Goal: Task Accomplishment & Management: Use online tool/utility

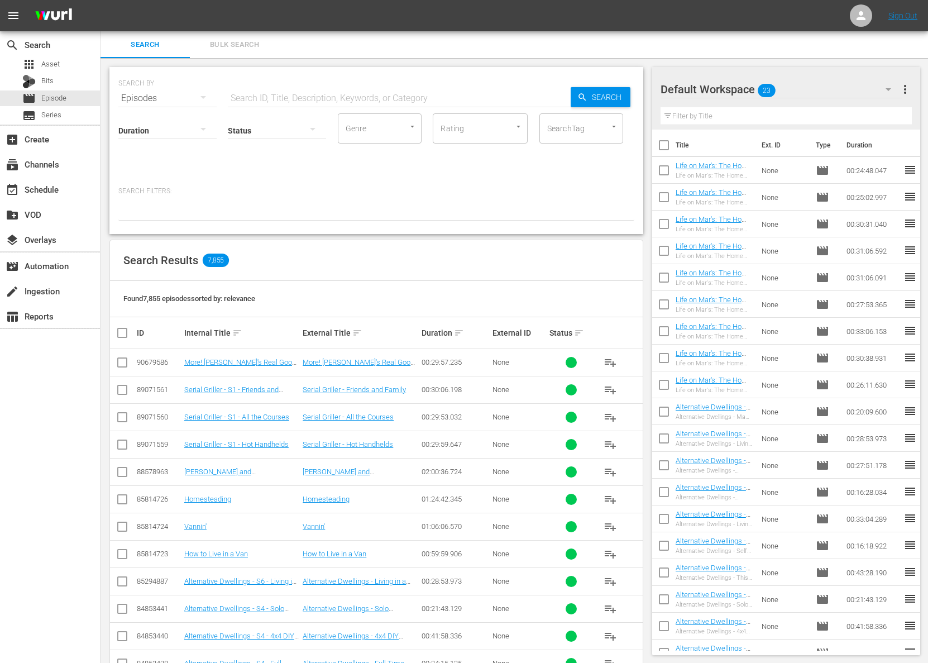
click at [359, 94] on input "text" at bounding box center [399, 98] width 343 height 27
paste input "Life on Mar's: The Home Makeover Show - Holiday Special"
click at [596, 99] on span "Search" at bounding box center [609, 97] width 43 height 20
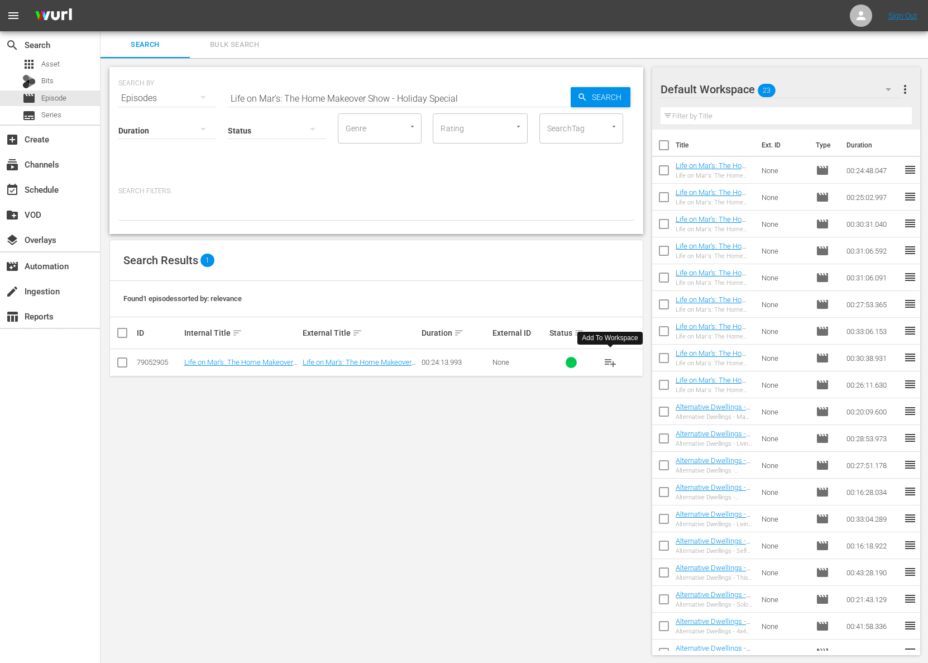
click at [610, 363] on span "playlist_add" at bounding box center [610, 362] width 13 height 13
click at [611, 365] on span "playlist_add" at bounding box center [610, 362] width 13 height 13
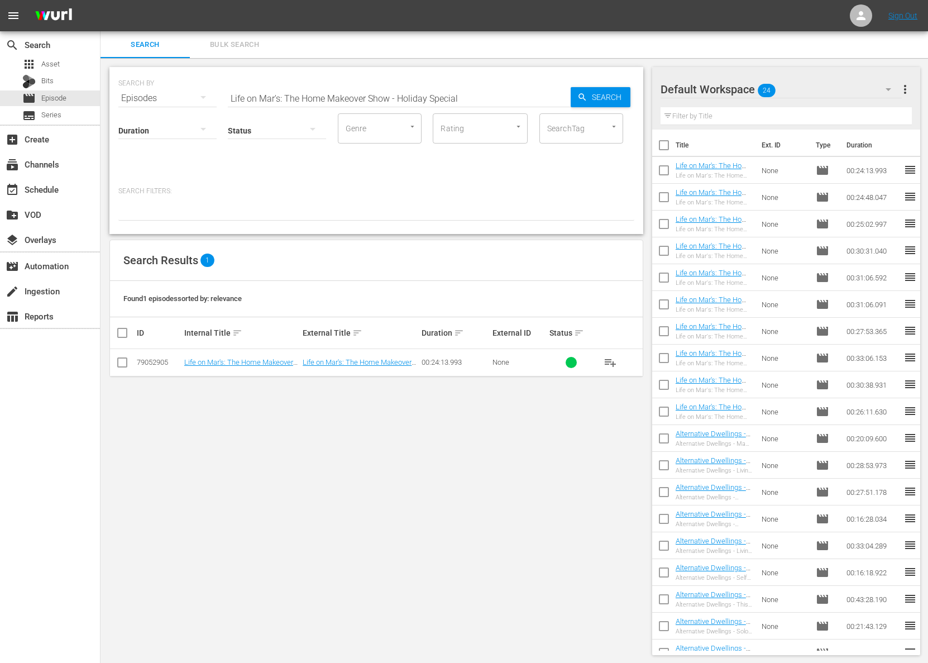
click at [489, 108] on input "Life on Mar's: The Home Makeover Show - Holiday Special" at bounding box center [399, 98] width 343 height 27
paste input "You Be The Judge"
click at [616, 358] on span "playlist_add" at bounding box center [610, 362] width 13 height 13
click at [616, 361] on span "playlist_add" at bounding box center [610, 362] width 13 height 13
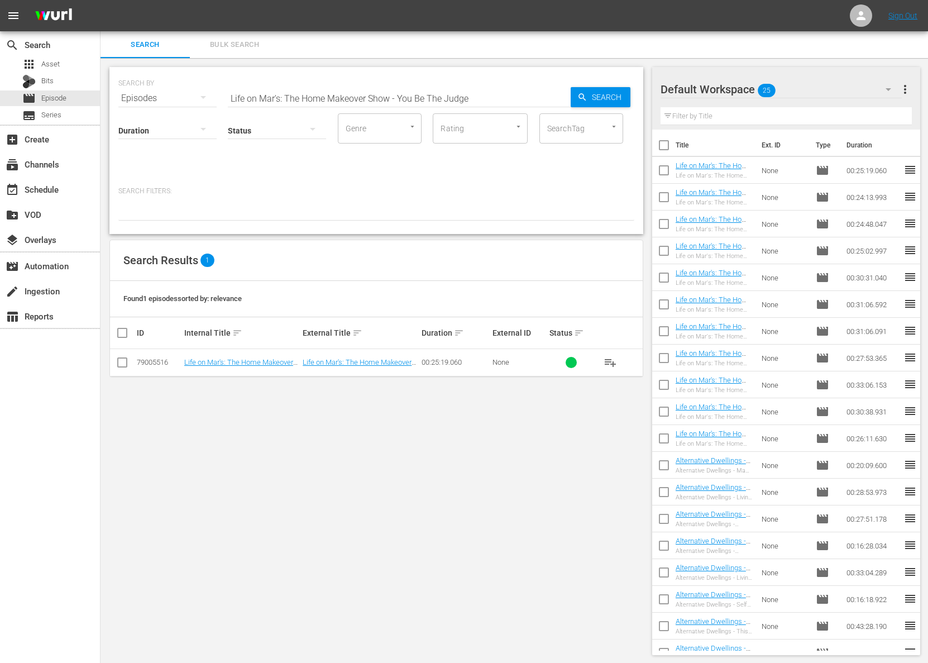
click at [445, 98] on input "Life on Mar's: The Home Makeover Show - You Be The Judge" at bounding box center [399, 98] width 343 height 27
paste input "From Broadway to Bedroom"
click at [612, 98] on span "Search" at bounding box center [609, 97] width 43 height 20
click at [611, 364] on span "playlist_add" at bounding box center [610, 362] width 13 height 13
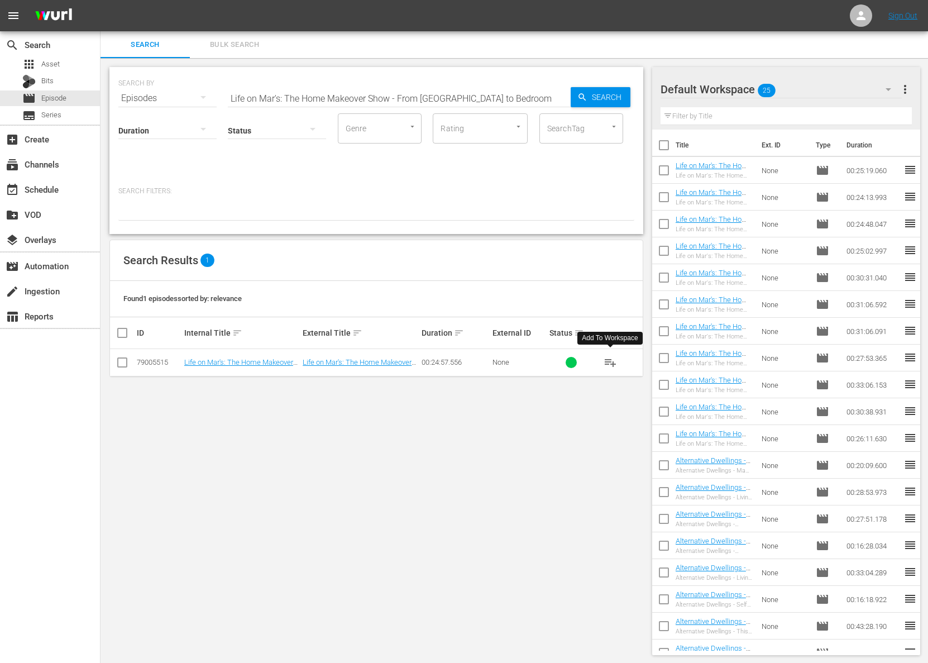
click at [611, 364] on span "playlist_add" at bounding box center [610, 362] width 13 height 13
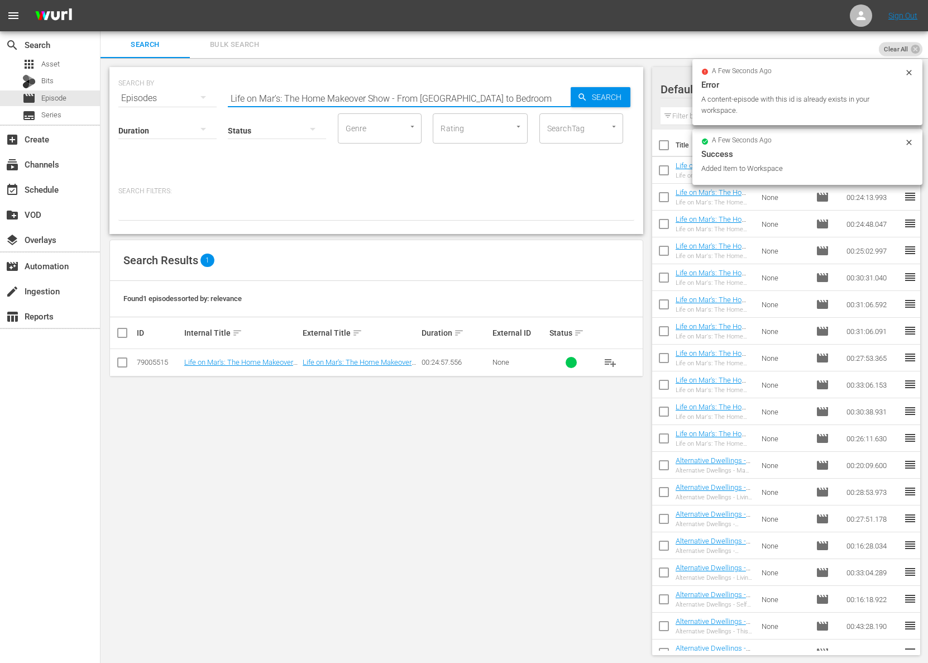
click at [393, 103] on input "Life on Mar's: The Home Makeover Show - From Broadway to Bedroom" at bounding box center [399, 98] width 343 height 27
paste input "Life on Mar's: The Home Makeover Show - Jennings from the Block: Part 2"
paste input "text"
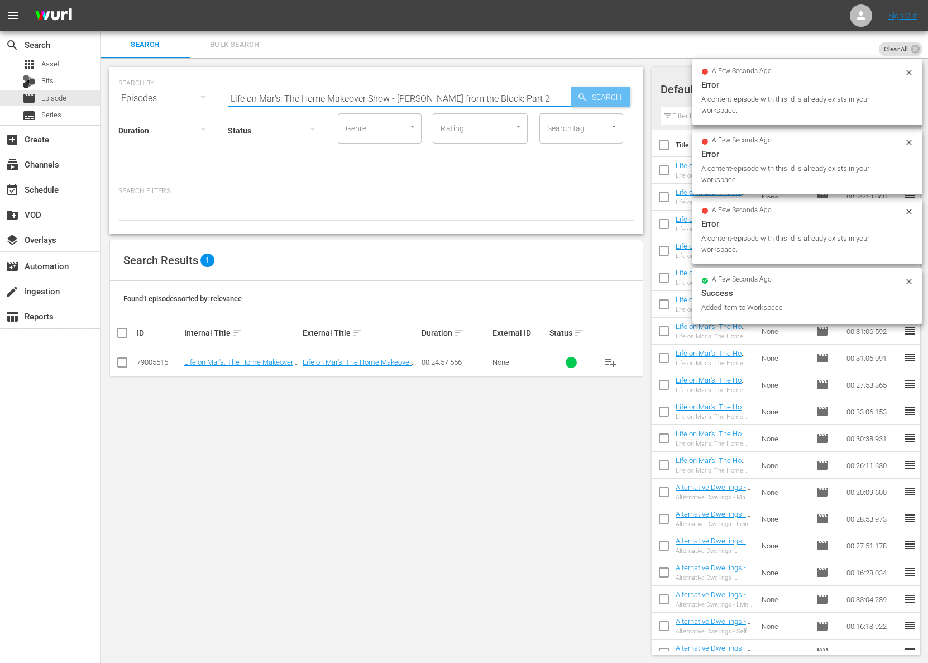
click at [623, 99] on span "Search" at bounding box center [609, 97] width 43 height 20
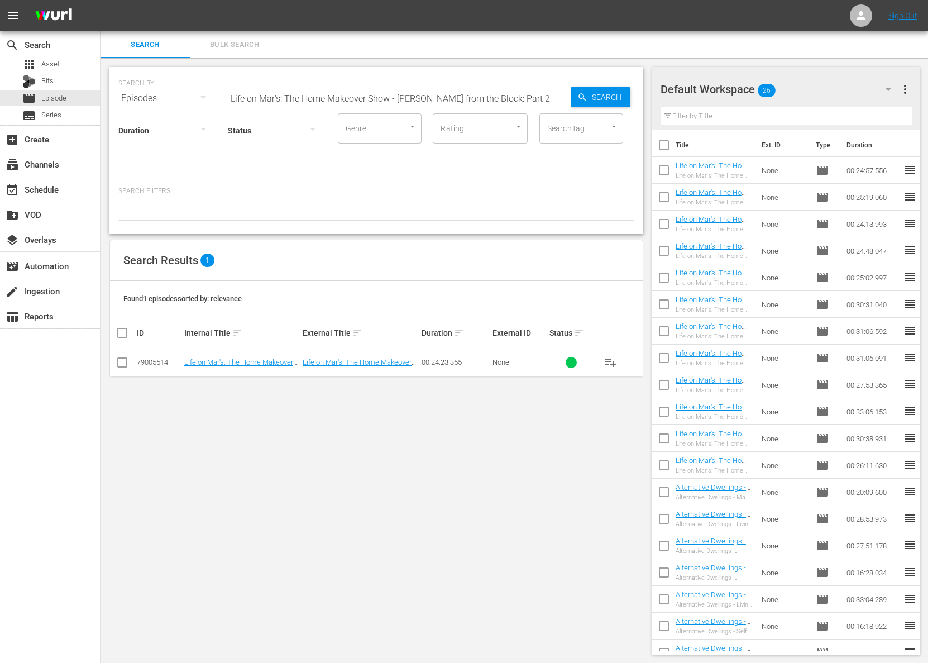
click at [613, 361] on span "playlist_add" at bounding box center [610, 362] width 13 height 13
click at [612, 361] on span "playlist_add" at bounding box center [610, 362] width 13 height 13
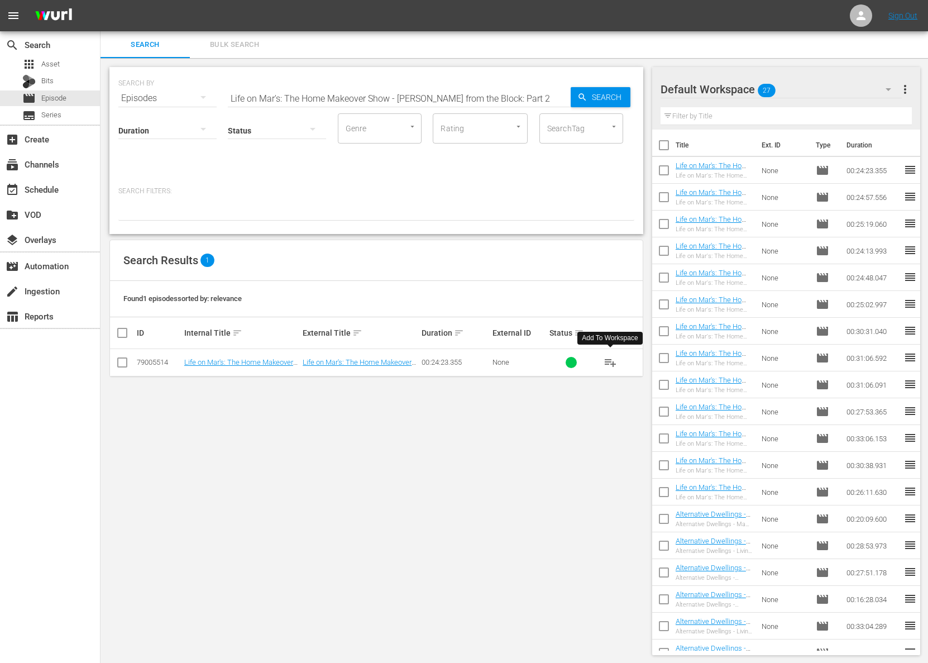
click at [612, 361] on span "playlist_add" at bounding box center [610, 362] width 13 height 13
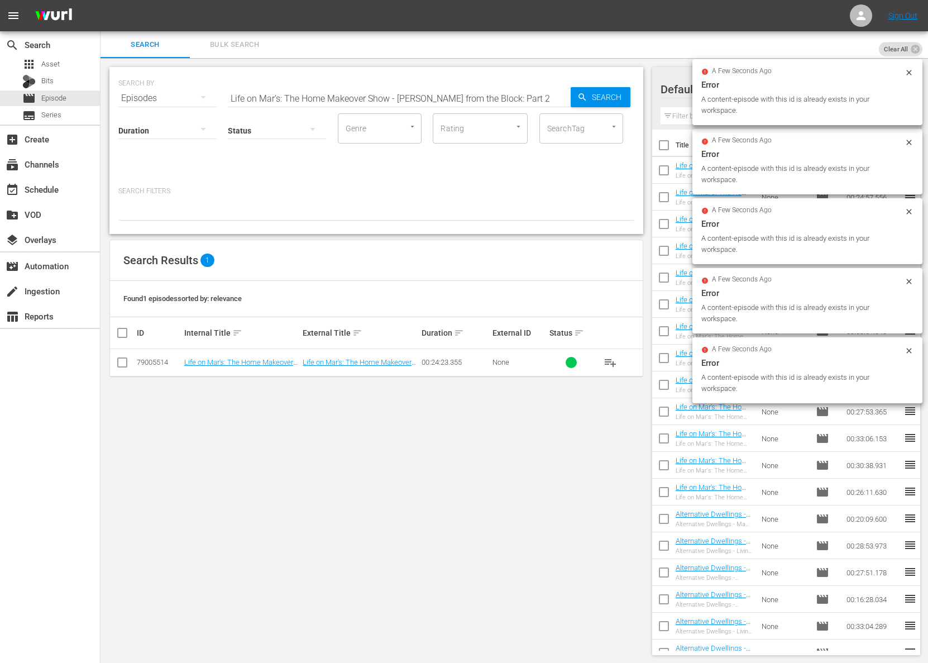
click at [380, 95] on input "Life on Mar's: The Home Makeover Show - Jennings from the Block: Part 2" at bounding box center [399, 98] width 343 height 27
paste input "1"
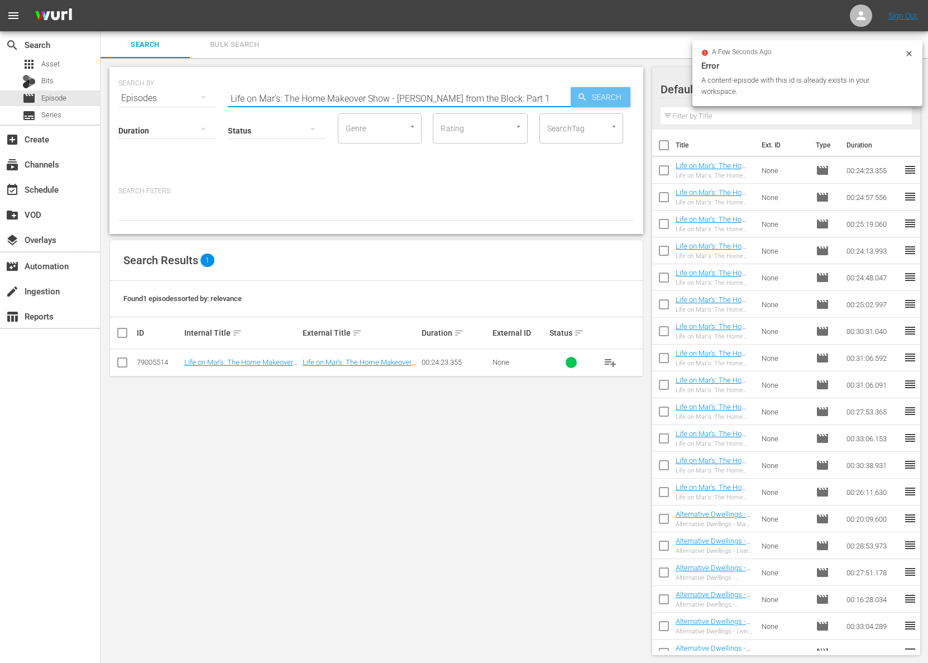
click at [580, 94] on icon "button" at bounding box center [582, 96] width 7 height 7
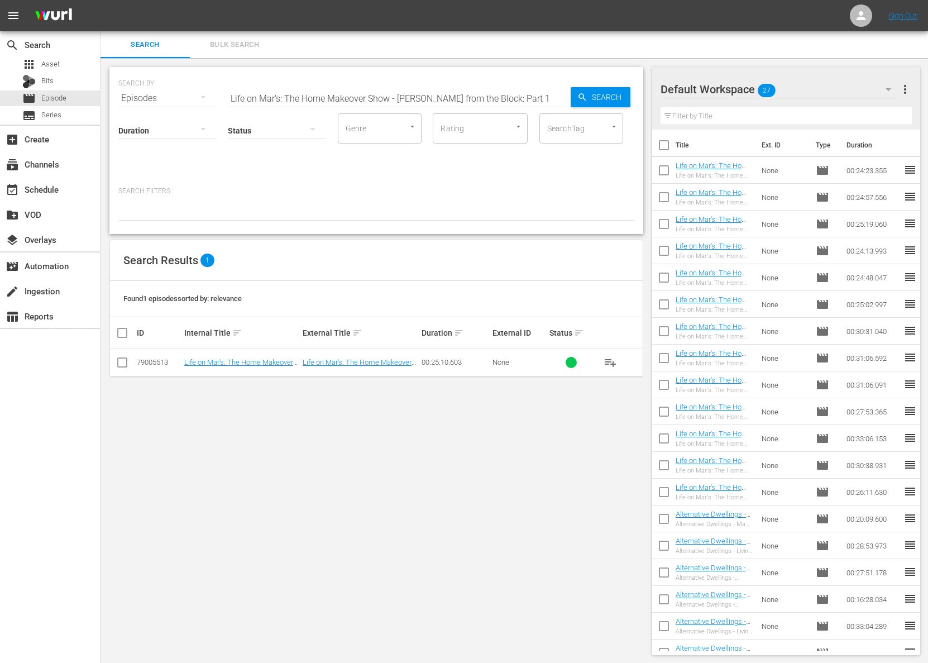
click at [607, 360] on span "playlist_add" at bounding box center [610, 362] width 13 height 13
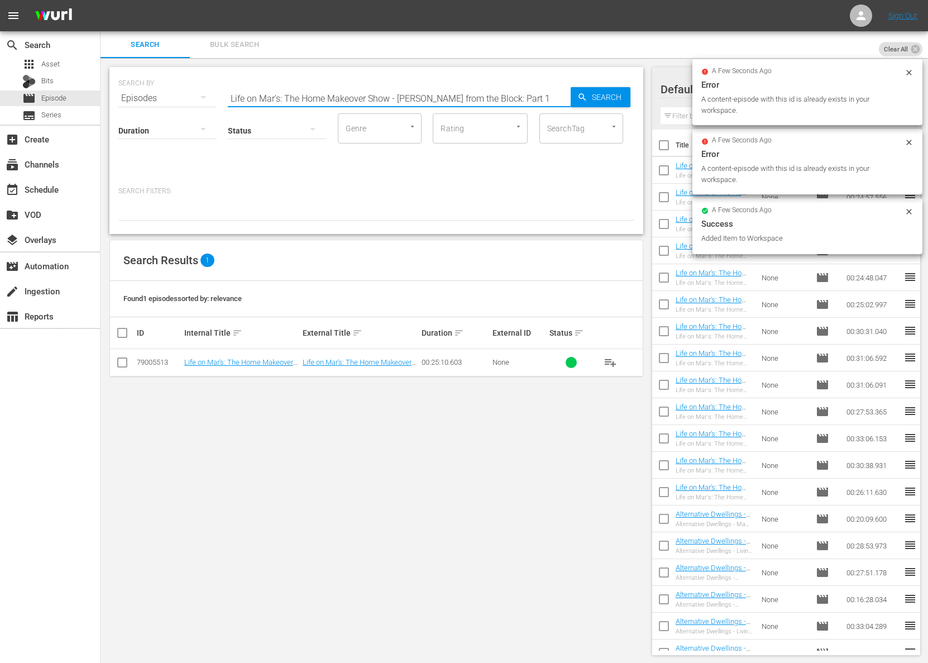
click at [380, 95] on input "Life on Mar's: The Home Makeover Show - Jennings from the Block: Part 1" at bounding box center [399, 98] width 343 height 27
paste input "Outdoor Sheds and Finale"
click at [589, 95] on span "Search" at bounding box center [609, 97] width 43 height 20
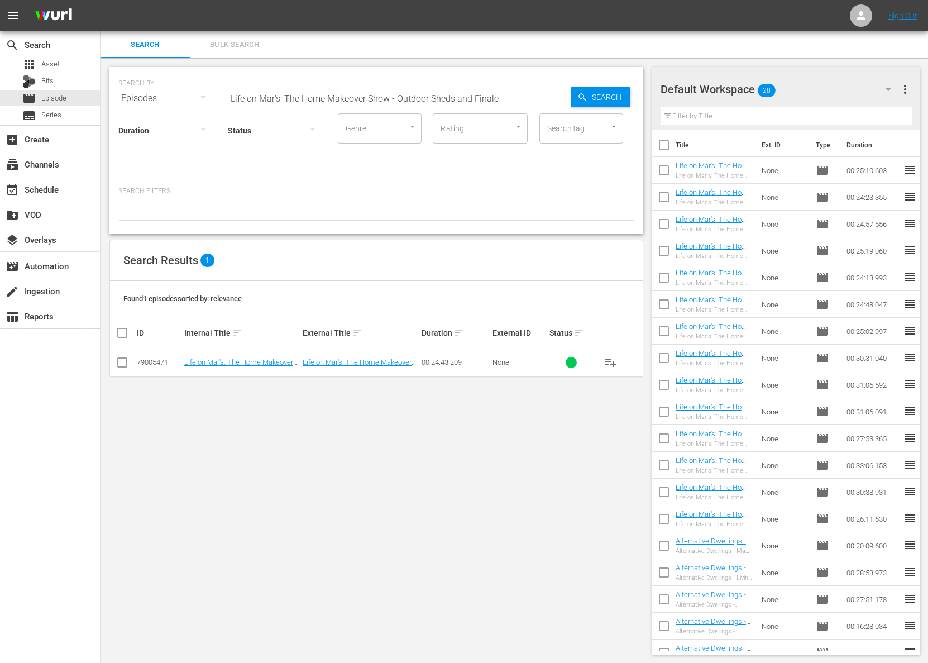
click at [613, 363] on span "playlist_add" at bounding box center [610, 362] width 13 height 13
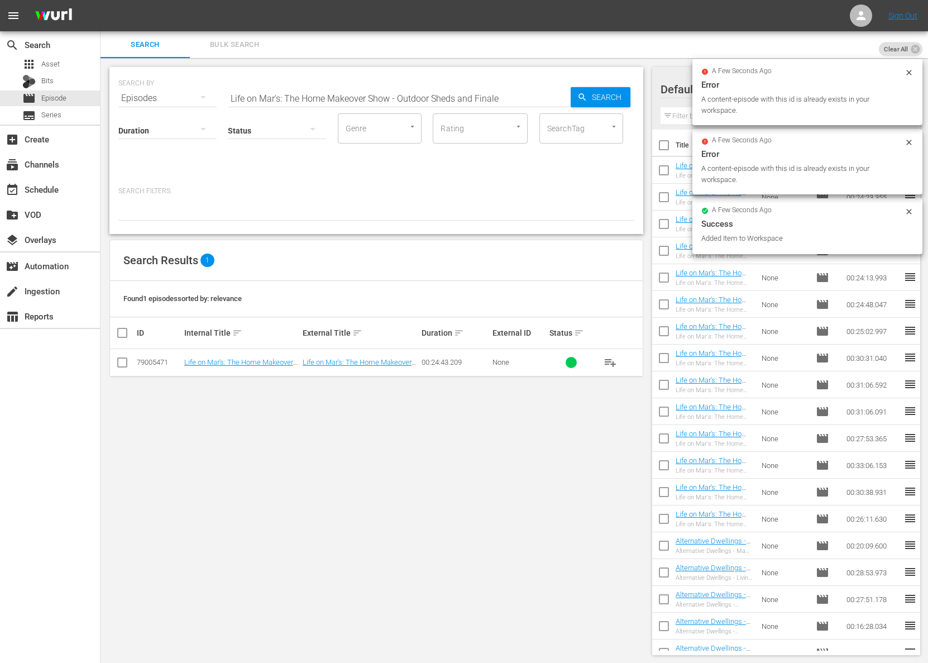
click at [497, 90] on input "Life on Mar's: The Home Makeover Show - Outdoor Sheds and Finale" at bounding box center [399, 98] width 343 height 27
paste input "Grand Foyer & Staircas"
click at [589, 95] on span "Search" at bounding box center [609, 97] width 43 height 20
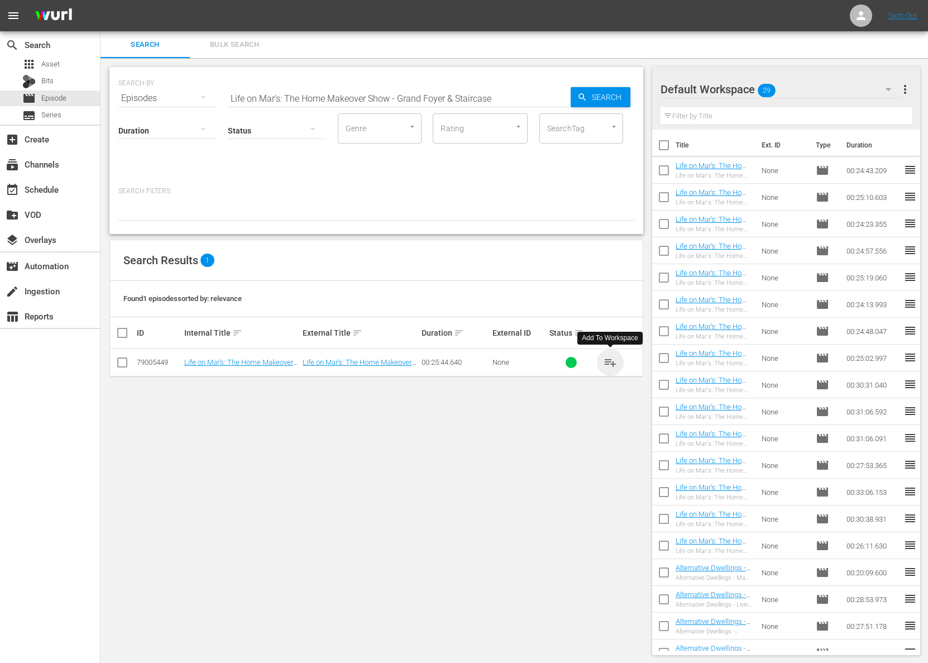
click at [612, 361] on span "playlist_add" at bounding box center [610, 362] width 13 height 13
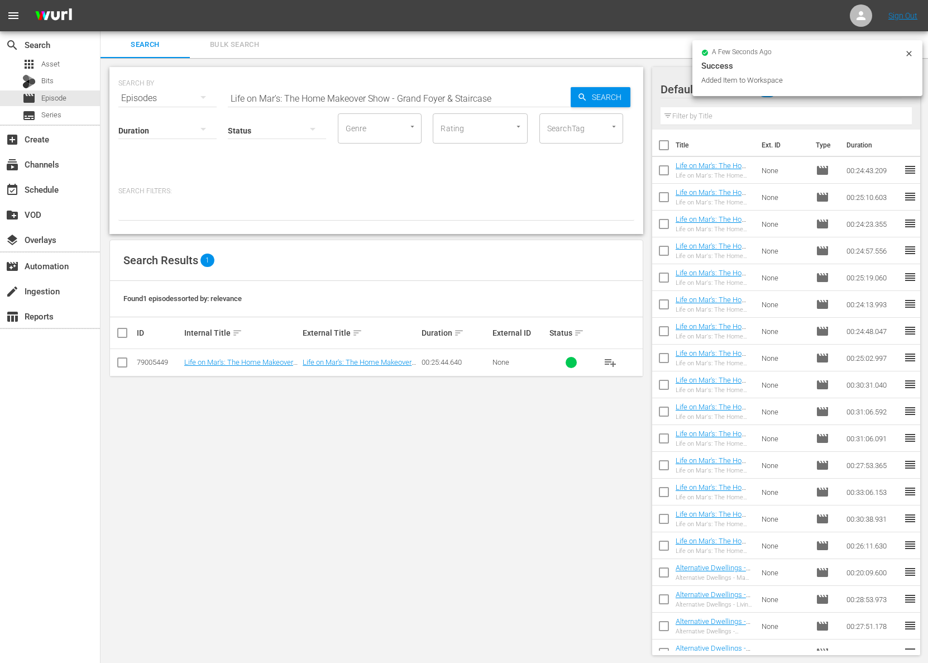
click at [397, 92] on input "Life on Mar's: The Home Makeover Show - Grand Foyer & Staircase" at bounding box center [399, 98] width 343 height 27
paste input "The Studio & Laundry Room"
click at [565, 94] on input "Life on Mar's: The Home Makeover Show - The Studio & Laundry Room" at bounding box center [399, 98] width 343 height 27
click at [590, 94] on span "Search" at bounding box center [609, 97] width 43 height 20
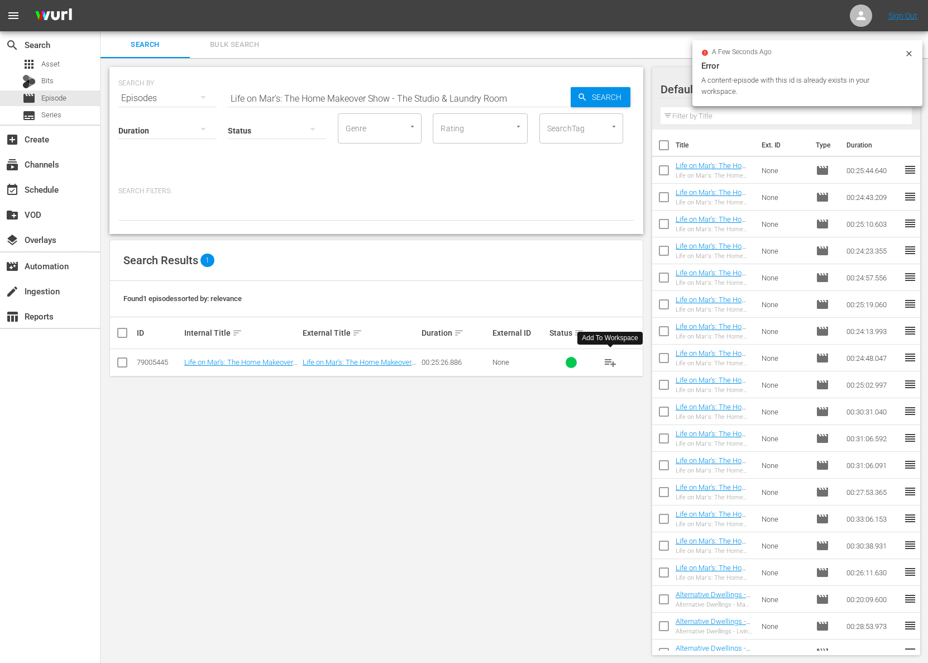
click at [609, 360] on span "playlist_add" at bounding box center [610, 362] width 13 height 13
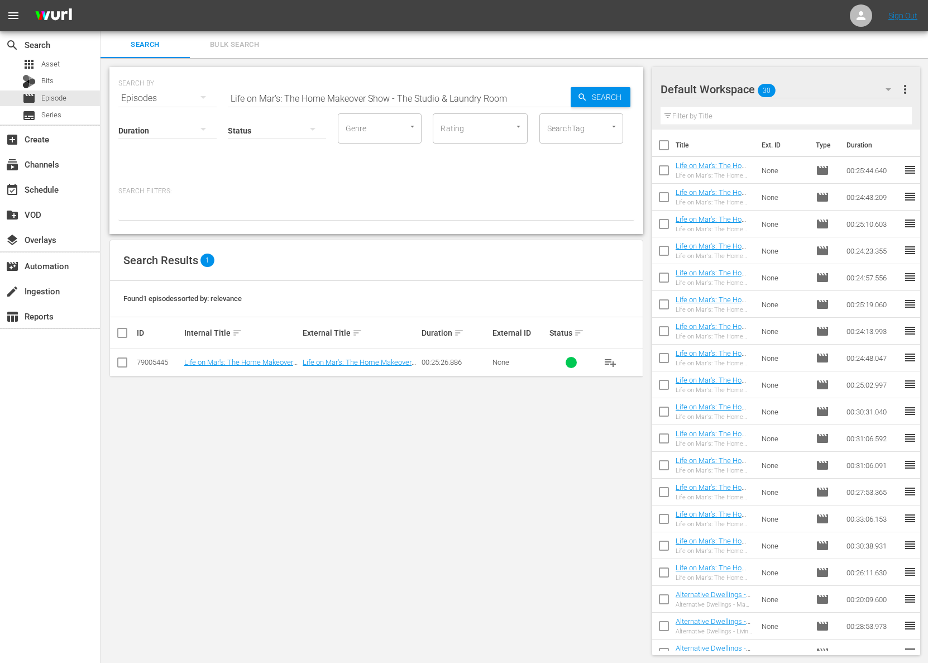
click at [390, 92] on input "Life on Mar's: The Home Makeover Show - The Studio & Laundry Room" at bounding box center [399, 98] width 343 height 27
paste input "Lost in Space - Bloopers and Outtakes Sequel Show"
click at [593, 94] on span "Search" at bounding box center [609, 97] width 43 height 20
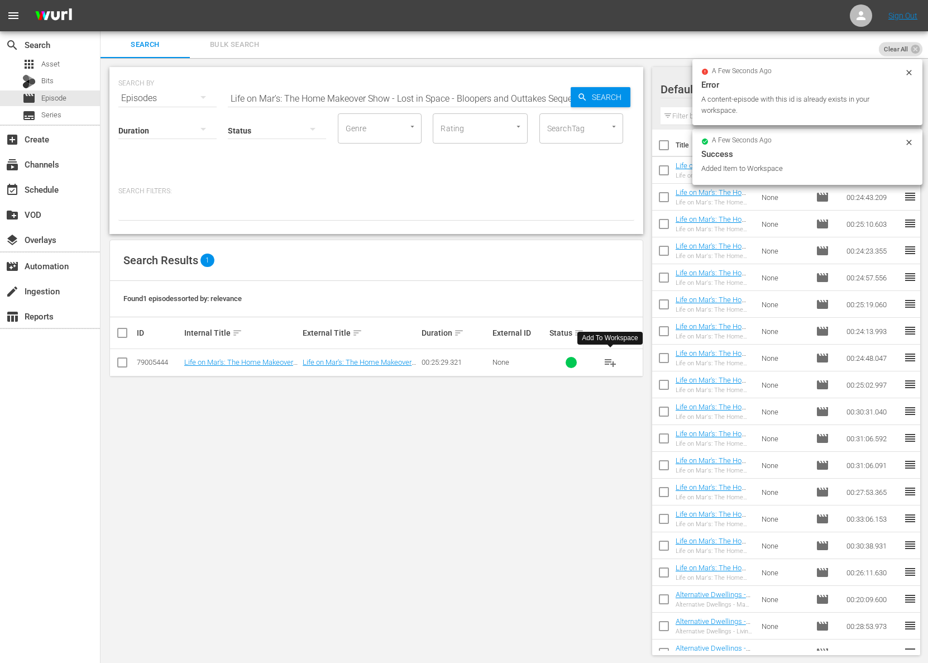
click at [611, 363] on span "playlist_add" at bounding box center [610, 362] width 13 height 13
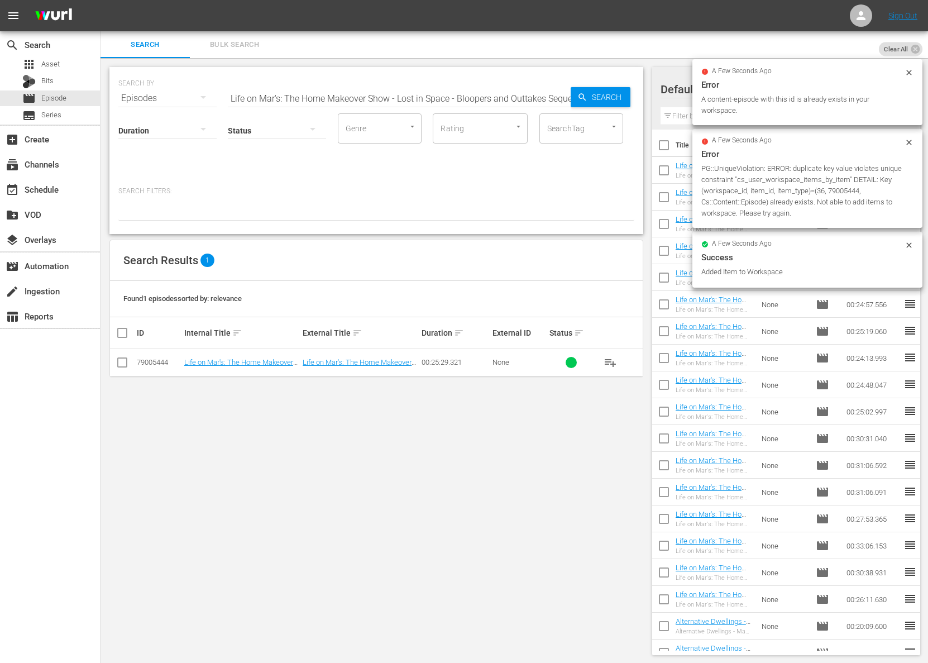
click at [328, 87] on input "Life on Mar's: The Home Makeover Show - Lost in Space - Bloopers and Outtakes S…" at bounding box center [399, 98] width 343 height 27
paste input "Home Office & Teen Teddy's Bedroom"
click at [578, 92] on icon "button" at bounding box center [583, 97] width 10 height 10
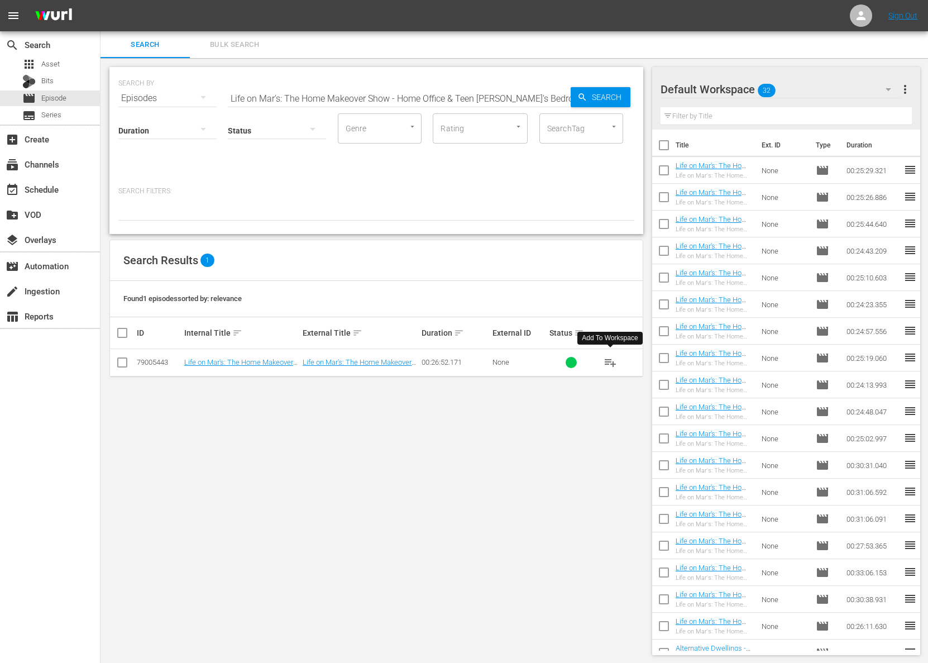
click at [612, 363] on span "playlist_add" at bounding box center [610, 362] width 13 height 13
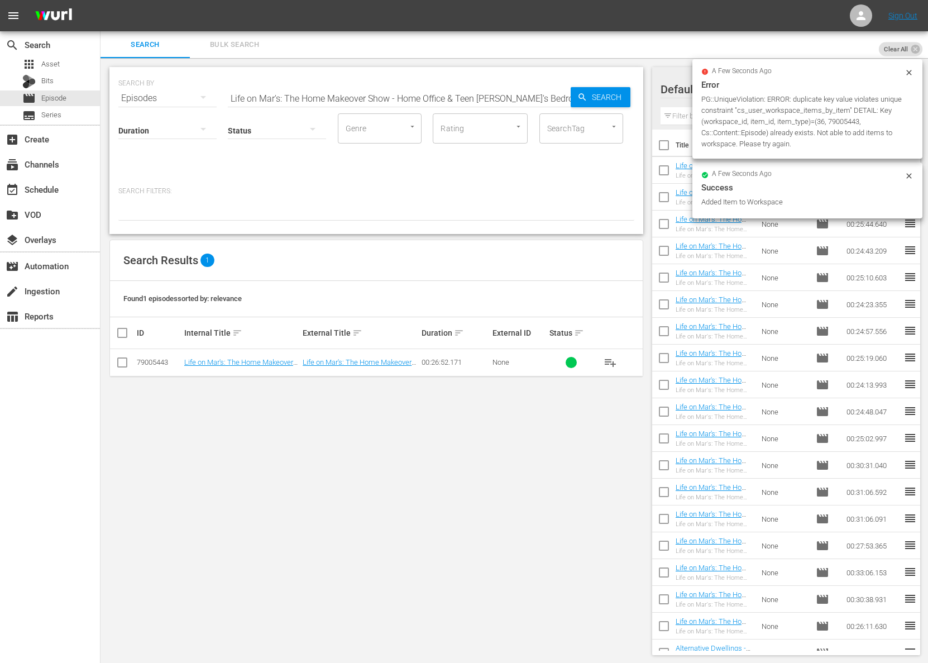
click at [406, 94] on input "Life on Mar's: The Home Makeover Show - Home Office & Teen Teddy's Bedroom" at bounding box center [399, 98] width 343 height 27
paste input "Master Bedroom Suite"
click at [609, 94] on span "Search" at bounding box center [609, 97] width 43 height 20
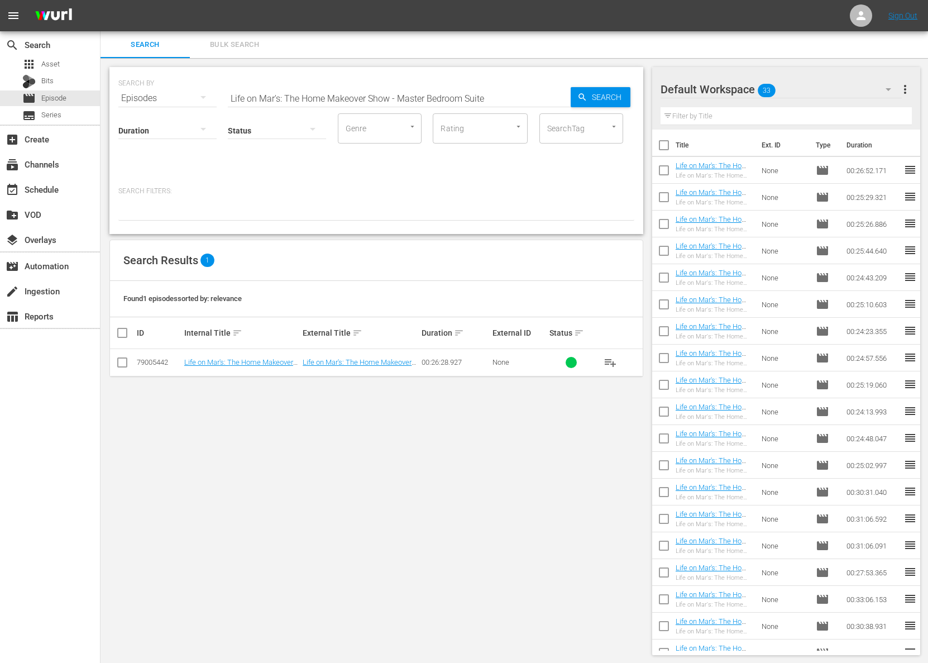
click at [612, 359] on span "playlist_add" at bounding box center [610, 362] width 13 height 13
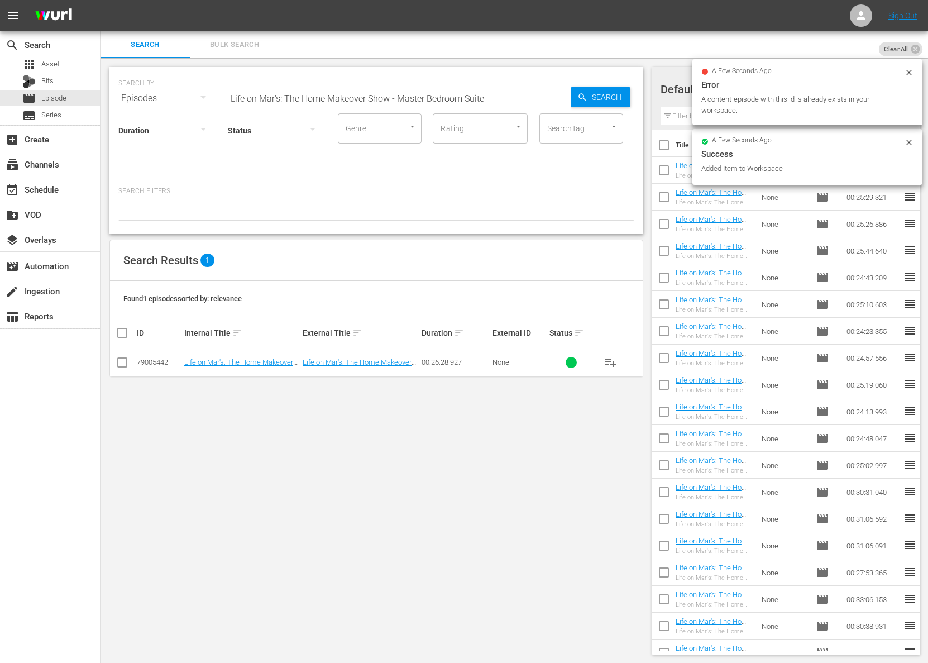
click at [333, 92] on input "Life on Mar's: The Home Makeover Show - Master Bedroom Suite" at bounding box center [399, 98] width 343 height 27
paste input "Lost In Space - Bloopers & Outtakes Show"
click at [617, 96] on span "Search" at bounding box center [609, 97] width 43 height 20
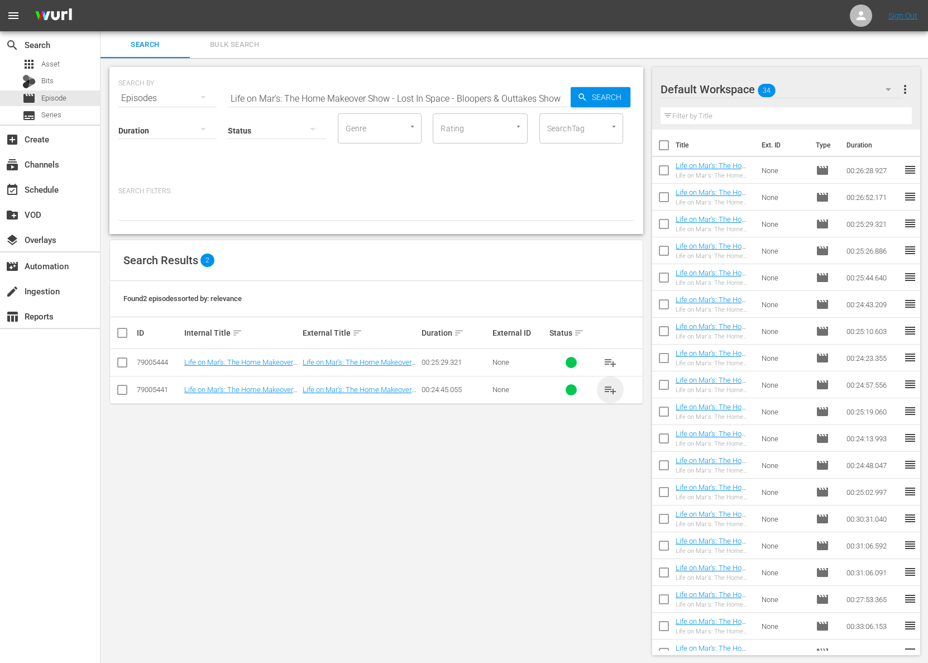
click at [613, 387] on span "playlist_add" at bounding box center [610, 389] width 13 height 13
click at [406, 100] on input "Life on Mar's: The Home Makeover Show - Lost In Space - Bloopers & Outtakes Show" at bounding box center [399, 98] width 343 height 27
paste input "Kitchen Overhaul"
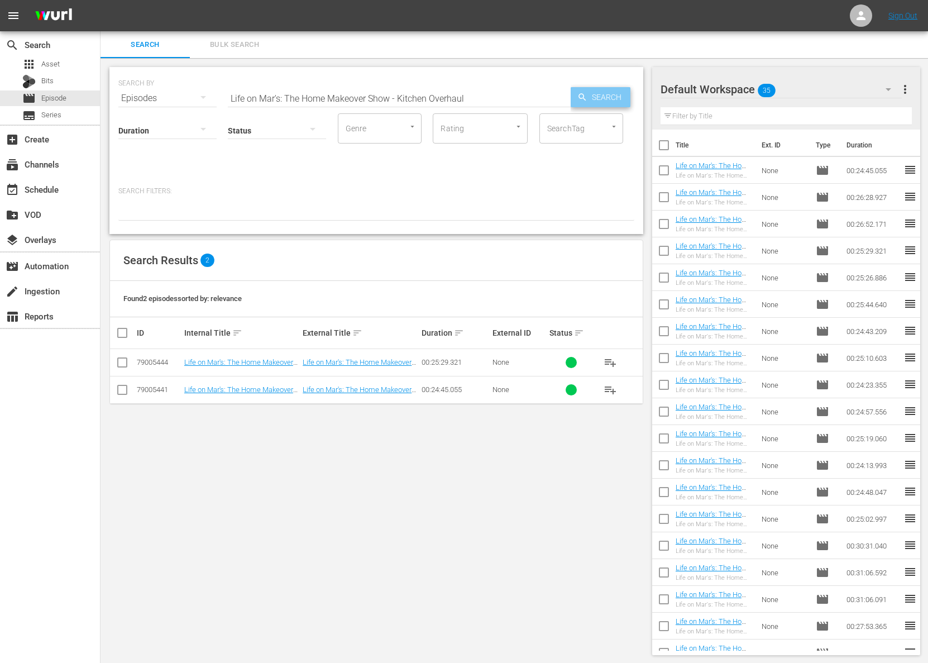
click at [601, 94] on span "Search" at bounding box center [609, 97] width 43 height 20
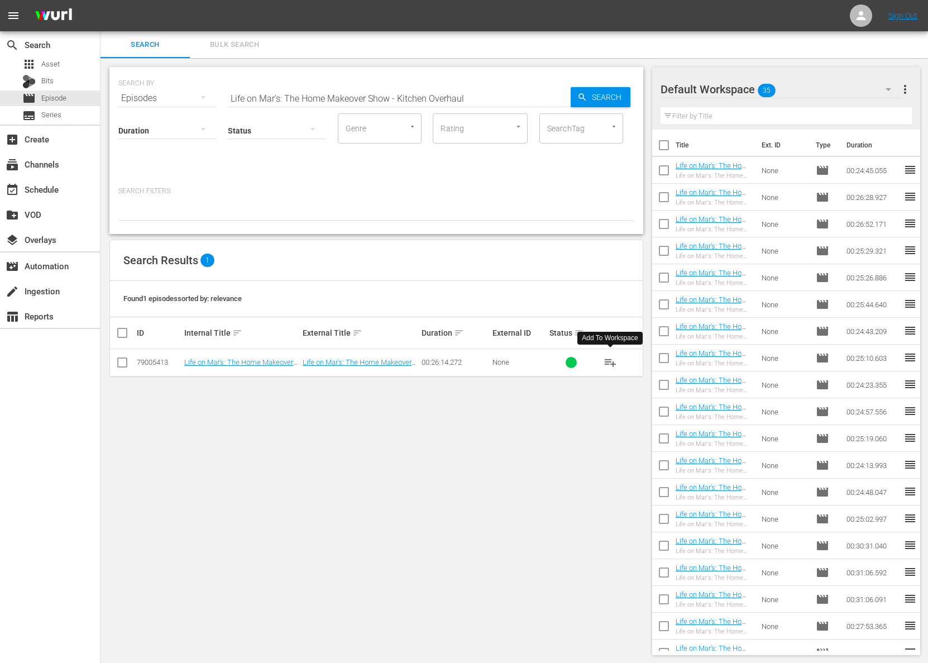
click at [612, 361] on span "playlist_add" at bounding box center [610, 362] width 13 height 13
click at [427, 97] on input "Life on Mar's: The Home Makeover Show - Kitchen Overhaul" at bounding box center [399, 98] width 343 height 27
paste input "How to Live in a Van"
click at [644, 93] on div "SEARCH BY Search By Episodes Search ID, Title, Description, Keywords, or Catego…" at bounding box center [377, 361] width 552 height 606
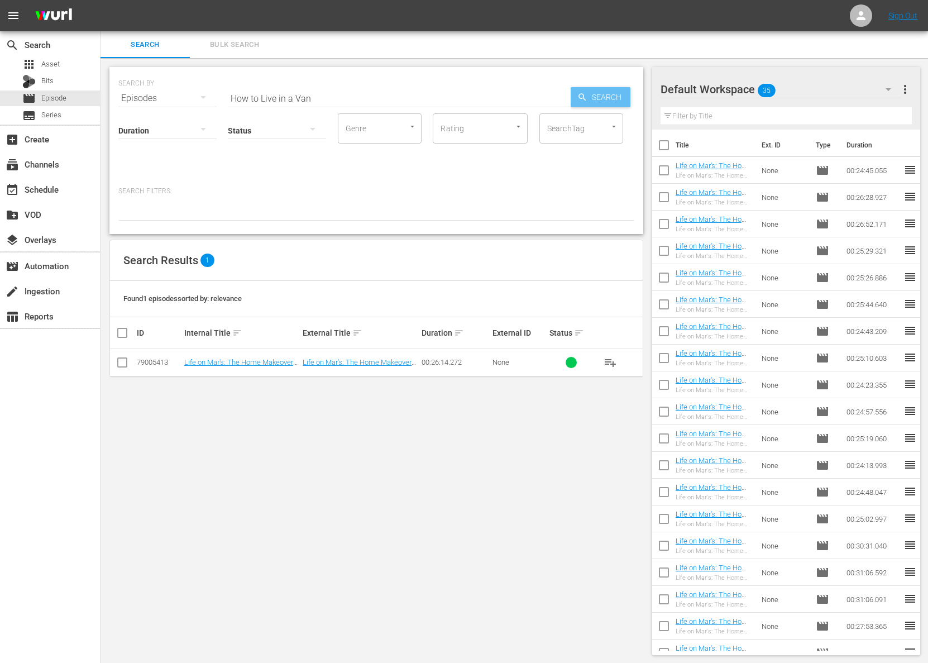
click at [599, 93] on span "Search" at bounding box center [609, 97] width 43 height 20
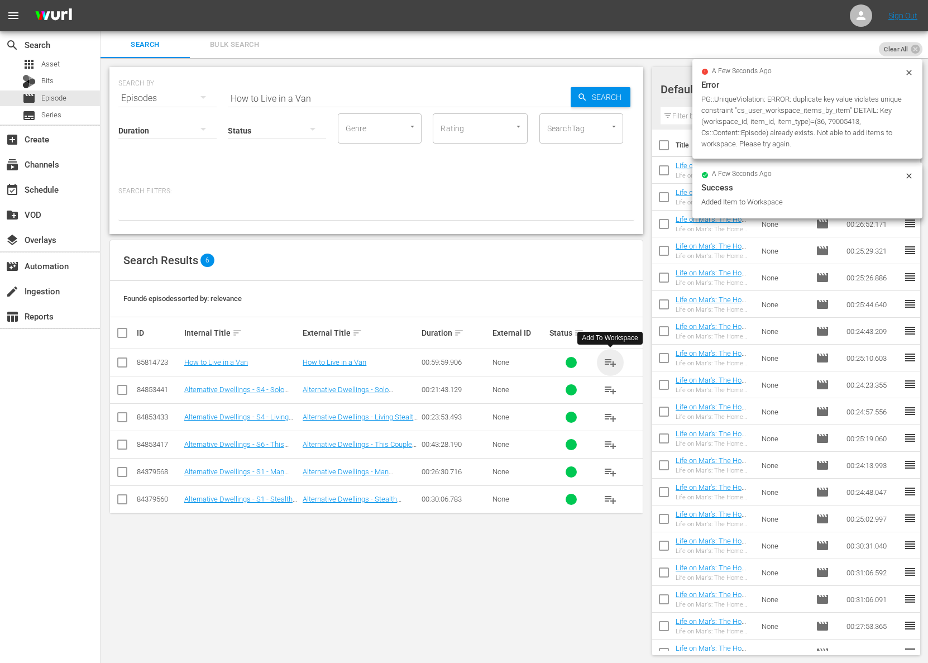
click at [611, 359] on span "playlist_add" at bounding box center [610, 362] width 13 height 13
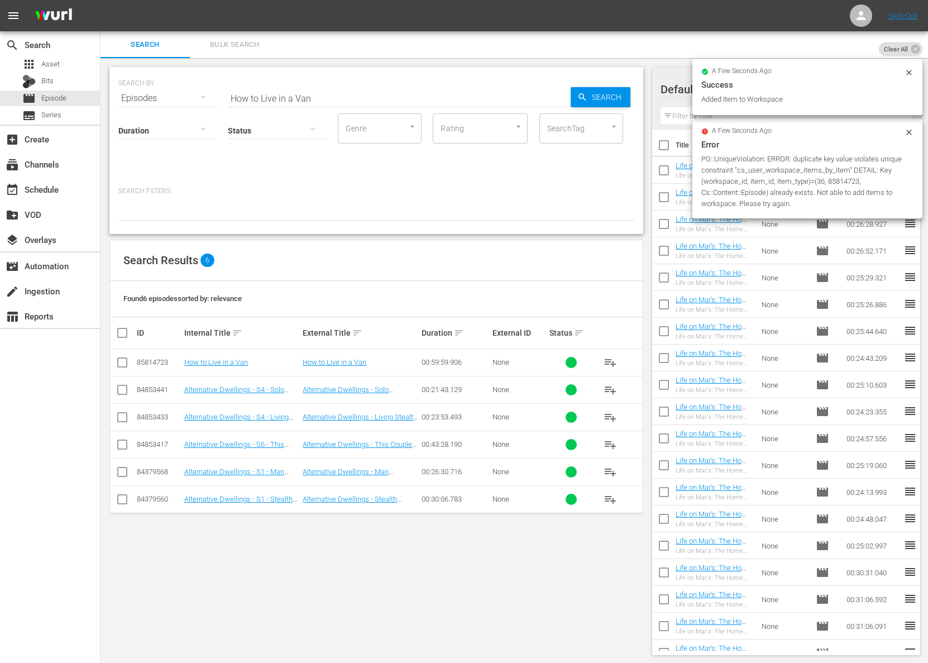
click at [317, 90] on input "How to Live in a Van" at bounding box center [399, 98] width 343 height 27
paste input "Custom High Tech Sprinter Van Conversio"
click at [584, 97] on icon "button" at bounding box center [583, 97] width 10 height 10
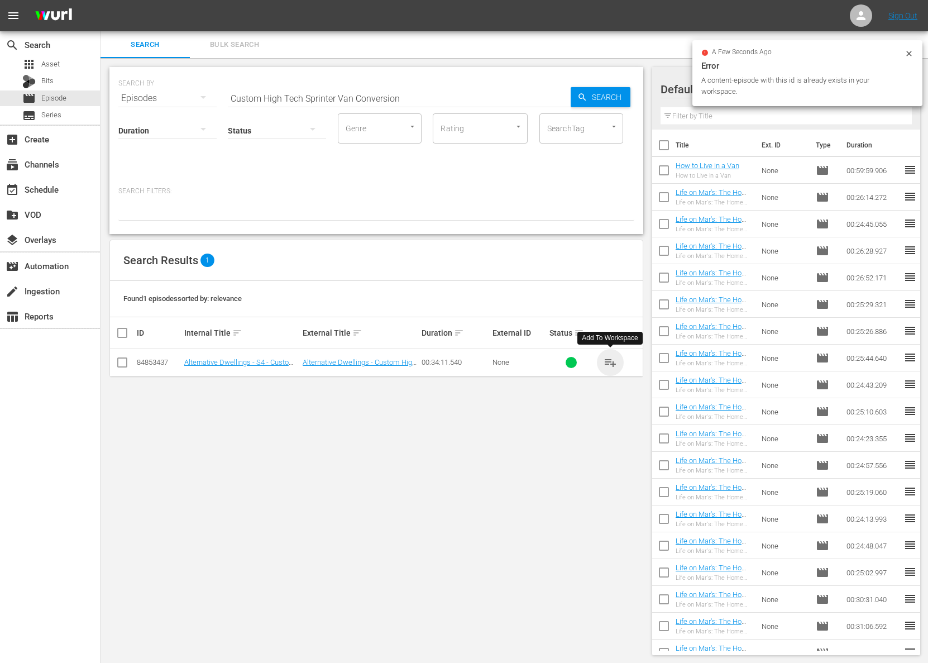
click at [609, 358] on span "playlist_add" at bounding box center [610, 362] width 13 height 13
click at [353, 97] on input "Custom High Tech Sprinter Van Conversion" at bounding box center [399, 98] width 343 height 27
paste input "Full Time Vanlife at 70 Years Old!"
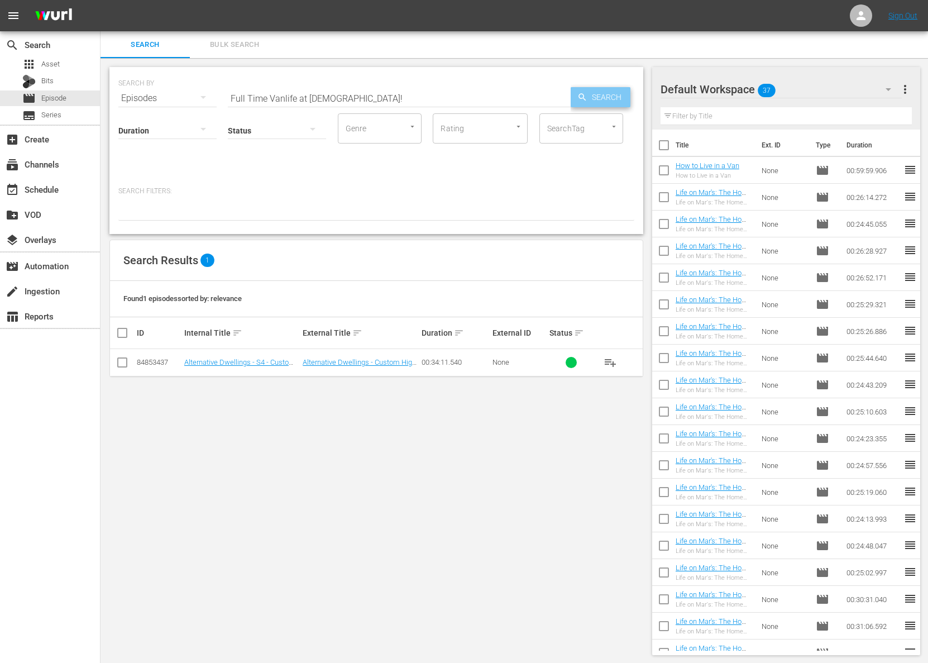
click at [626, 96] on span "Search" at bounding box center [609, 97] width 43 height 20
click at [611, 363] on span "playlist_add" at bounding box center [610, 362] width 13 height 13
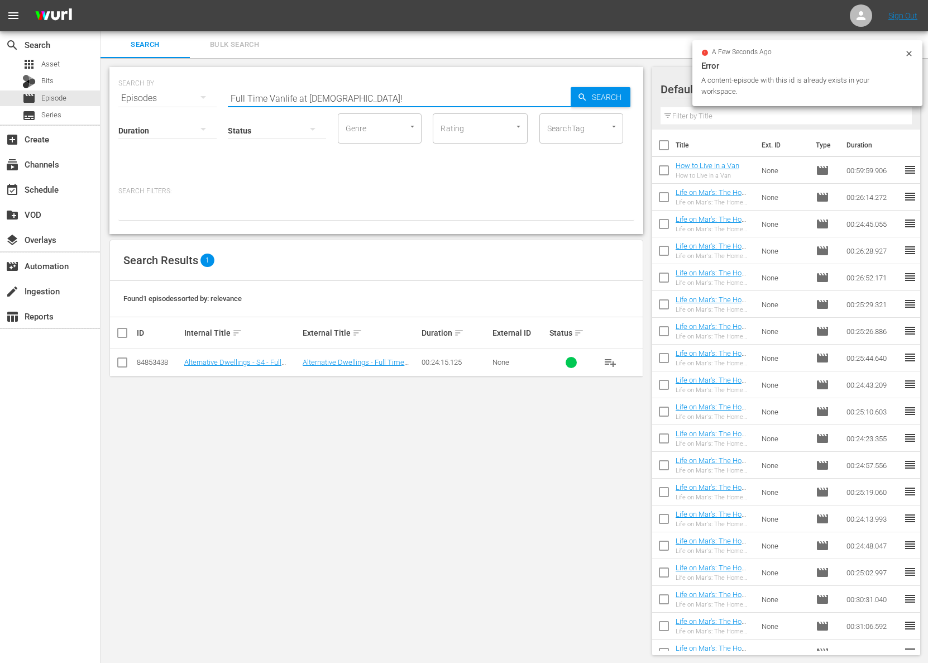
click at [311, 93] on input "Full Time Vanlife at 70 Years Old!" at bounding box center [399, 98] width 343 height 27
paste input "4x4 DIY Stealth Sprinter Van with Heated Floors and Bathroom"
click at [614, 88] on span "Search" at bounding box center [609, 97] width 43 height 20
click at [608, 359] on span "playlist_add" at bounding box center [610, 362] width 13 height 13
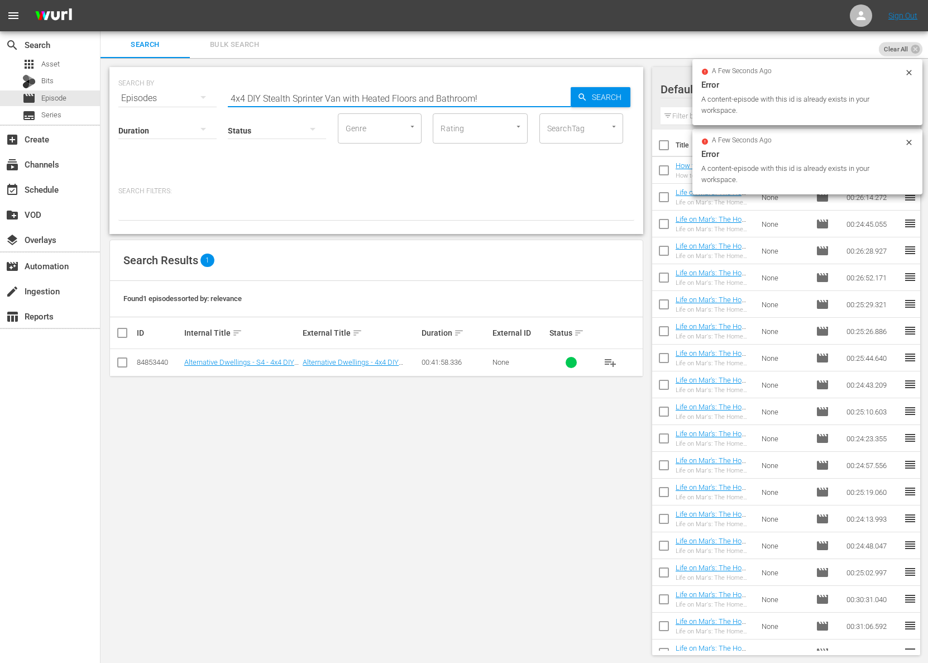
click at [273, 94] on input "4x4 DIY Stealth Sprinter Van with Heated Floors and Bathroom!" at bounding box center [399, 98] width 343 height 27
paste input "Solo Female Living in a Van for 2 Years with a Cat / 3 Years of Van Life in Cus…"
drag, startPoint x: 578, startPoint y: 99, endPoint x: 609, endPoint y: 100, distance: 31.3
click at [585, 100] on icon "button" at bounding box center [583, 97] width 10 height 10
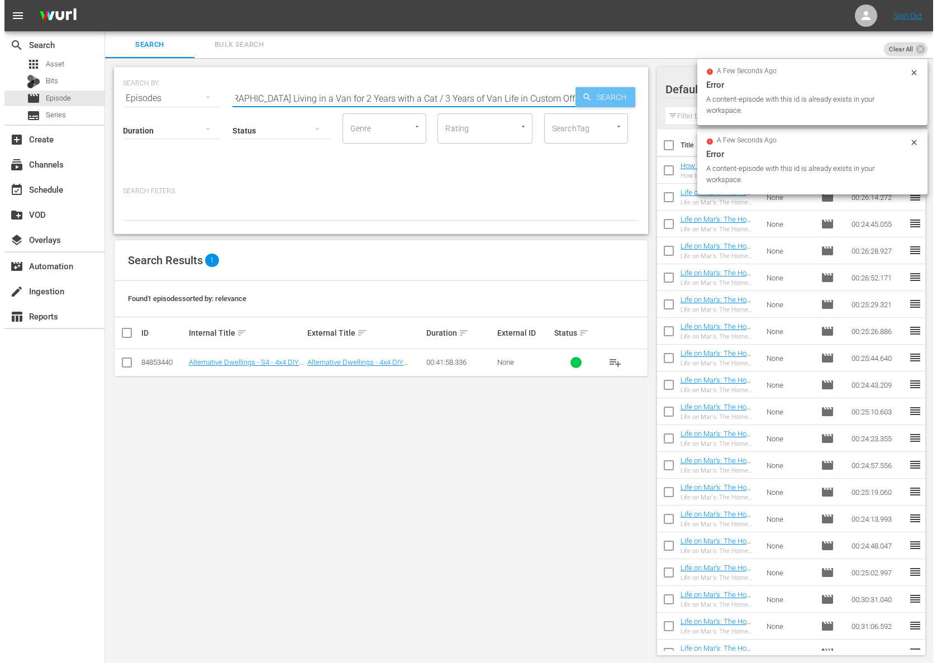
scroll to position [0, 0]
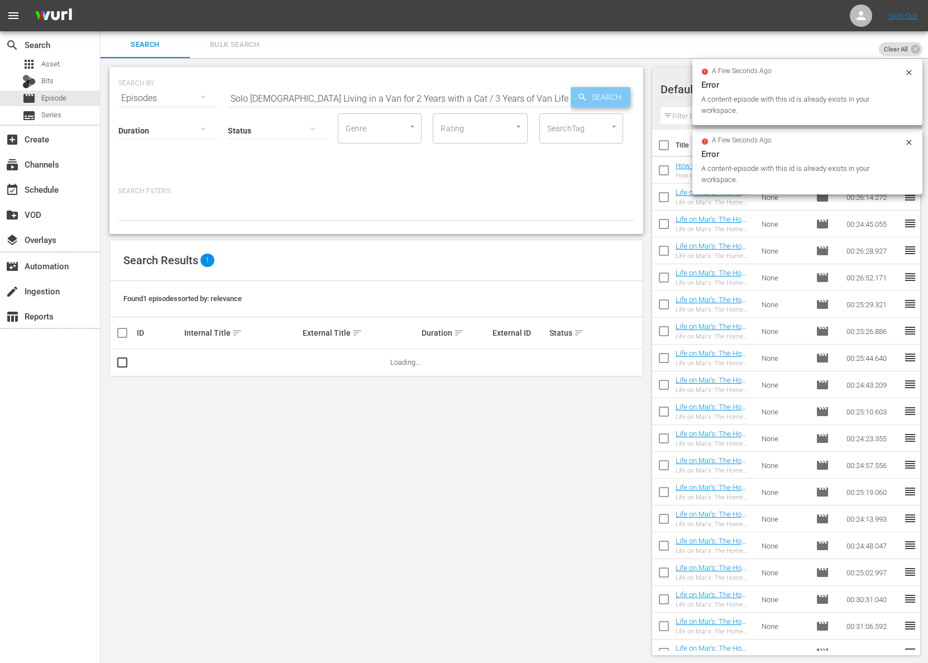
click at [618, 100] on span "Search" at bounding box center [609, 97] width 43 height 20
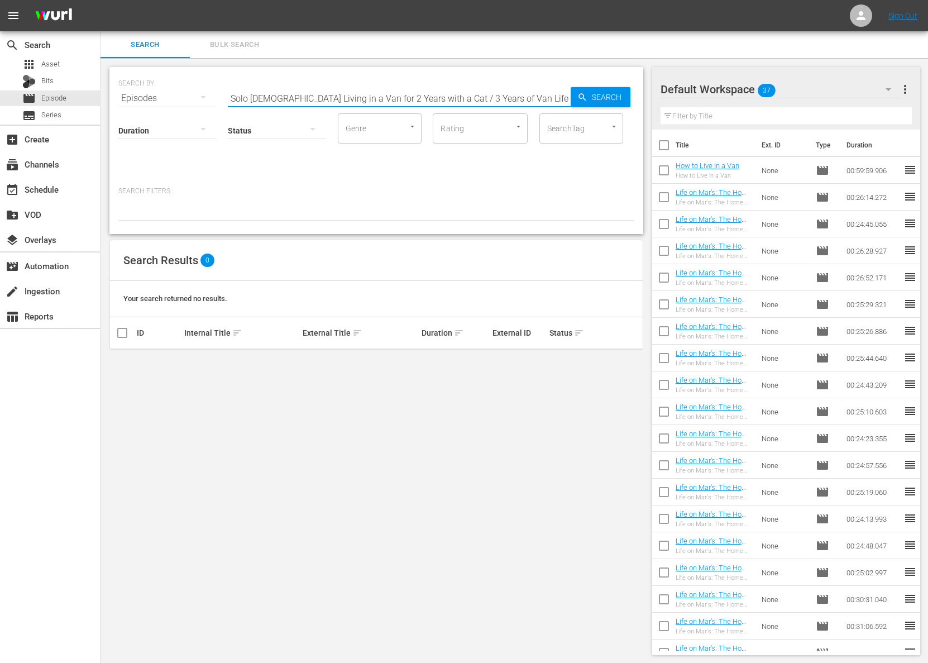
drag, startPoint x: 425, startPoint y: 99, endPoint x: 518, endPoint y: 141, distance: 102.8
click at [518, 141] on div "SEARCH BY Search By Episodes Search ID, Title, Description, Keywords, or Catego…" at bounding box center [376, 150] width 534 height 167
type input "Solo [DEMOGRAPHIC_DATA] Living in a Van for 2 Years with a Cat"
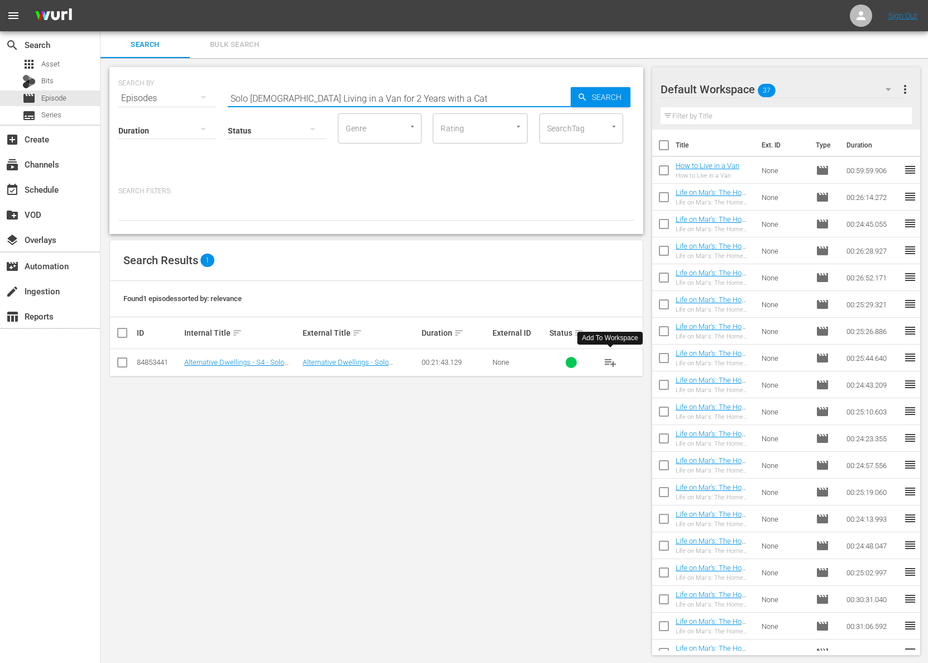
click at [616, 359] on span "playlist_add" at bounding box center [610, 362] width 13 height 13
click at [612, 361] on span "playlist_add" at bounding box center [610, 362] width 13 height 13
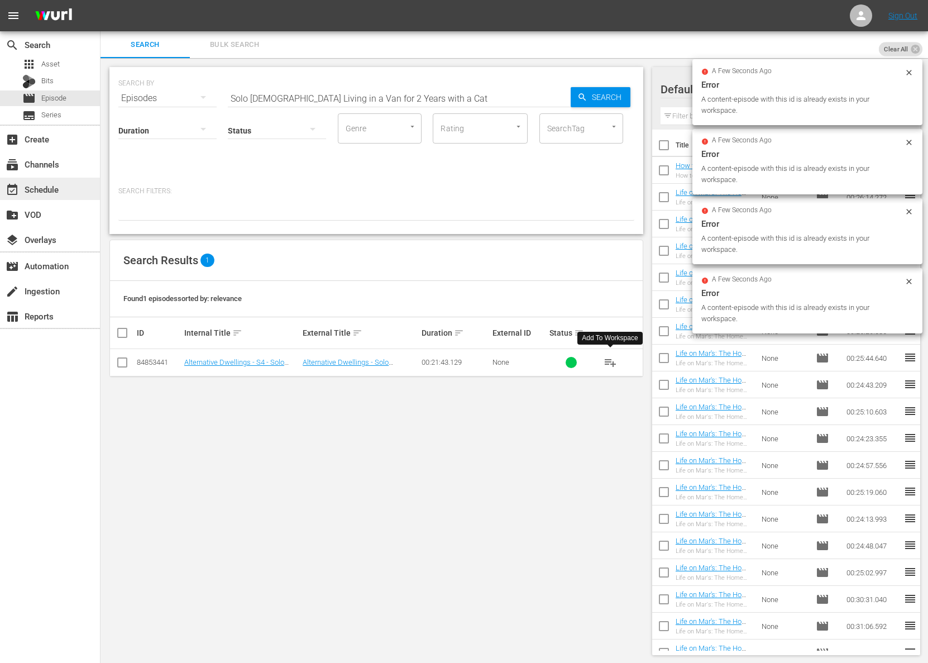
click at [54, 188] on div "event_available Schedule" at bounding box center [31, 188] width 63 height 10
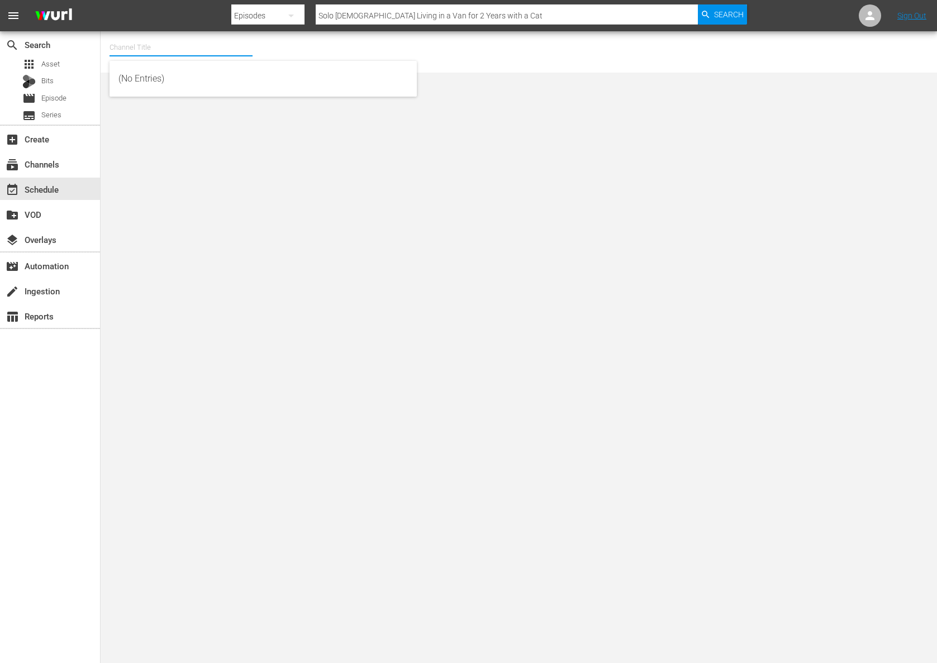
click at [160, 45] on input "text" at bounding box center [180, 47] width 143 height 27
click at [183, 79] on div "Today's Home (1162 - janson_todayshomeowner_1)" at bounding box center [262, 78] width 289 height 27
type input "Today's Home (1162 - janson_todayshomeowner_1)"
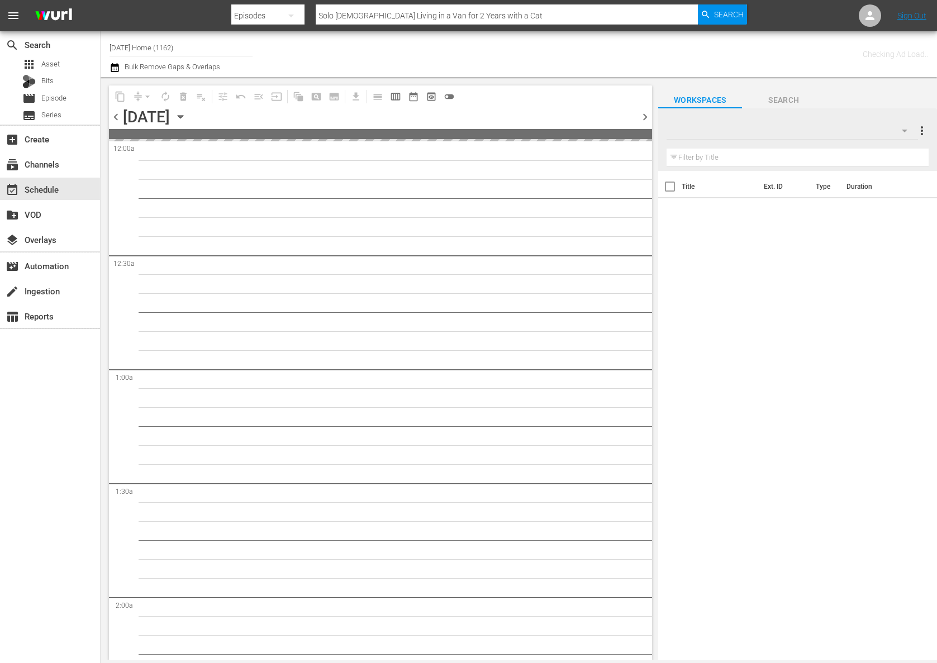
click at [187, 116] on icon "button" at bounding box center [180, 117] width 12 height 12
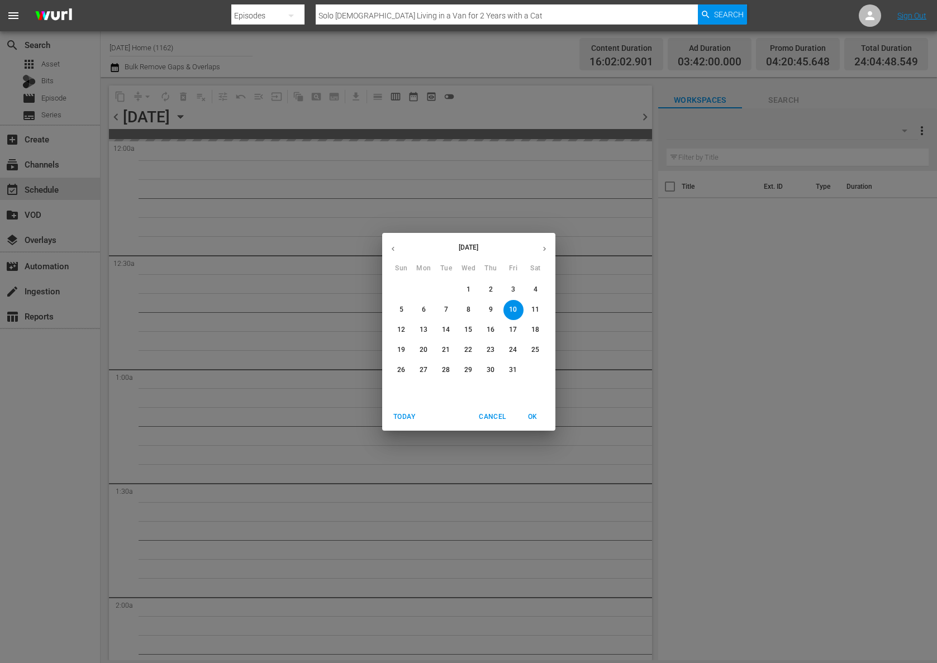
click at [427, 326] on p "13" at bounding box center [424, 329] width 8 height 9
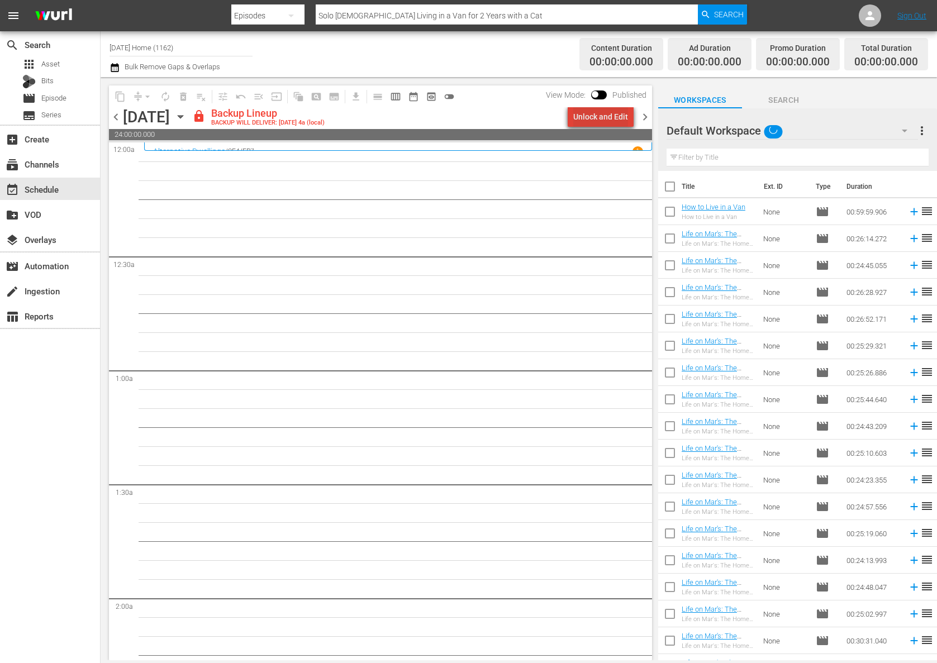
click at [620, 116] on div "Unlock and Edit" at bounding box center [600, 117] width 55 height 20
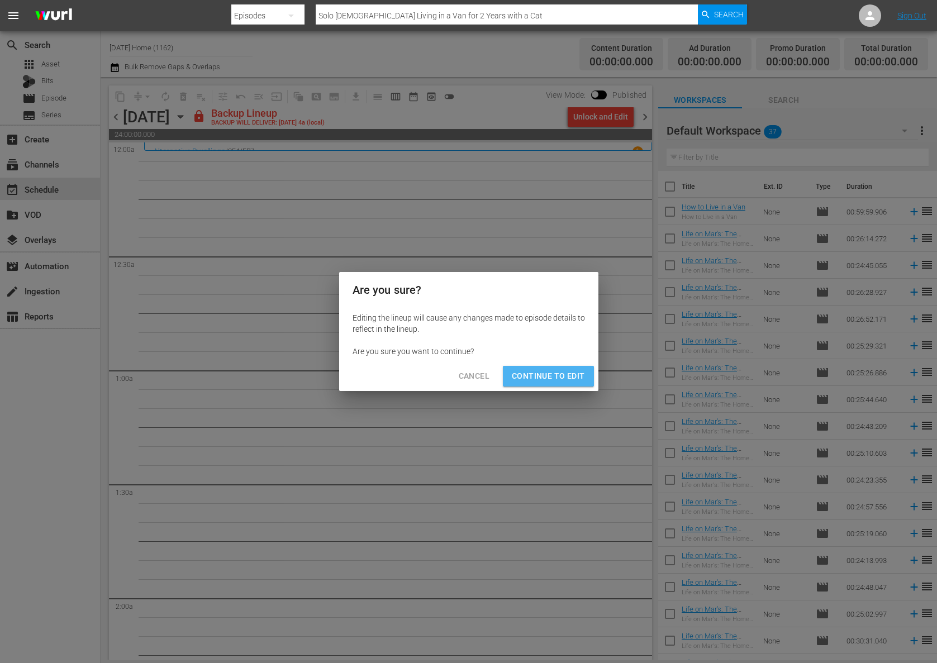
click at [569, 375] on span "Continue to Edit" at bounding box center [548, 376] width 73 height 14
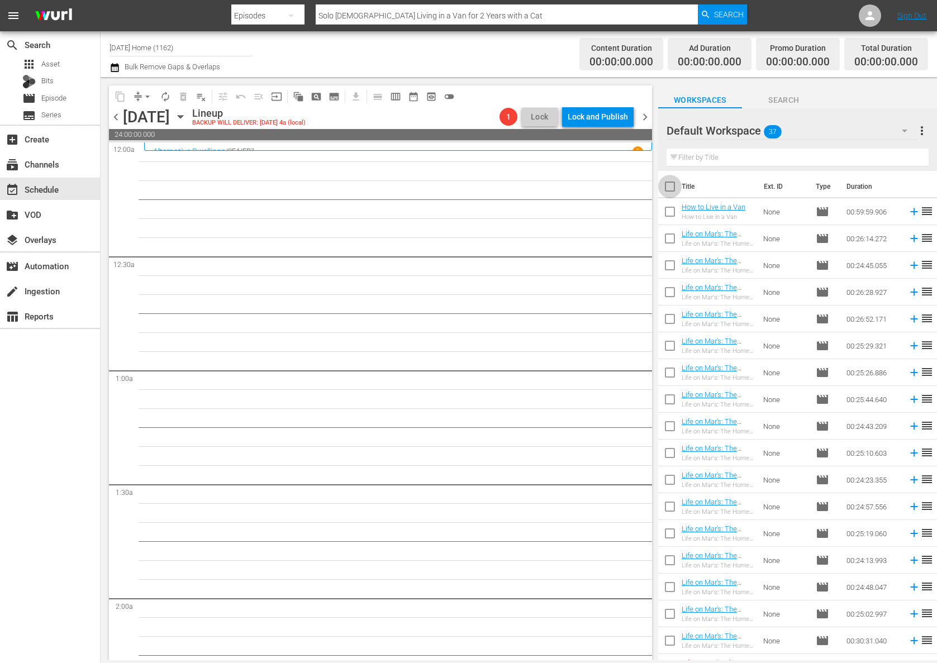
click at [670, 182] on input "checkbox" at bounding box center [669, 188] width 23 height 23
checkbox input "true"
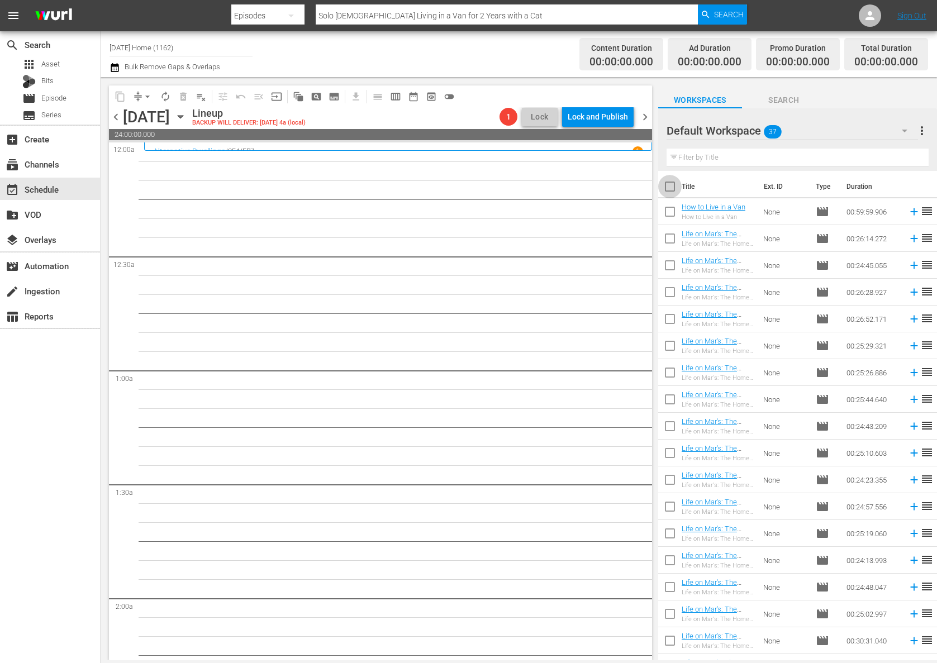
checkbox input "true"
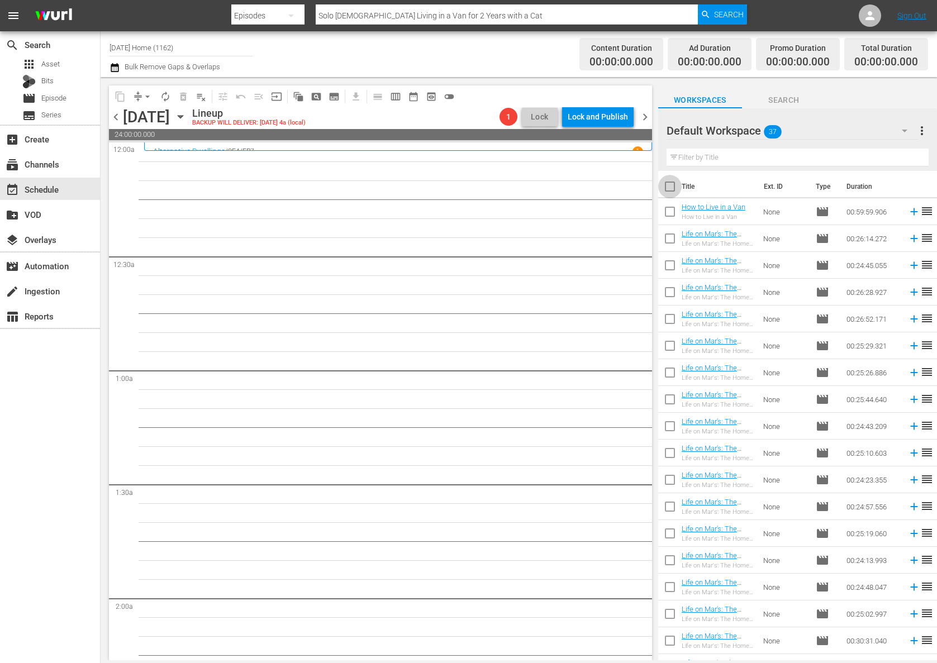
checkbox input "true"
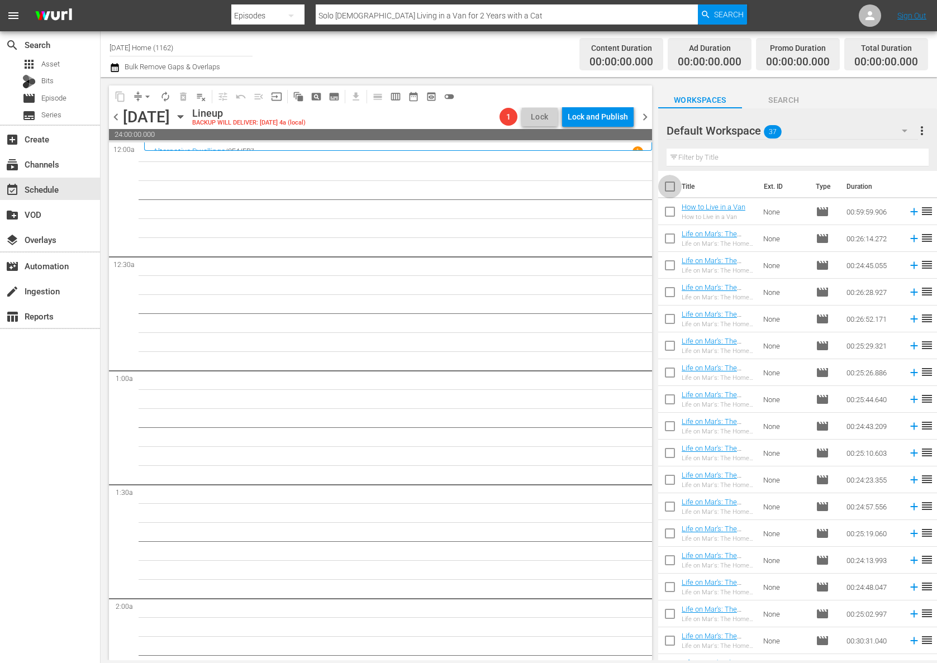
checkbox input "true"
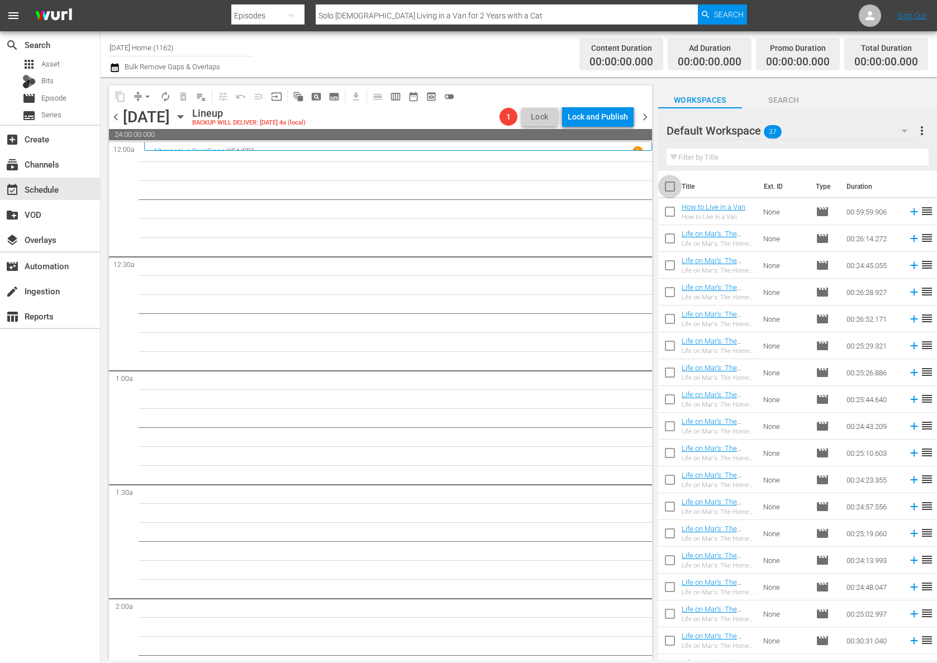
checkbox input "true"
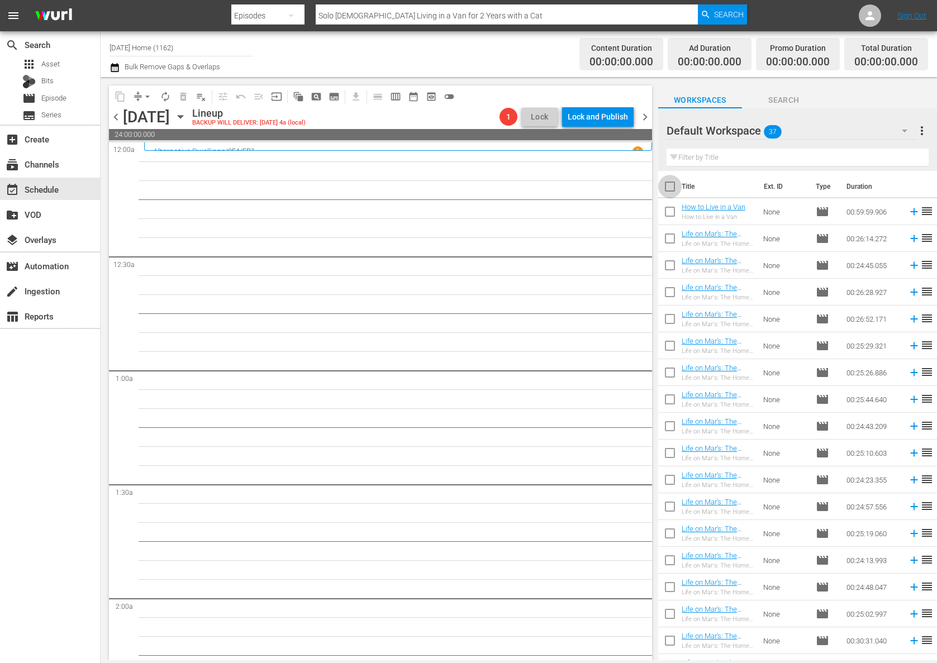
checkbox input "true"
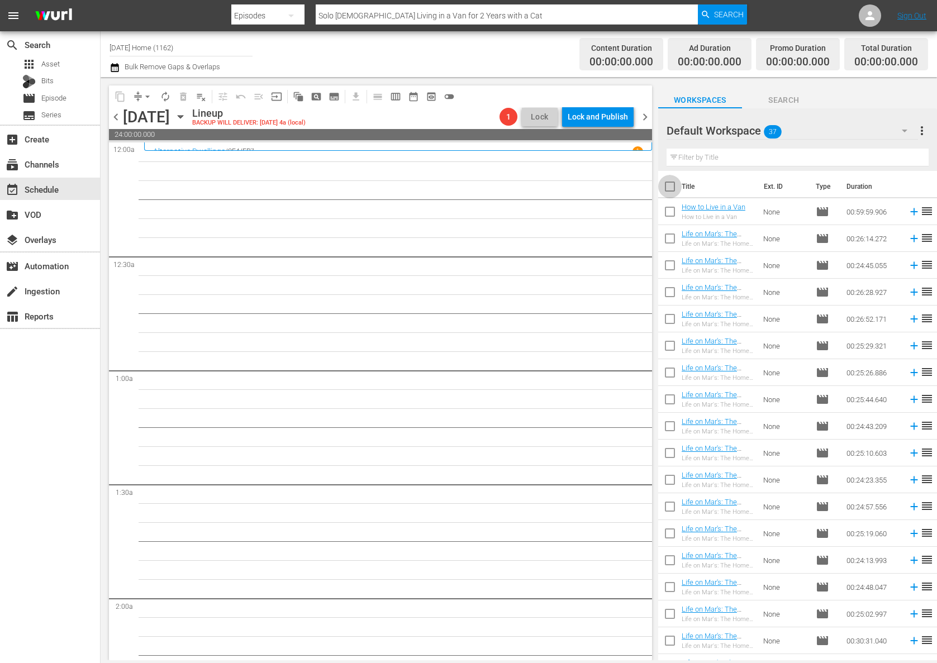
checkbox input "true"
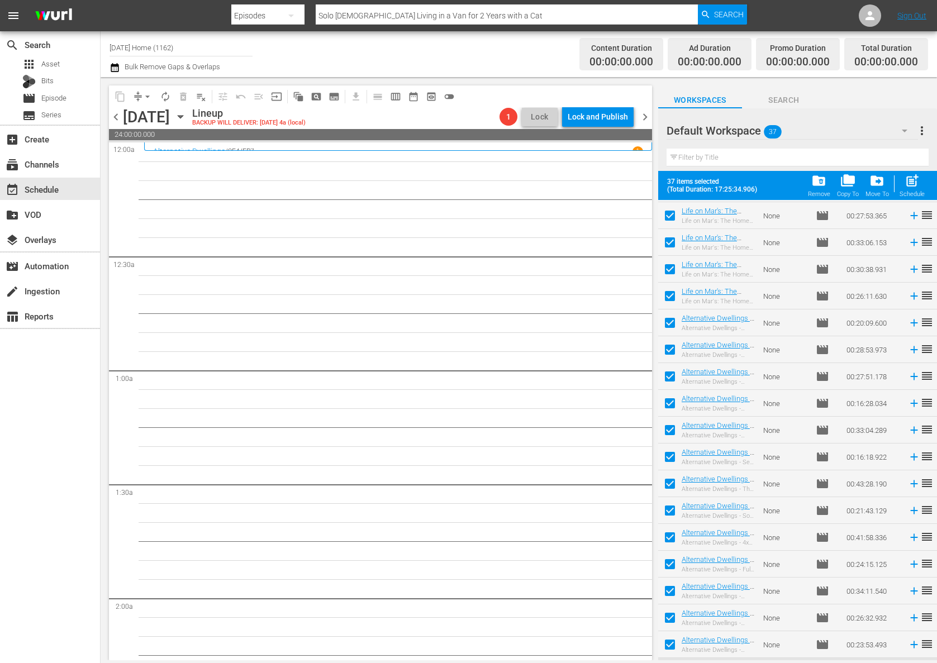
scroll to position [557, 0]
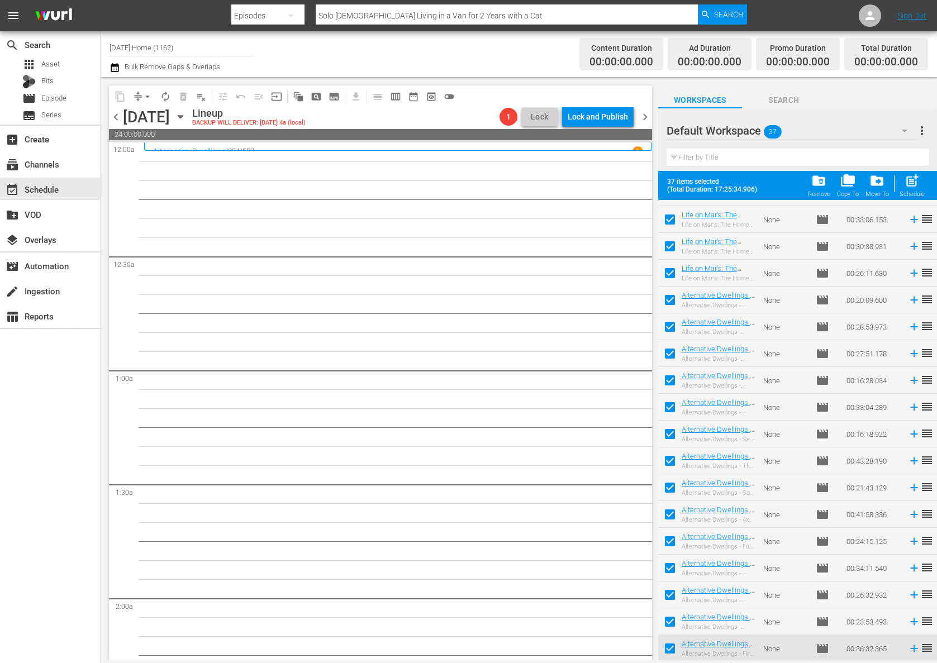
click at [918, 190] on div "Schedule" at bounding box center [911, 193] width 25 height 7
checkbox input "false"
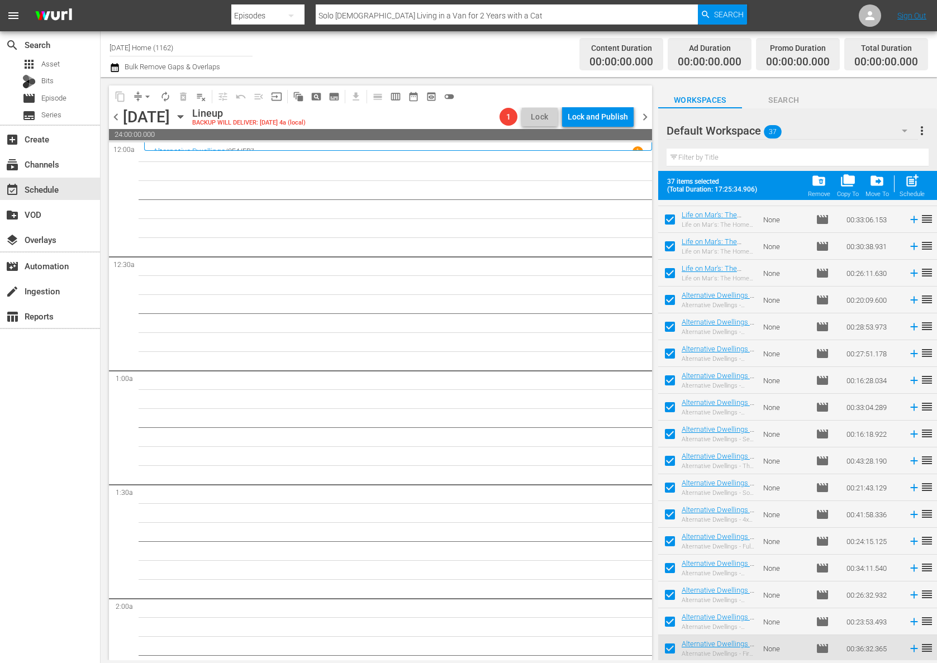
checkbox input "false"
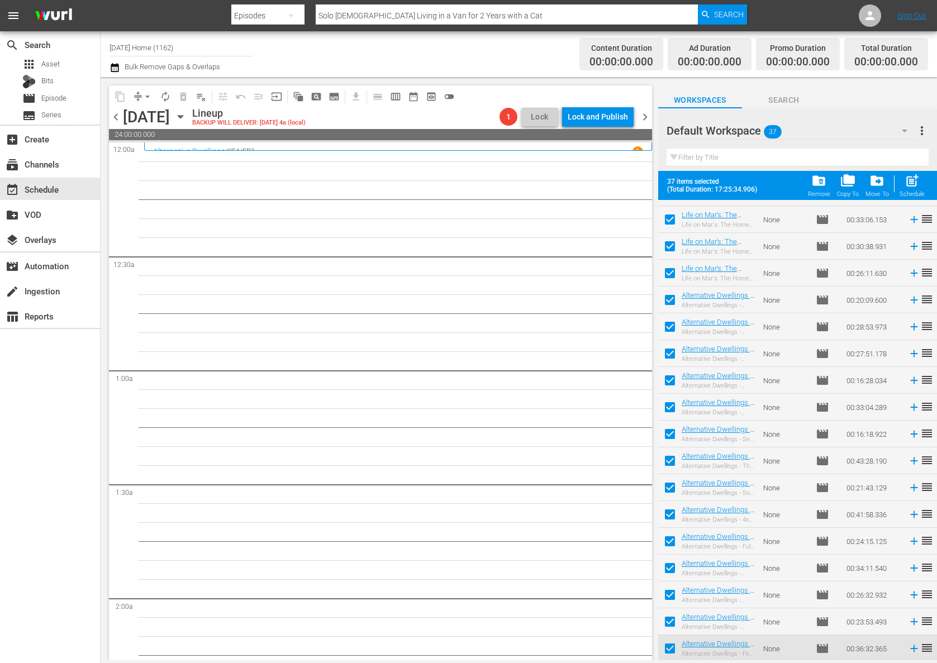
checkbox input "false"
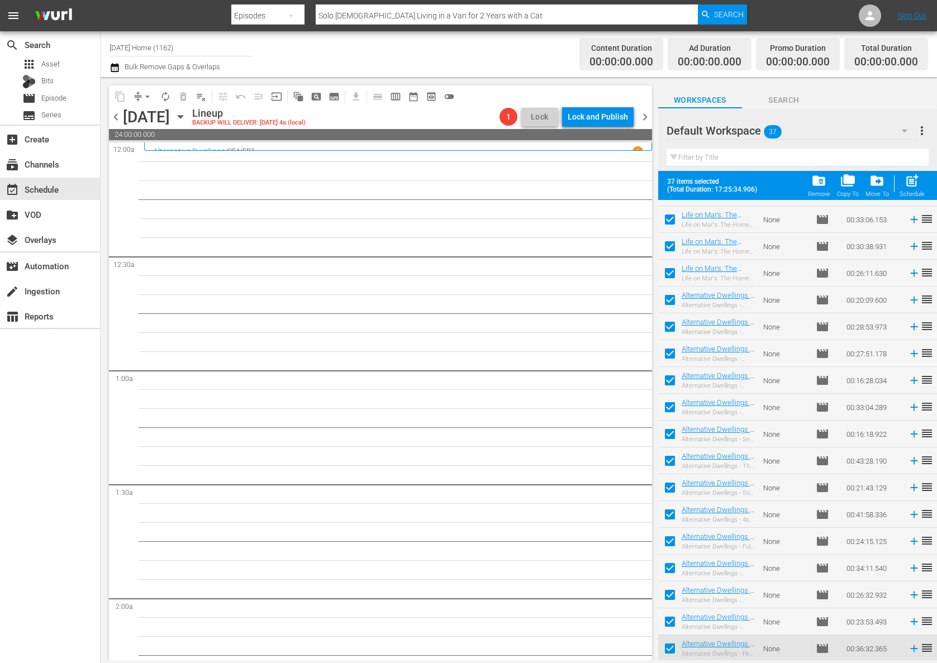
checkbox input "false"
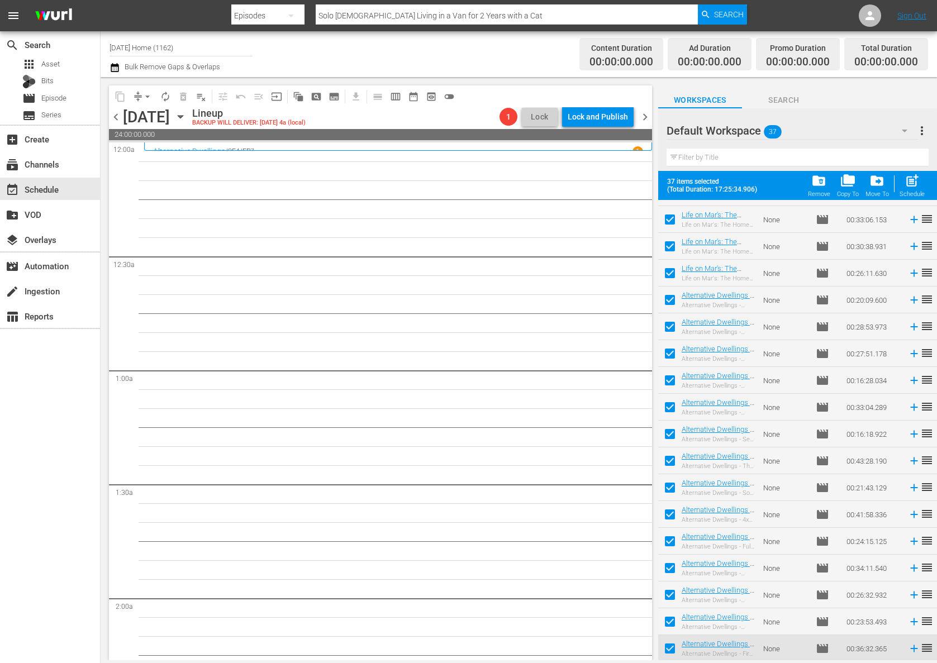
checkbox input "false"
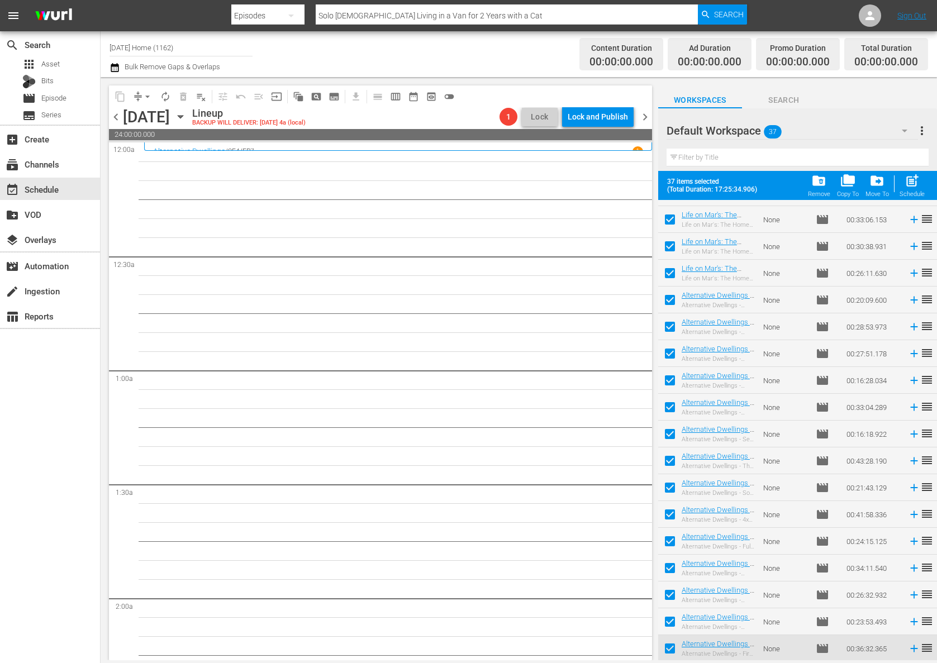
checkbox input "false"
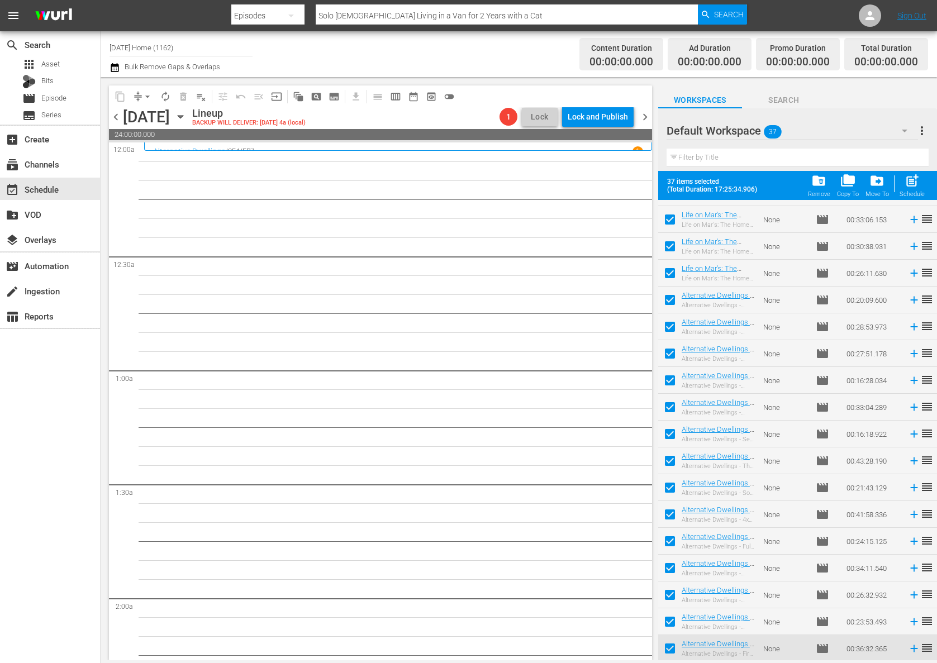
checkbox input "false"
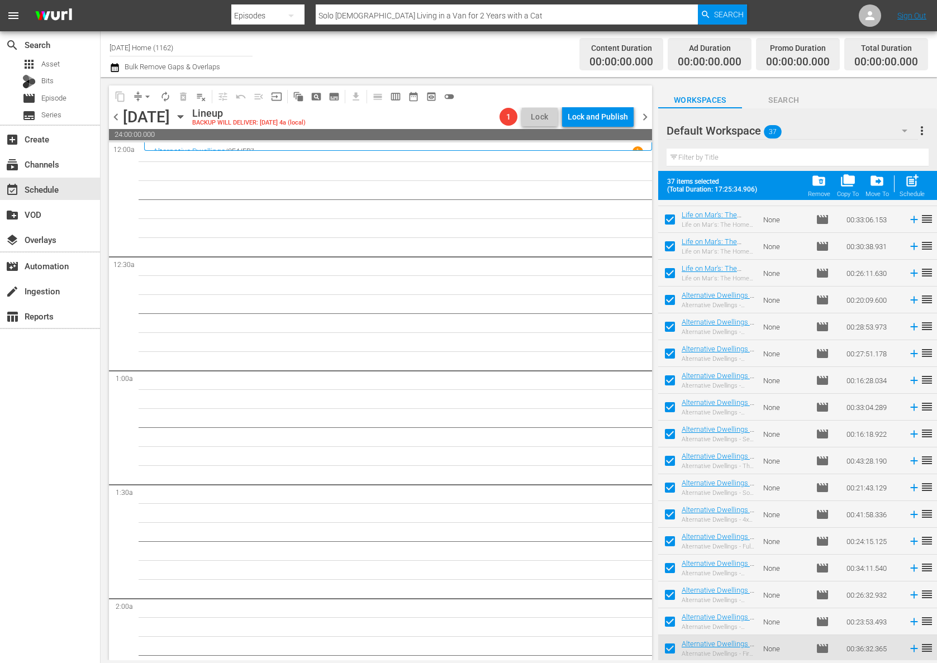
checkbox input "false"
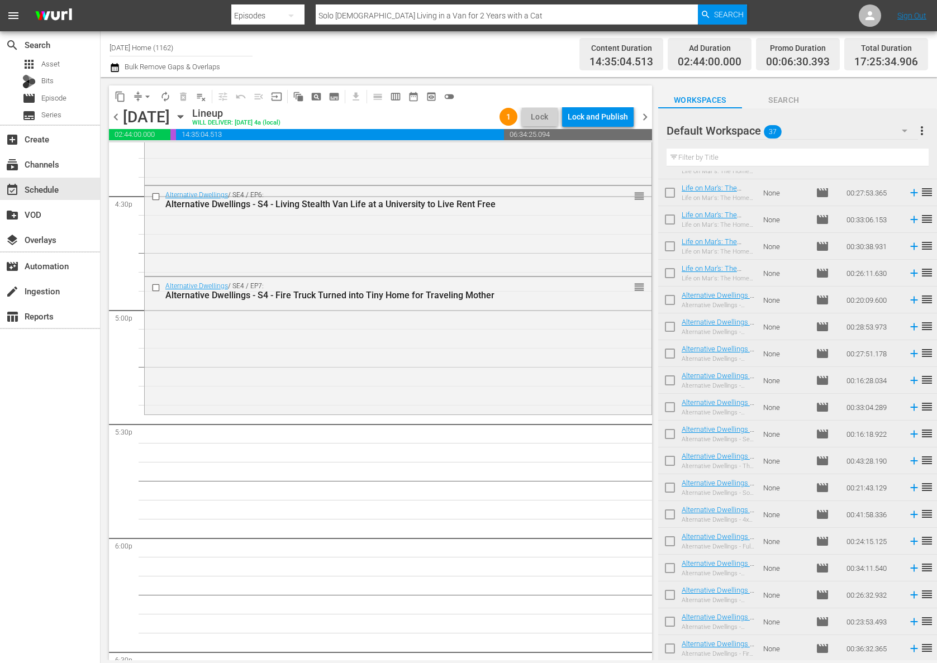
scroll to position [3844, 0]
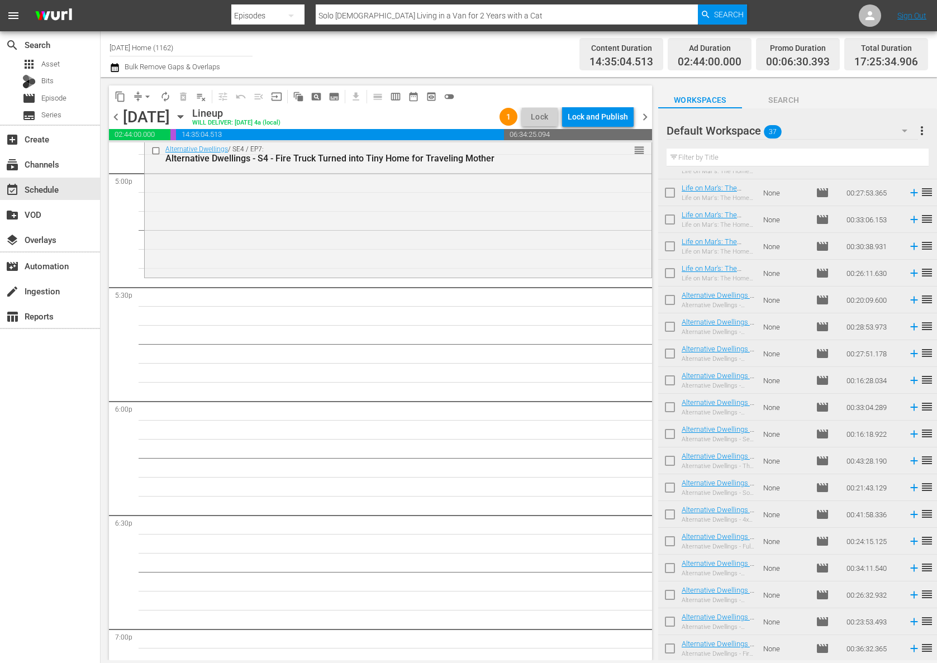
click at [198, 94] on span "playlist_remove_outlined" at bounding box center [201, 96] width 11 height 11
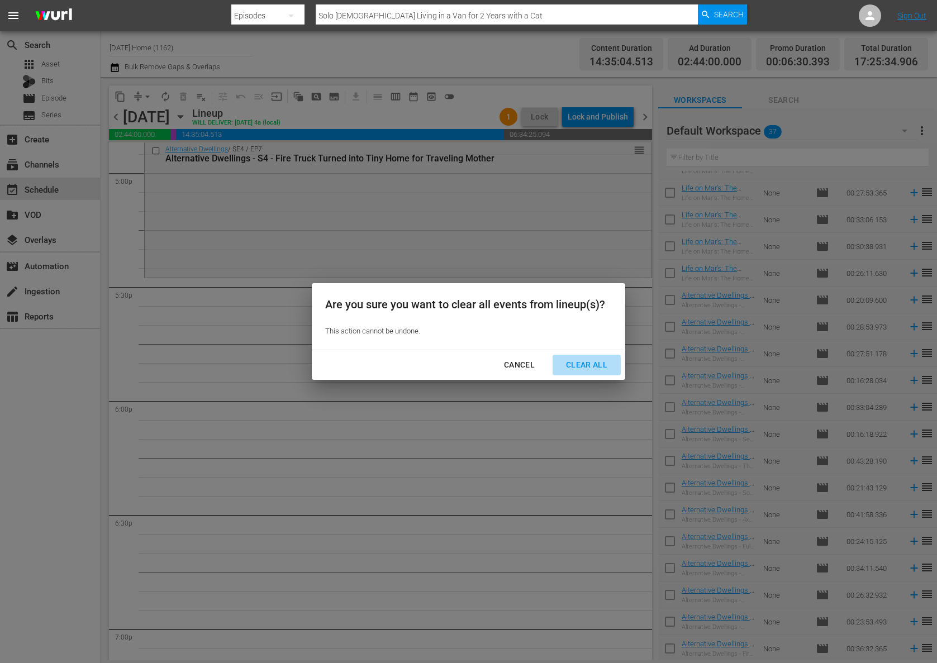
click at [573, 364] on div "Clear All" at bounding box center [586, 365] width 59 height 14
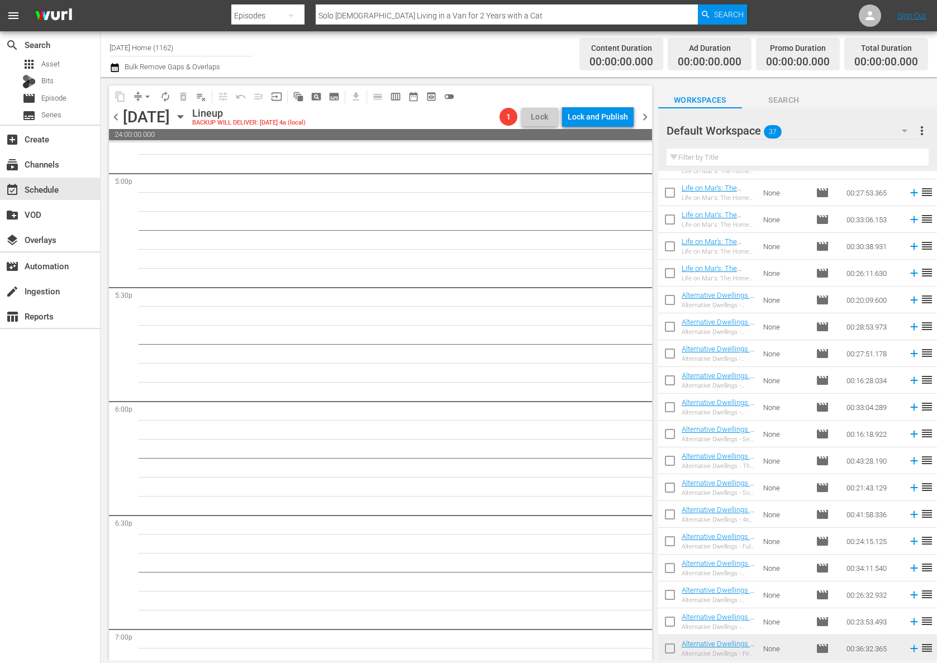
click at [672, 485] on input "checkbox" at bounding box center [669, 489] width 23 height 23
checkbox input "true"
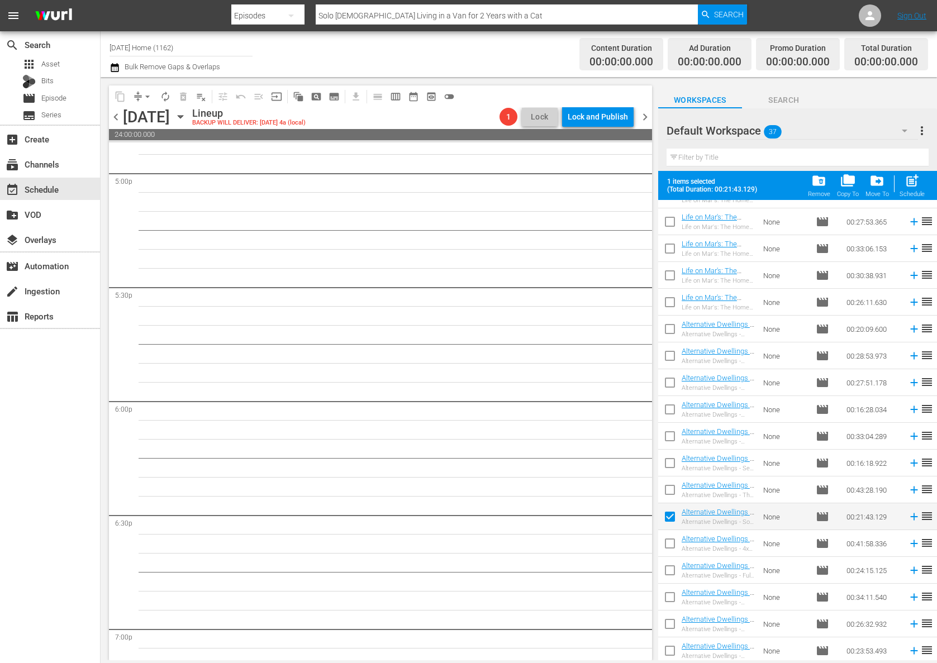
click at [668, 544] on input "checkbox" at bounding box center [669, 545] width 23 height 23
checkbox input "true"
click at [668, 569] on input "checkbox" at bounding box center [669, 572] width 23 height 23
checkbox input "true"
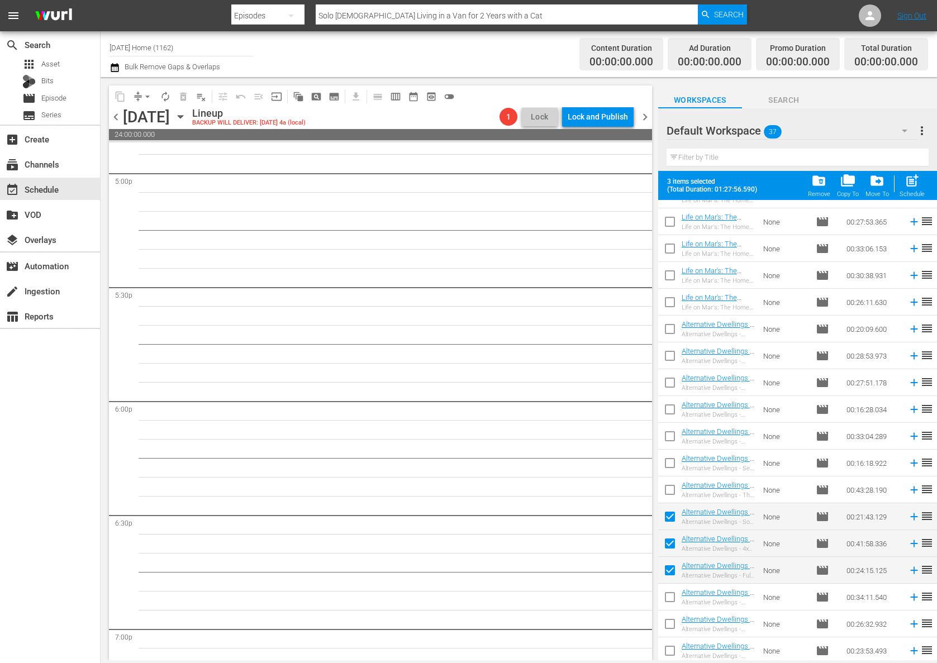
click at [670, 596] on input "checkbox" at bounding box center [669, 599] width 23 height 23
checkbox input "true"
click at [674, 625] on input "checkbox" at bounding box center [669, 625] width 23 height 23
checkbox input "true"
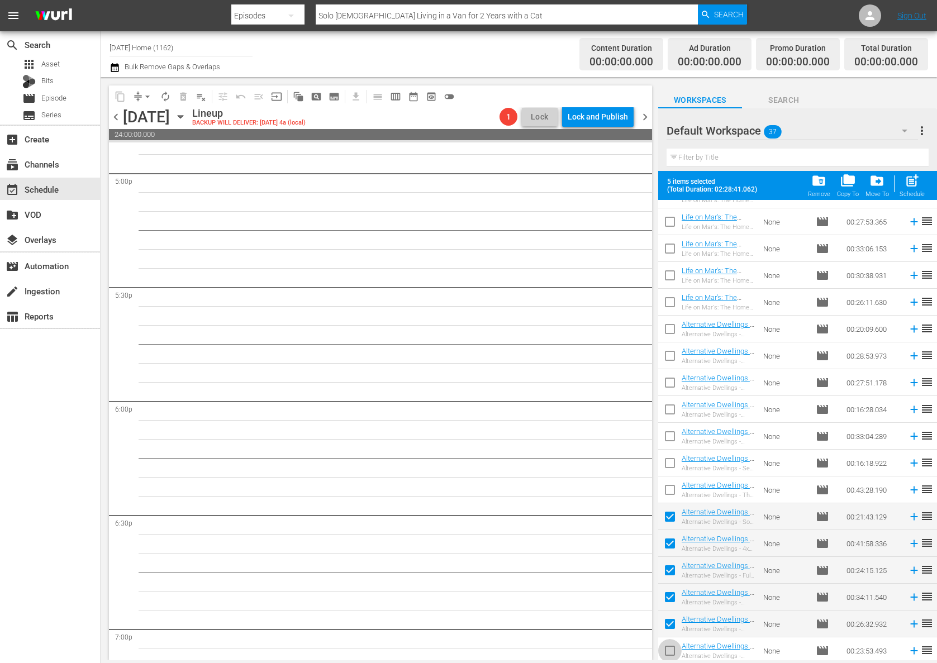
click at [672, 649] on input "checkbox" at bounding box center [669, 652] width 23 height 23
checkbox input "true"
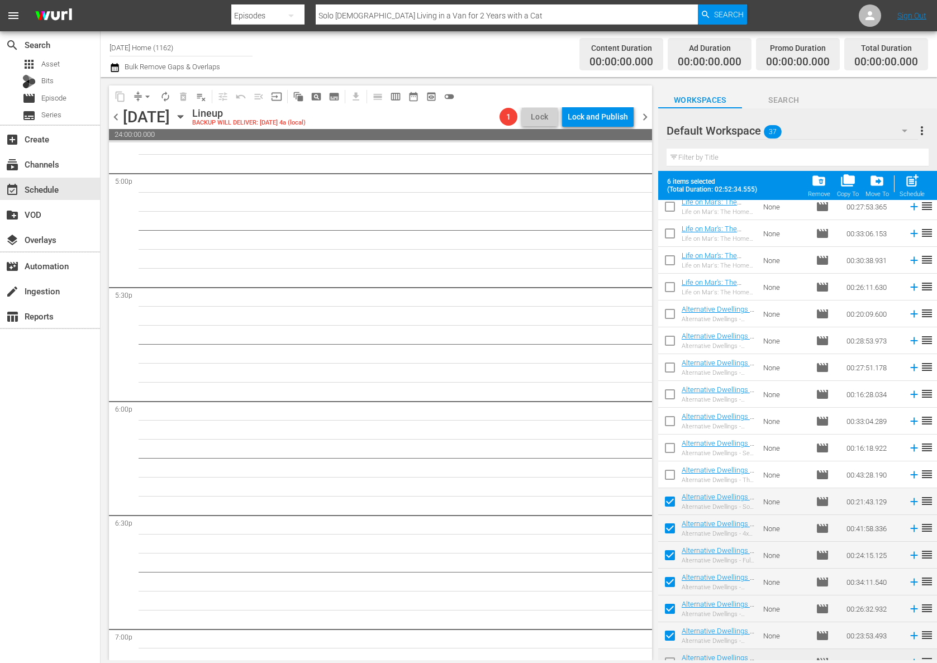
scroll to position [557, 0]
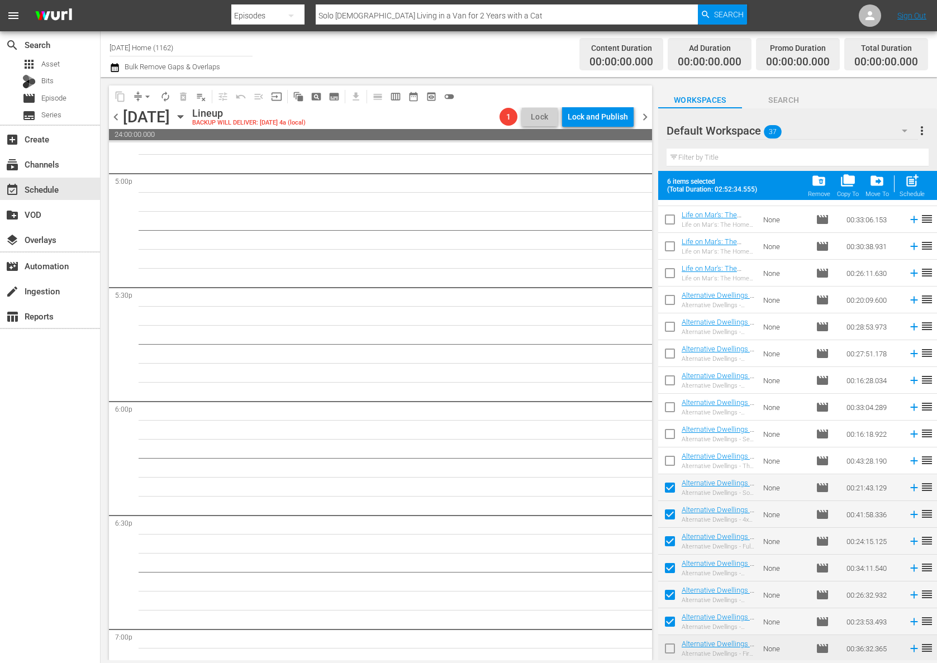
click at [670, 649] on input "checkbox" at bounding box center [669, 650] width 23 height 23
checkbox input "true"
click at [912, 190] on div "post_add Schedule" at bounding box center [911, 185] width 25 height 25
checkbox input "false"
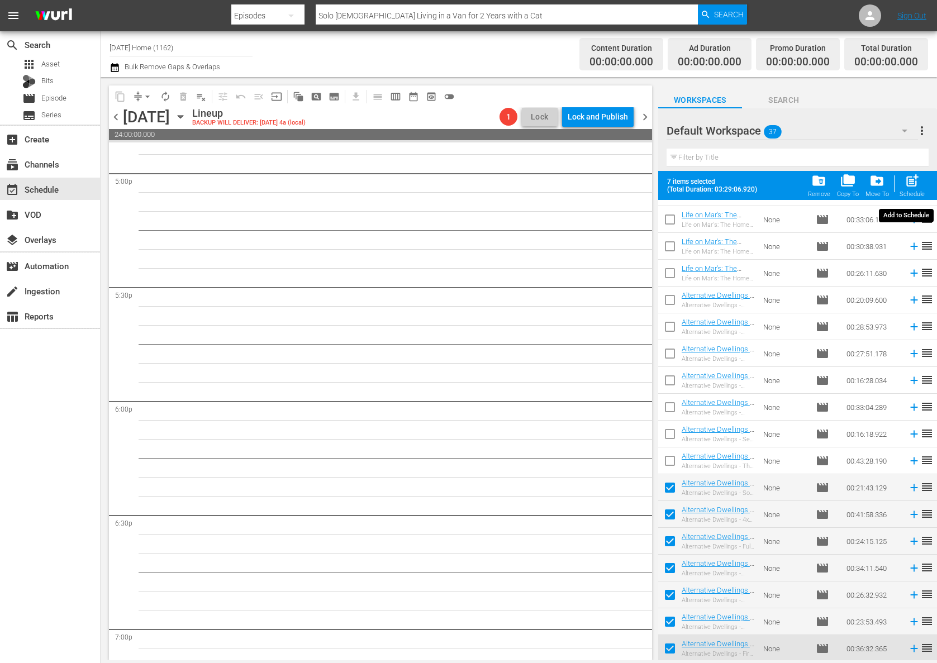
checkbox input "false"
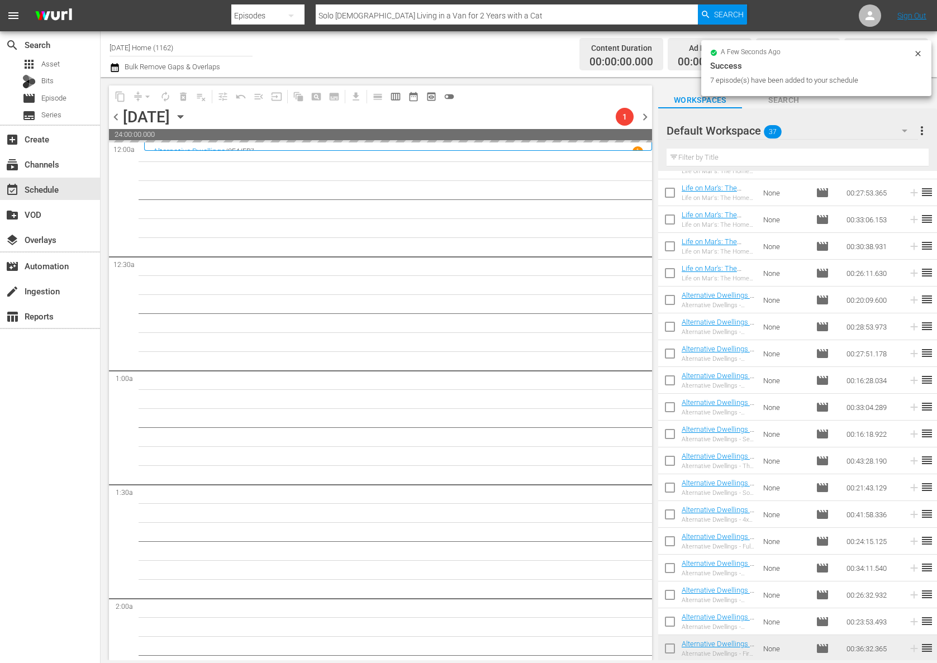
scroll to position [0, 0]
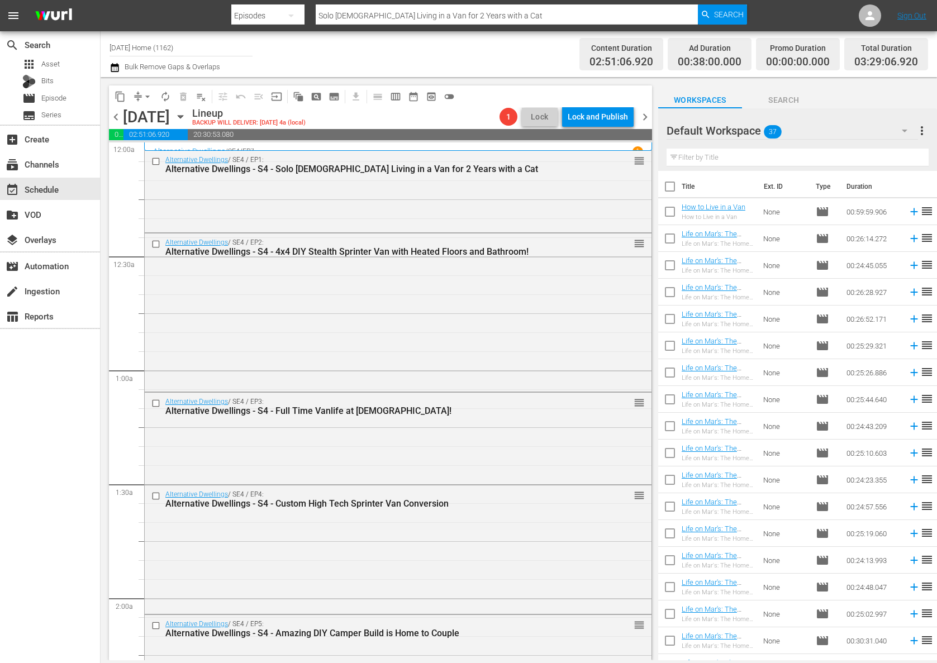
click at [669, 186] on input "checkbox" at bounding box center [669, 188] width 23 height 23
checkbox input "true"
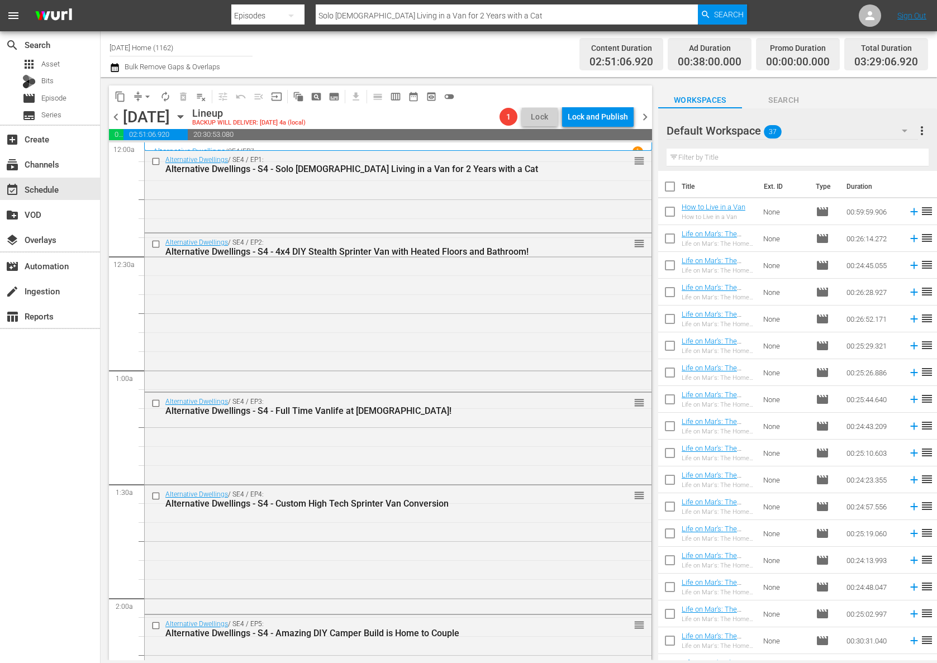
checkbox input "true"
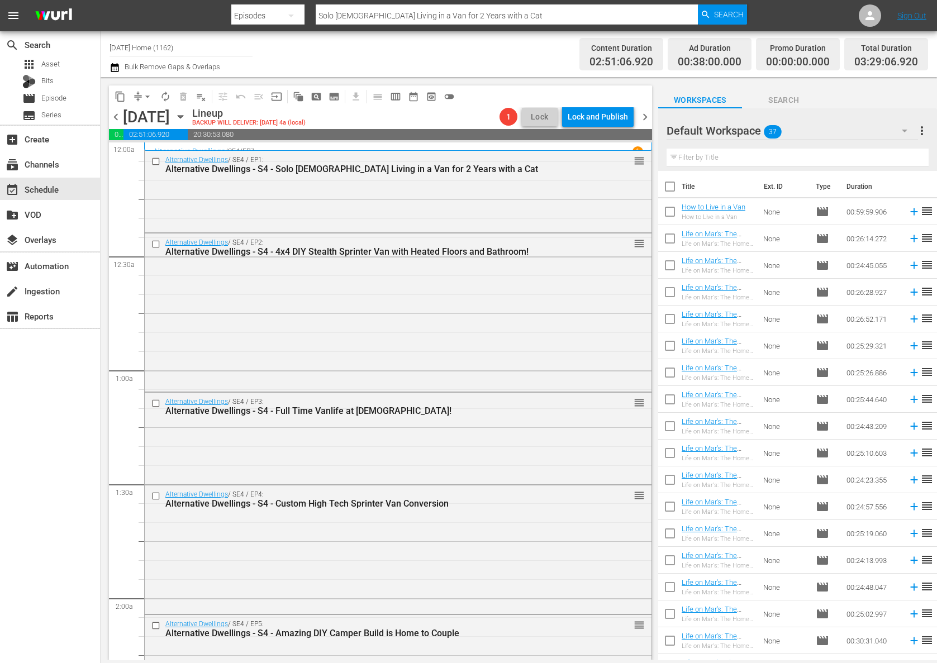
checkbox input "true"
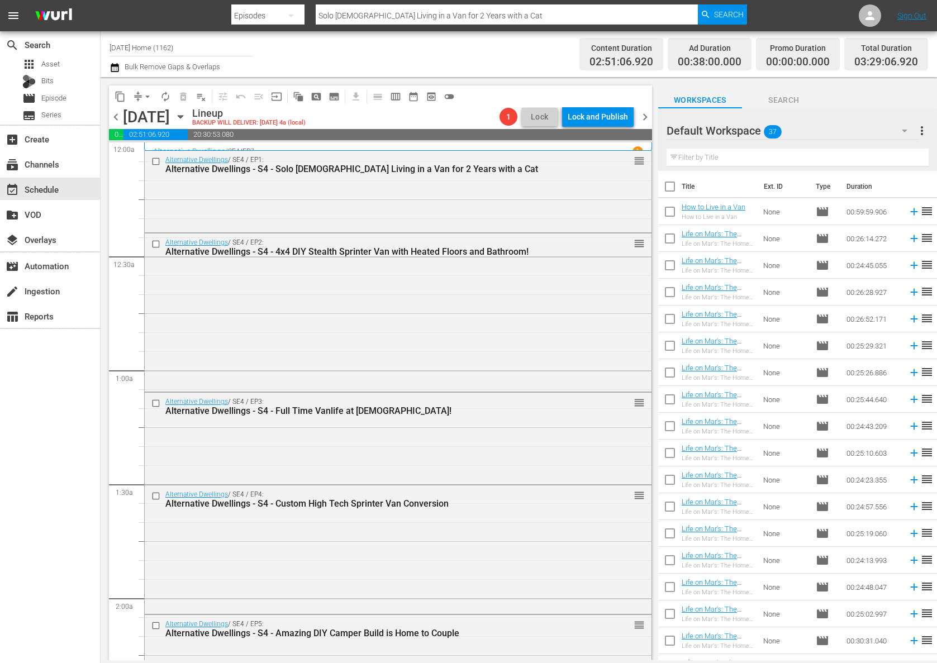
checkbox input "true"
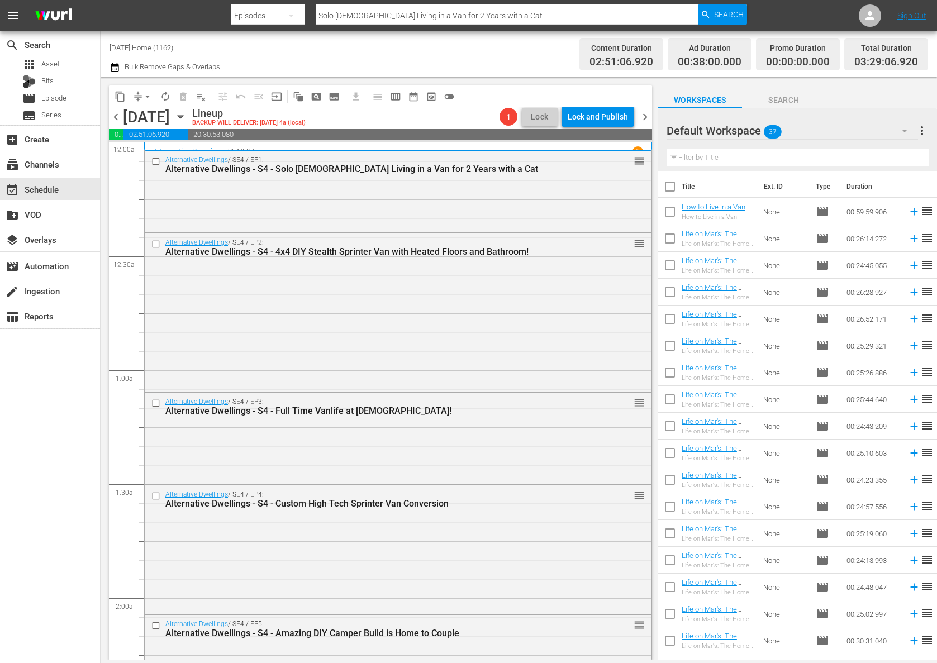
checkbox input "true"
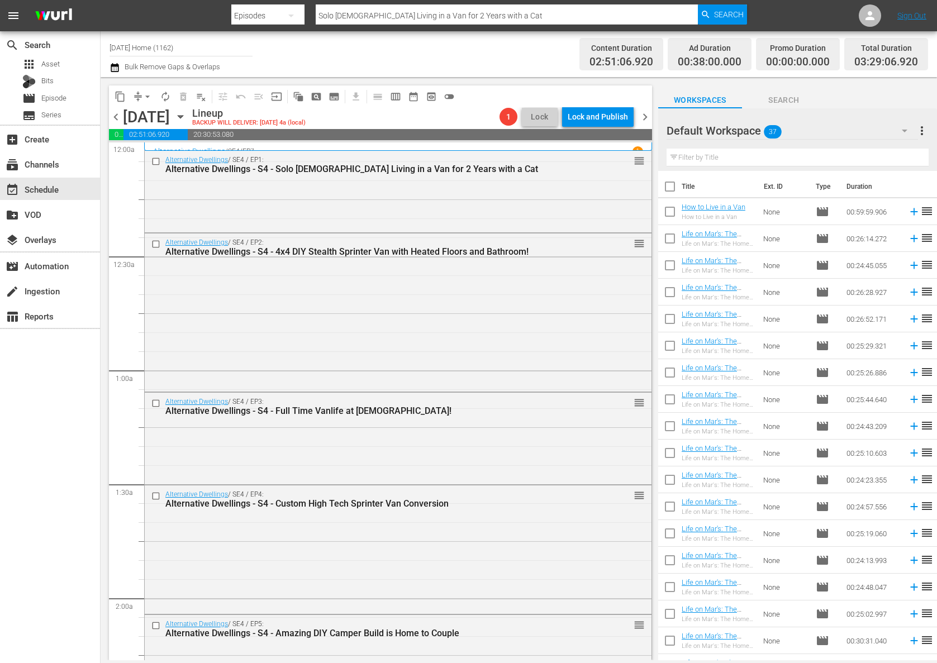
checkbox input "true"
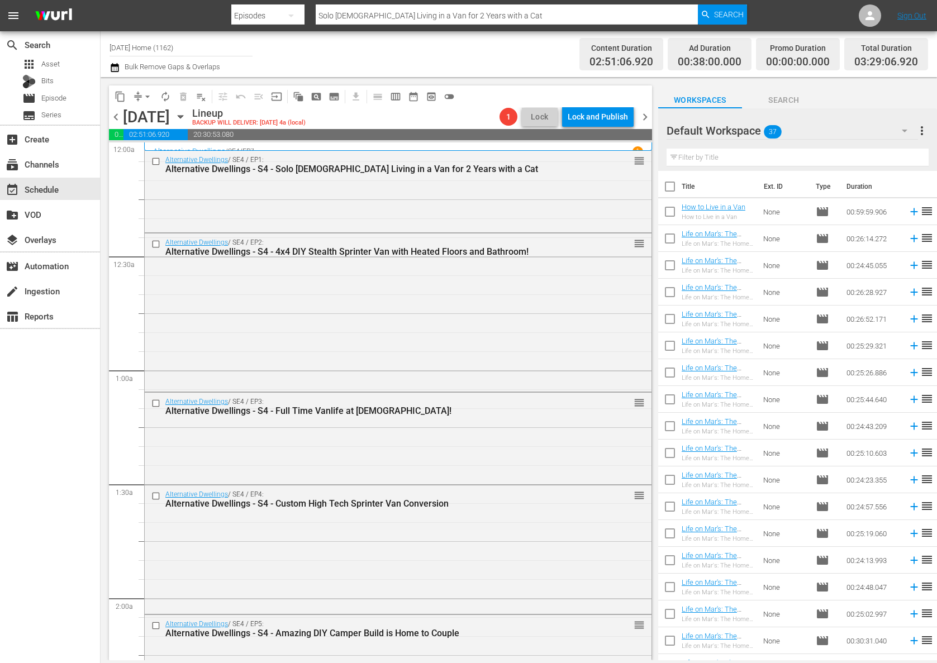
checkbox input "true"
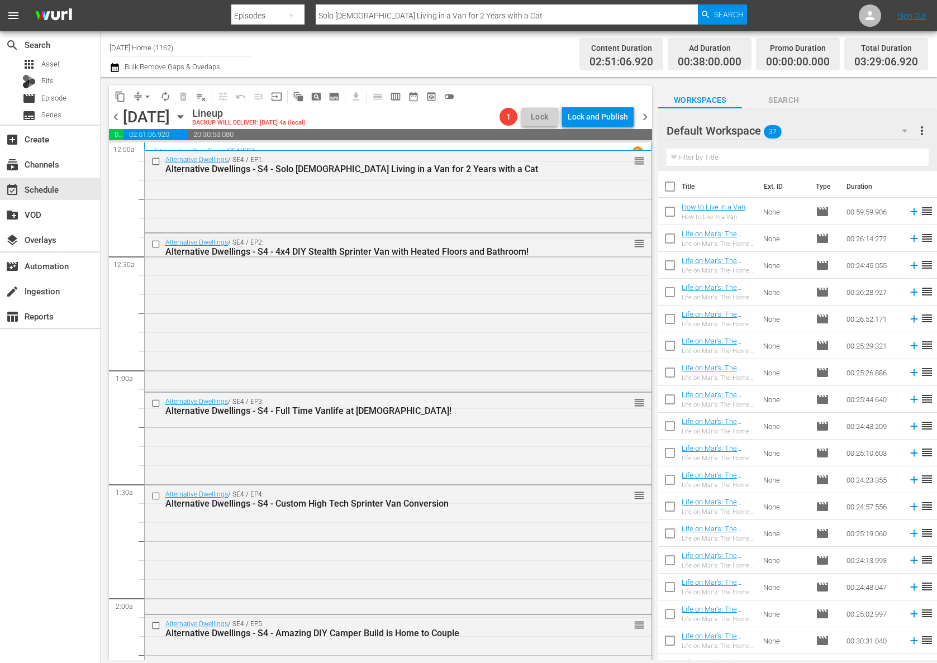
checkbox input "true"
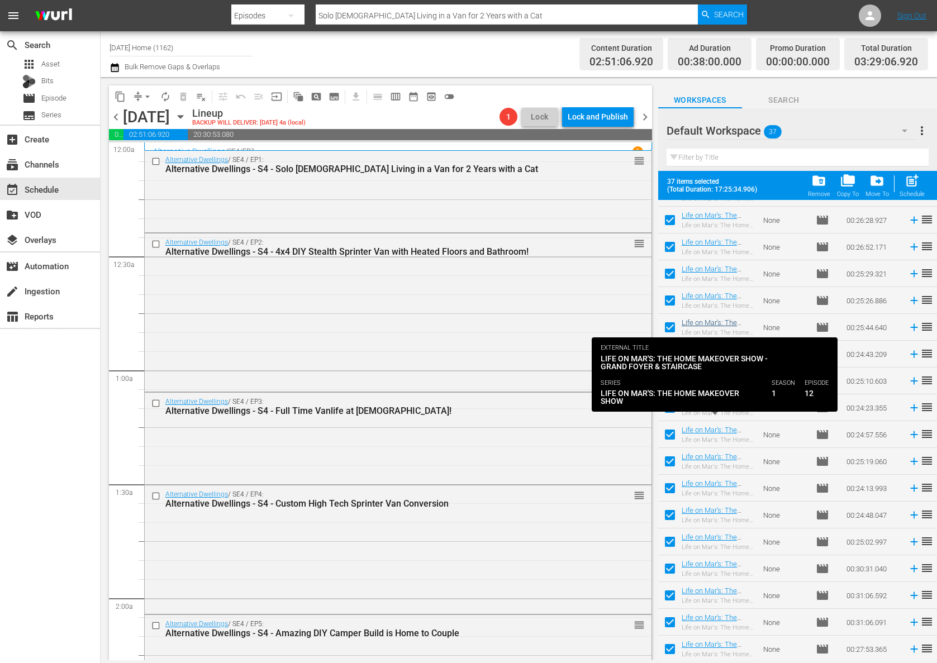
scroll to position [557, 0]
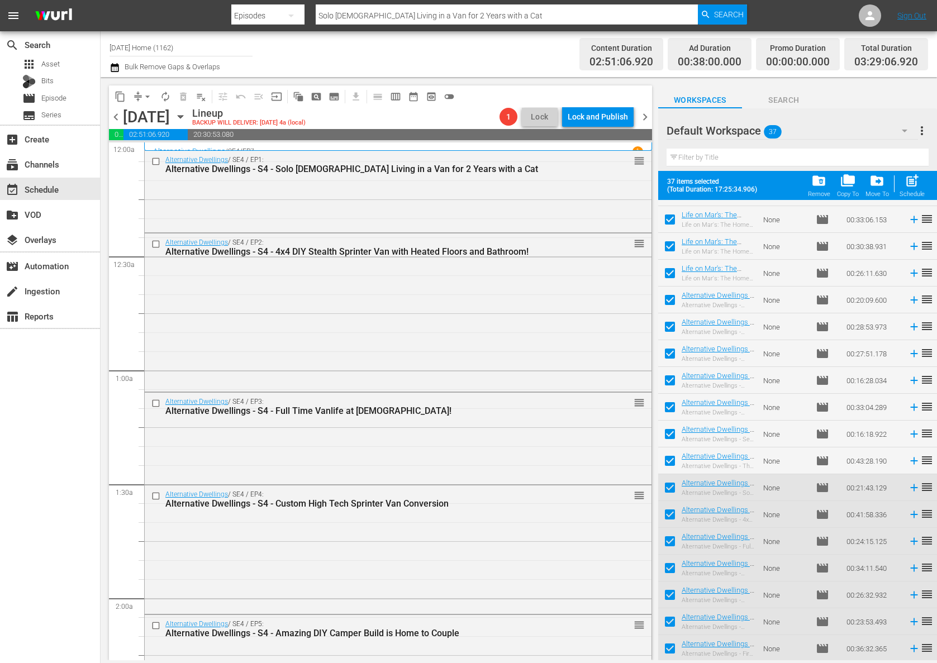
click at [669, 487] on input "checkbox" at bounding box center [669, 489] width 23 height 23
checkbox input "false"
click at [670, 488] on input "checkbox" at bounding box center [669, 489] width 23 height 23
checkbox input "true"
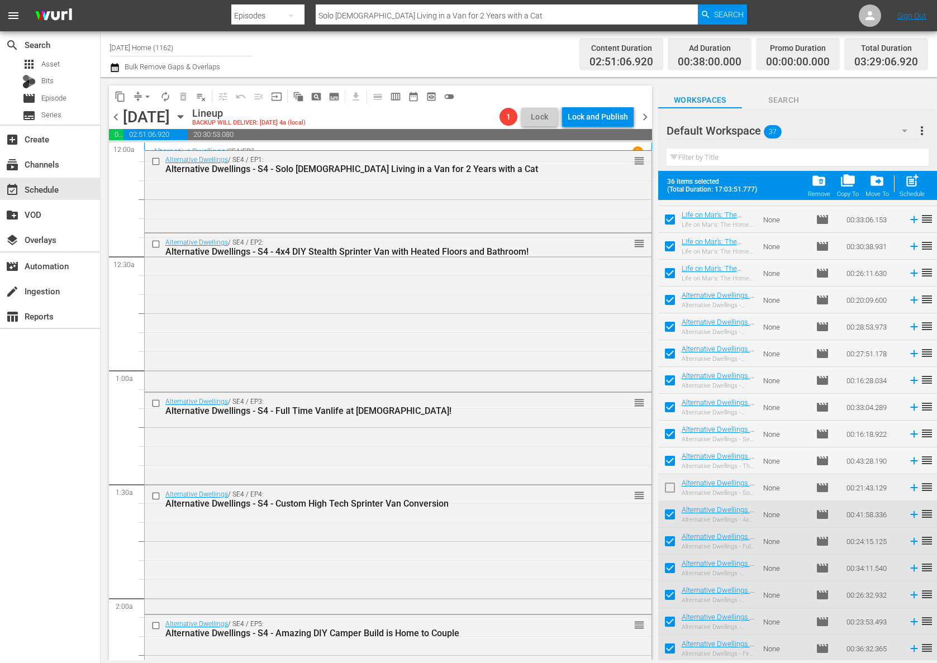
checkbox input "true"
click at [668, 458] on input "checkbox" at bounding box center [669, 462] width 23 height 23
checkbox input "false"
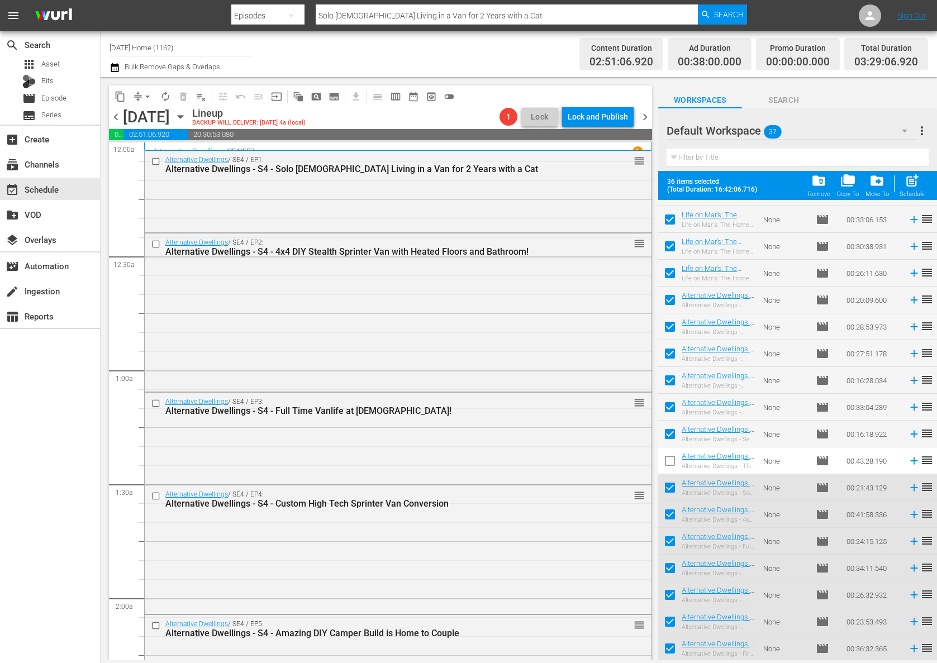
click at [669, 430] on input "checkbox" at bounding box center [669, 436] width 23 height 23
checkbox input "false"
click at [669, 403] on input "checkbox" at bounding box center [669, 409] width 23 height 23
checkbox input "false"
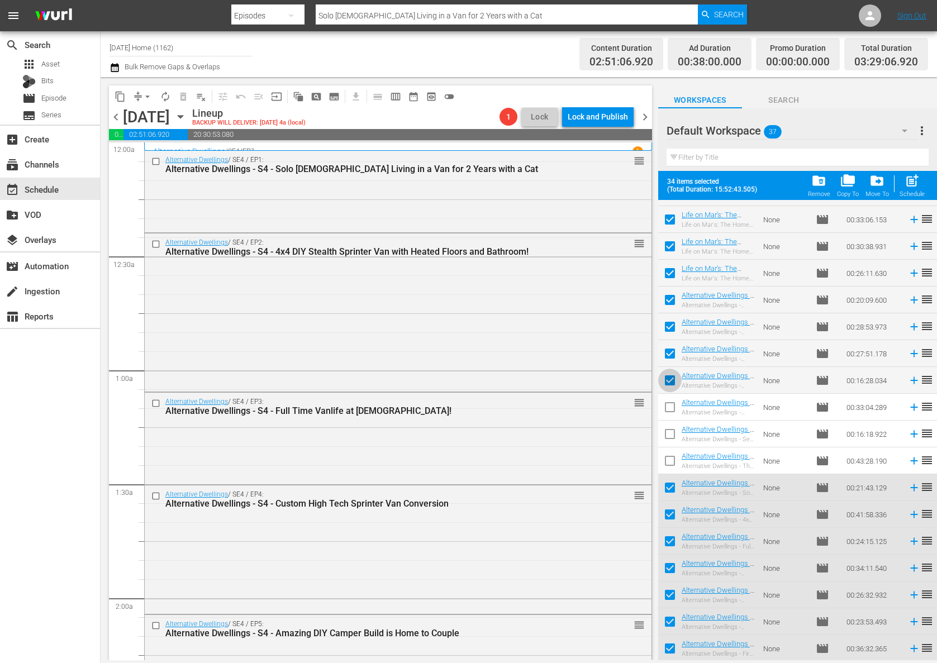
click at [671, 379] on input "checkbox" at bounding box center [669, 382] width 23 height 23
checkbox input "false"
click at [671, 353] on input "checkbox" at bounding box center [669, 355] width 23 height 23
checkbox input "false"
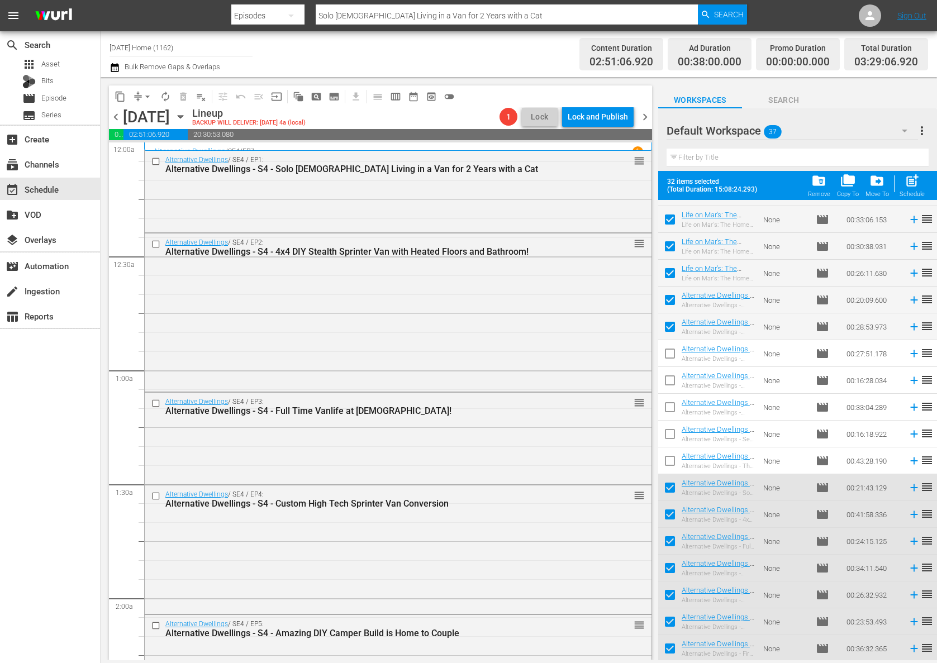
click at [673, 302] on input "checkbox" at bounding box center [669, 301] width 23 height 23
checkbox input "false"
click at [673, 327] on input "checkbox" at bounding box center [669, 328] width 23 height 23
checkbox input "false"
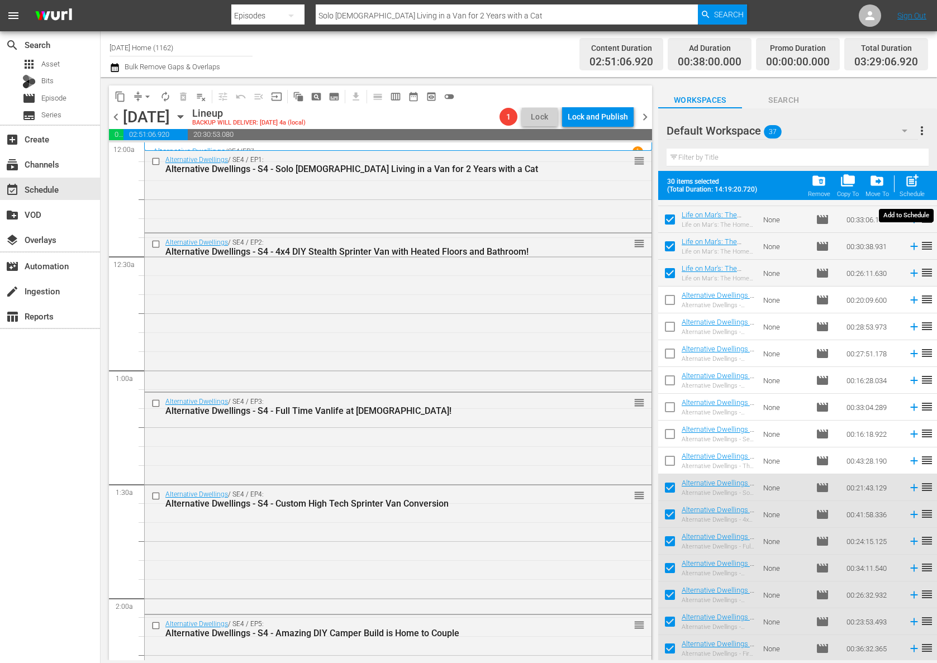
click at [912, 187] on span "post_add" at bounding box center [911, 180] width 15 height 15
checkbox input "false"
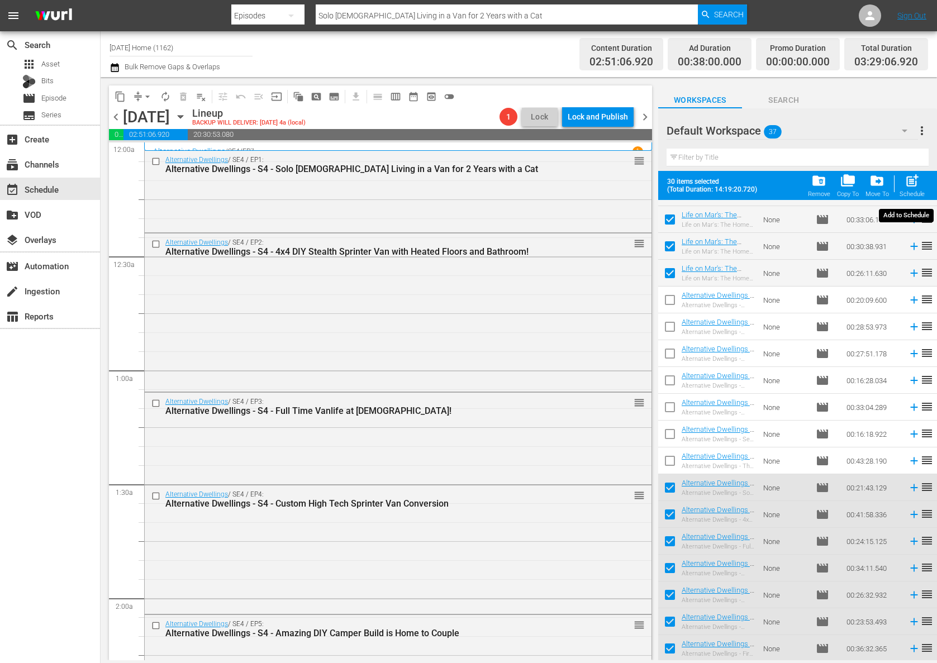
checkbox input "false"
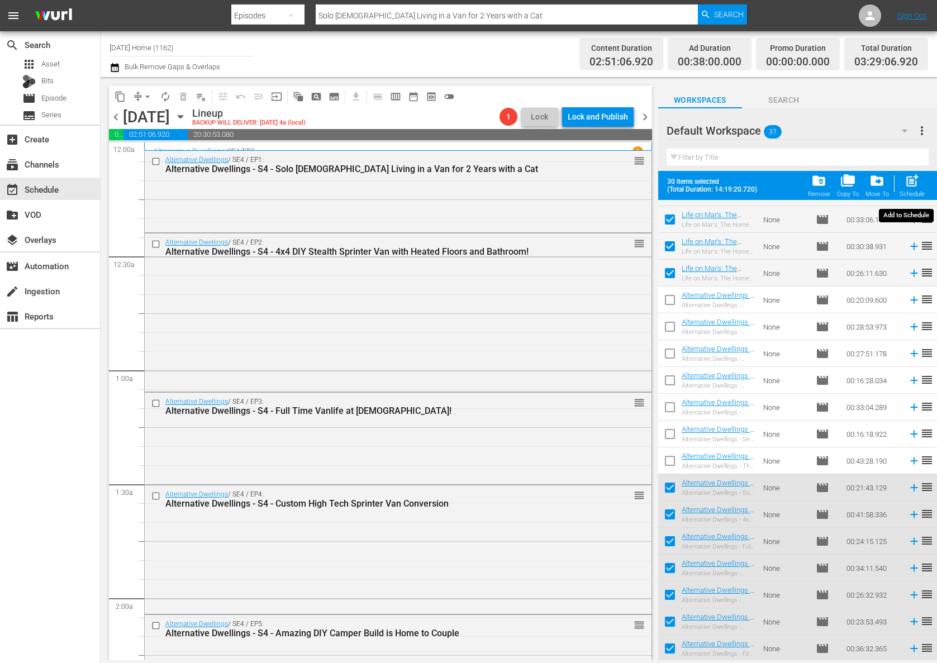
checkbox input "false"
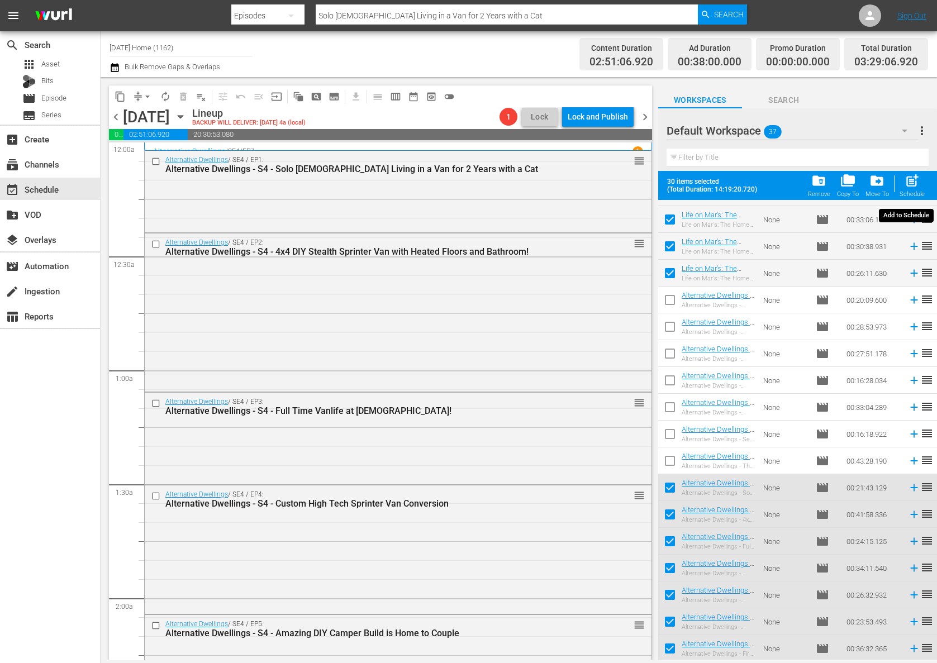
checkbox input "false"
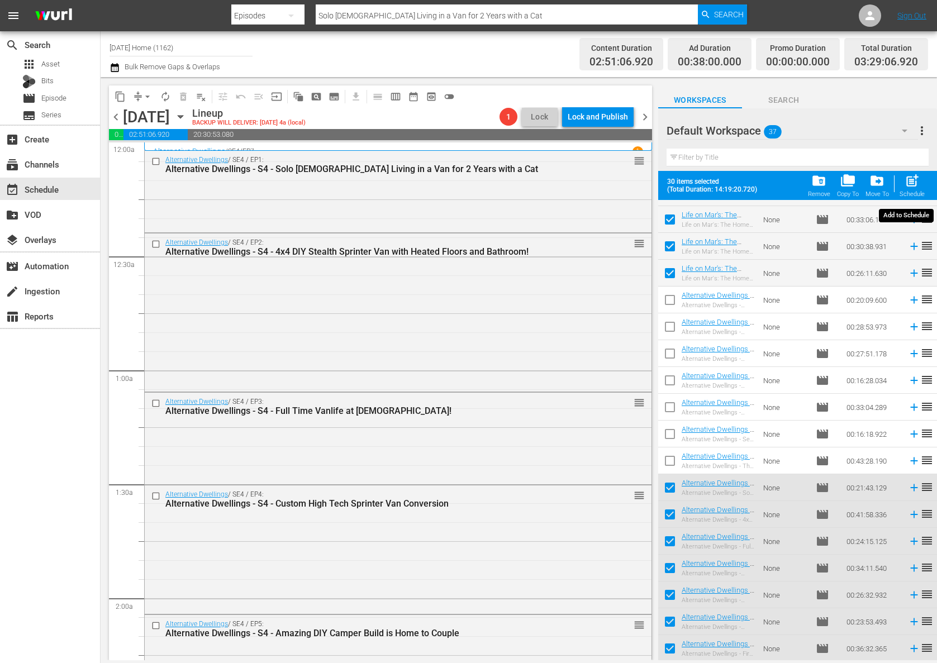
checkbox input "false"
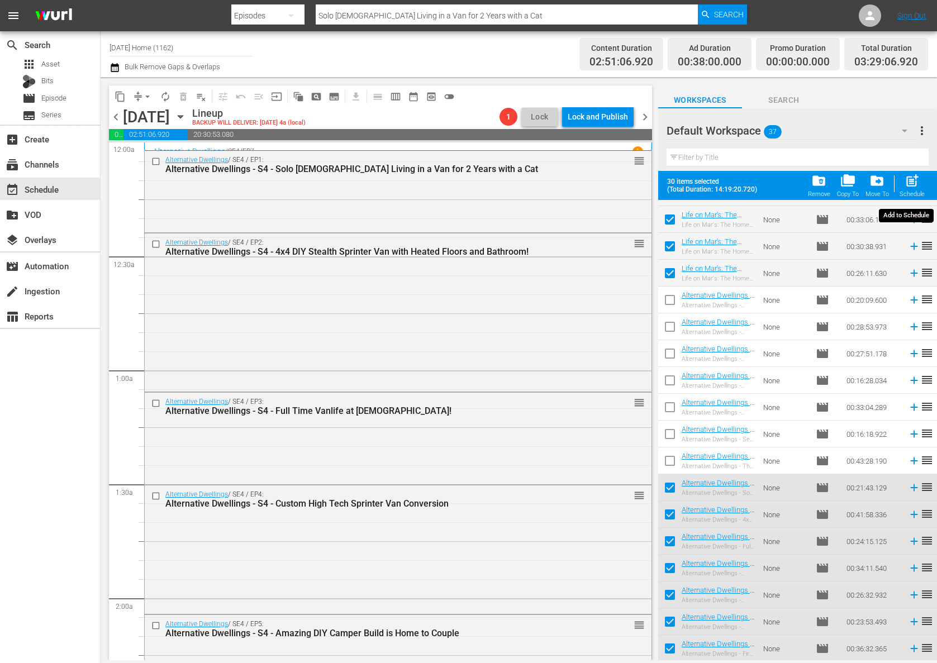
checkbox input "false"
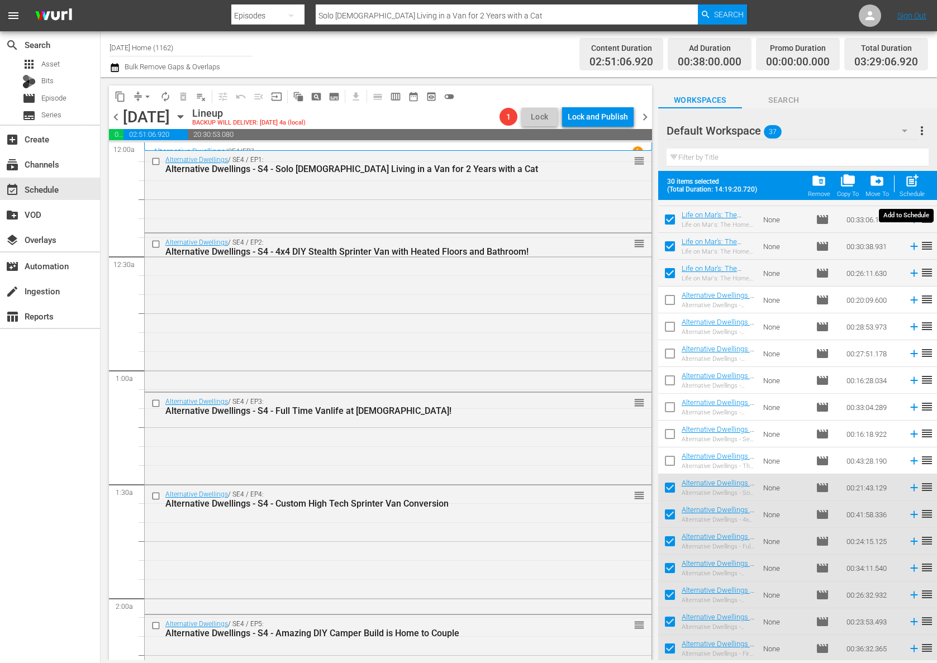
checkbox input "false"
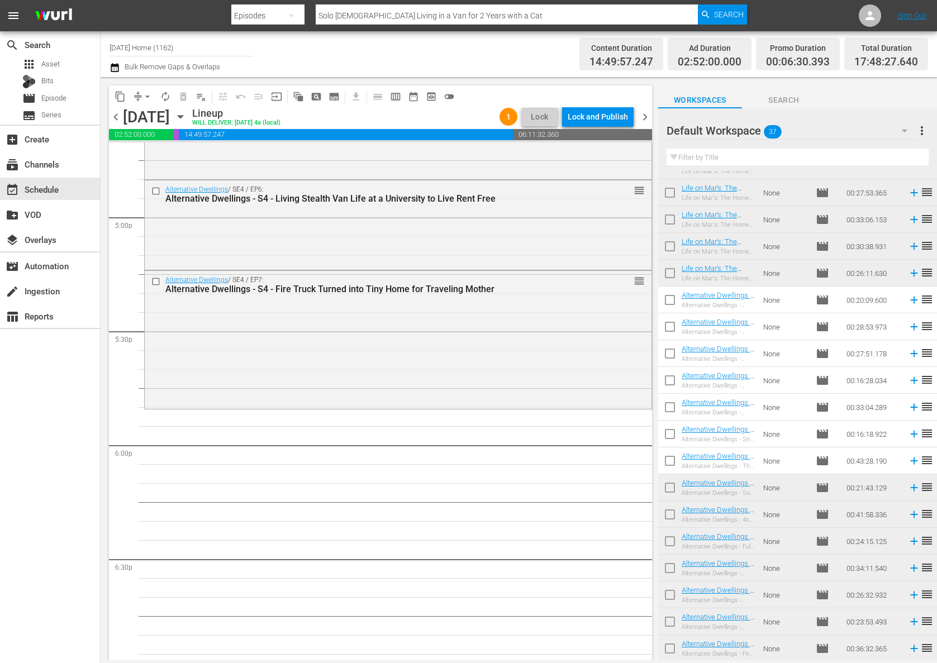
scroll to position [3737, 0]
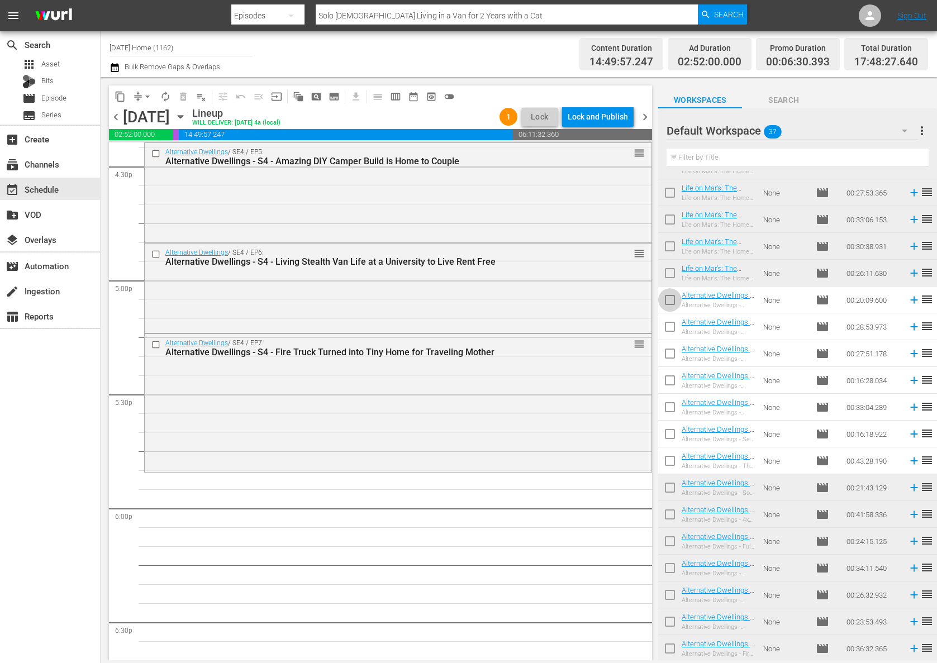
click at [670, 304] on input "checkbox" at bounding box center [669, 301] width 23 height 23
checkbox input "true"
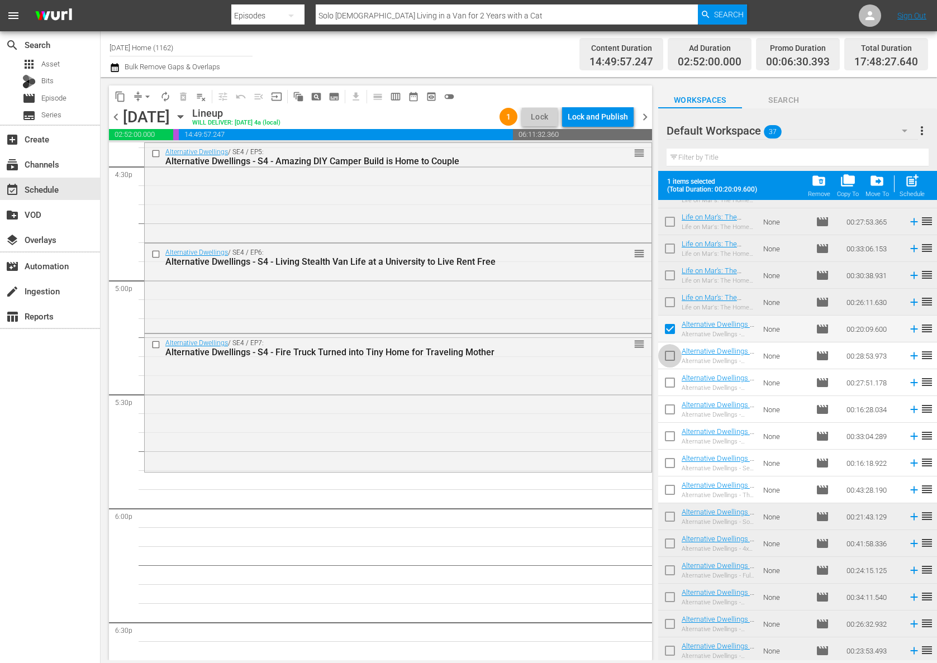
click at [672, 359] on input "checkbox" at bounding box center [669, 357] width 23 height 23
checkbox input "true"
click at [670, 382] on input "checkbox" at bounding box center [669, 384] width 23 height 23
checkbox input "true"
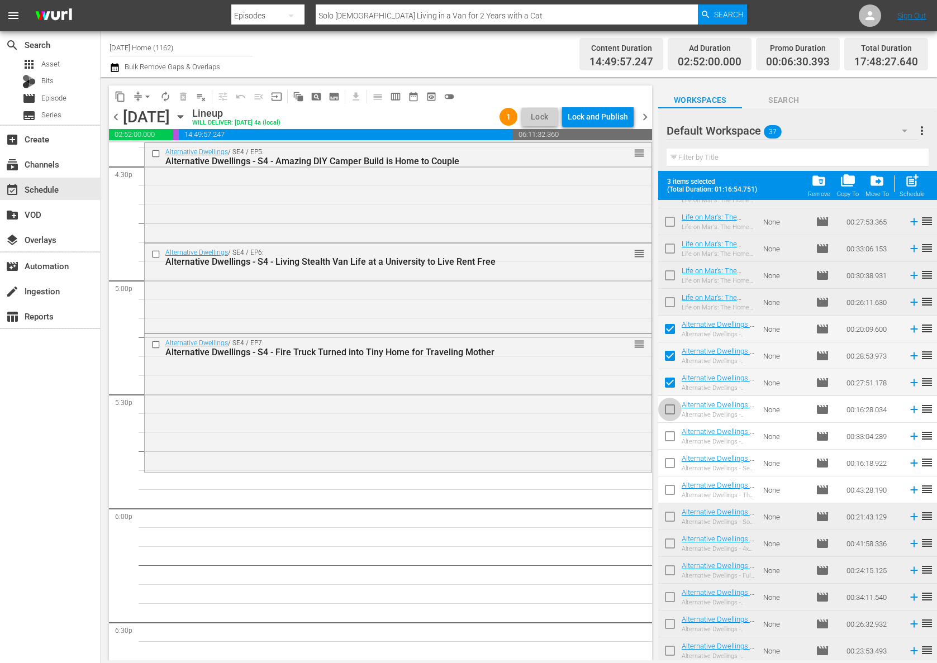
click at [674, 407] on input "checkbox" at bounding box center [669, 411] width 23 height 23
checkbox input "true"
click at [672, 440] on input "checkbox" at bounding box center [669, 438] width 23 height 23
checkbox input "true"
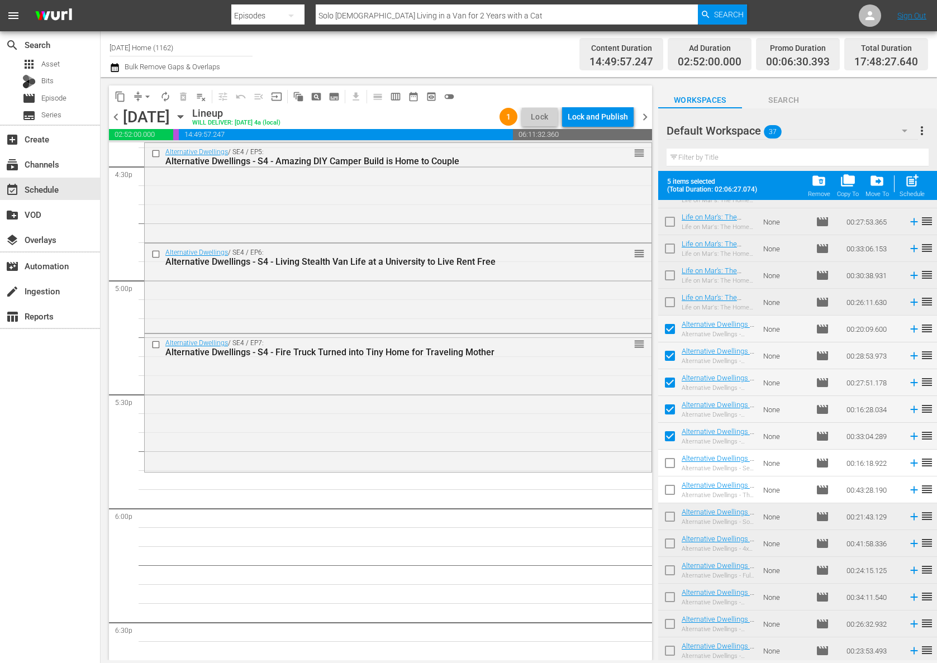
click at [670, 465] on input "checkbox" at bounding box center [669, 465] width 23 height 23
checkbox input "true"
click at [670, 492] on input "checkbox" at bounding box center [669, 491] width 23 height 23
checkbox input "true"
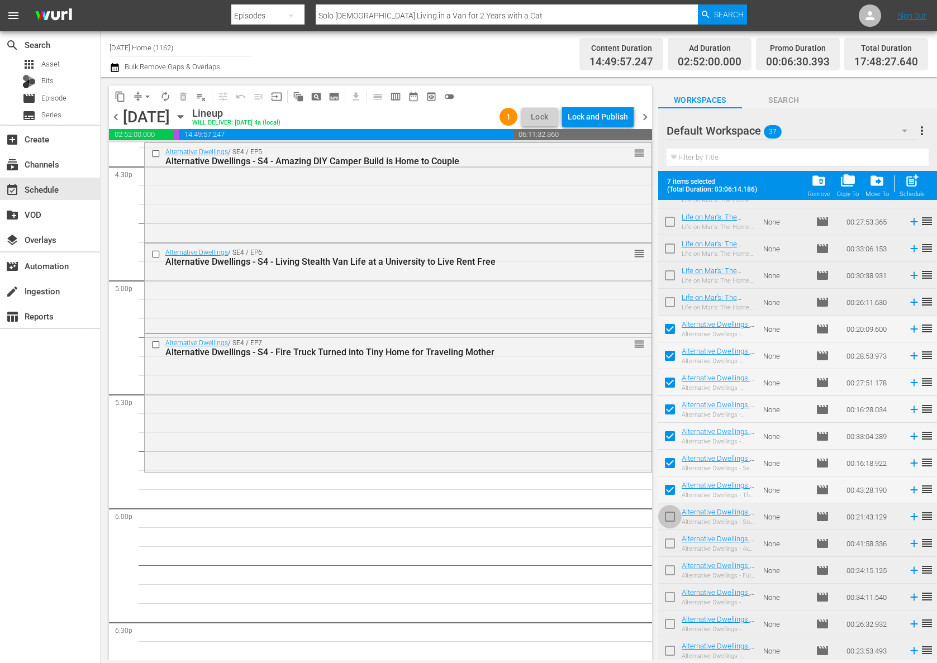
click at [671, 521] on input "checkbox" at bounding box center [669, 518] width 23 height 23
checkbox input "true"
click at [670, 543] on input "checkbox" at bounding box center [669, 545] width 23 height 23
checkbox input "true"
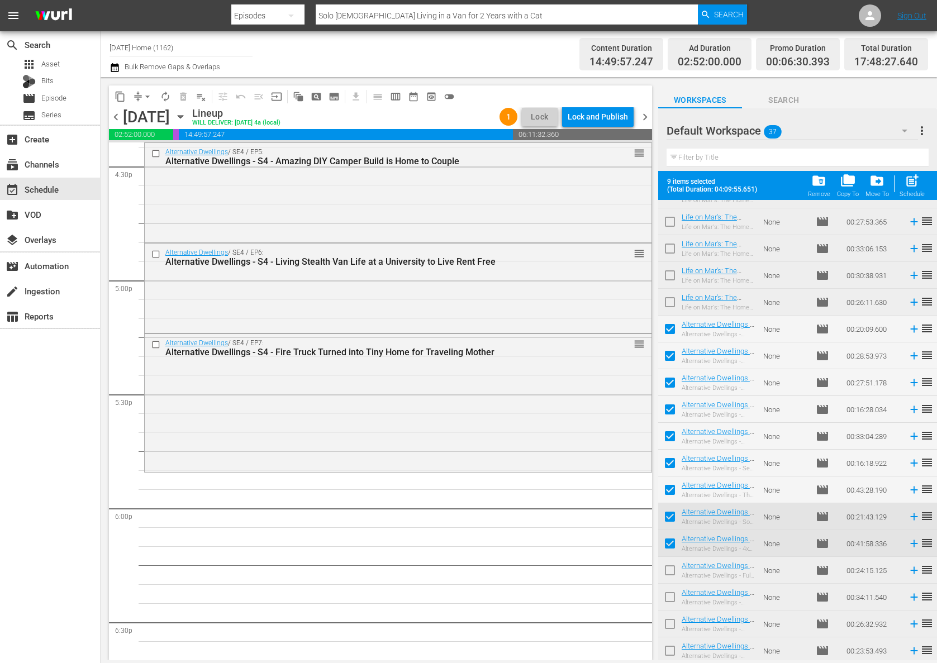
click at [670, 572] on input "checkbox" at bounding box center [669, 572] width 23 height 23
checkbox input "true"
click at [671, 599] on input "checkbox" at bounding box center [669, 599] width 23 height 23
checkbox input "true"
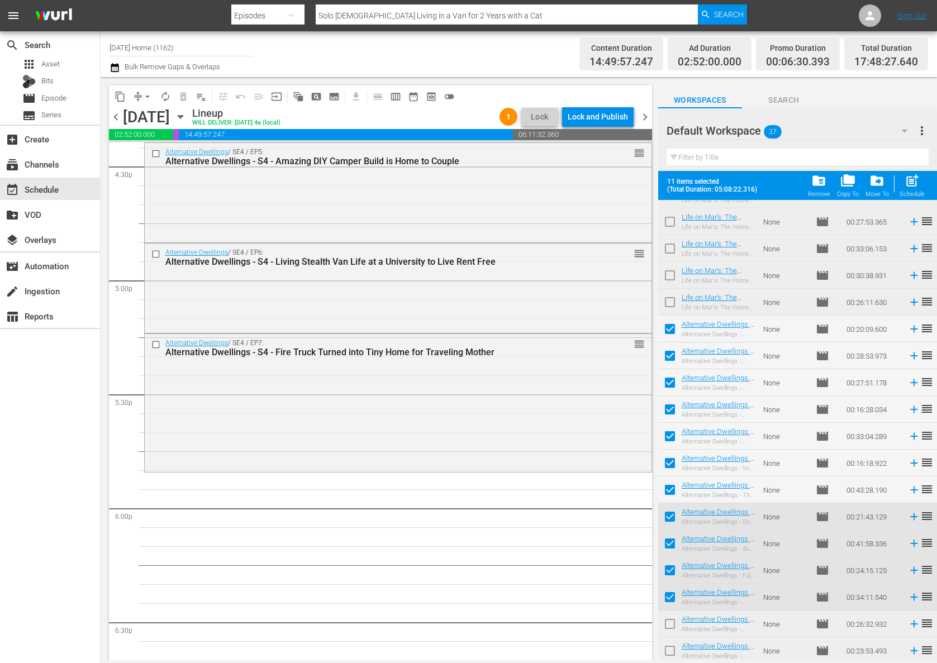
click at [671, 621] on input "checkbox" at bounding box center [669, 625] width 23 height 23
checkbox input "true"
click at [669, 647] on input "checkbox" at bounding box center [669, 652] width 23 height 23
checkbox input "true"
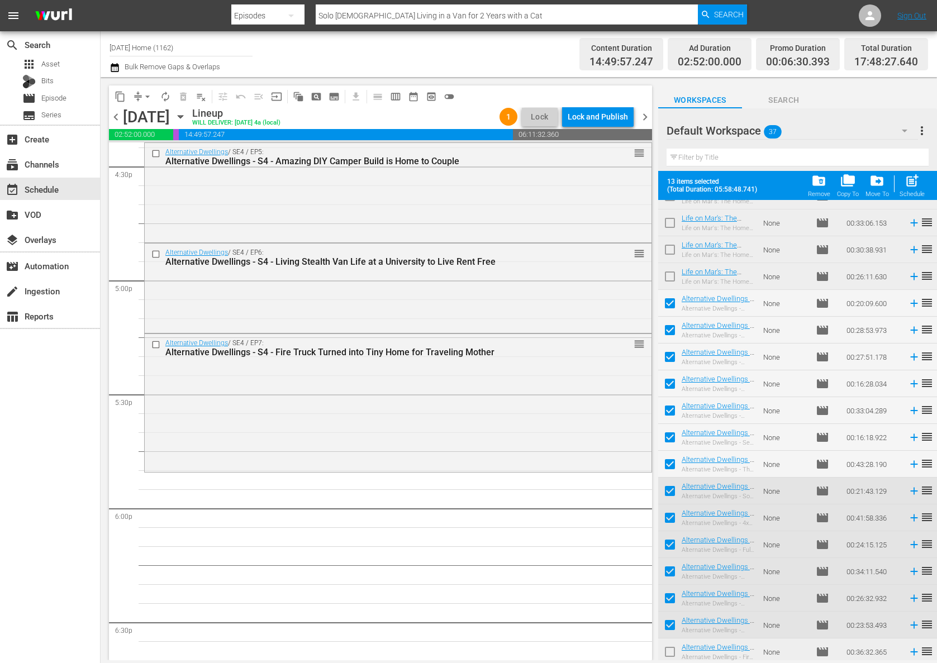
scroll to position [557, 0]
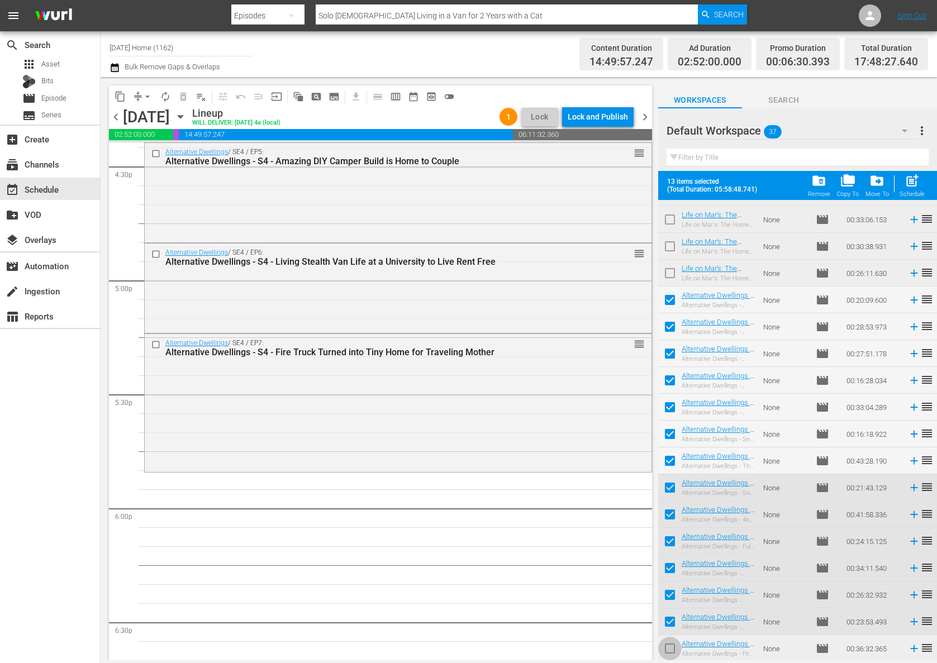
click at [674, 645] on input "checkbox" at bounding box center [669, 650] width 23 height 23
checkbox input "true"
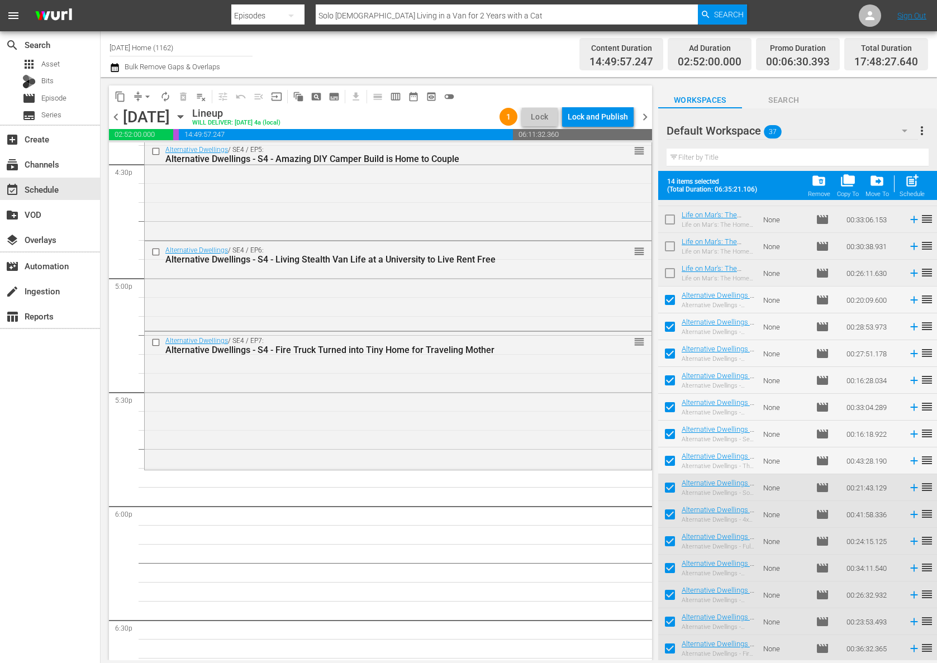
scroll to position [3739, 0]
click at [916, 188] on span "post_add" at bounding box center [911, 180] width 15 height 15
checkbox input "false"
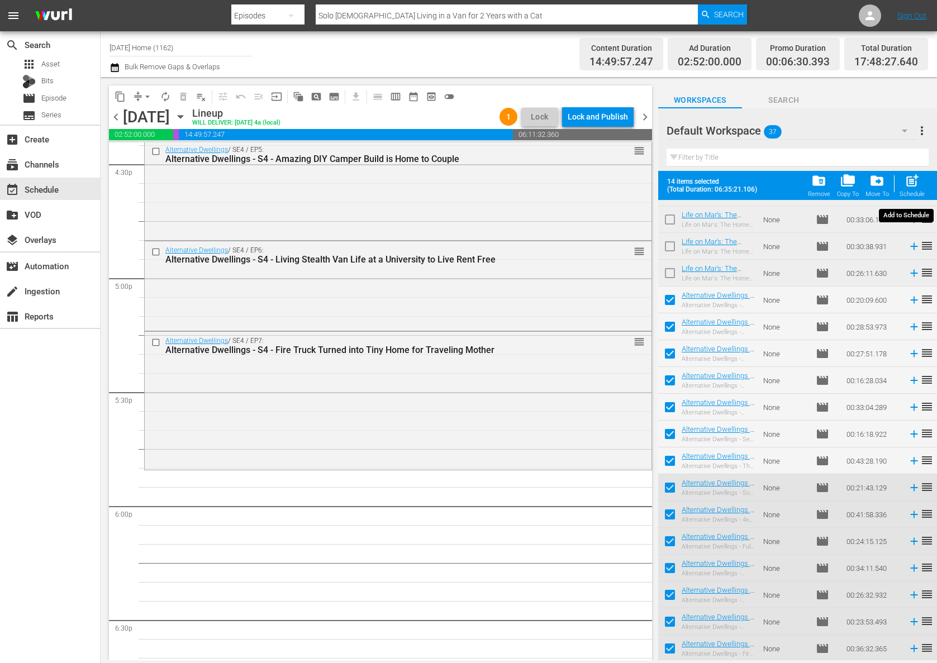
checkbox input "false"
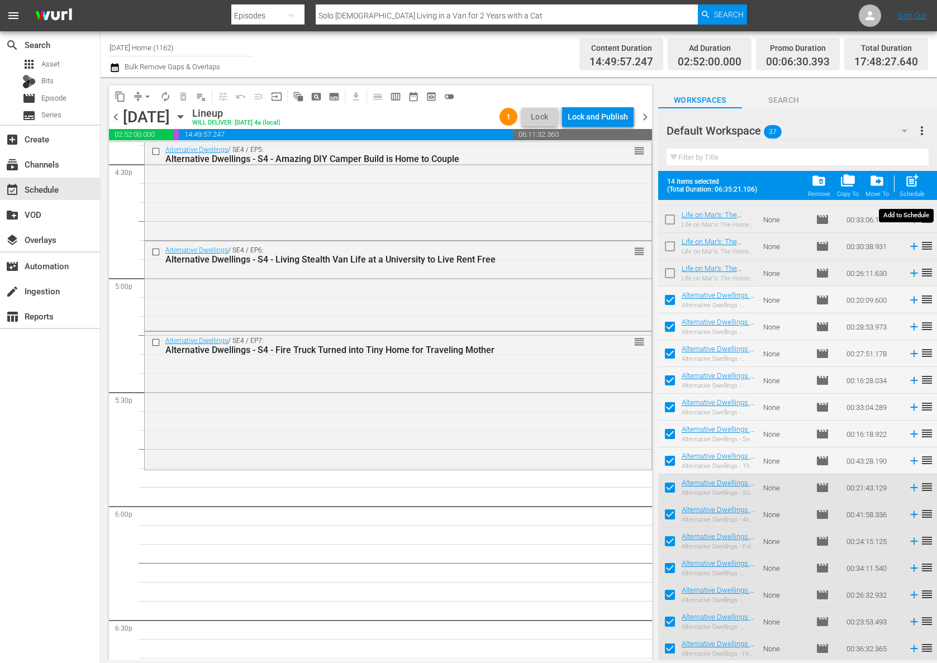
checkbox input "false"
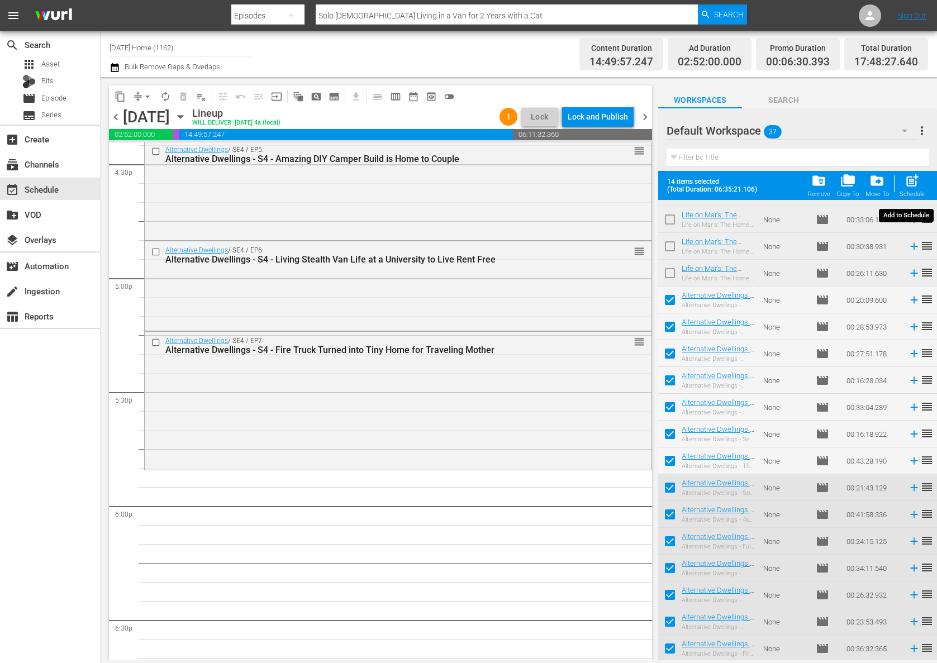
checkbox input "false"
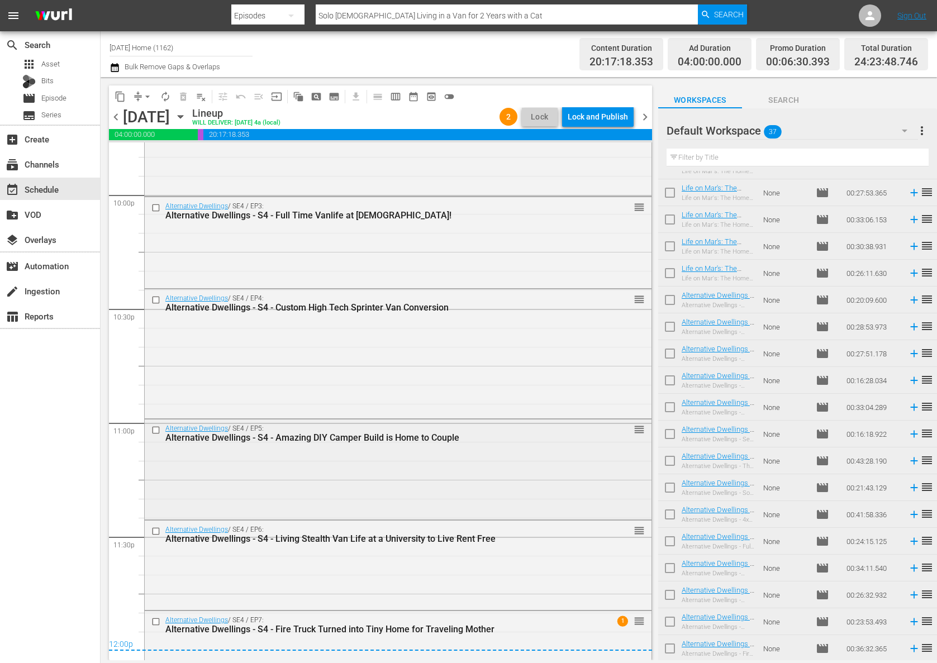
scroll to position [5050, 0]
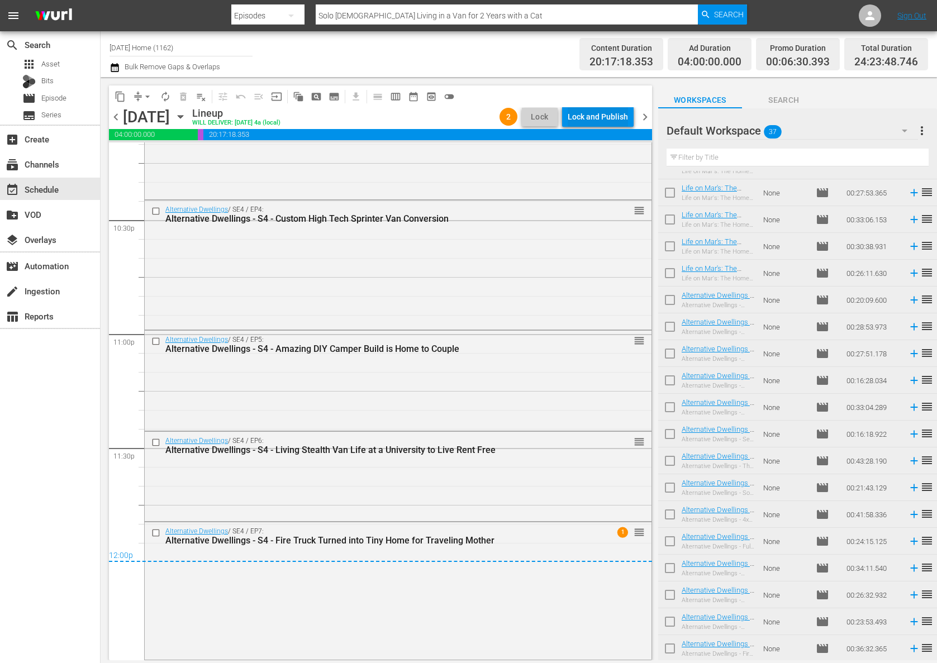
click at [599, 119] on div "Lock and Publish" at bounding box center [598, 117] width 60 height 20
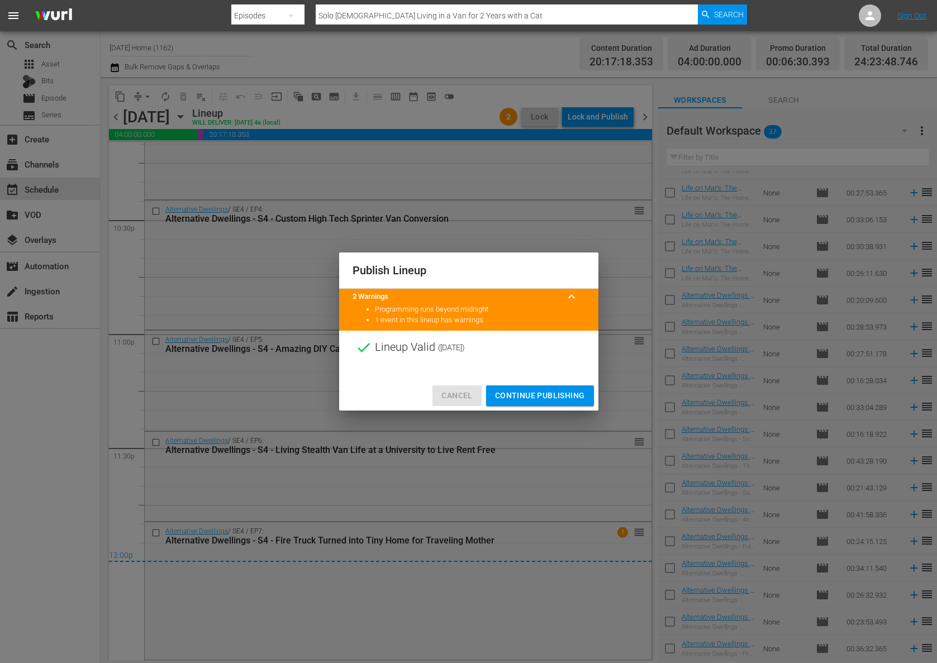
click at [460, 397] on span "Cancel" at bounding box center [456, 396] width 31 height 14
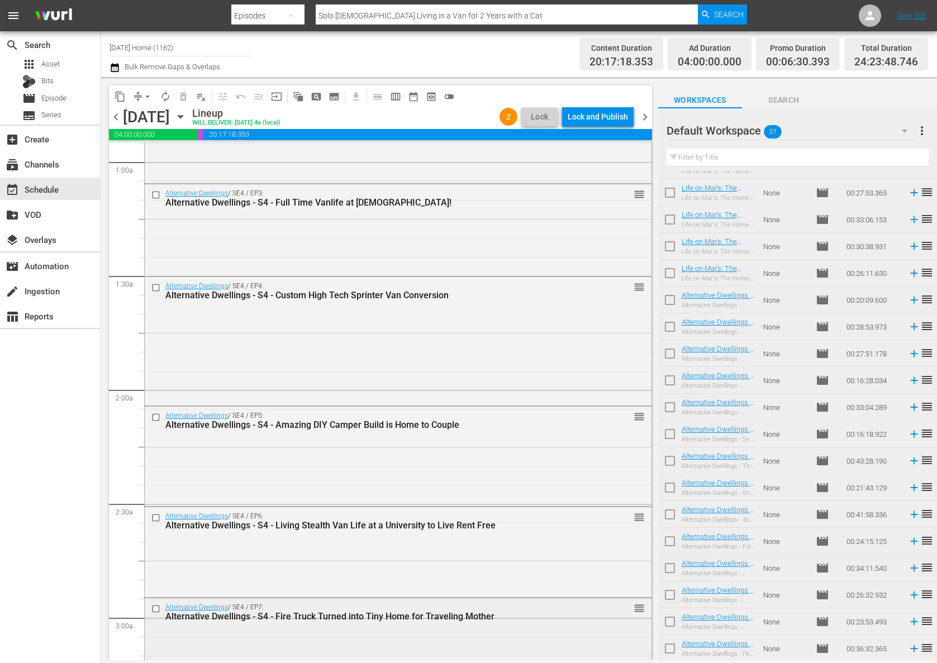
scroll to position [339, 0]
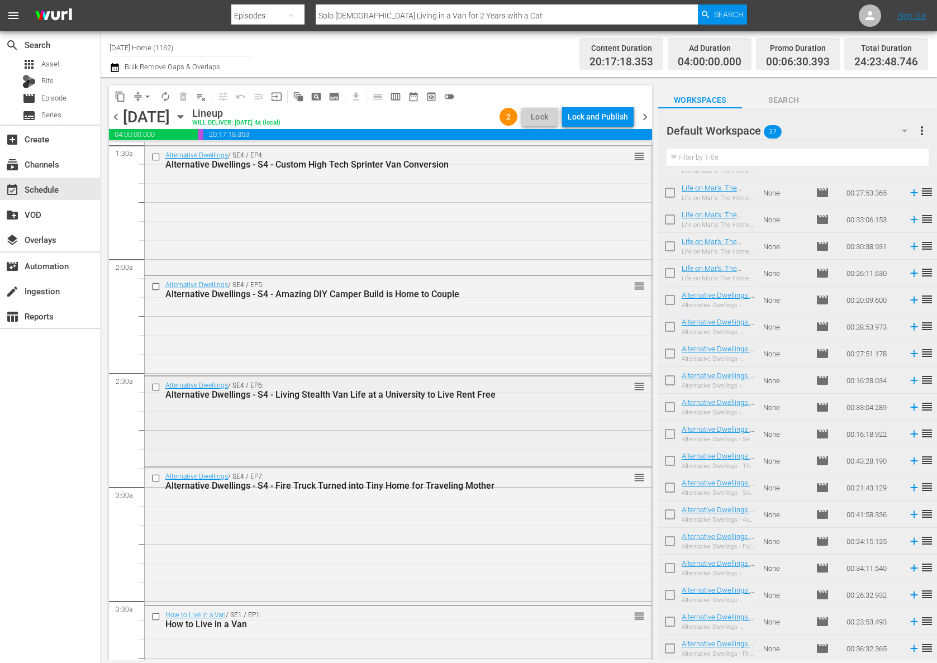
click at [544, 412] on div "Alternative Dwellings / SE4 / EP6: Alternative Dwellings - S4 - Living Stealth …" at bounding box center [398, 420] width 507 height 87
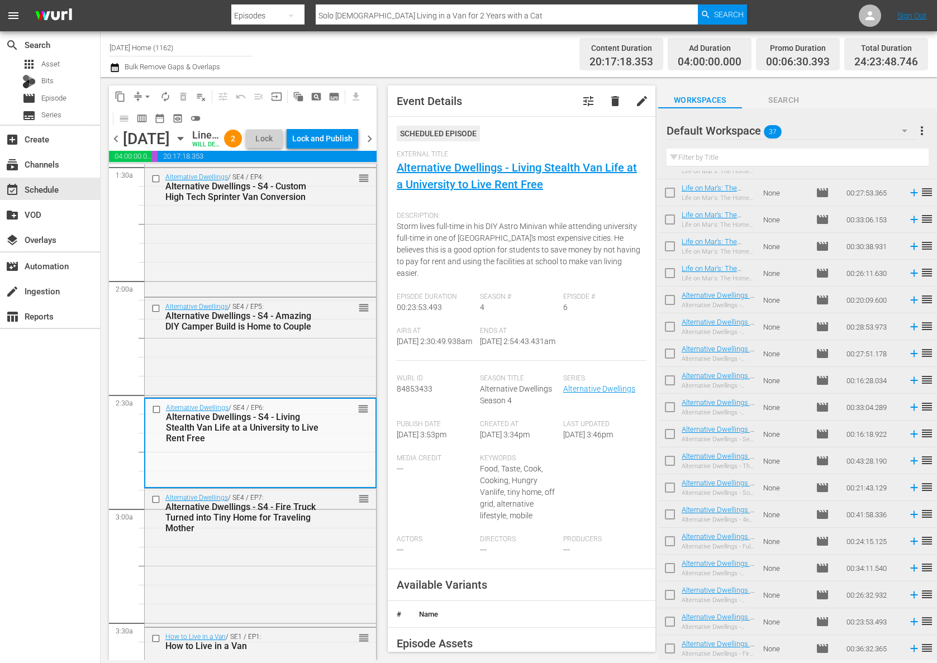
click at [332, 137] on div "Lock and Publish" at bounding box center [322, 138] width 60 height 20
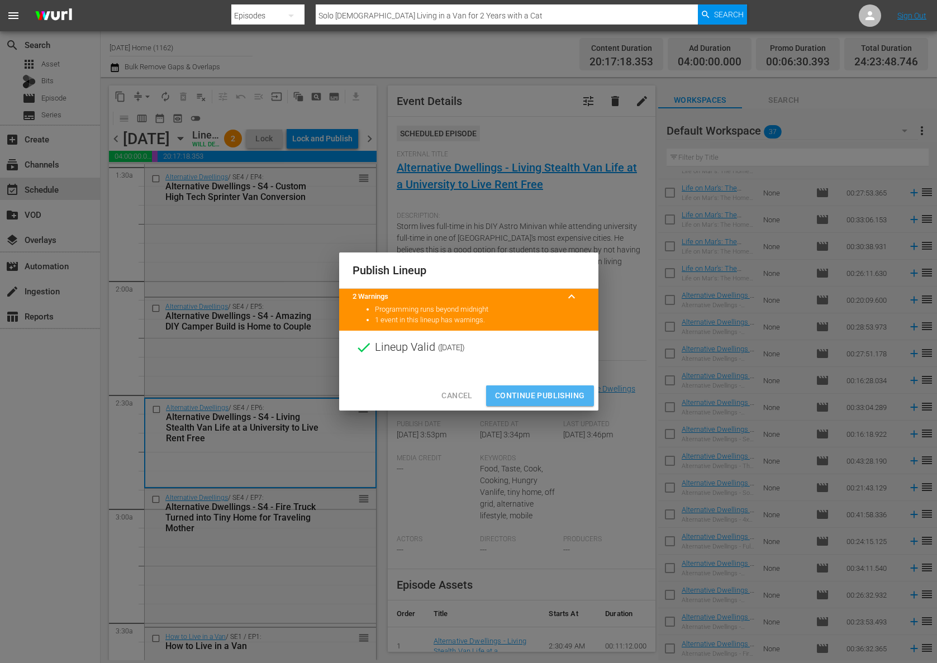
click at [556, 398] on span "Continue Publishing" at bounding box center [540, 396] width 90 height 14
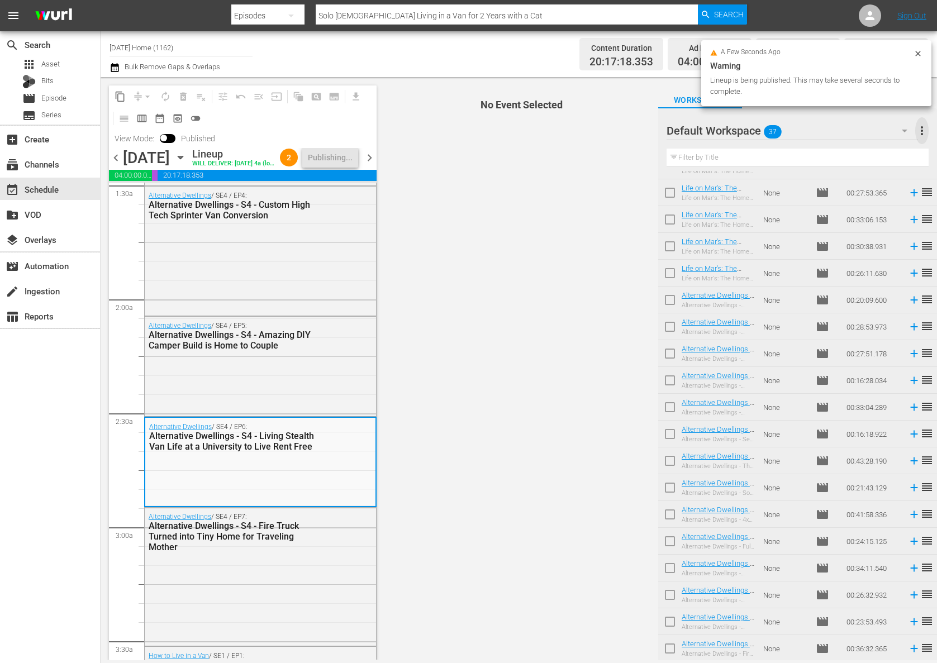
click at [926, 127] on span "more_vert" at bounding box center [921, 130] width 13 height 13
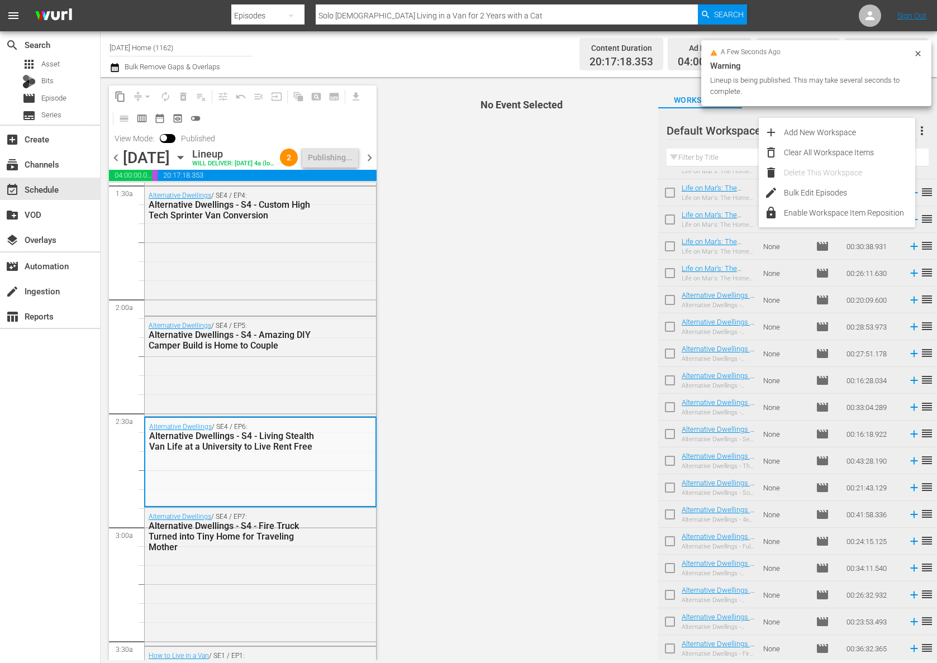
click at [863, 154] on div "Clear All Workspace Items" at bounding box center [849, 152] width 131 height 20
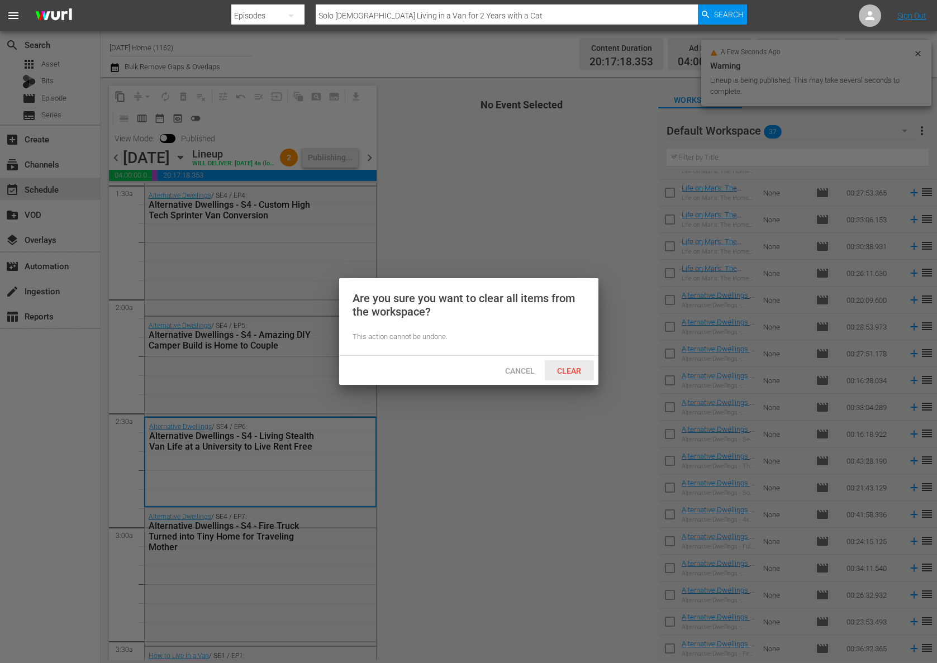
click at [569, 368] on span "Clear" at bounding box center [569, 370] width 42 height 9
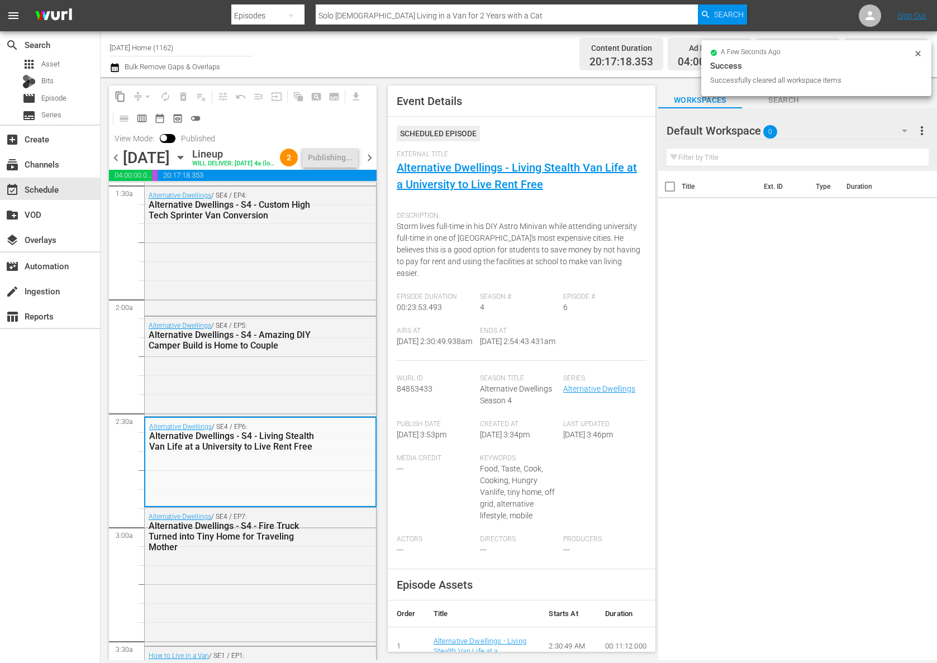
scroll to position [0, 0]
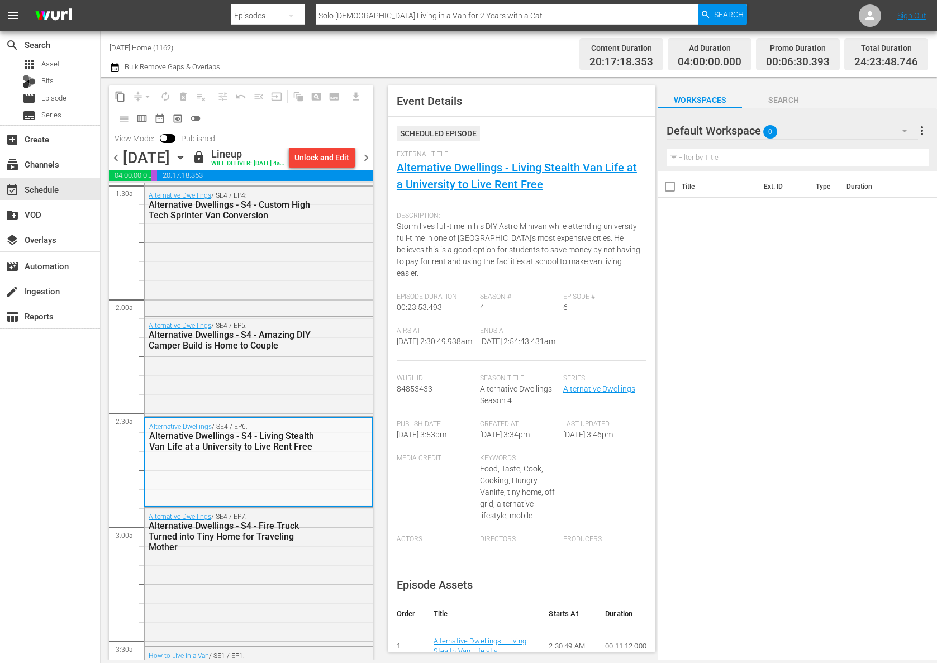
click at [187, 163] on icon "button" at bounding box center [180, 157] width 12 height 12
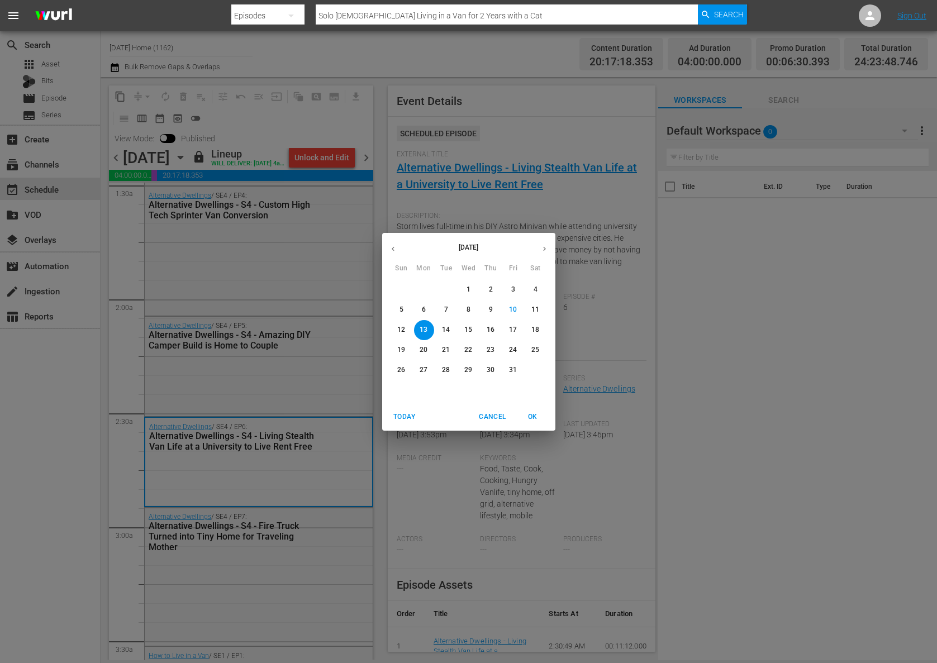
click at [450, 328] on span "14" at bounding box center [446, 329] width 20 height 9
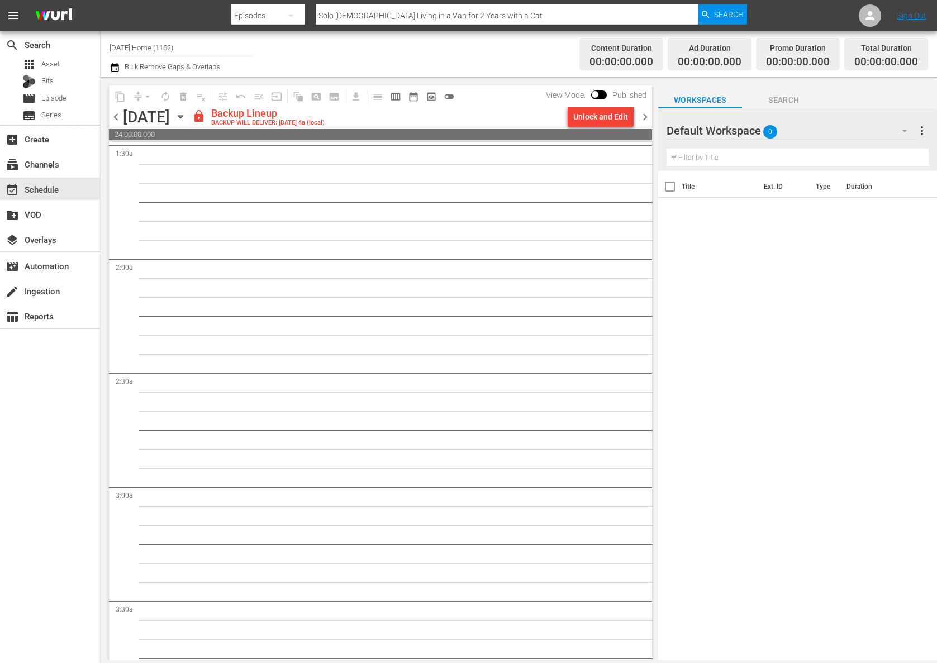
click at [612, 107] on div "content_copy compress arrow_drop_down autorenew_outlined delete_forever_outline…" at bounding box center [380, 96] width 543 height 22
click at [612, 112] on div "Unlock and Edit" at bounding box center [600, 117] width 55 height 20
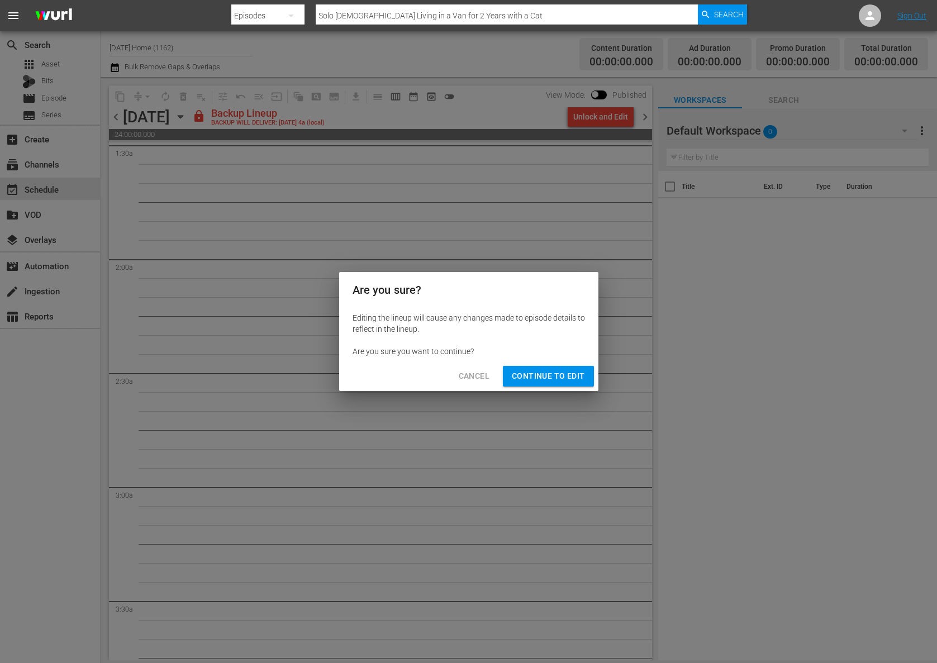
click at [556, 371] on span "Continue to Edit" at bounding box center [548, 376] width 73 height 14
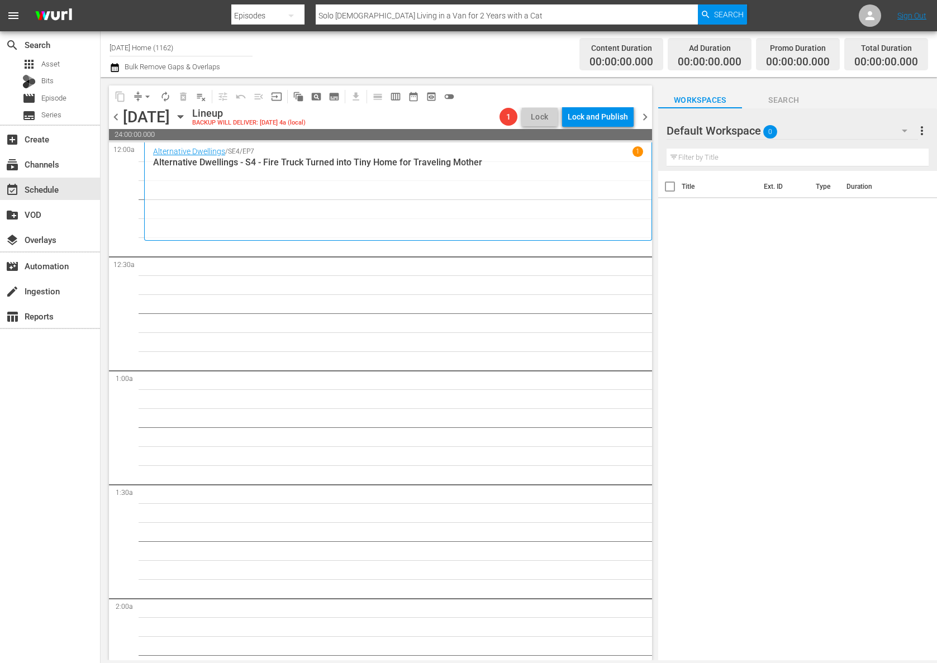
click at [187, 119] on icon "button" at bounding box center [180, 117] width 12 height 12
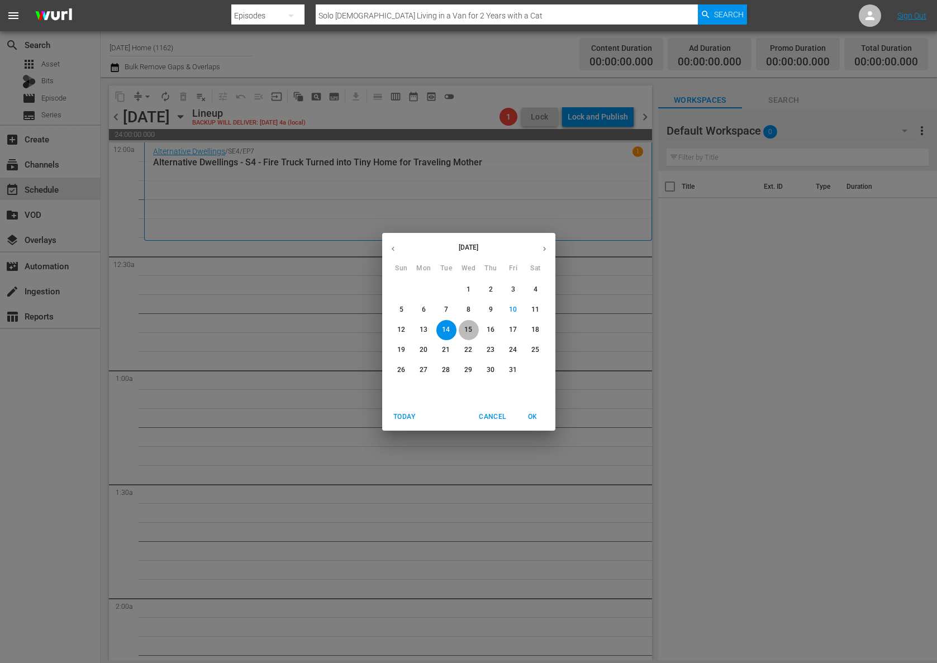
click at [471, 336] on button "15" at bounding box center [469, 330] width 20 height 20
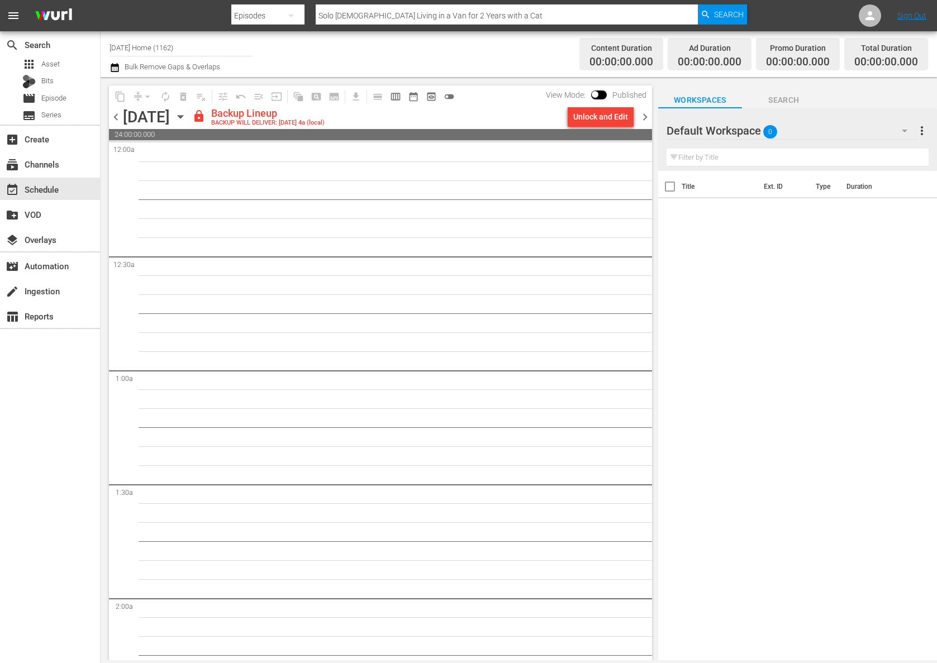
click at [604, 120] on div "Unlock and Edit" at bounding box center [600, 117] width 55 height 20
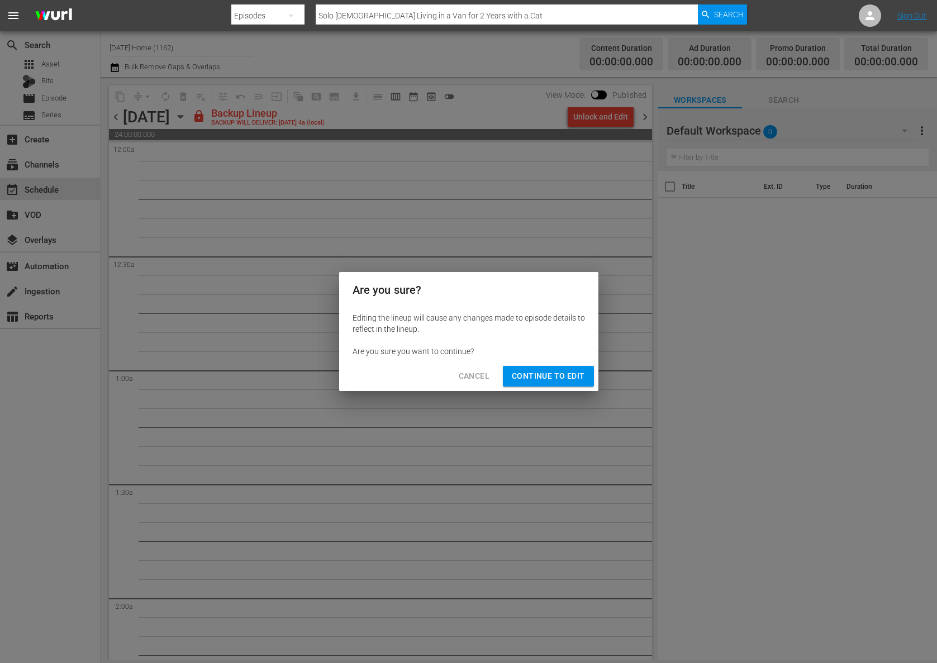
click at [554, 377] on span "Continue to Edit" at bounding box center [548, 376] width 73 height 14
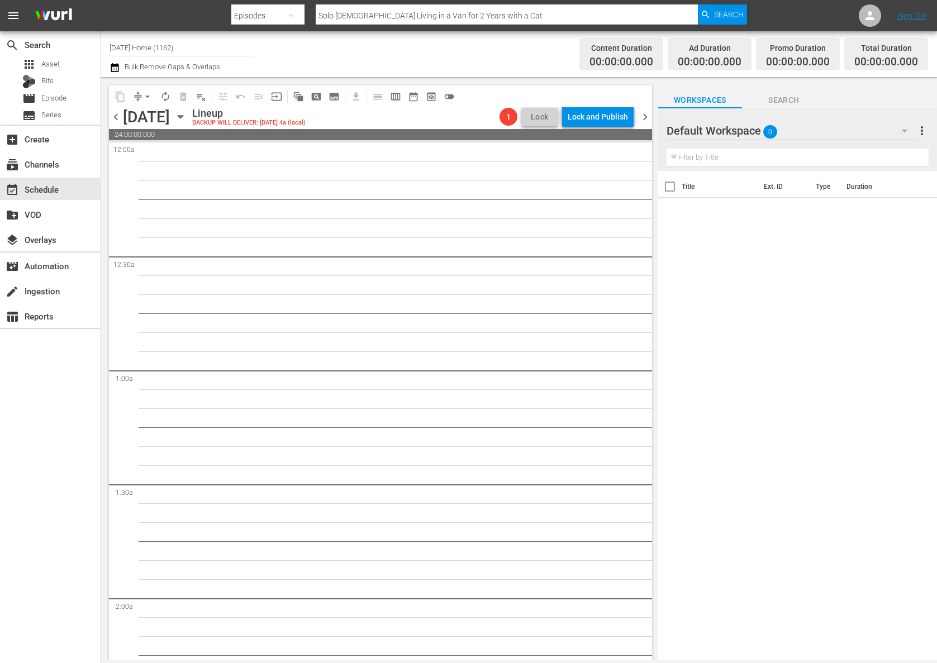
click at [187, 117] on icon "button" at bounding box center [180, 117] width 12 height 12
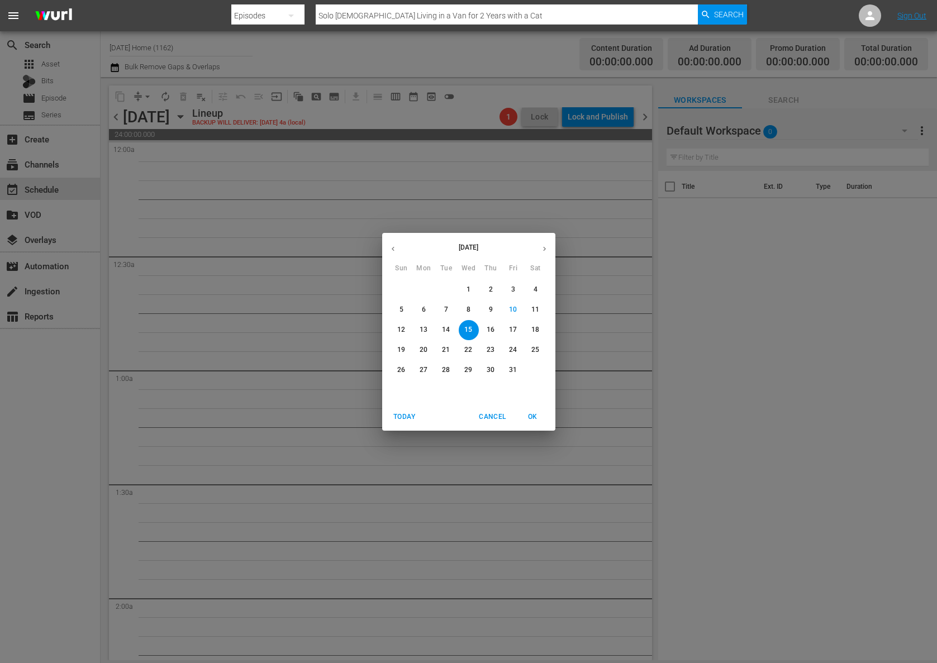
click at [483, 330] on span "16" at bounding box center [491, 329] width 20 height 9
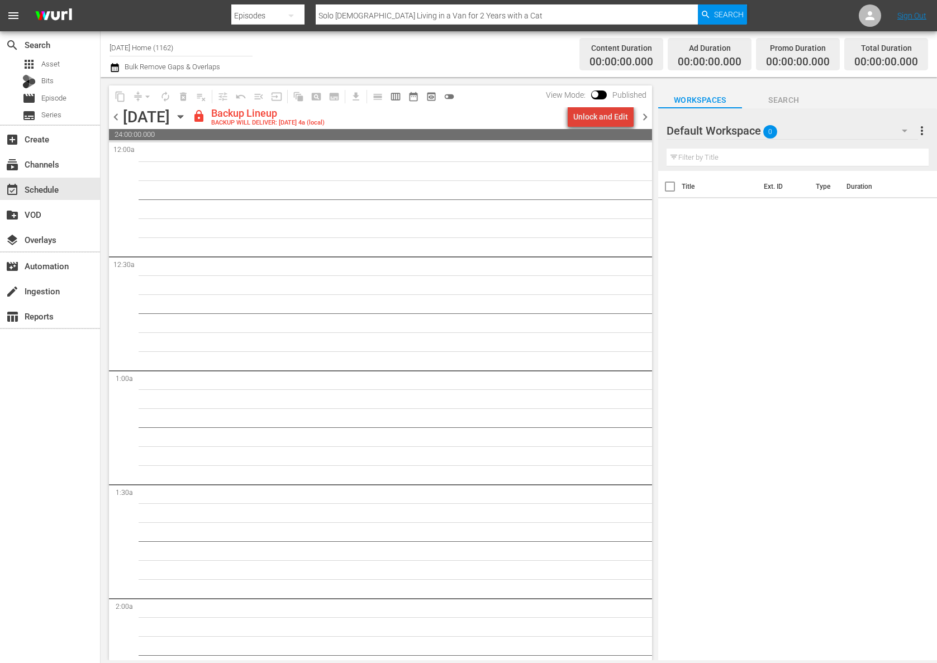
click at [608, 119] on div "Unlock and Edit" at bounding box center [600, 117] width 55 height 20
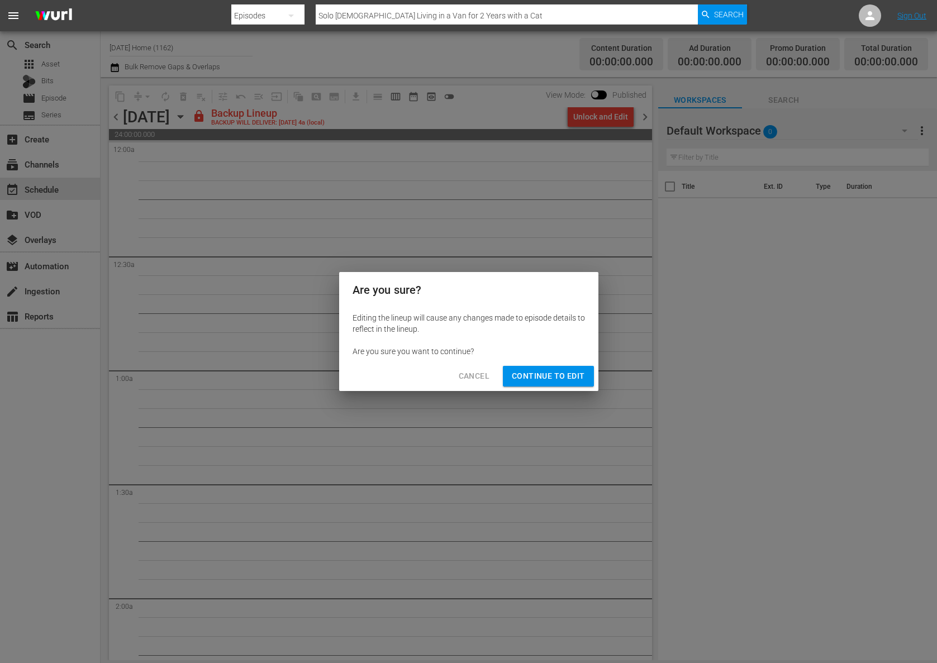
click at [552, 380] on span "Continue to Edit" at bounding box center [548, 376] width 73 height 14
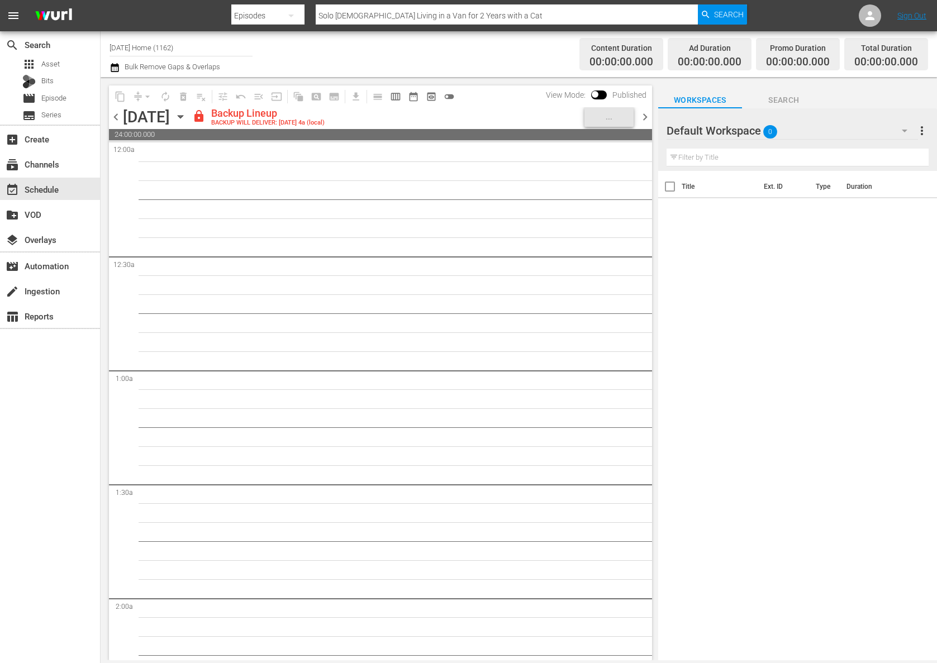
click at [183, 116] on icon "button" at bounding box center [180, 117] width 5 height 3
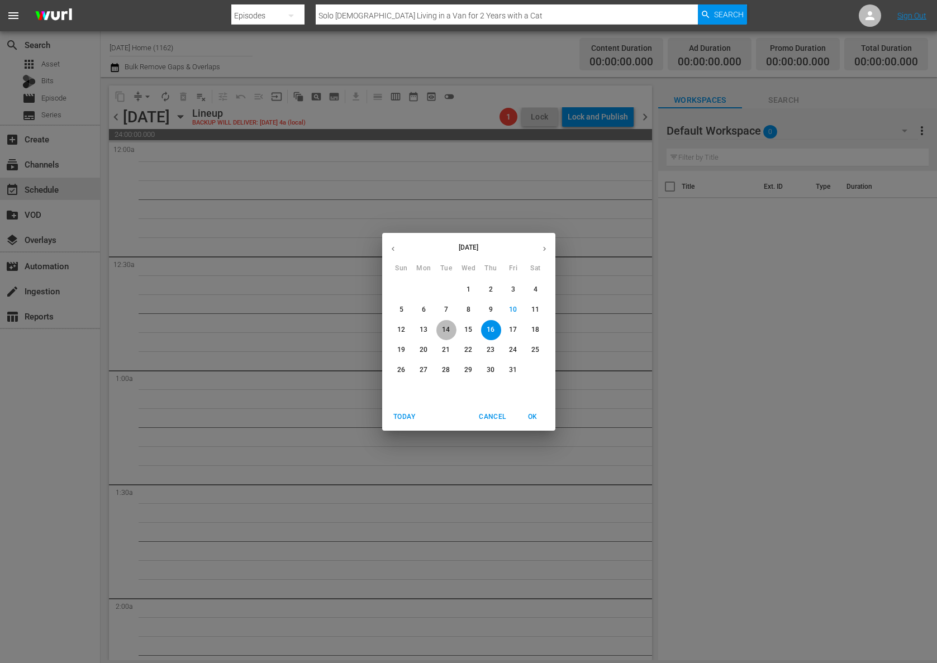
click at [445, 330] on p "14" at bounding box center [446, 329] width 8 height 9
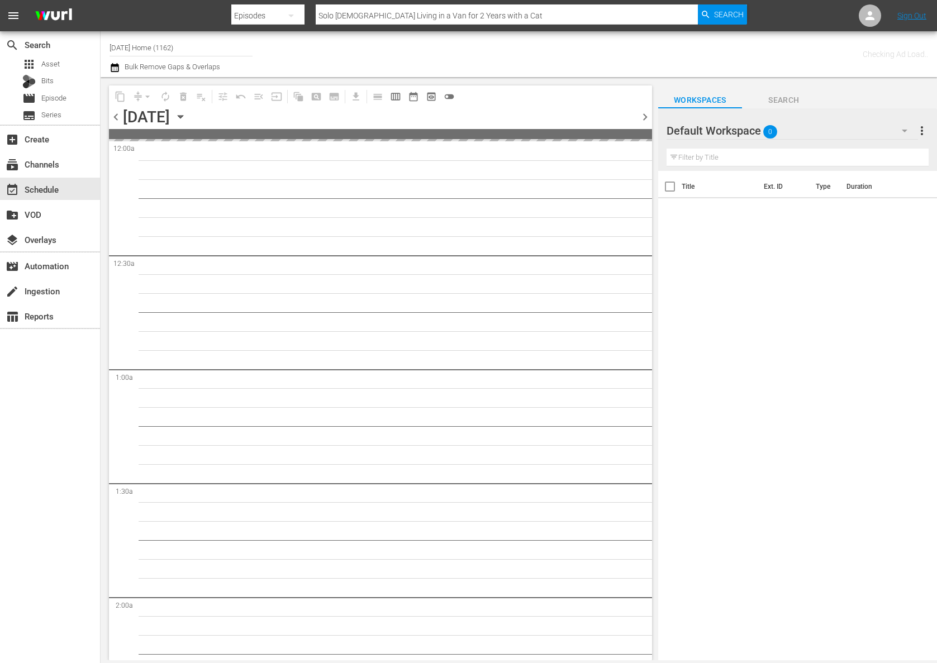
click at [187, 115] on icon "button" at bounding box center [180, 117] width 12 height 12
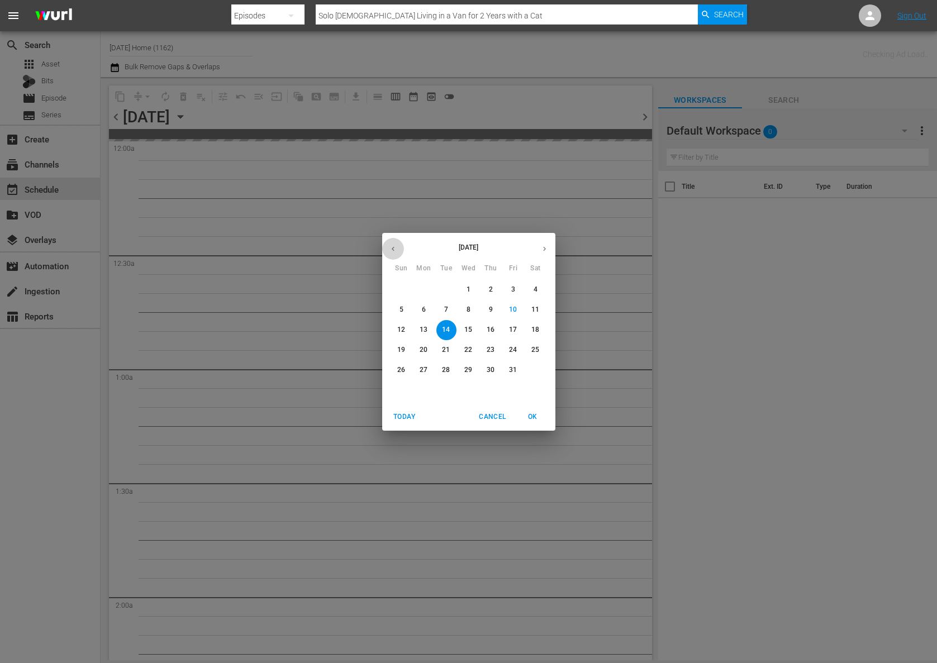
click at [393, 245] on icon "button" at bounding box center [393, 249] width 8 height 8
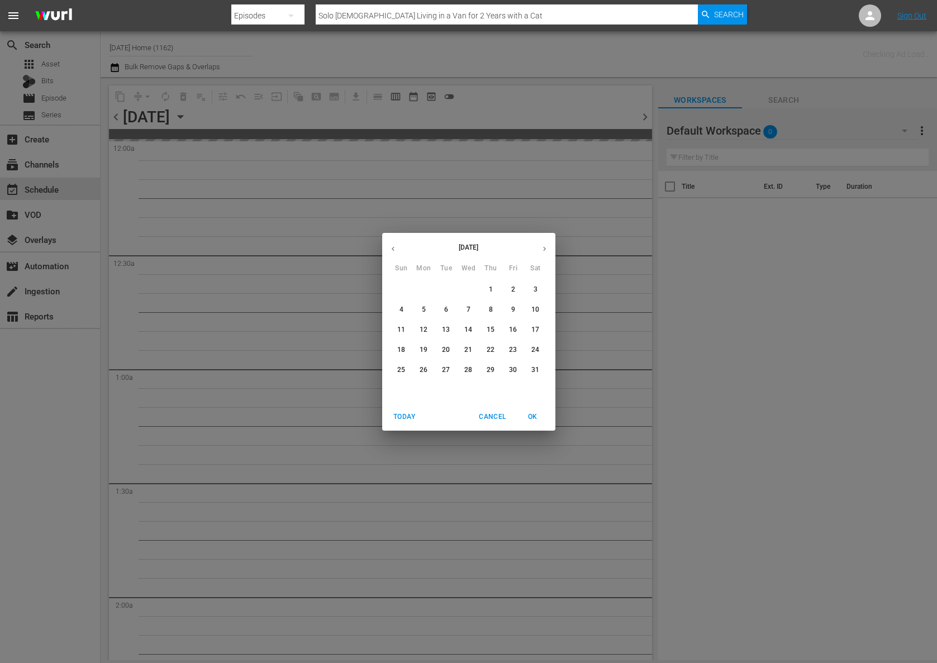
click at [547, 247] on icon "button" at bounding box center [544, 249] width 8 height 8
click at [450, 334] on span "17" at bounding box center [446, 329] width 20 height 9
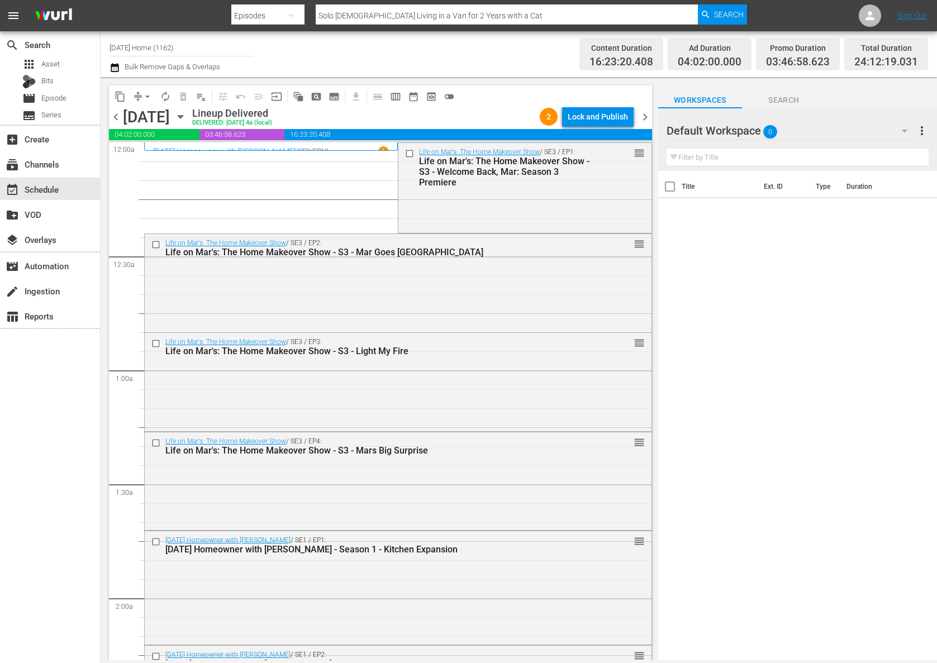
click at [187, 114] on icon "button" at bounding box center [180, 117] width 12 height 12
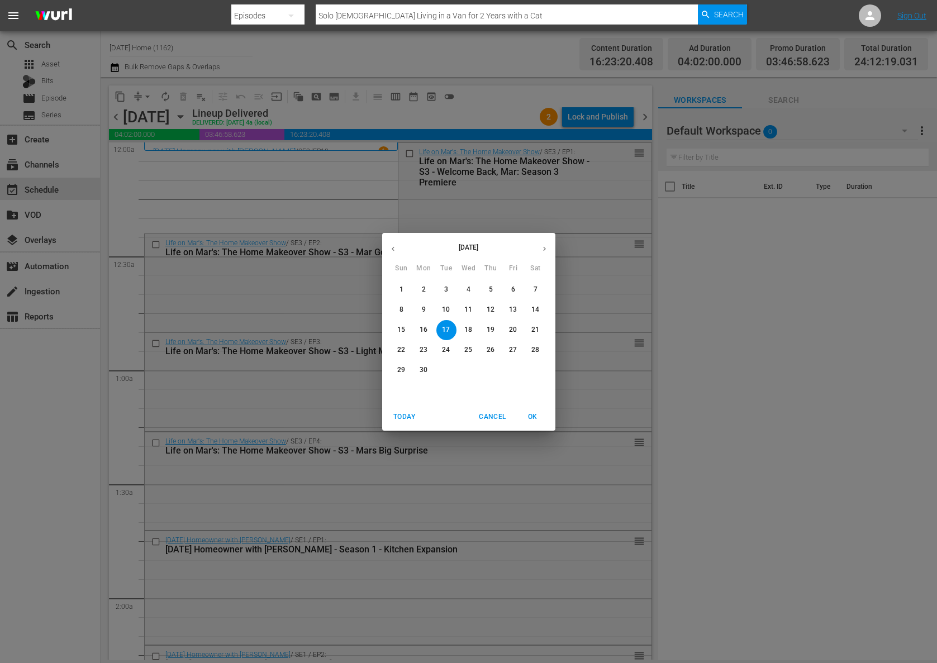
click at [493, 307] on p "12" at bounding box center [491, 309] width 8 height 9
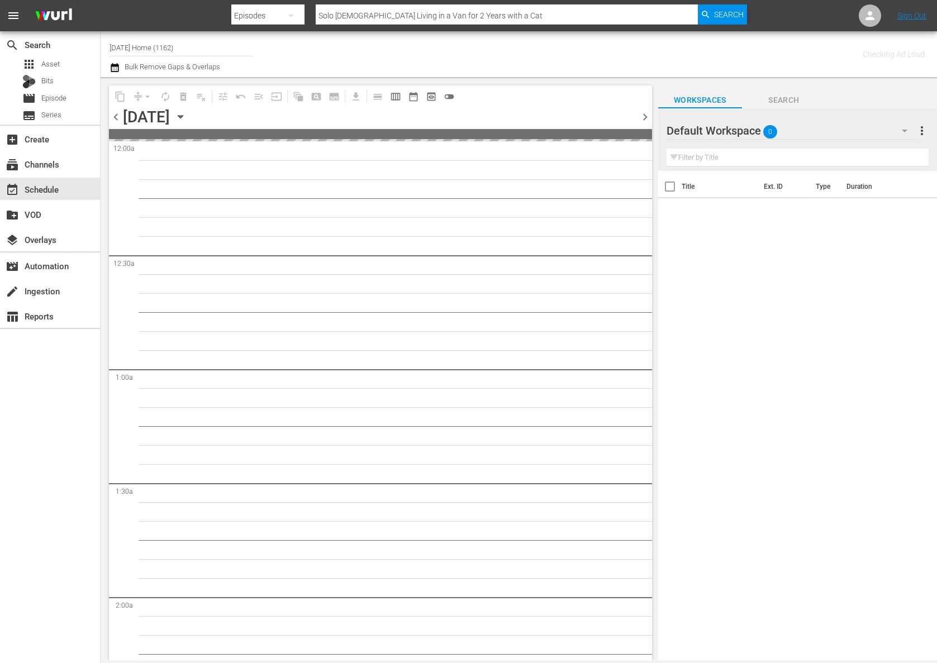
click at [189, 109] on div "Thursday, June 12th June 12th" at bounding box center [156, 117] width 66 height 18
click at [183, 116] on icon "button" at bounding box center [180, 117] width 5 height 3
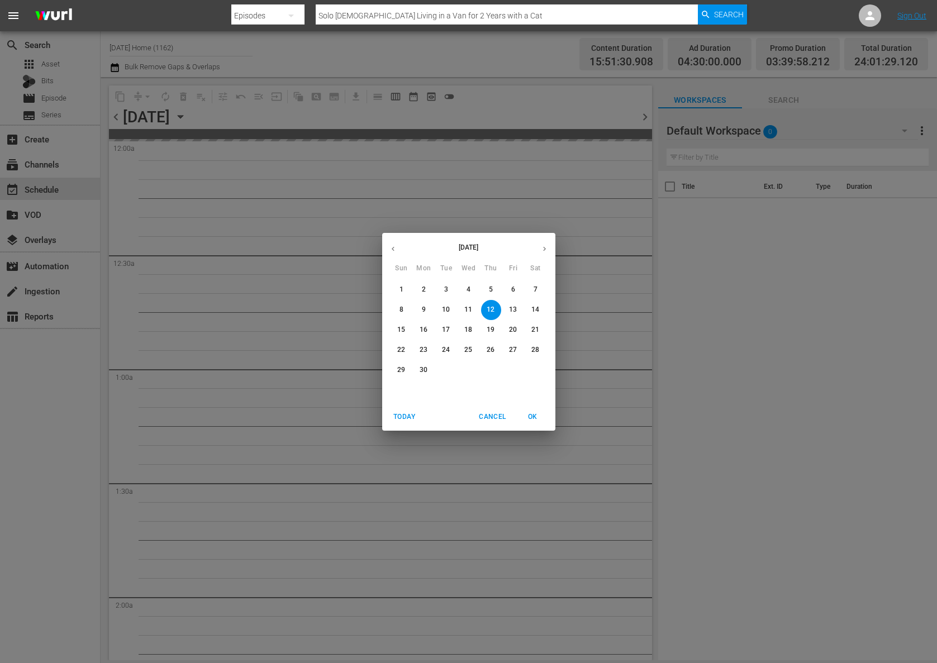
click at [393, 249] on icon "button" at bounding box center [393, 249] width 8 height 8
click at [444, 325] on p "13" at bounding box center [446, 329] width 8 height 9
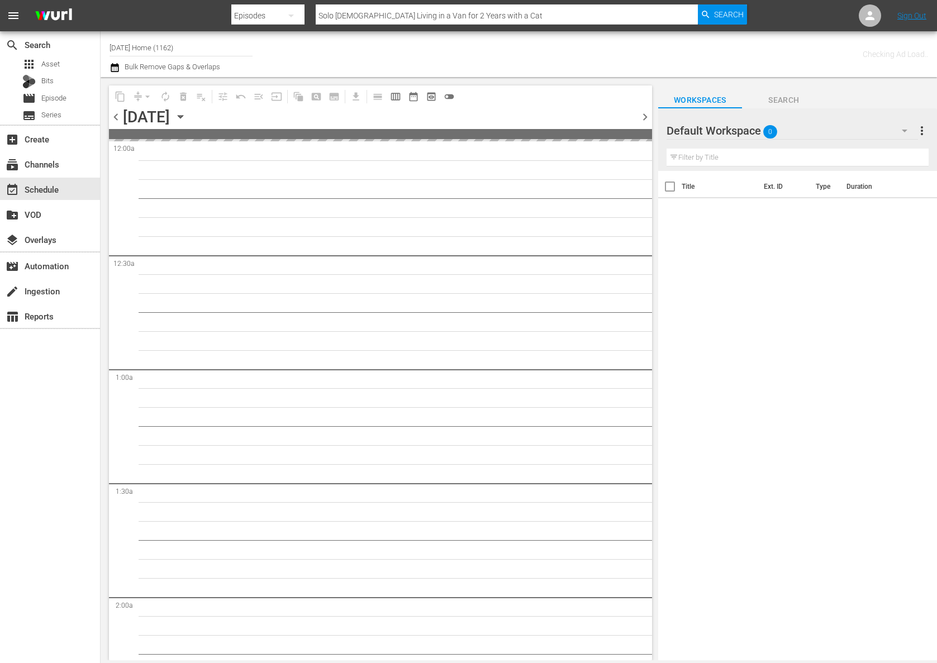
click at [183, 117] on icon "button" at bounding box center [180, 117] width 5 height 3
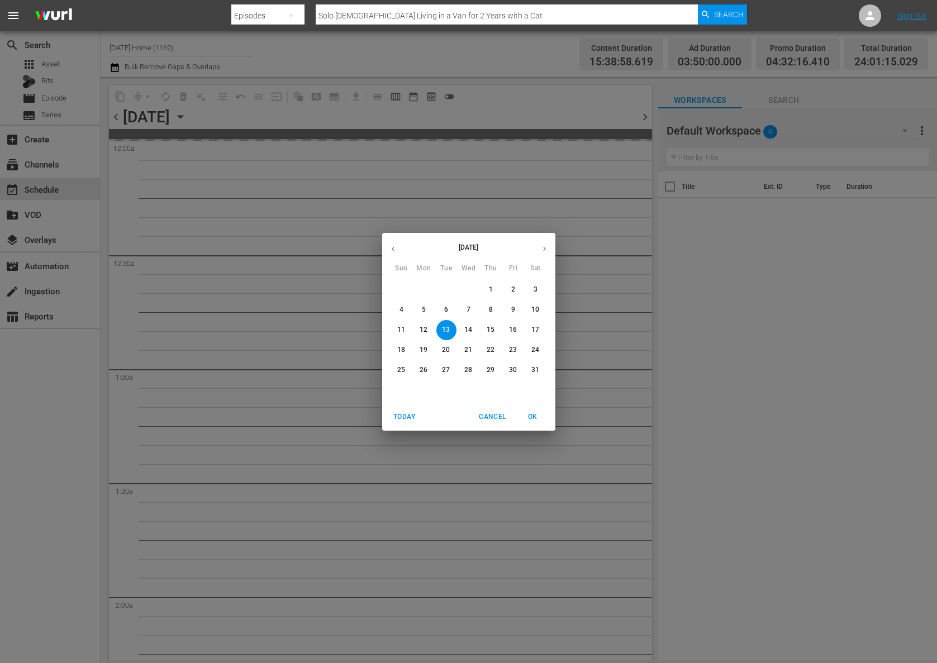
click at [491, 309] on p "8" at bounding box center [491, 309] width 4 height 9
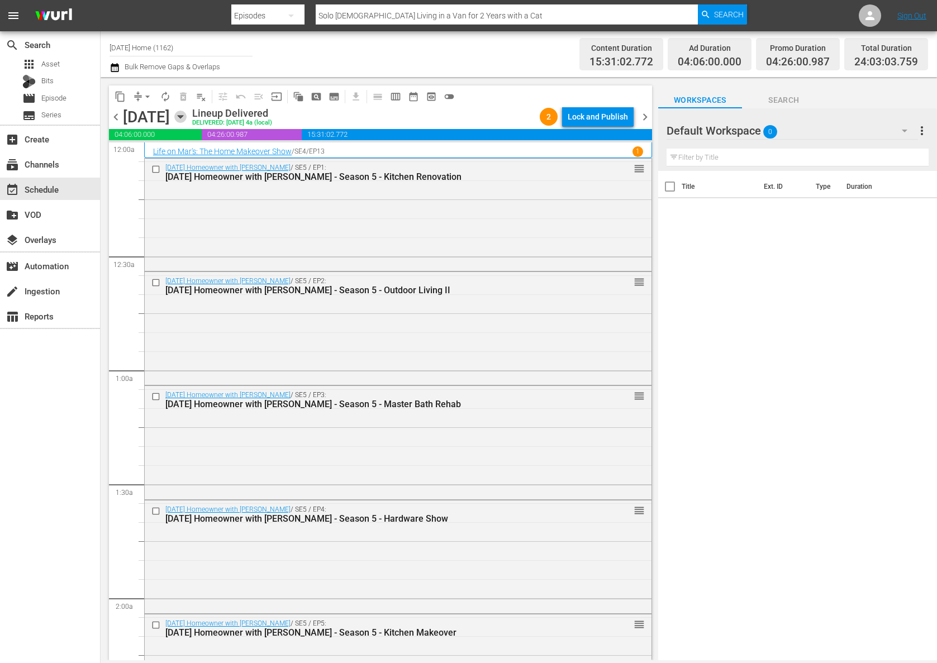
click at [187, 116] on icon "button" at bounding box center [180, 117] width 12 height 12
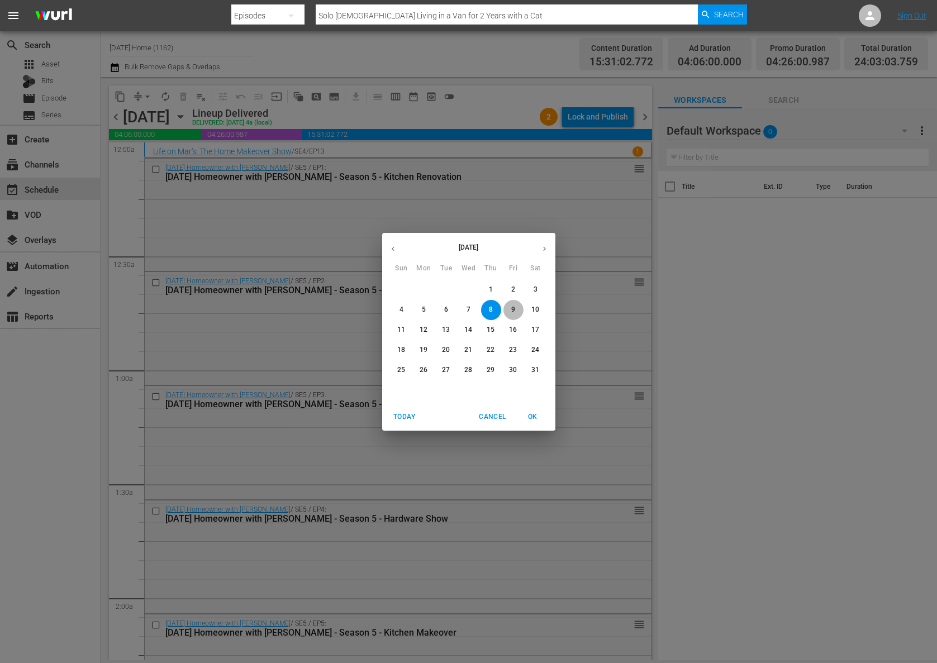
click at [517, 307] on span "9" at bounding box center [513, 309] width 20 height 9
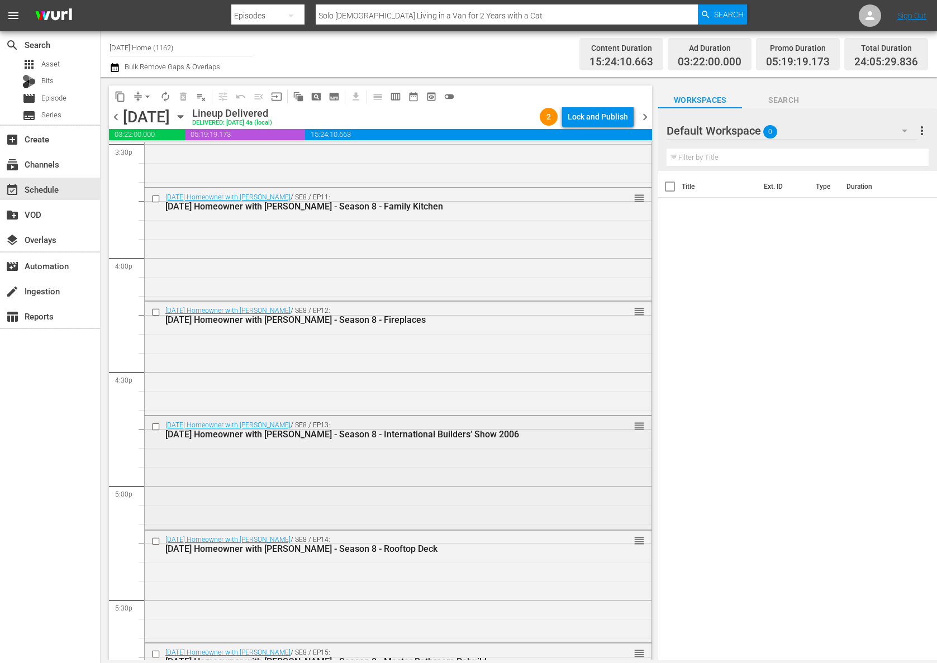
scroll to position [3596, 0]
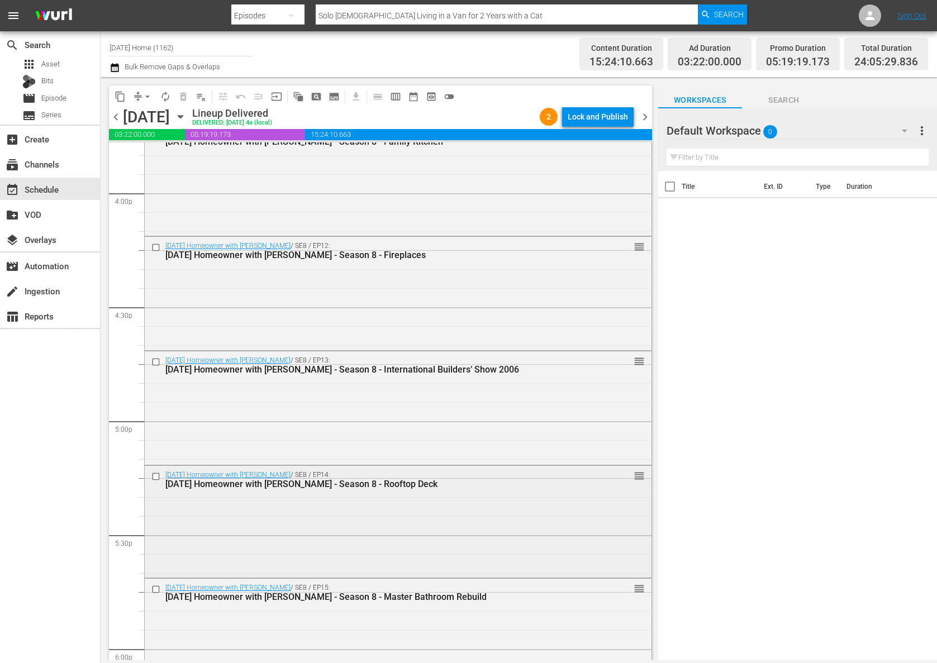
click at [153, 474] on input "checkbox" at bounding box center [157, 475] width 12 height 9
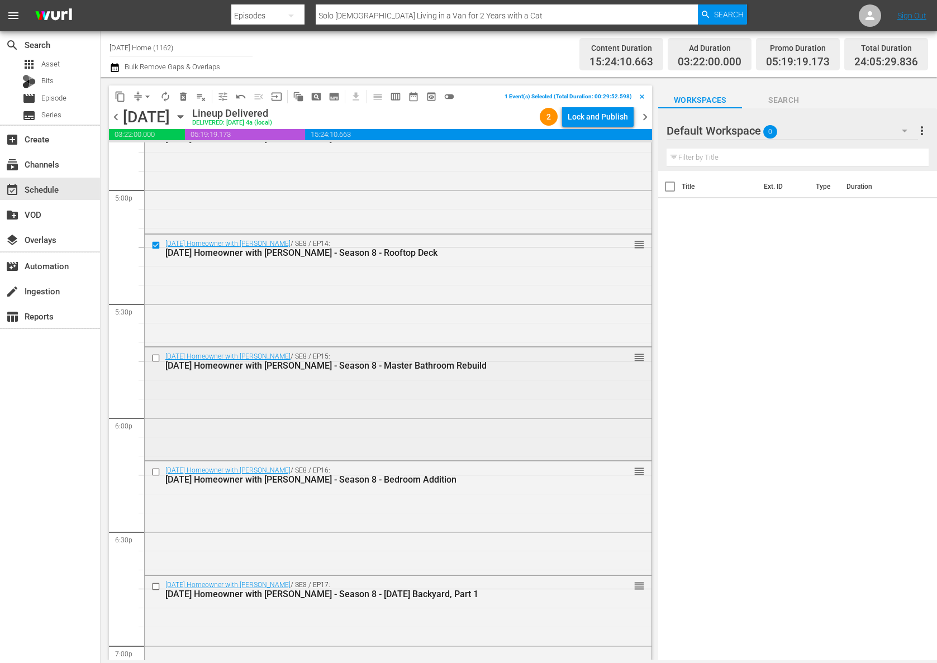
click at [155, 357] on input "checkbox" at bounding box center [157, 358] width 12 height 9
click at [156, 471] on input "checkbox" at bounding box center [157, 472] width 12 height 9
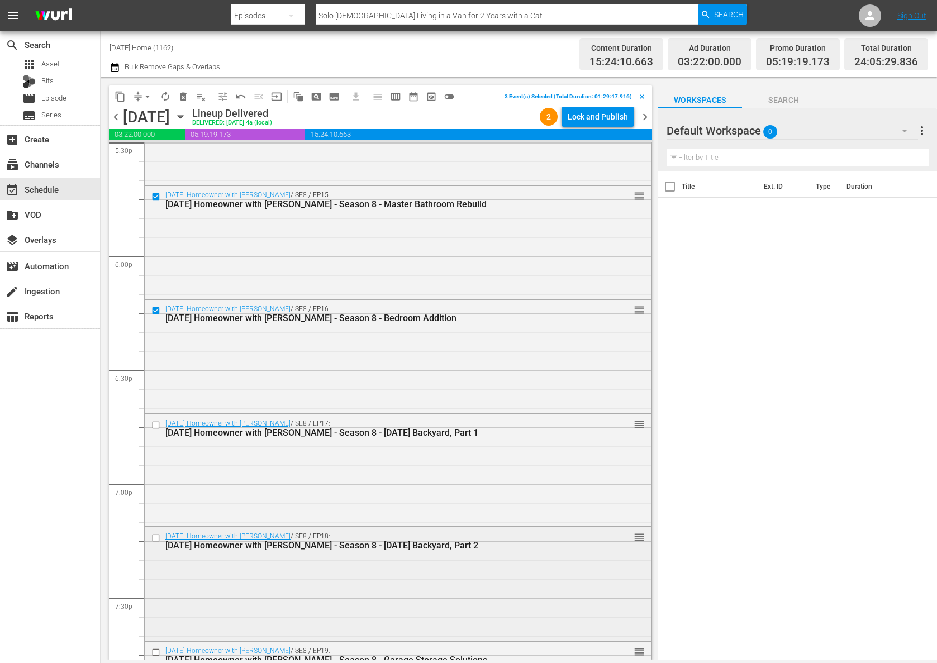
scroll to position [4058, 0]
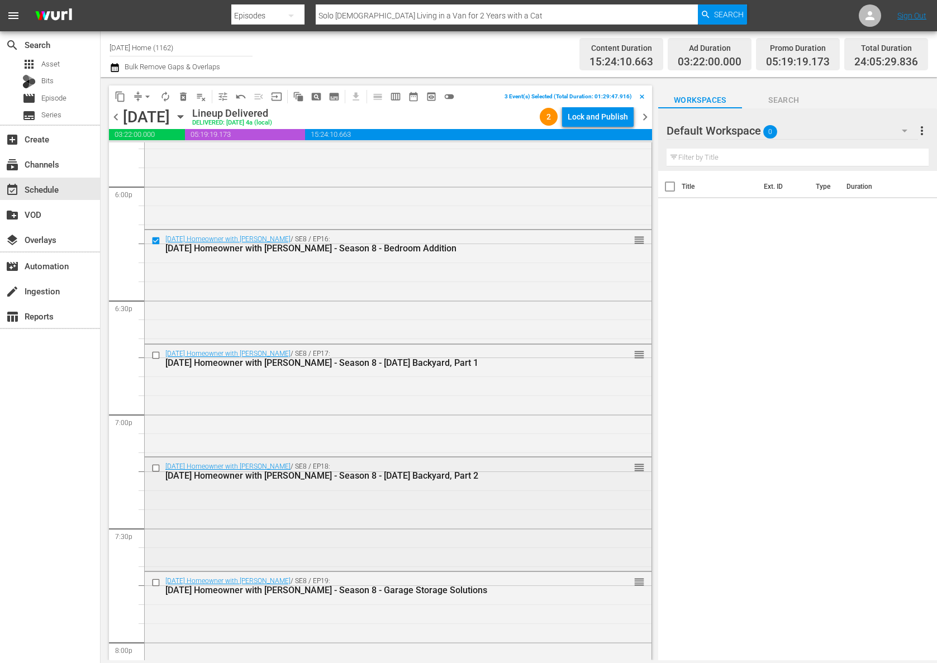
click at [158, 468] on input "checkbox" at bounding box center [157, 468] width 12 height 9
click at [154, 583] on input "checkbox" at bounding box center [157, 582] width 12 height 9
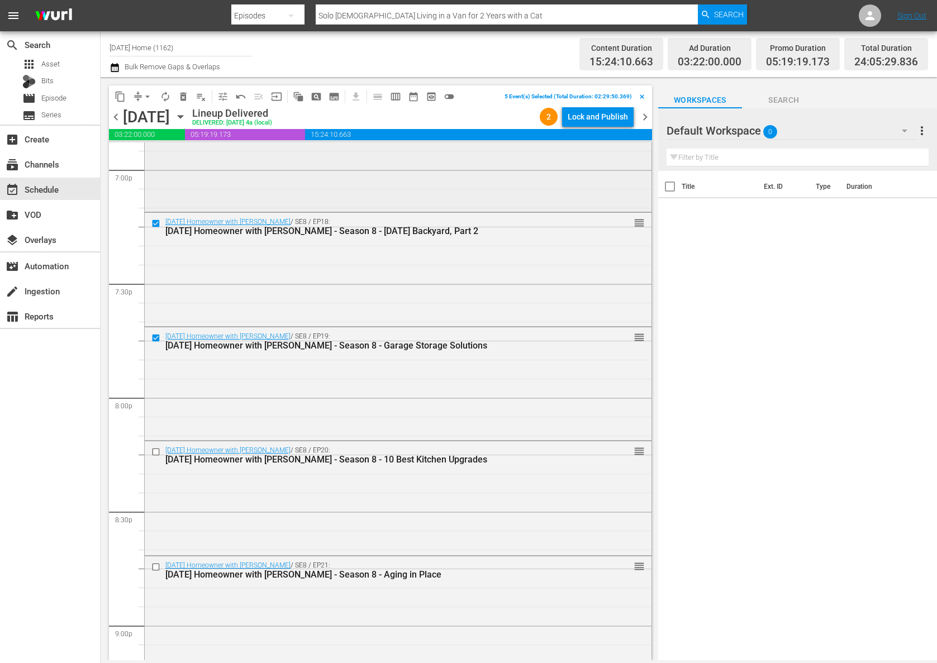
scroll to position [4078, 0]
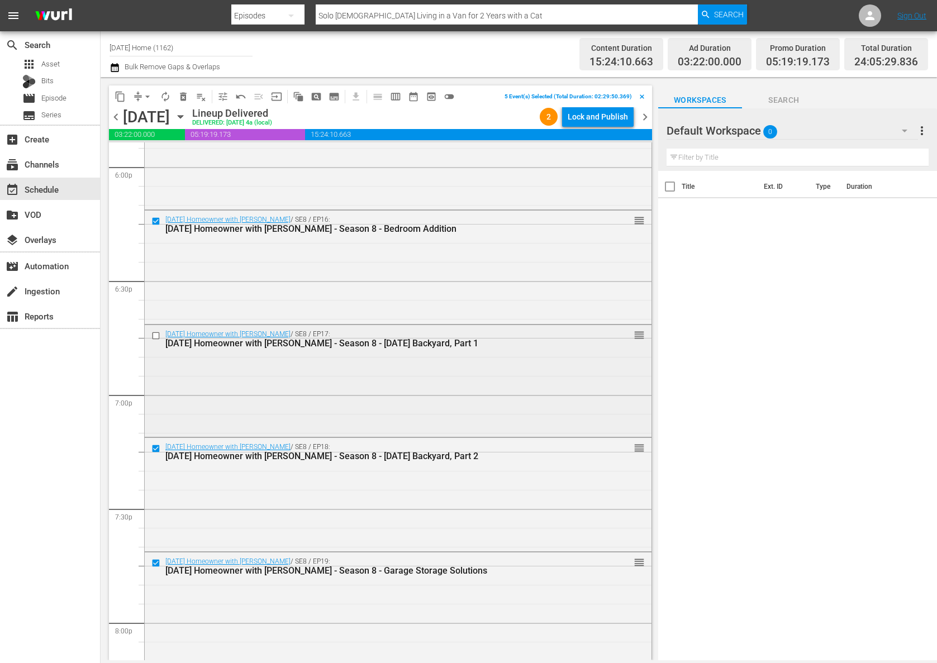
click at [157, 335] on input "checkbox" at bounding box center [157, 335] width 12 height 9
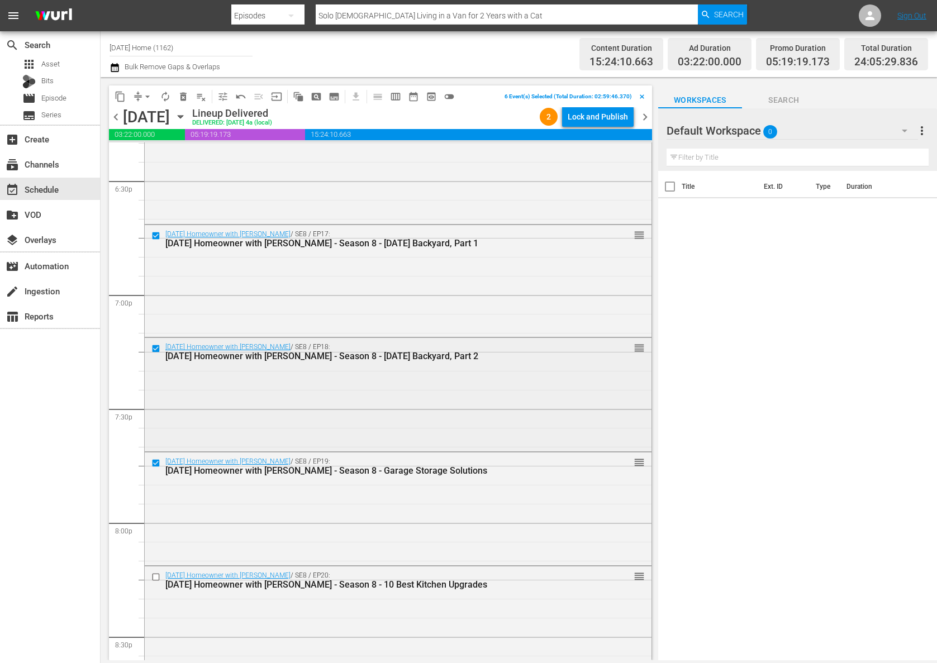
scroll to position [4191, 0]
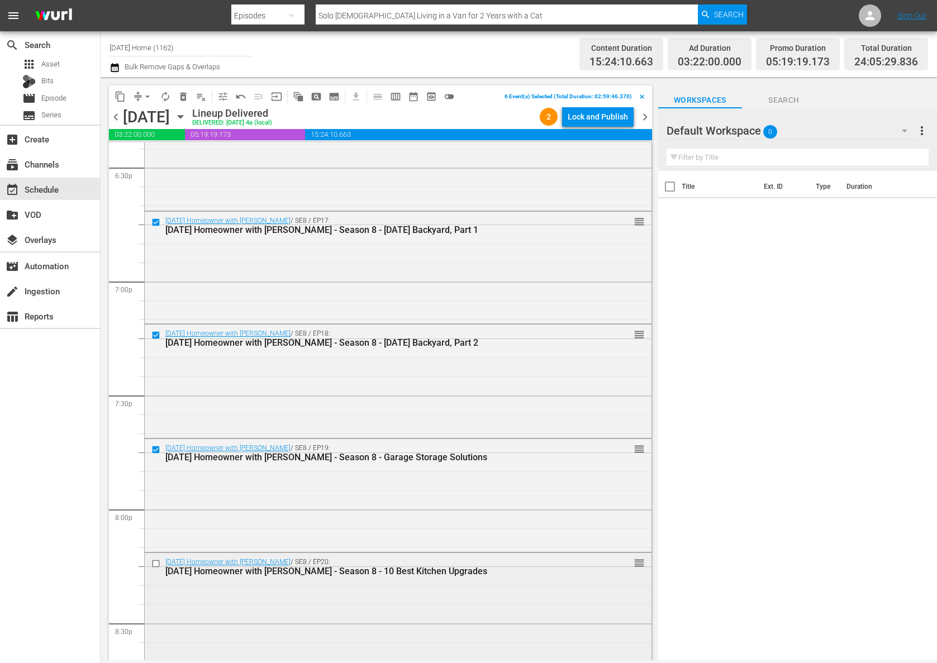
click at [156, 565] on input "checkbox" at bounding box center [157, 563] width 12 height 9
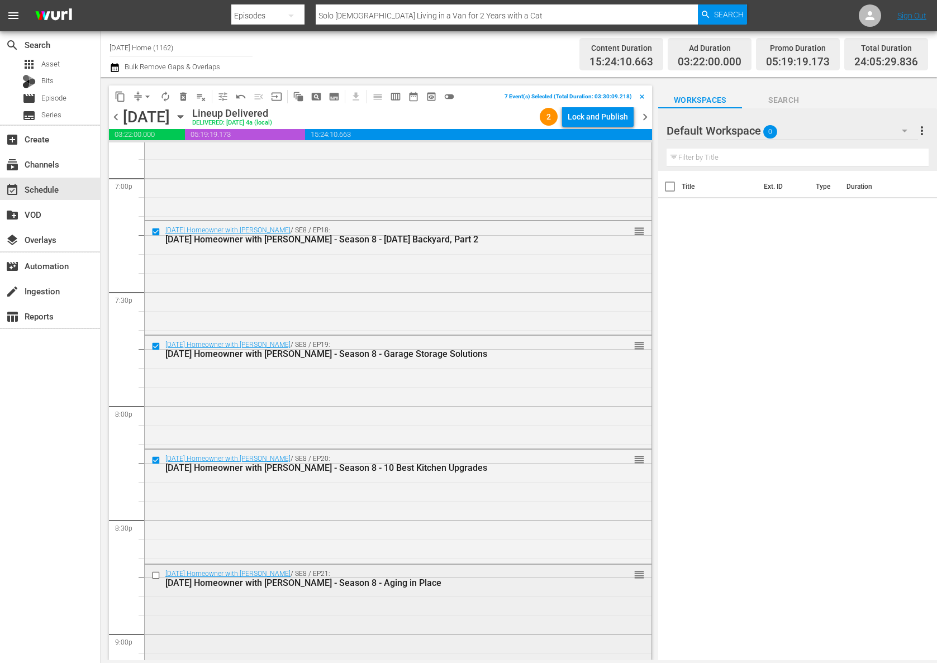
click at [157, 575] on input "checkbox" at bounding box center [157, 575] width 12 height 9
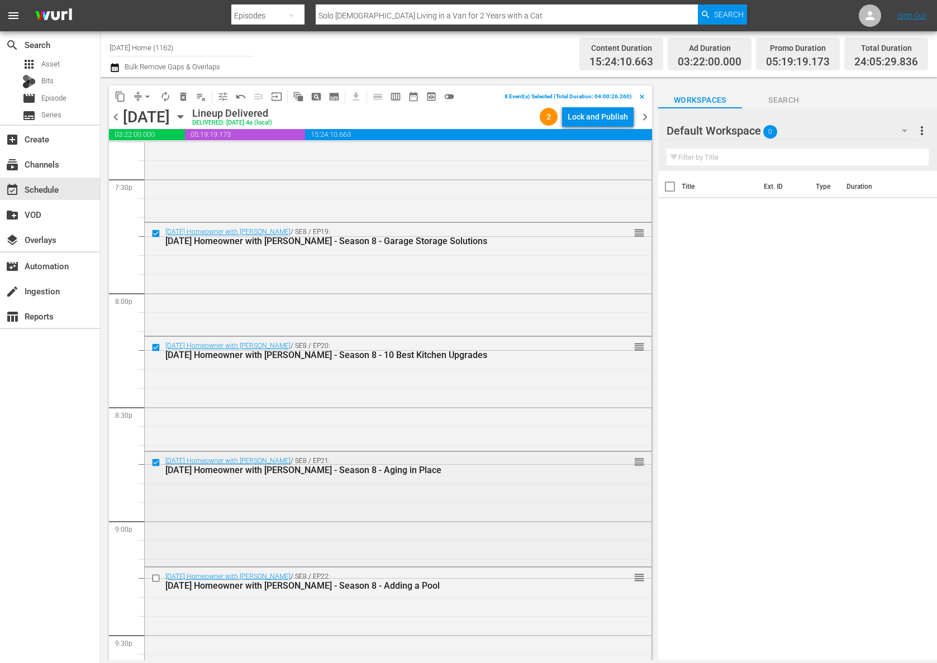
scroll to position [4413, 0]
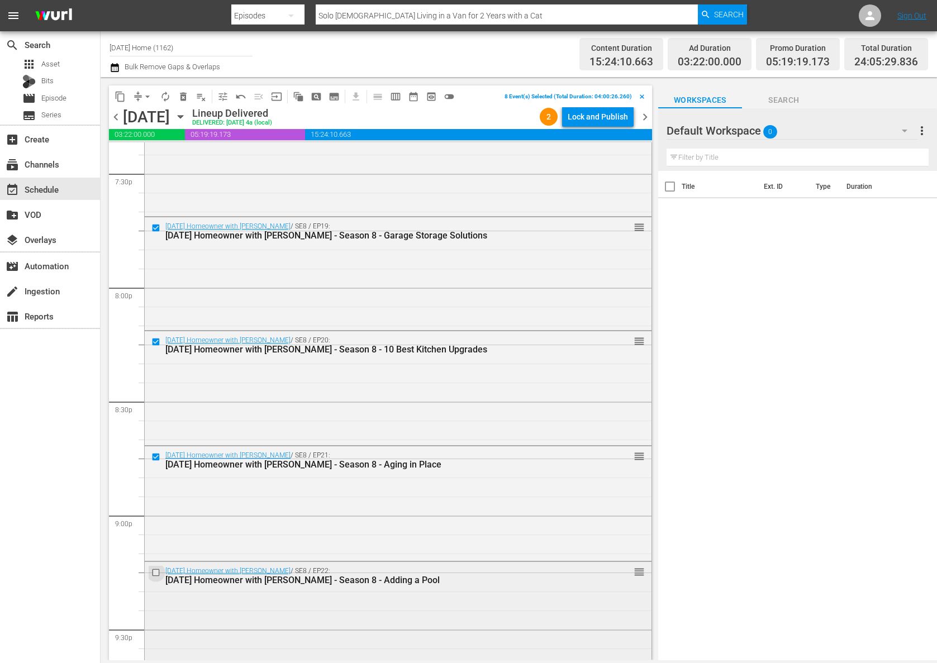
click at [156, 569] on input "checkbox" at bounding box center [157, 572] width 12 height 9
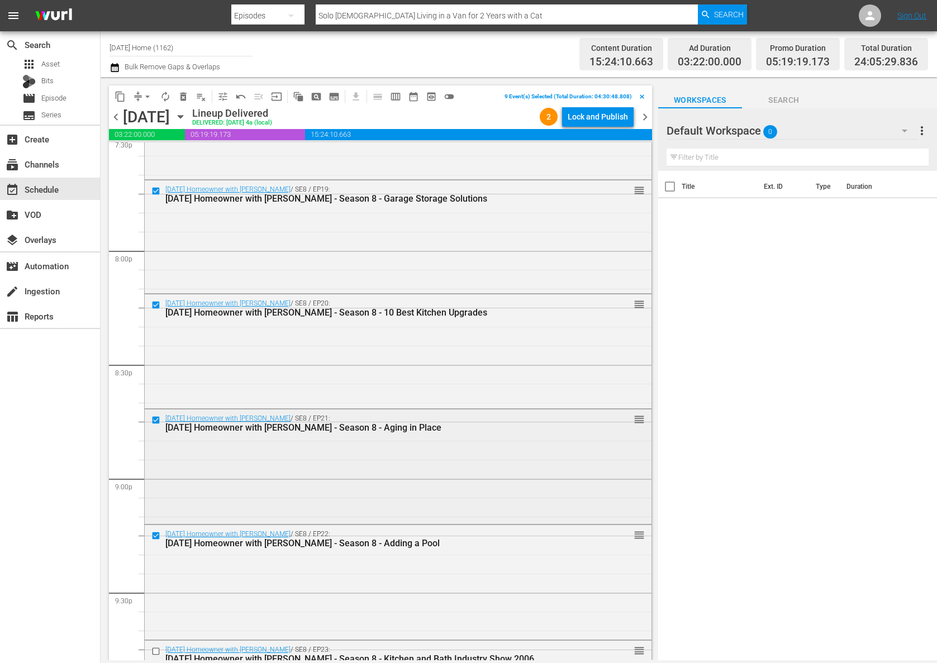
scroll to position [4520, 0]
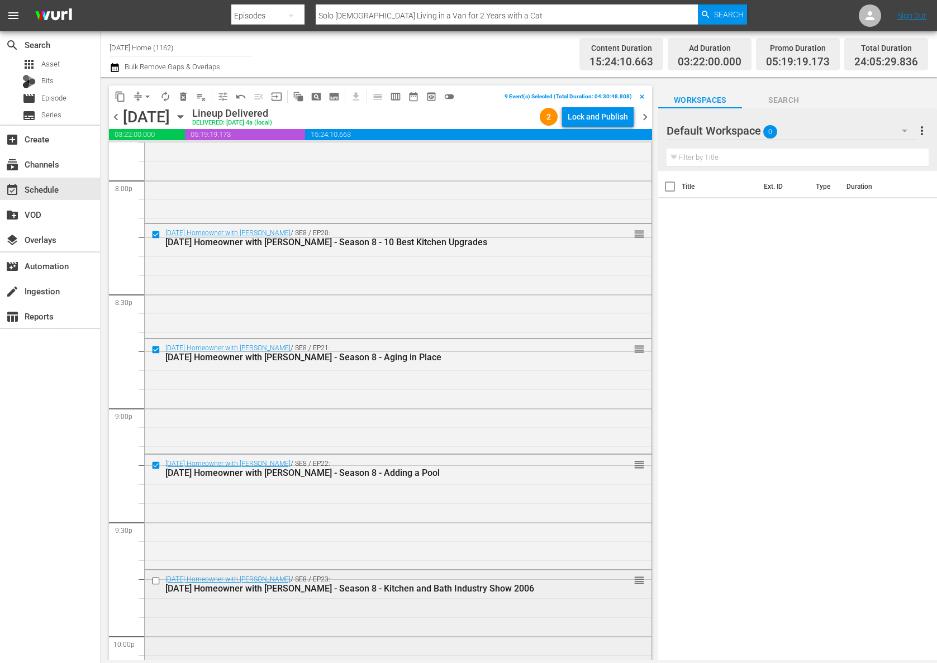
click at [156, 580] on input "checkbox" at bounding box center [157, 580] width 12 height 9
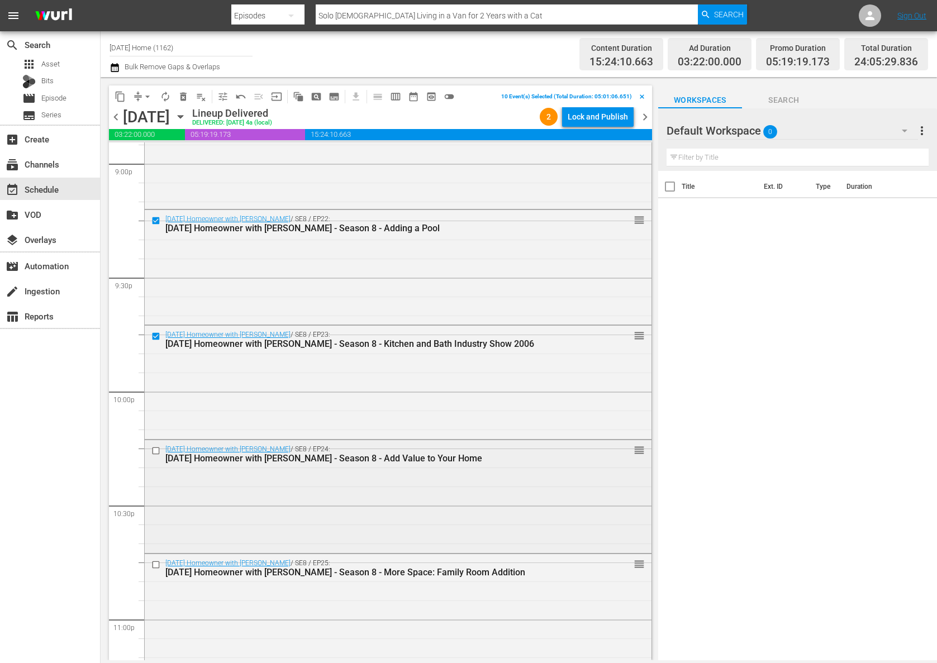
click at [156, 450] on input "checkbox" at bounding box center [157, 450] width 12 height 9
click at [158, 564] on input "checkbox" at bounding box center [157, 564] width 12 height 9
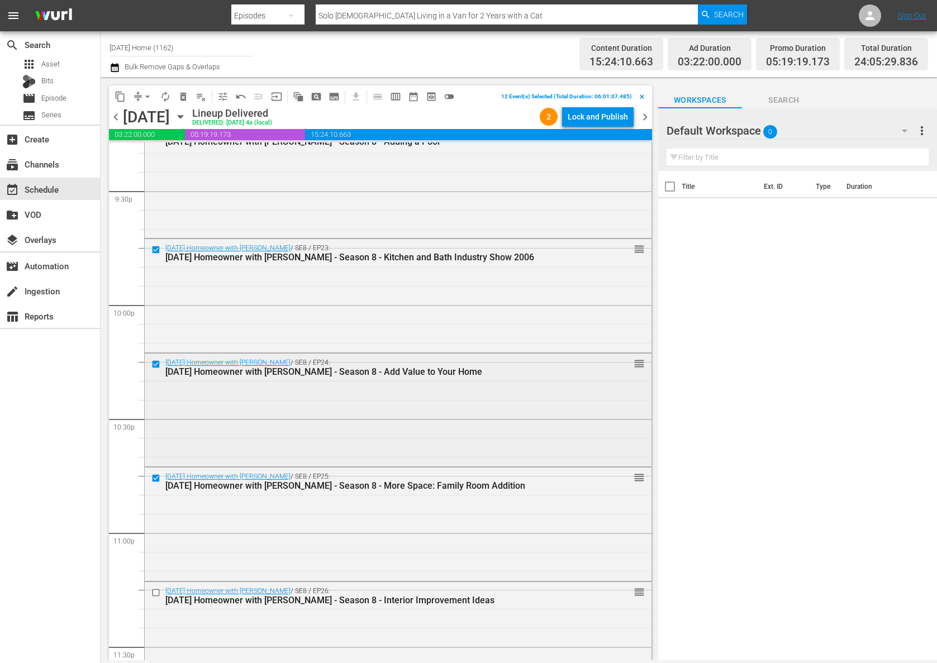
scroll to position [4872, 0]
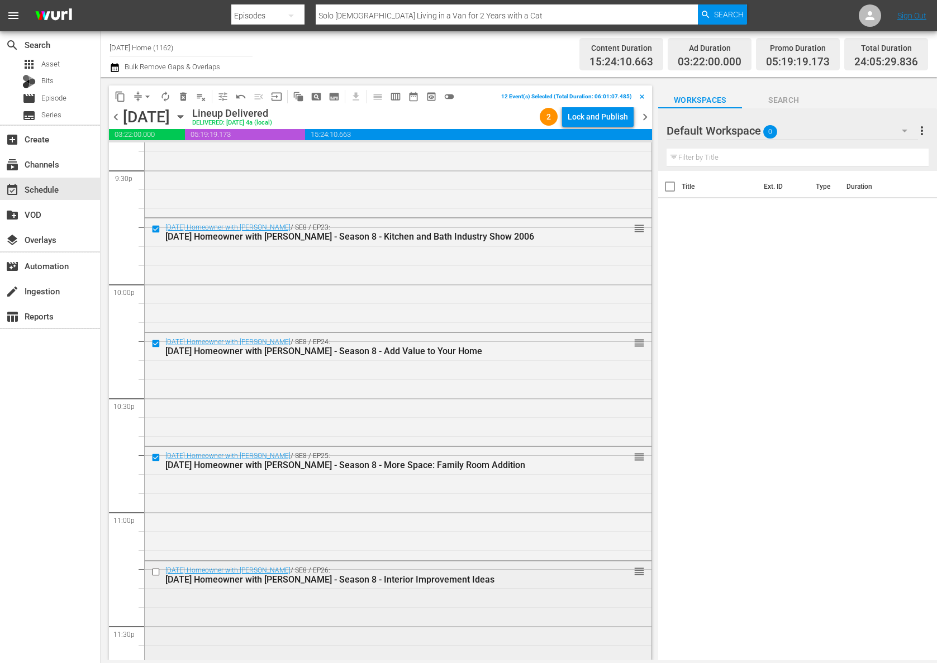
click at [156, 569] on input "checkbox" at bounding box center [157, 571] width 12 height 9
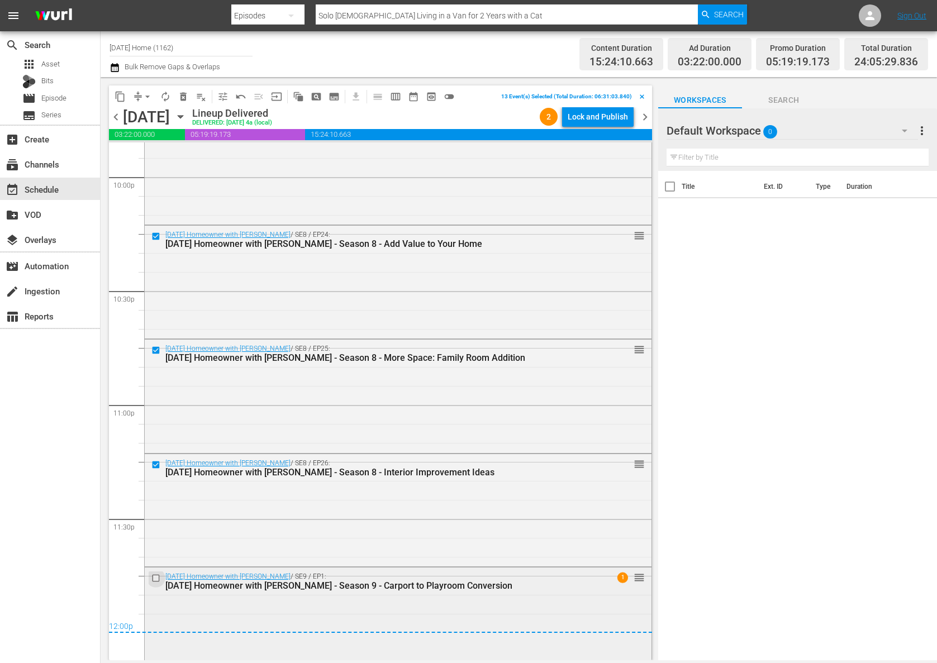
click at [156, 578] on input "checkbox" at bounding box center [157, 578] width 12 height 9
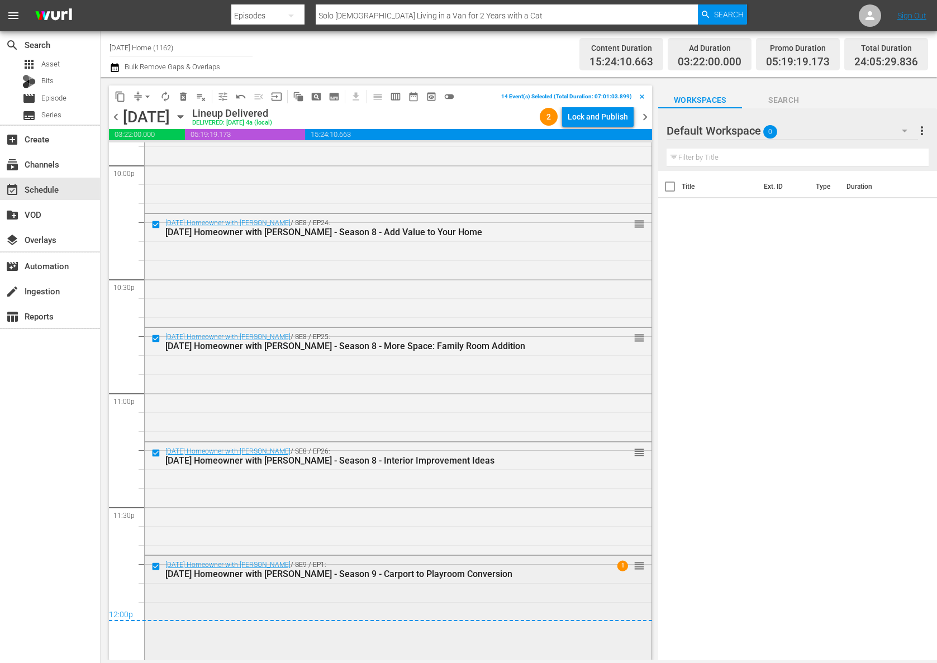
scroll to position [5000, 0]
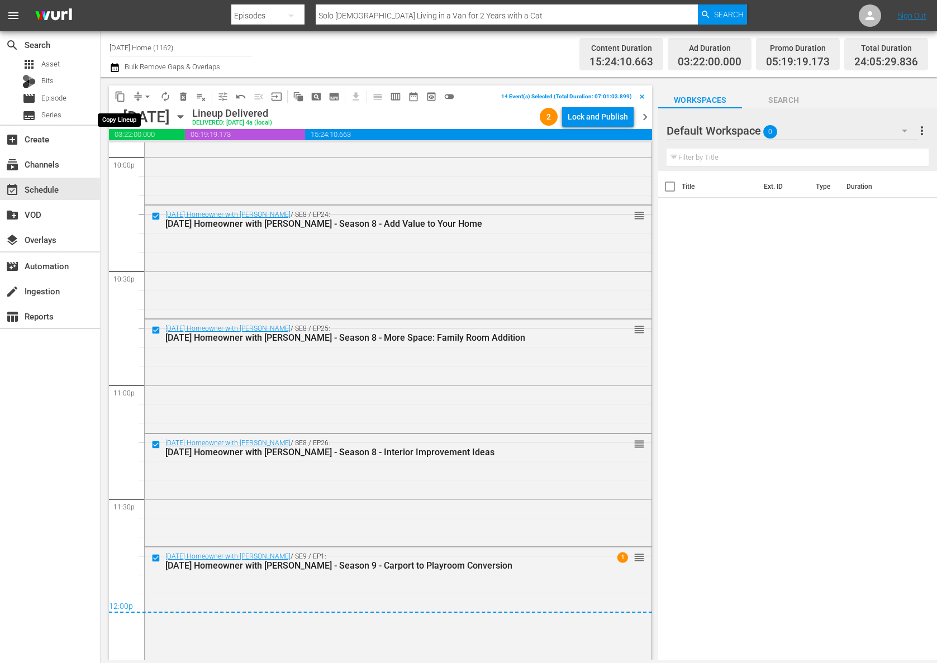
click at [122, 94] on span "content_copy" at bounding box center [120, 96] width 11 height 11
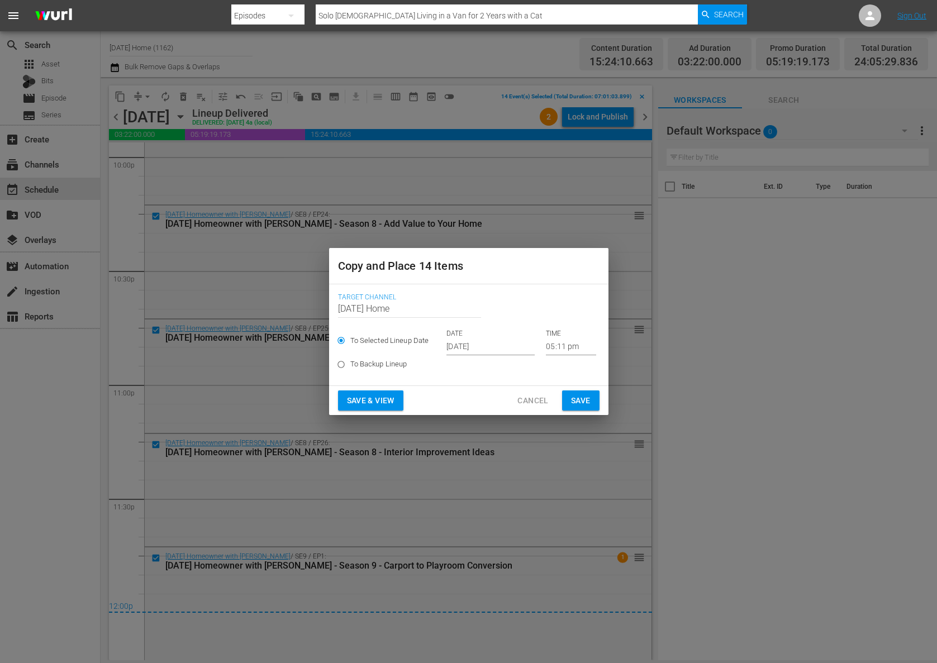
click at [483, 341] on input "[DATE]" at bounding box center [490, 347] width 88 height 17
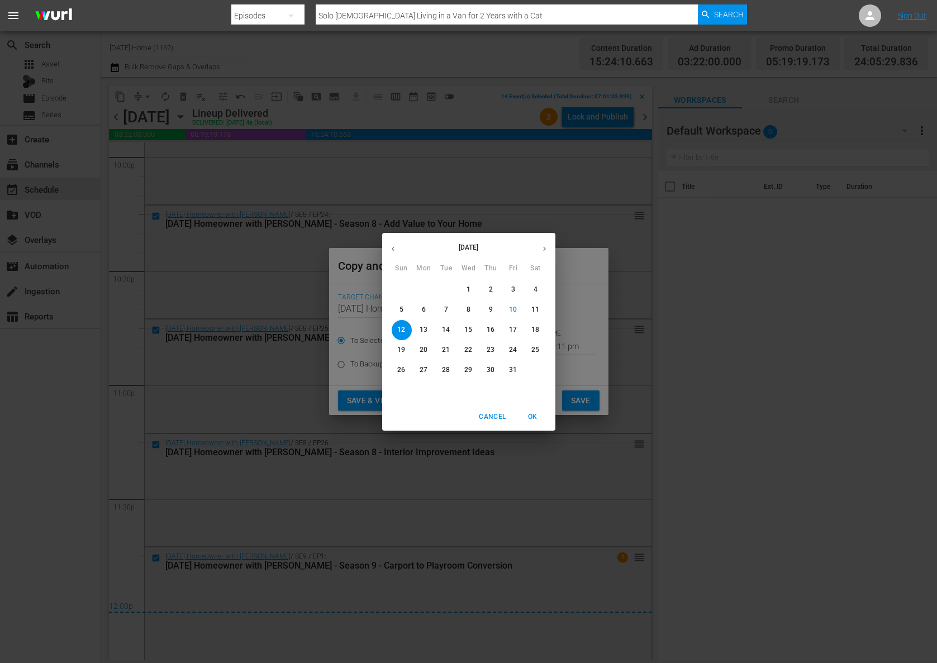
click at [450, 329] on p "14" at bounding box center [446, 329] width 8 height 9
type input "[DATE]"
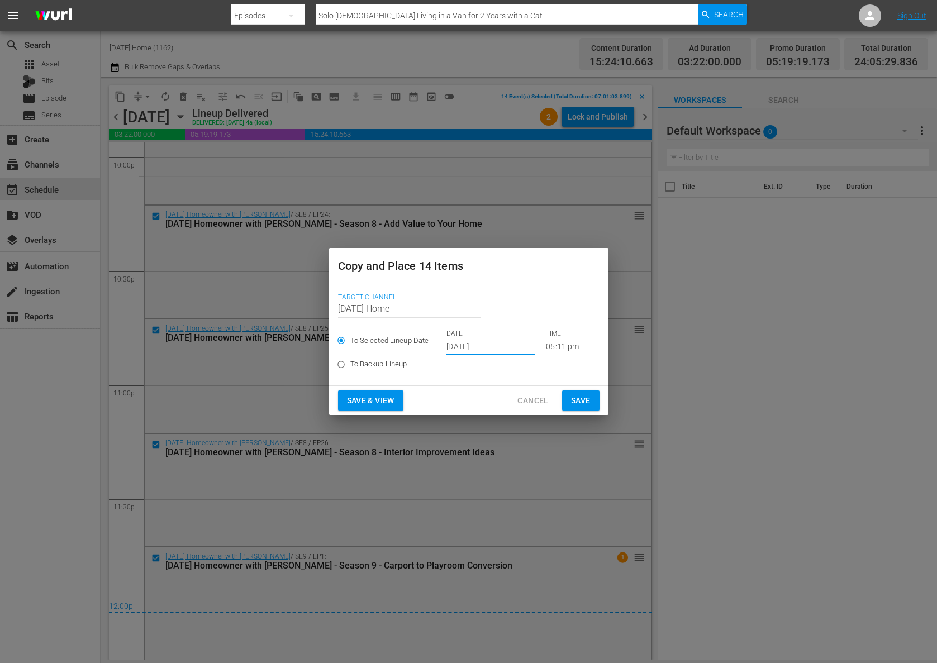
click at [546, 346] on input "05:11 pm" at bounding box center [571, 347] width 50 height 17
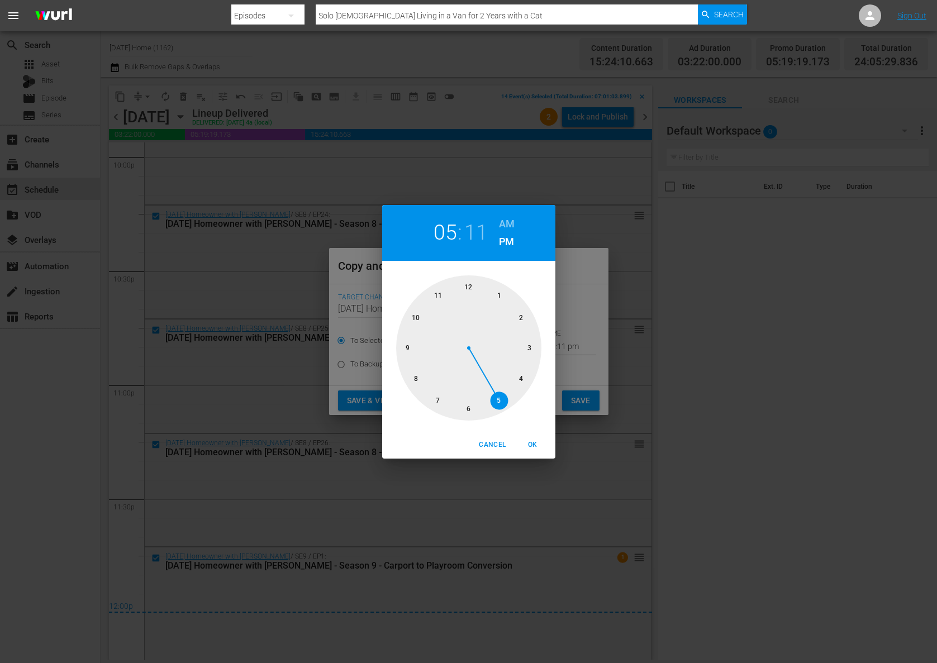
click at [468, 290] on div at bounding box center [468, 347] width 145 height 145
click at [509, 223] on h6 "AM" at bounding box center [507, 224] width 16 height 18
click at [531, 443] on span "OK" at bounding box center [533, 445] width 27 height 12
type input "12:11 am"
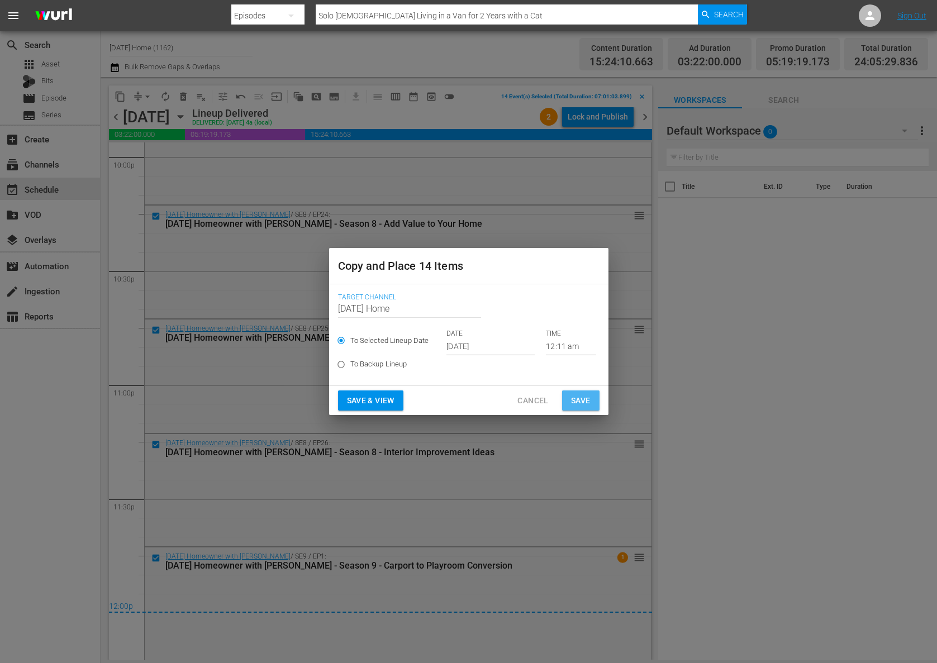
click at [588, 401] on span "Save" at bounding box center [581, 401] width 20 height 14
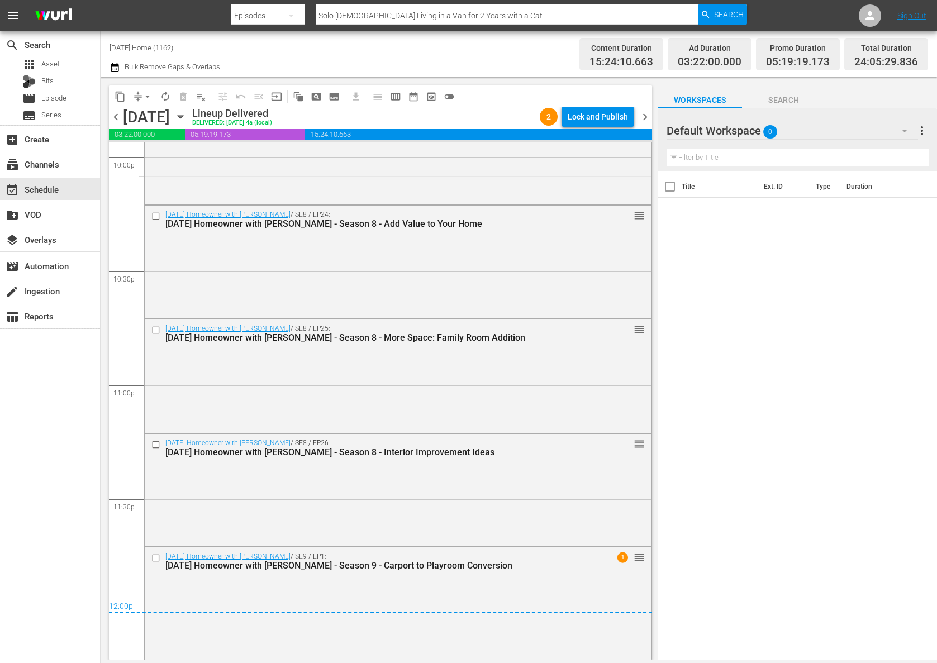
click at [187, 117] on icon "button" at bounding box center [180, 117] width 12 height 12
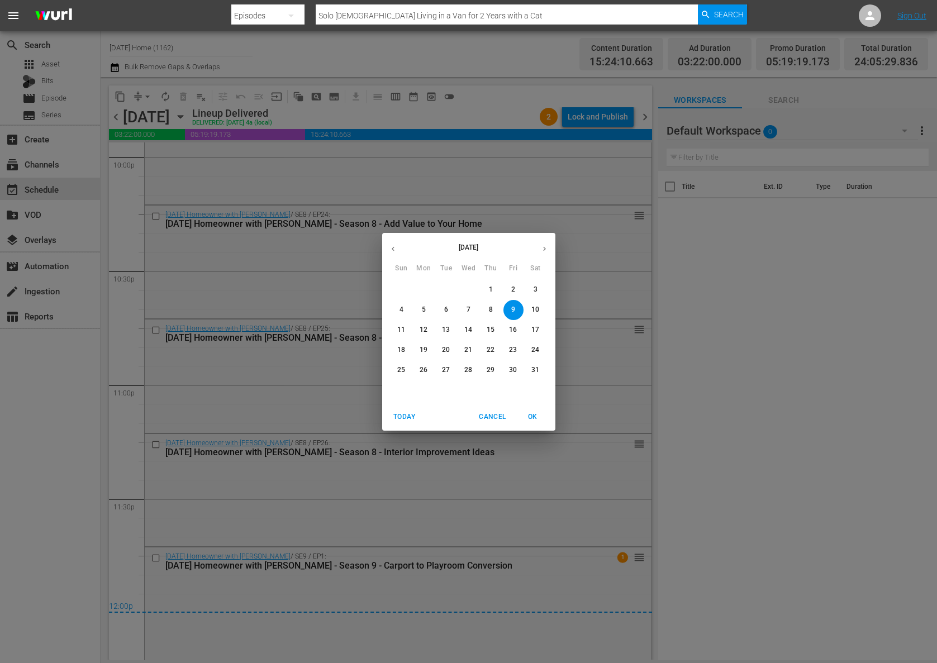
click at [541, 308] on span "10" at bounding box center [536, 309] width 20 height 9
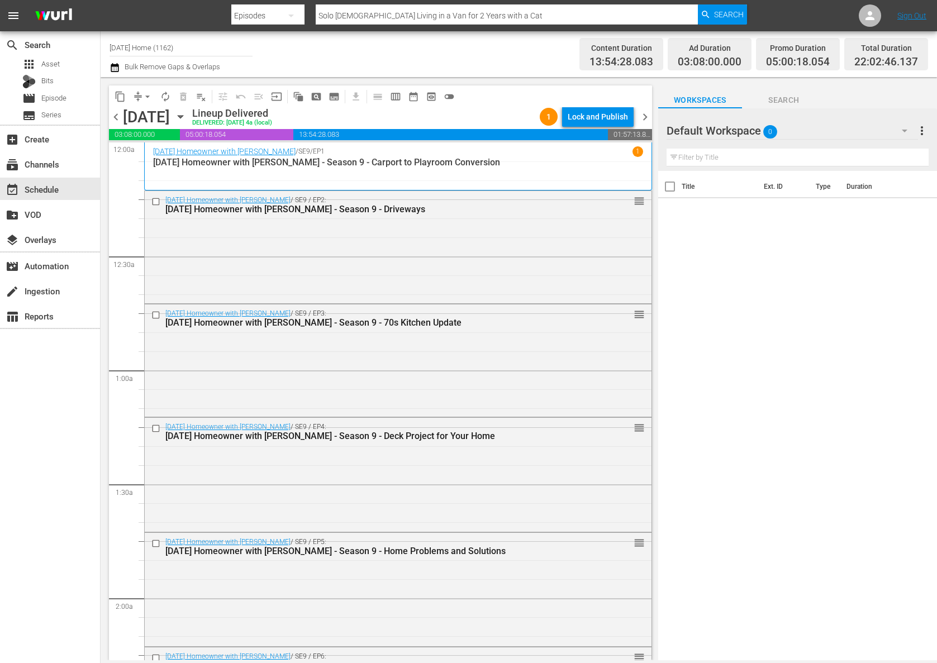
click at [187, 119] on icon "button" at bounding box center [180, 117] width 12 height 12
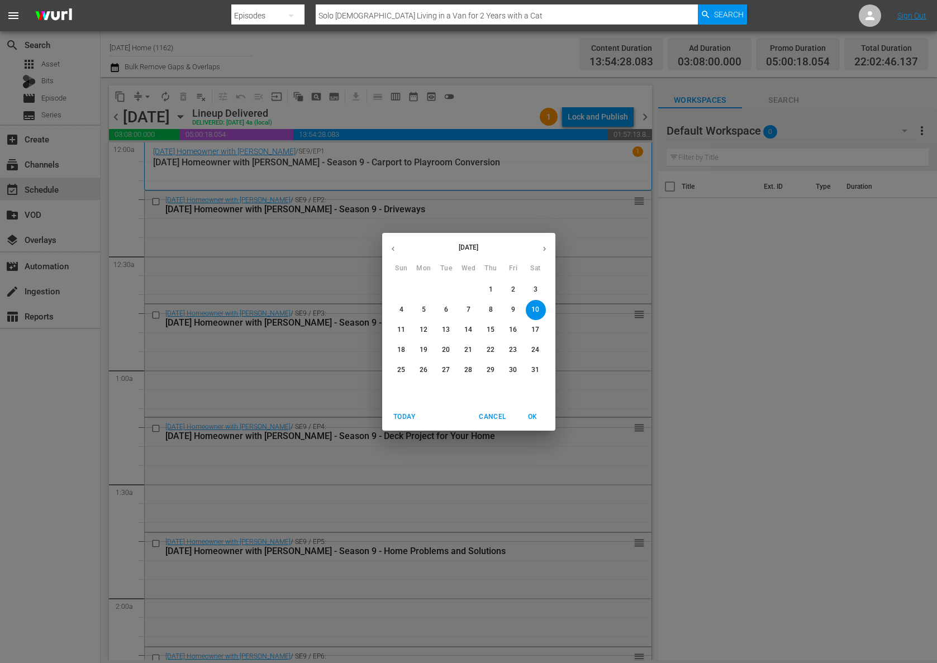
click at [403, 331] on p "11" at bounding box center [401, 329] width 8 height 9
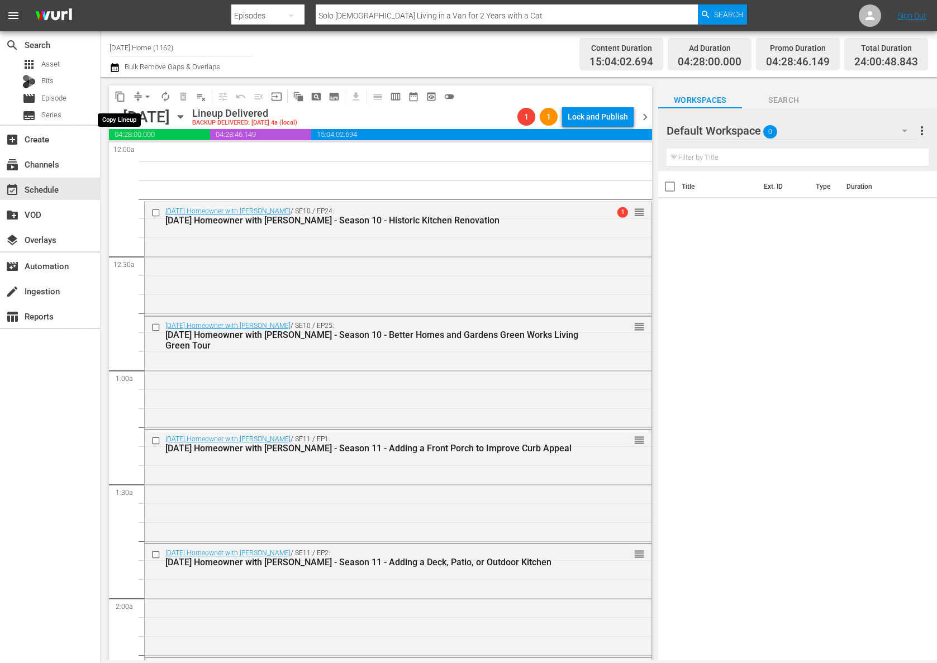
click at [116, 93] on span "content_copy" at bounding box center [120, 96] width 11 height 11
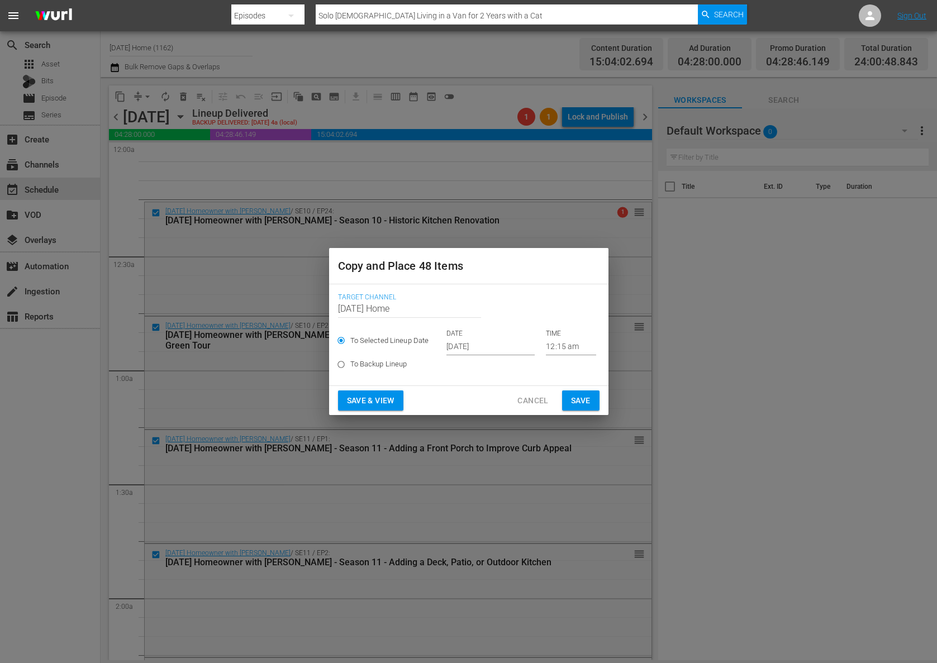
click at [480, 349] on input "[DATE]" at bounding box center [490, 347] width 88 height 17
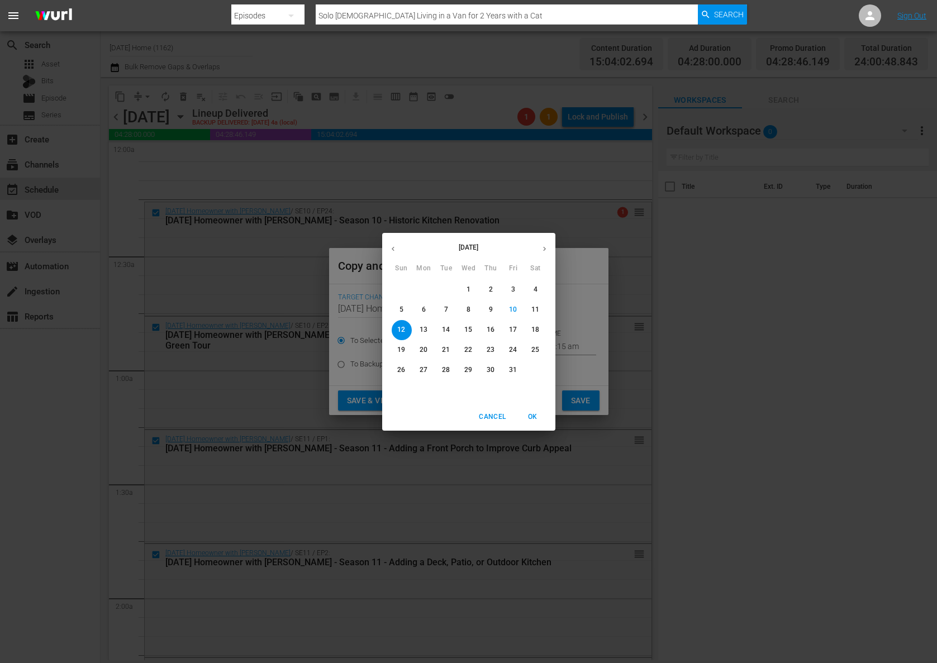
click at [449, 333] on p "14" at bounding box center [446, 329] width 8 height 9
type input "[DATE]"
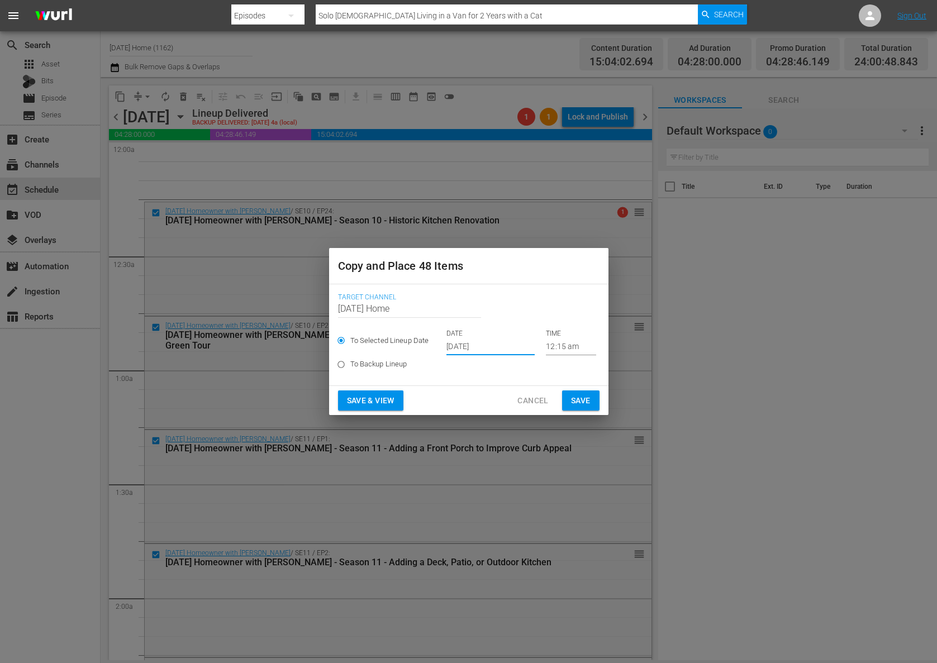
click at [546, 402] on span "Cancel" at bounding box center [532, 401] width 31 height 14
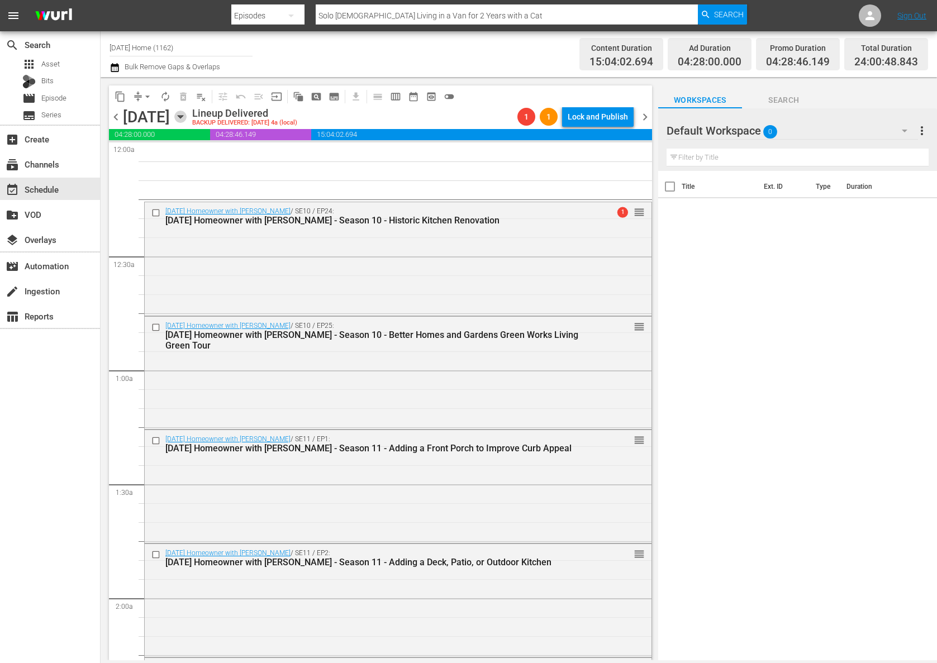
click at [187, 115] on icon "button" at bounding box center [180, 117] width 12 height 12
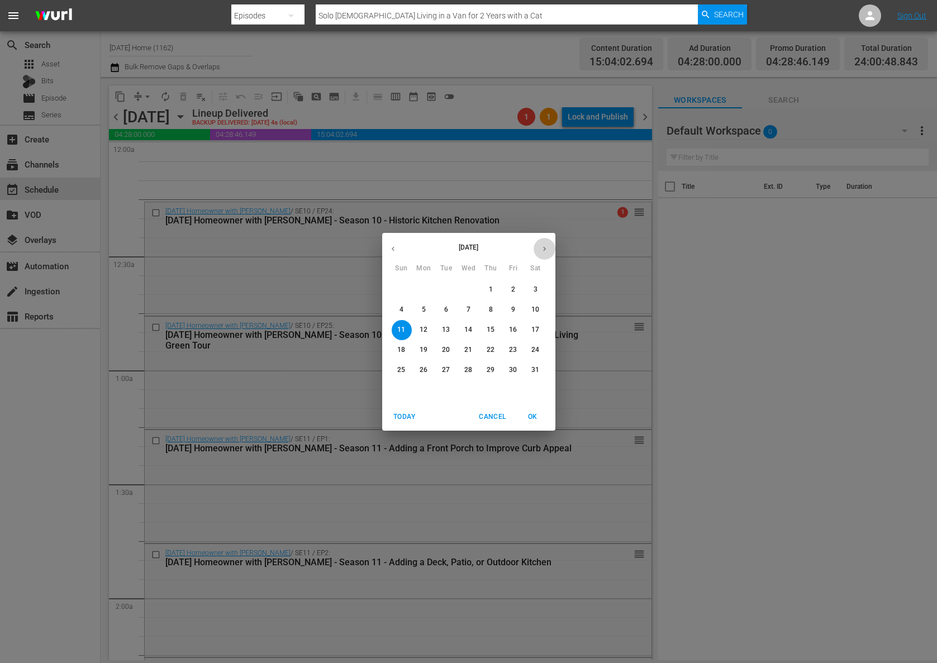
click at [546, 248] on icon "button" at bounding box center [544, 249] width 8 height 8
click at [546, 249] on icon "button" at bounding box center [544, 249] width 8 height 8
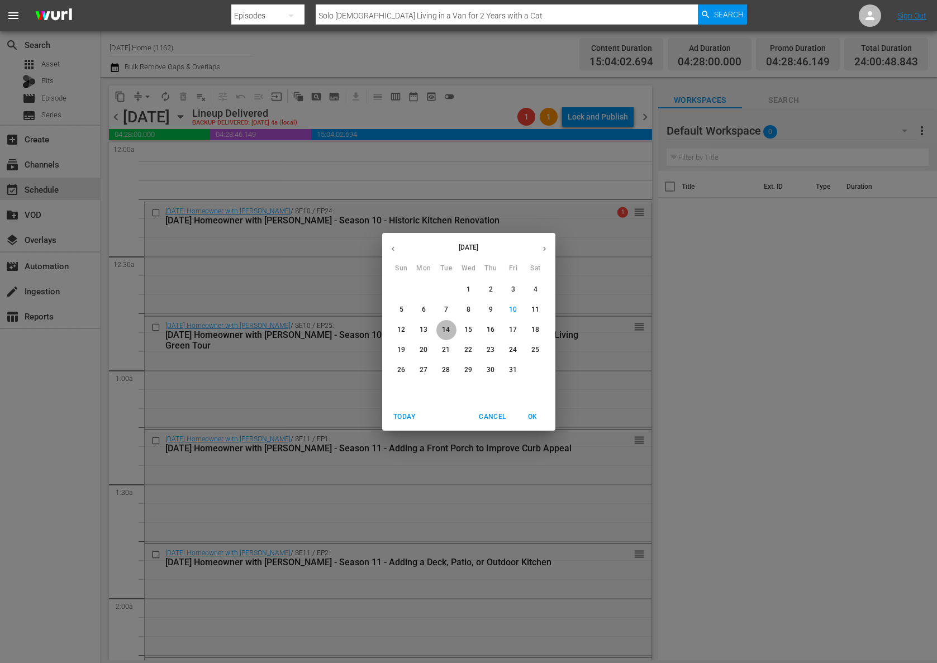
click at [452, 328] on span "14" at bounding box center [446, 329] width 20 height 9
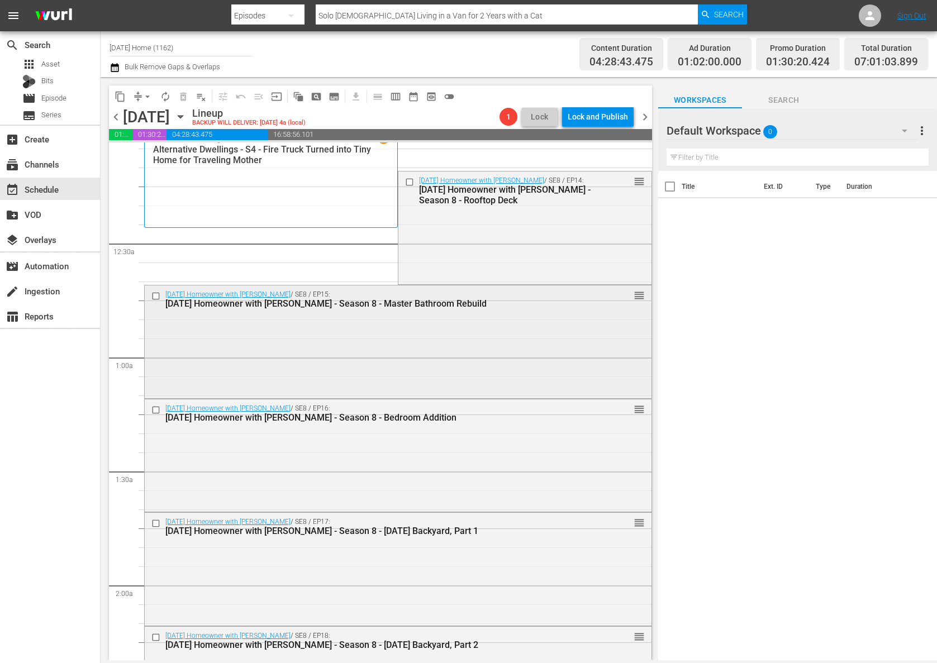
scroll to position [25, 0]
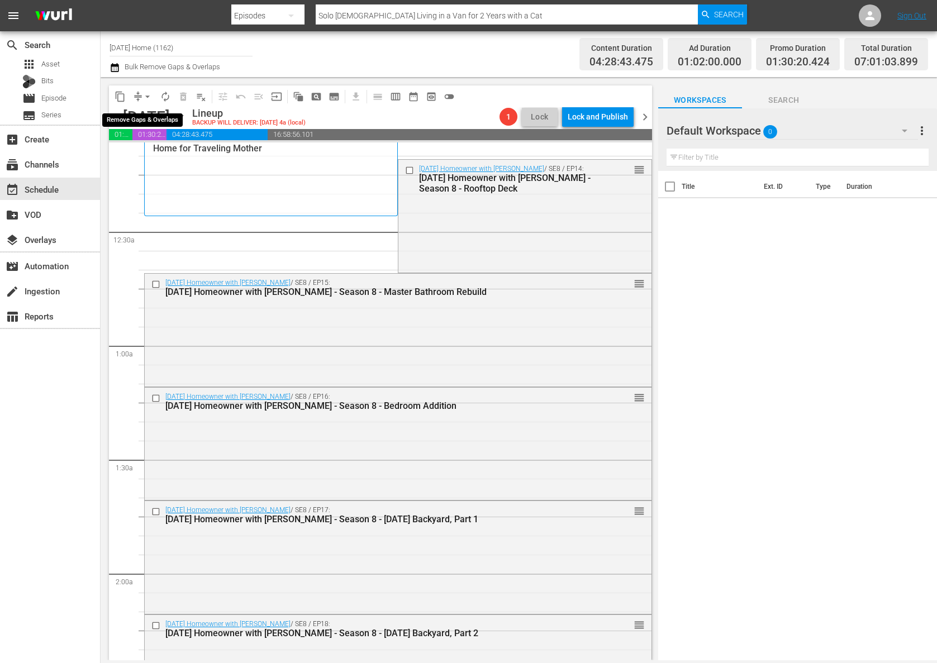
click at [145, 94] on span "arrow_drop_down" at bounding box center [147, 96] width 11 height 11
click at [167, 154] on li "Align to End of Previous Day" at bounding box center [147, 156] width 117 height 18
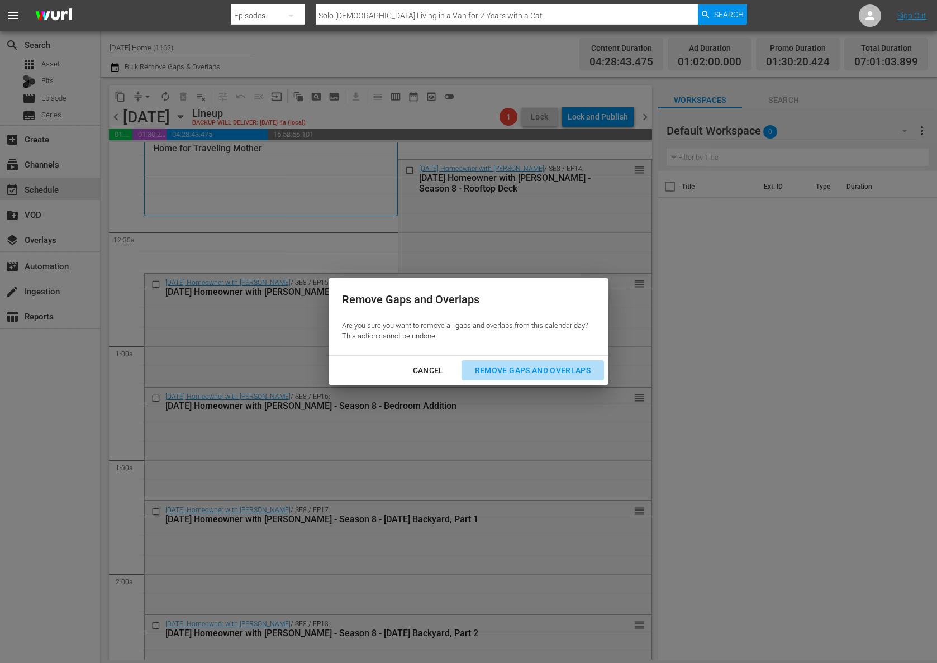
click at [530, 369] on div "Remove Gaps and Overlaps" at bounding box center [533, 371] width 134 height 14
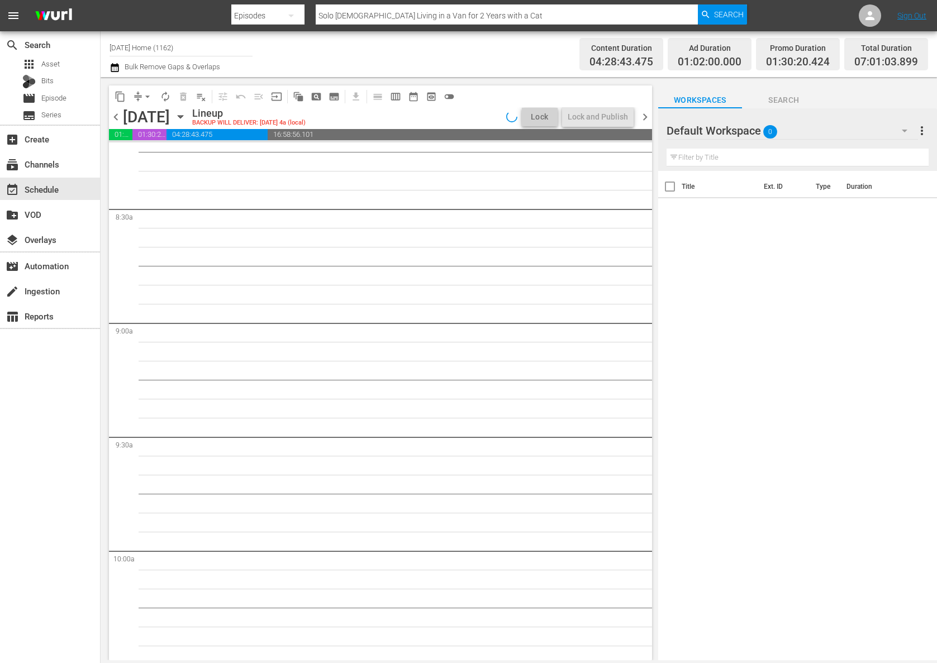
scroll to position [1321, 0]
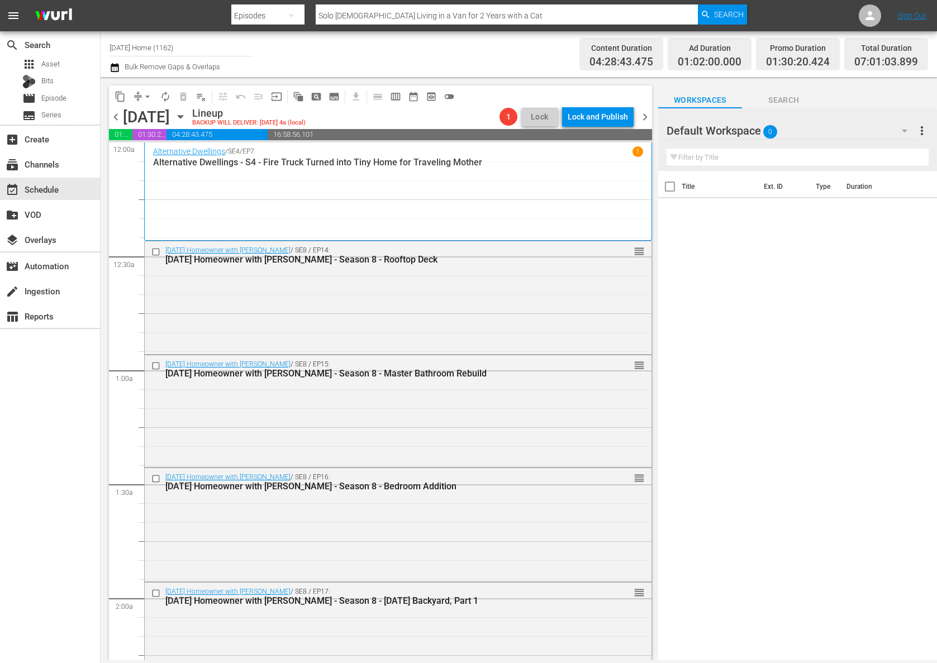
scroll to position [1321, 0]
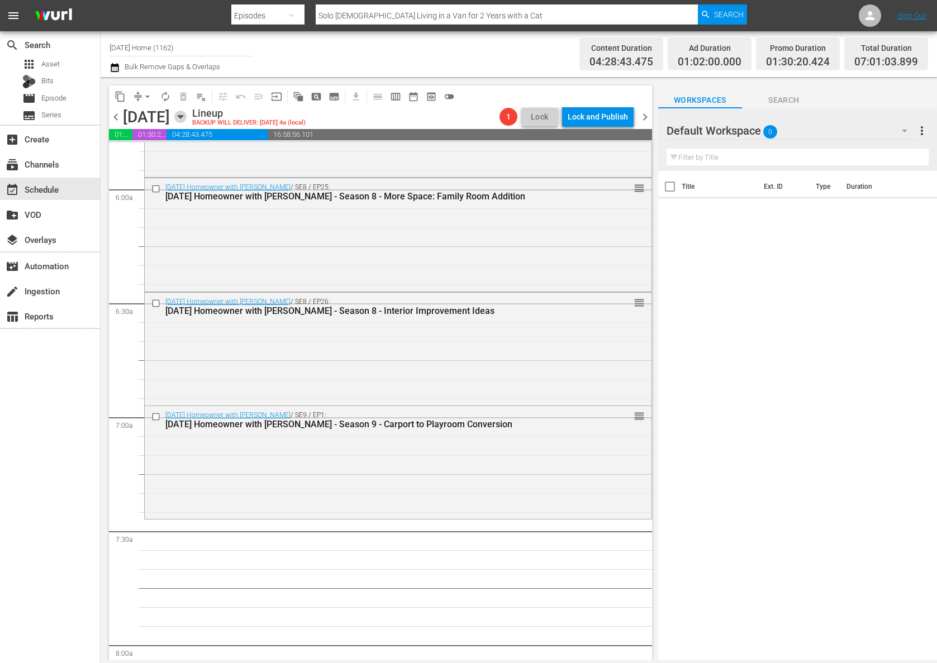
click at [183, 117] on icon "button" at bounding box center [180, 117] width 5 height 3
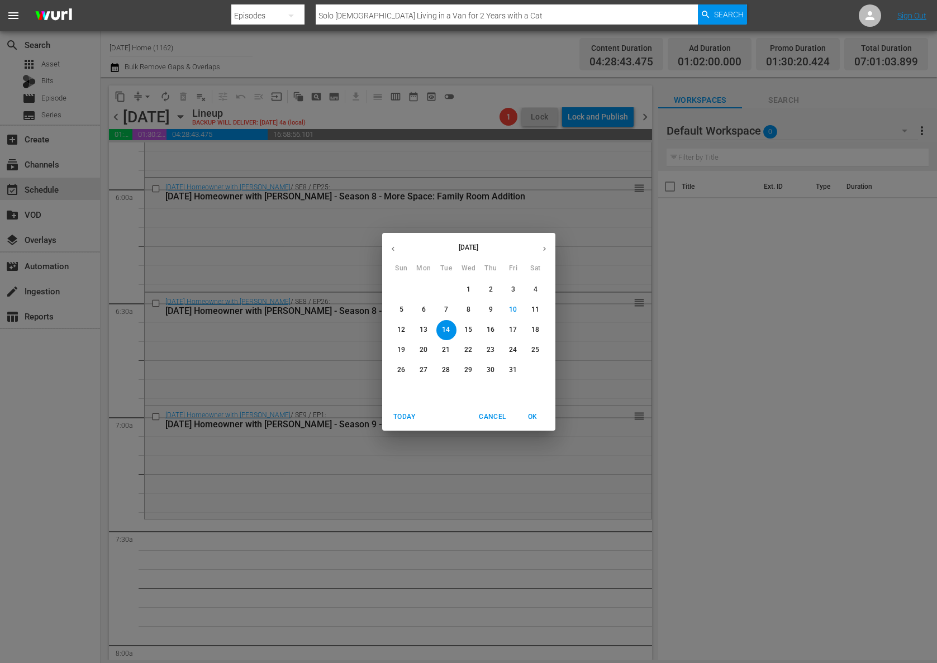
click at [390, 250] on icon "button" at bounding box center [393, 249] width 8 height 8
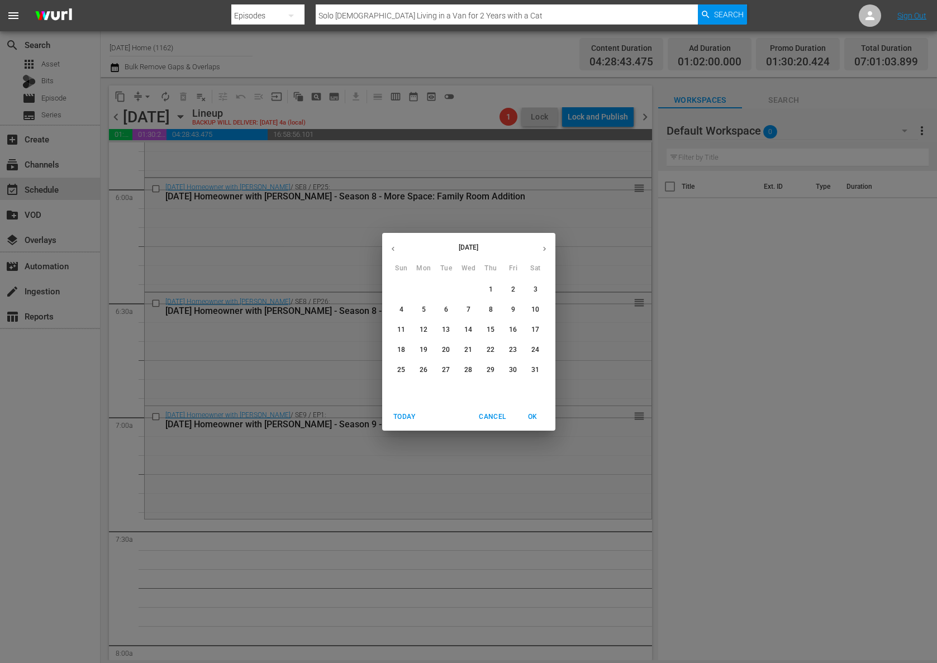
click at [407, 331] on span "11" at bounding box center [402, 329] width 20 height 9
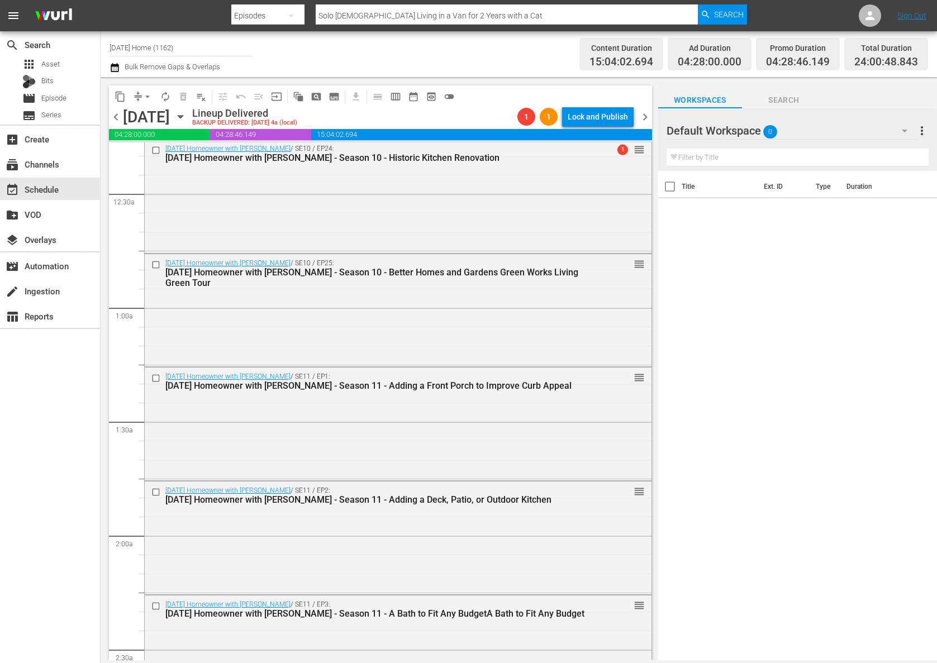
scroll to position [80, 0]
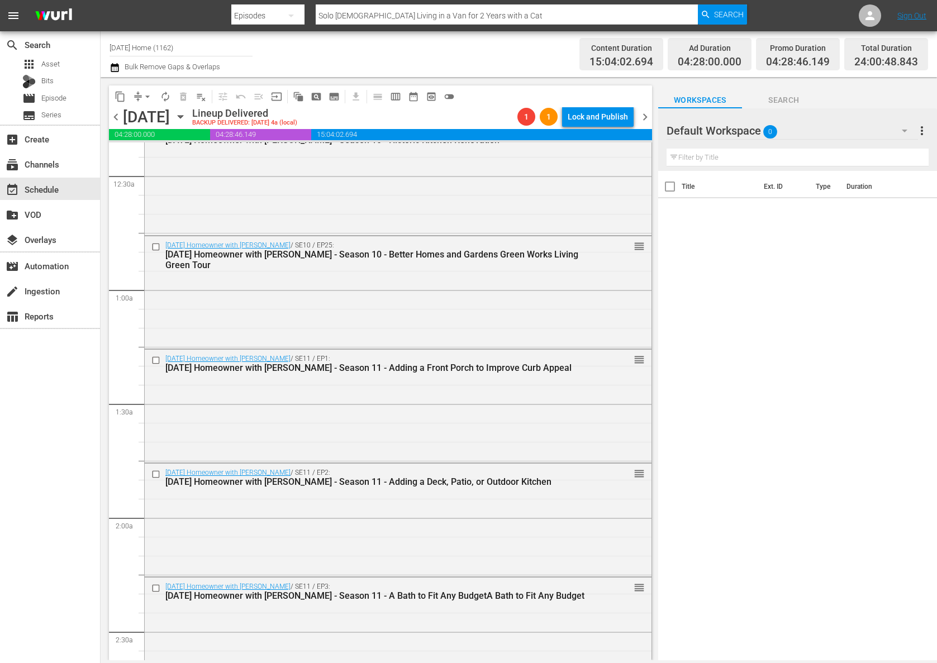
click at [187, 114] on icon "button" at bounding box center [180, 117] width 12 height 12
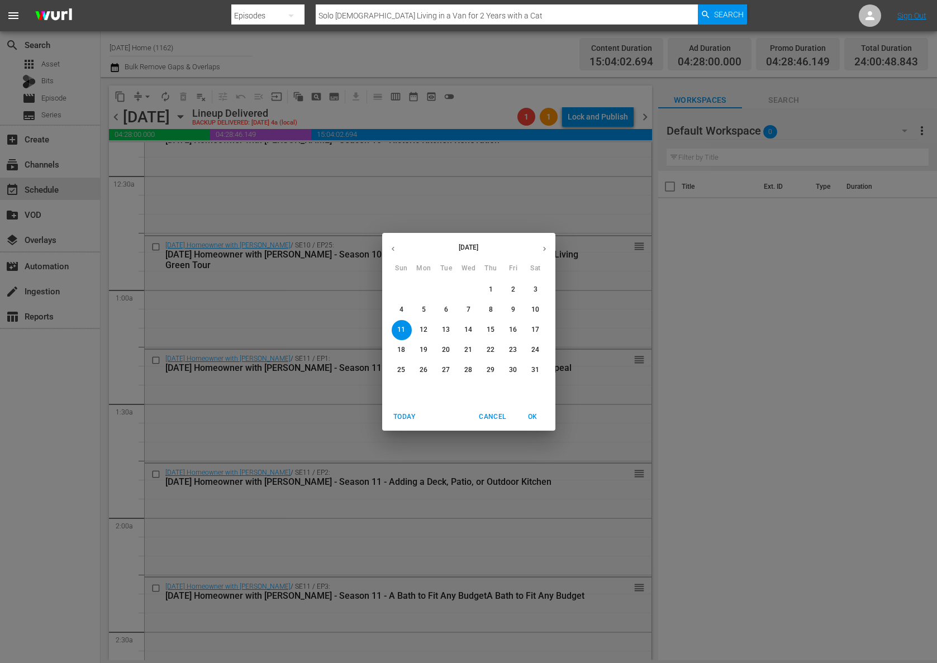
click at [535, 309] on p "10" at bounding box center [535, 309] width 8 height 9
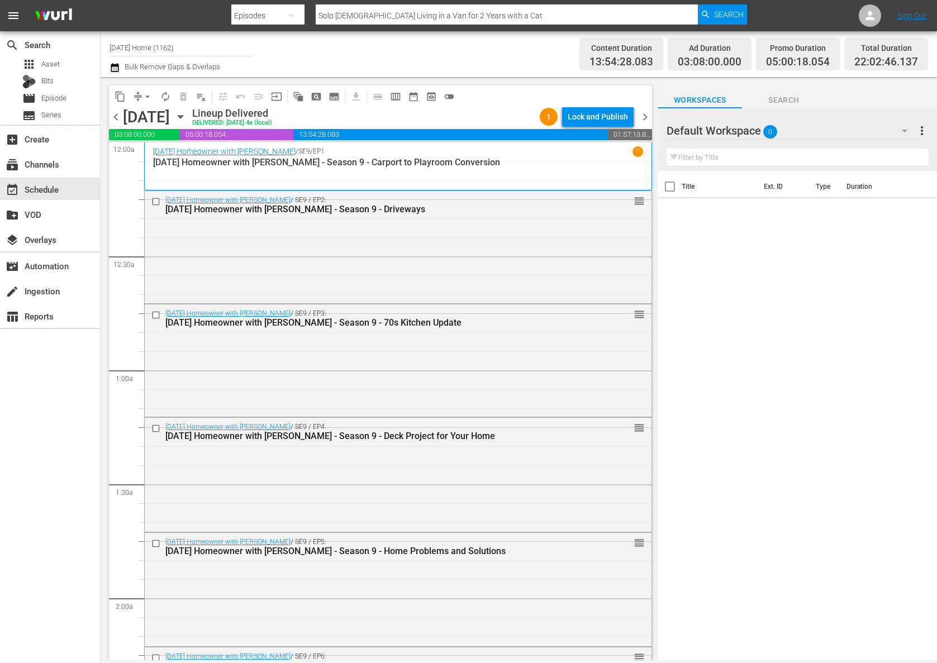
click at [118, 94] on span "content_copy" at bounding box center [120, 96] width 11 height 11
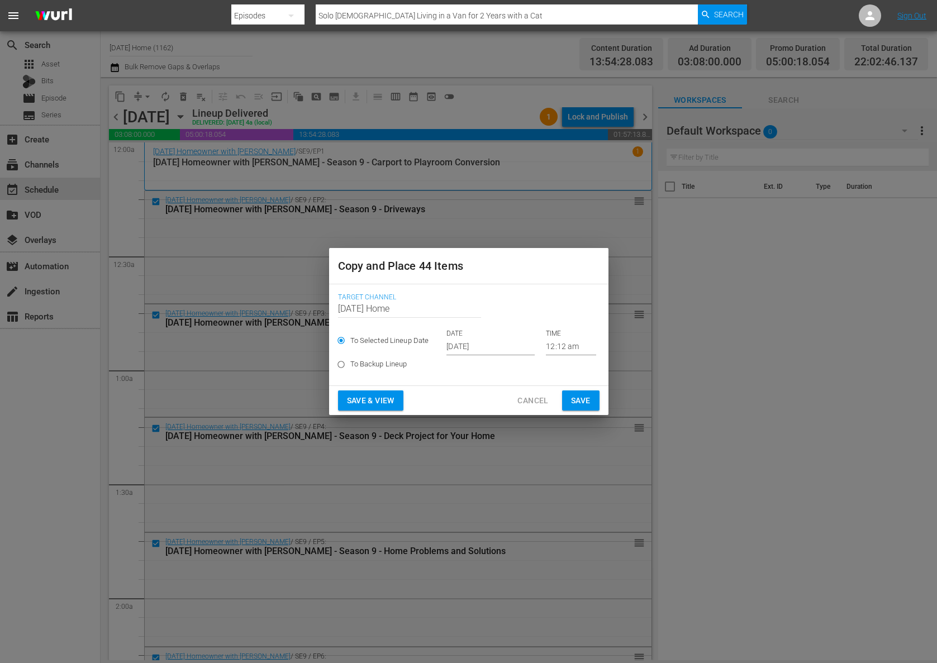
click at [475, 345] on input "[DATE]" at bounding box center [490, 347] width 88 height 17
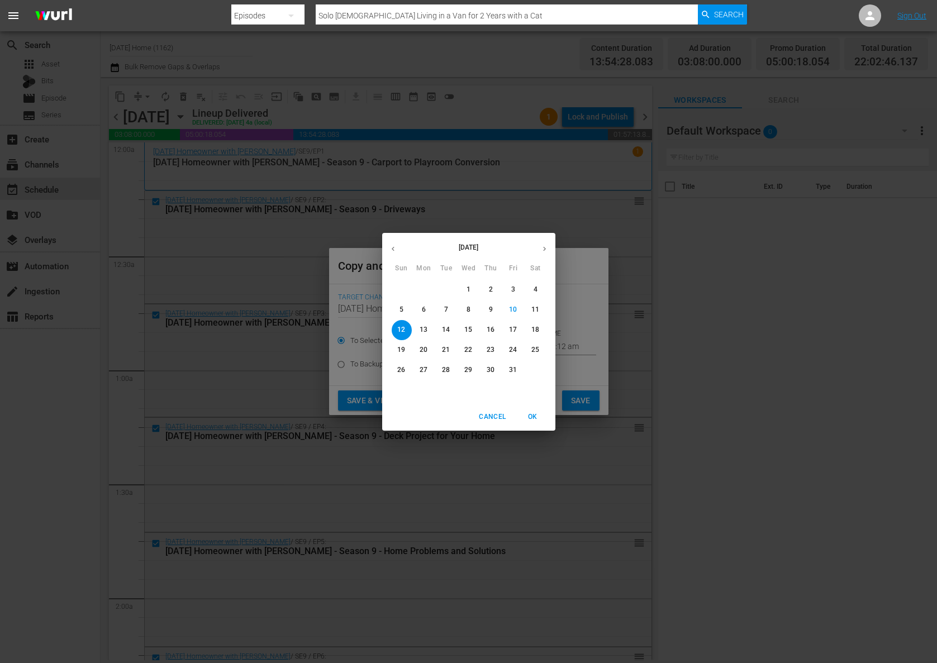
click at [450, 328] on span "14" at bounding box center [446, 329] width 20 height 9
type input "[DATE]"
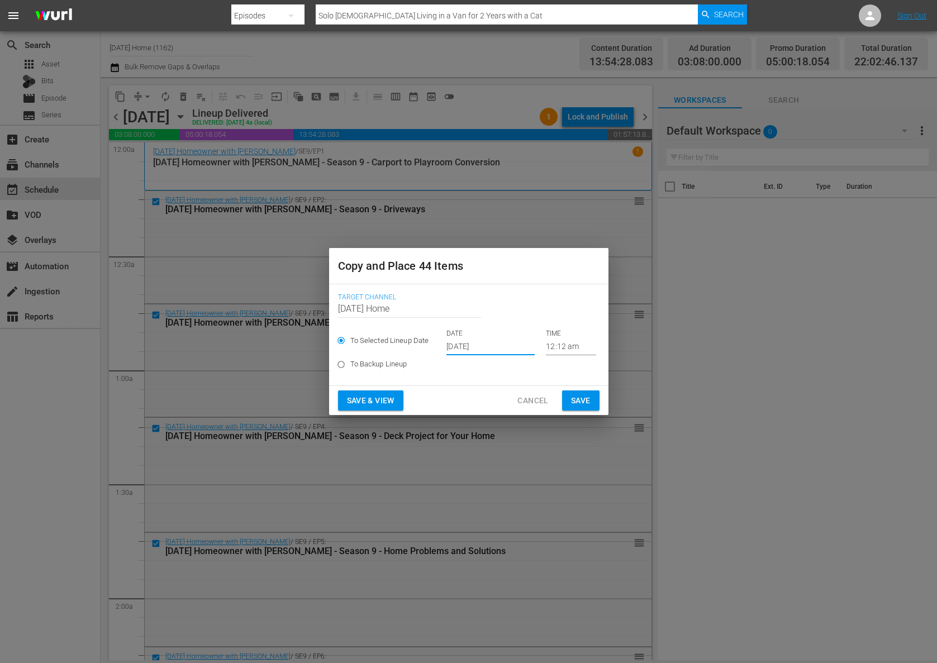
click at [551, 347] on input "12:12 am" at bounding box center [571, 347] width 50 height 17
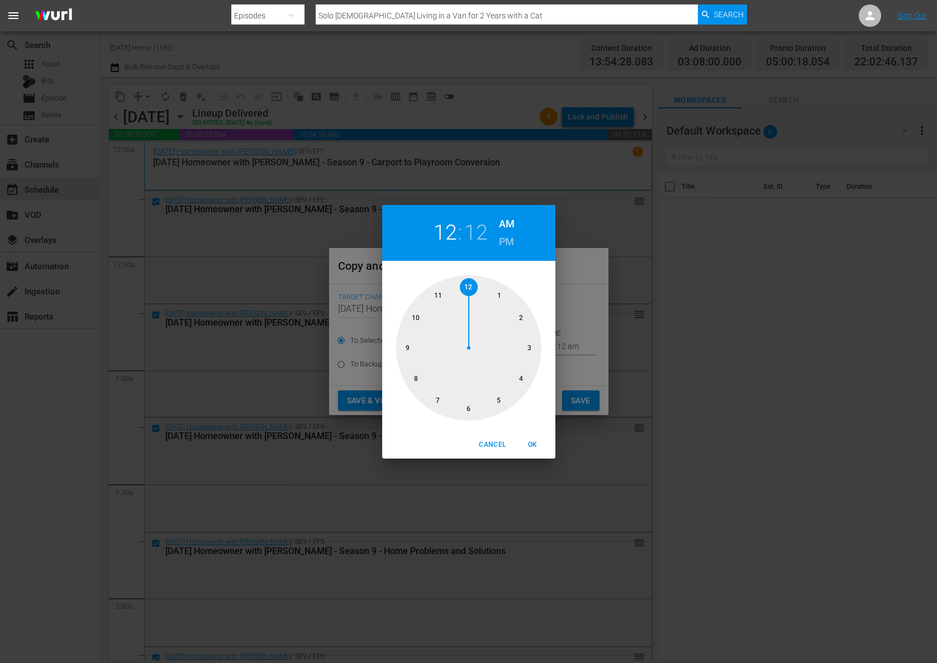
click at [436, 402] on div at bounding box center [468, 347] width 145 height 145
click at [501, 399] on div at bounding box center [468, 347] width 145 height 145
click at [533, 441] on span "OK" at bounding box center [533, 445] width 27 height 12
type input "07:25 am"
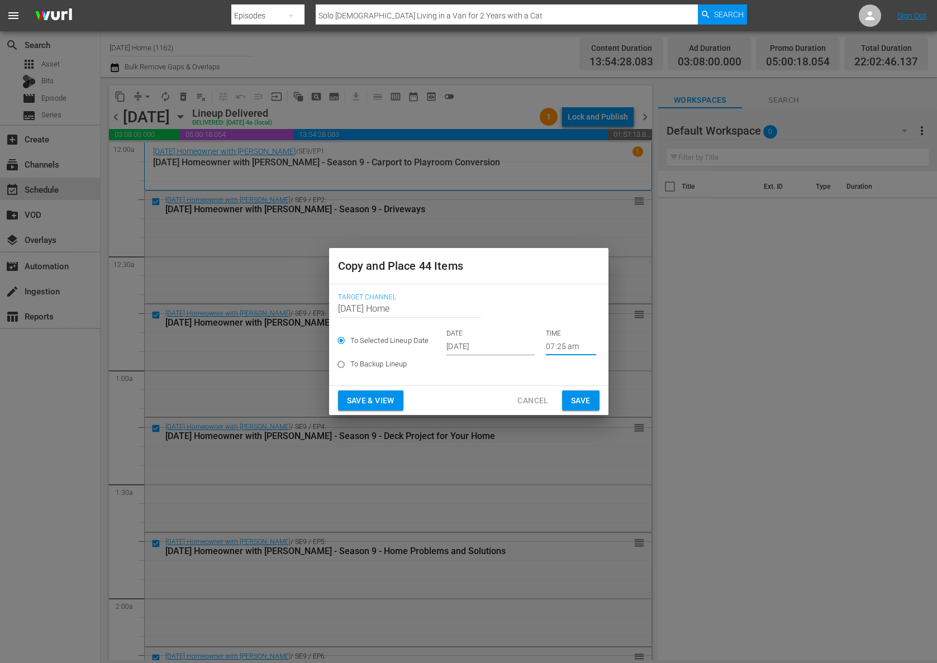
click at [582, 404] on span "Save" at bounding box center [581, 401] width 20 height 14
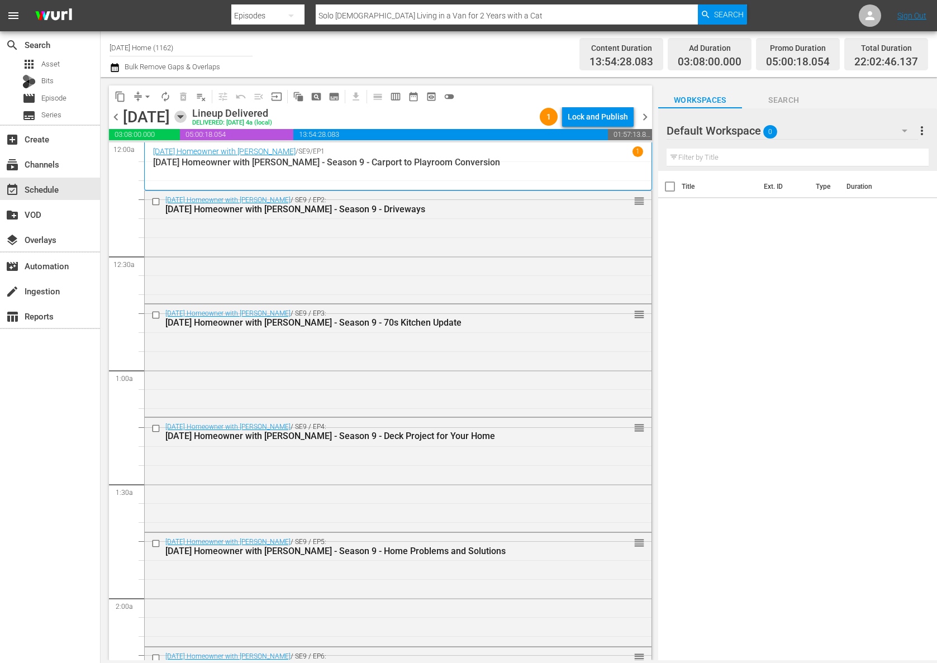
click at [187, 117] on icon "button" at bounding box center [180, 117] width 12 height 12
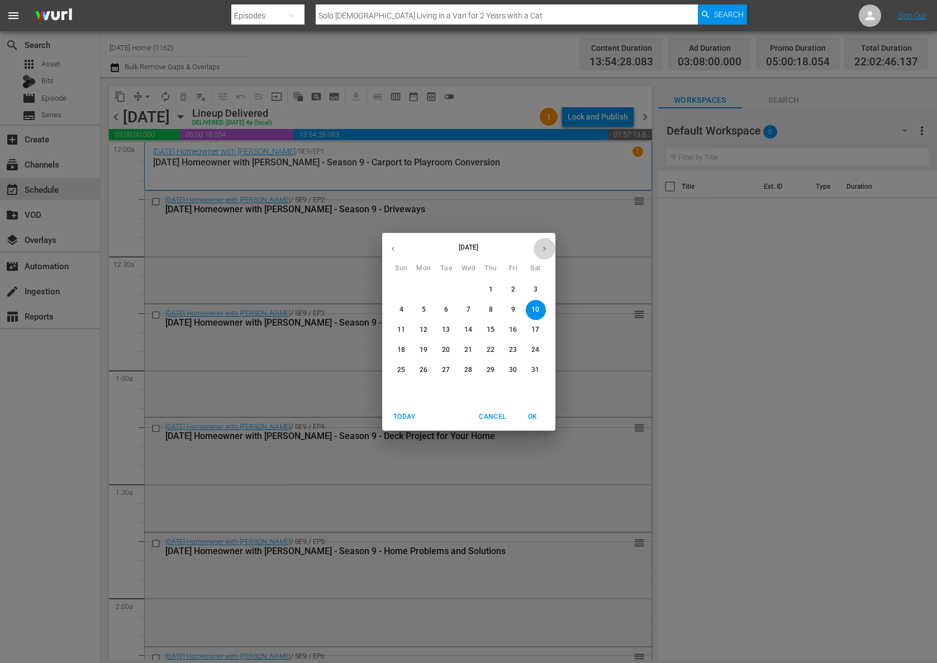
click at [546, 245] on icon "button" at bounding box center [544, 249] width 8 height 8
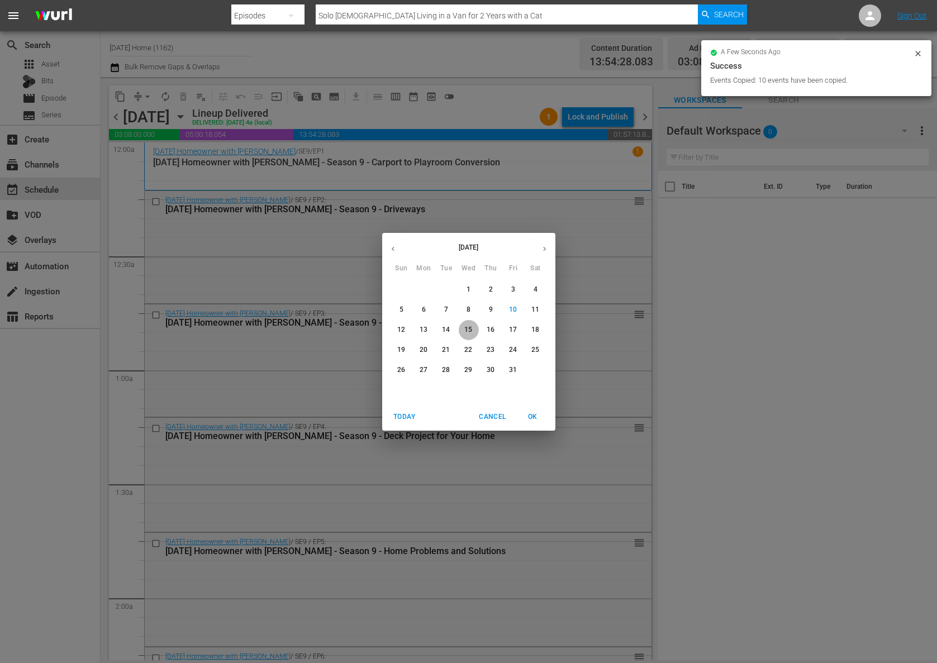
click at [472, 332] on p "15" at bounding box center [468, 329] width 8 height 9
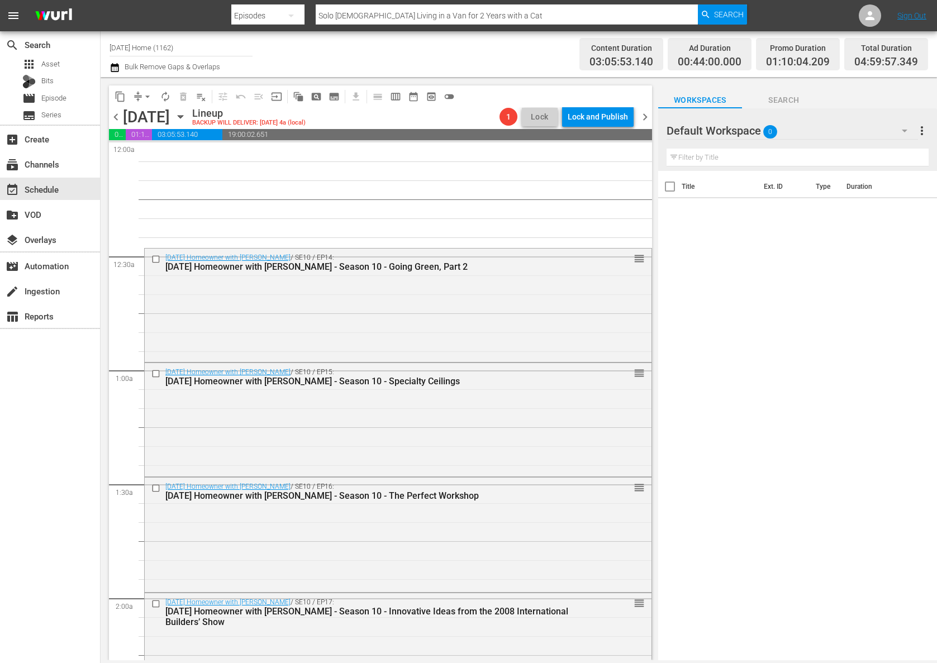
click at [187, 116] on icon "button" at bounding box center [180, 117] width 12 height 12
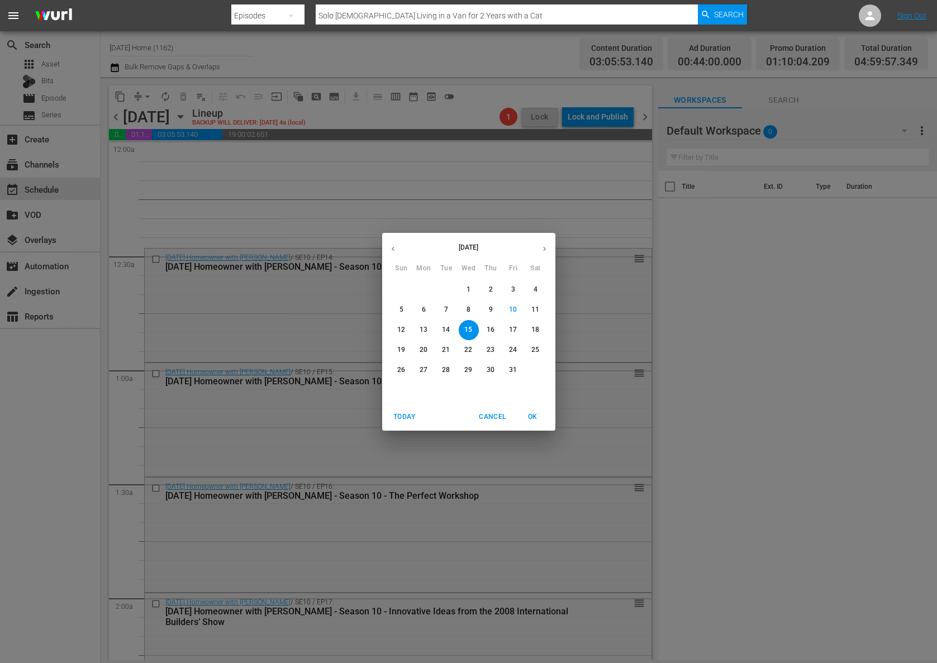
click at [449, 333] on p "14" at bounding box center [446, 329] width 8 height 9
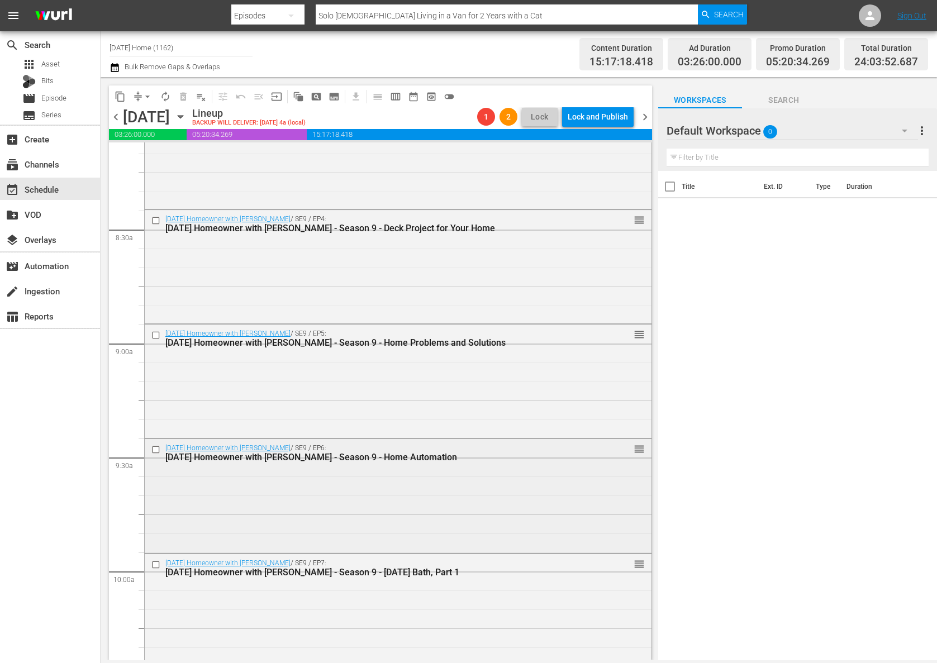
scroll to position [2097, 0]
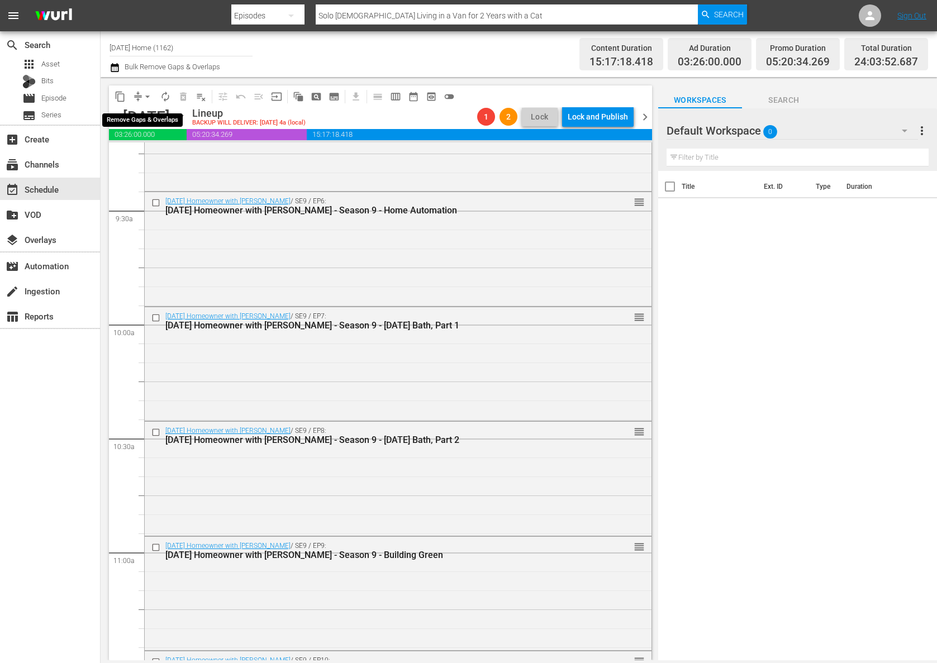
click at [140, 96] on button "arrow_drop_down" at bounding box center [148, 97] width 18 height 18
click at [147, 161] on li "Align to End of Previous Day" at bounding box center [147, 156] width 117 height 18
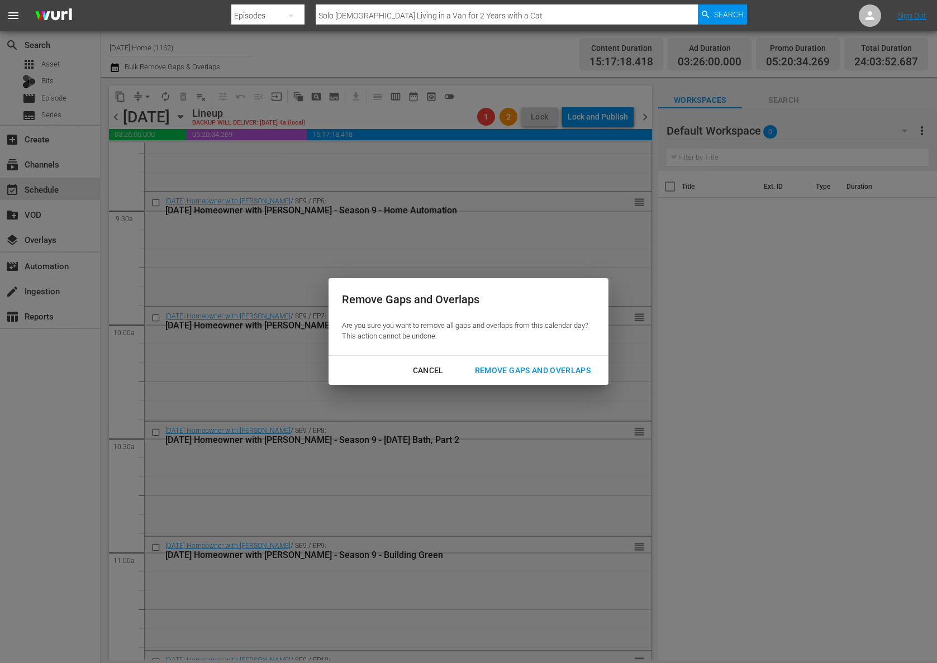
click at [537, 374] on div "Remove Gaps and Overlaps" at bounding box center [533, 371] width 134 height 14
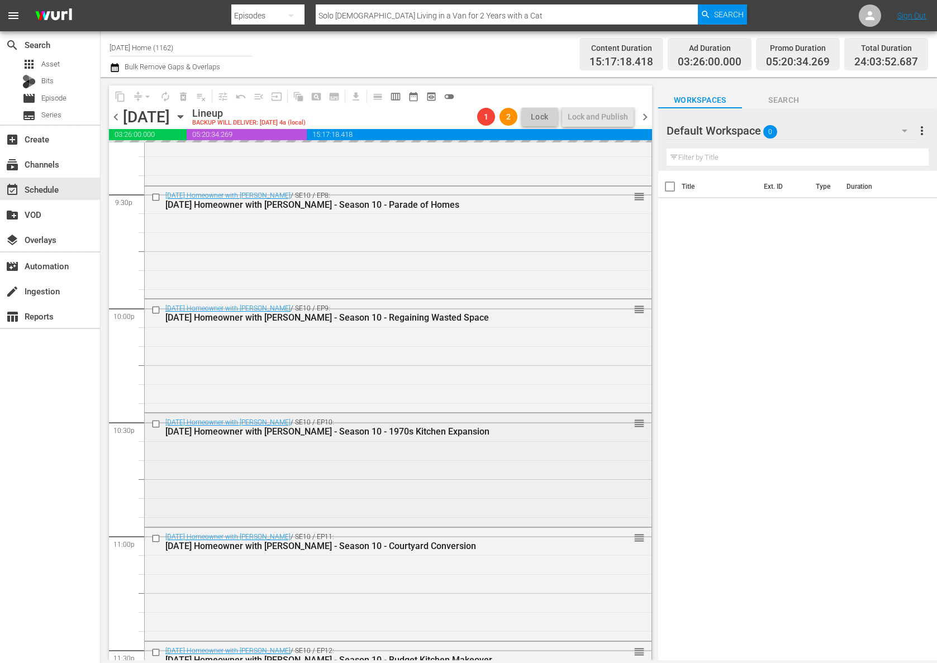
scroll to position [5057, 0]
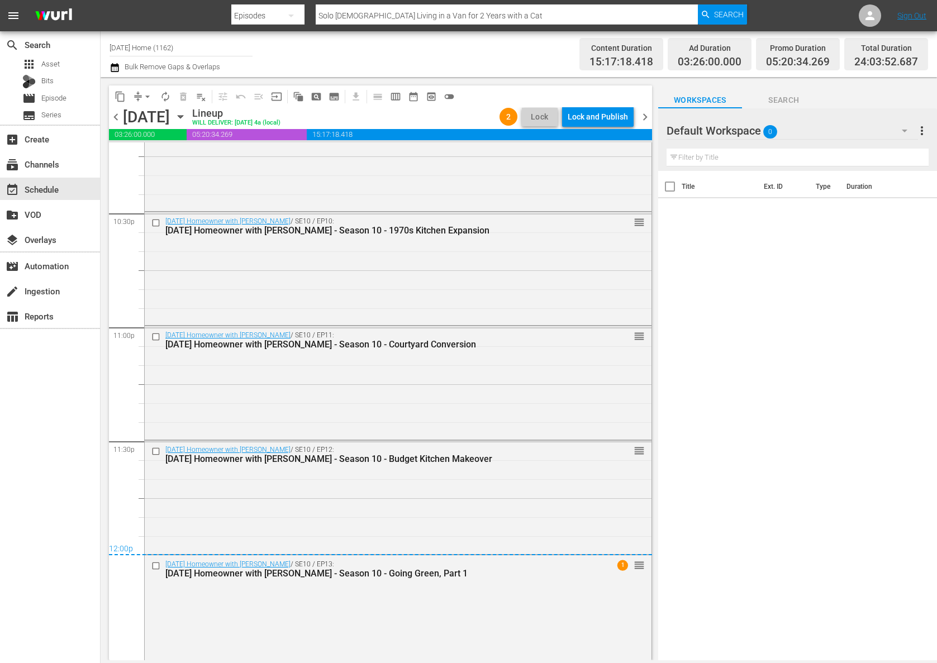
click at [609, 120] on div "Lock and Publish" at bounding box center [598, 117] width 60 height 20
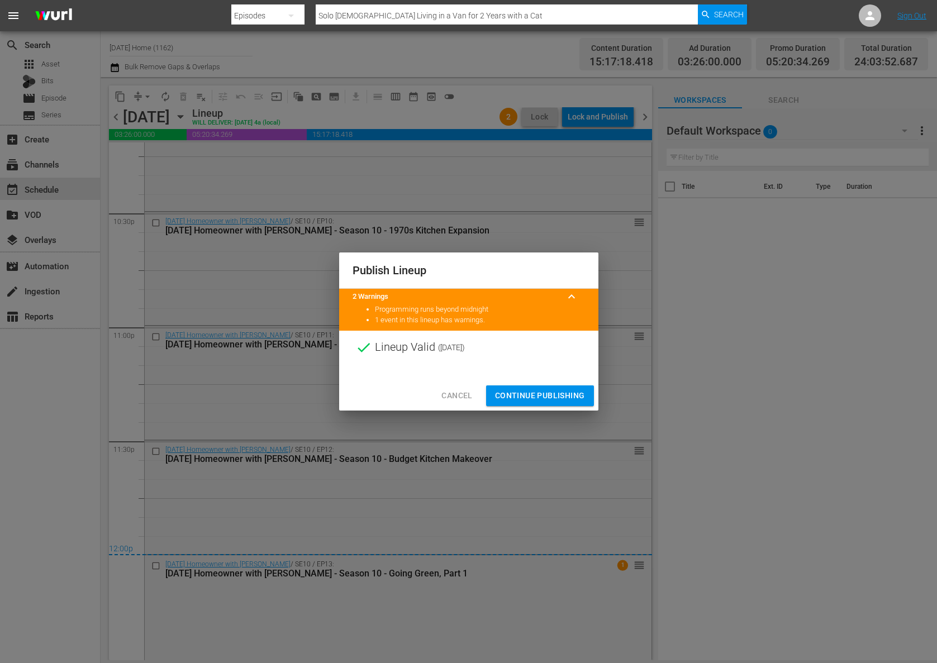
click at [547, 393] on span "Continue Publishing" at bounding box center [540, 396] width 90 height 14
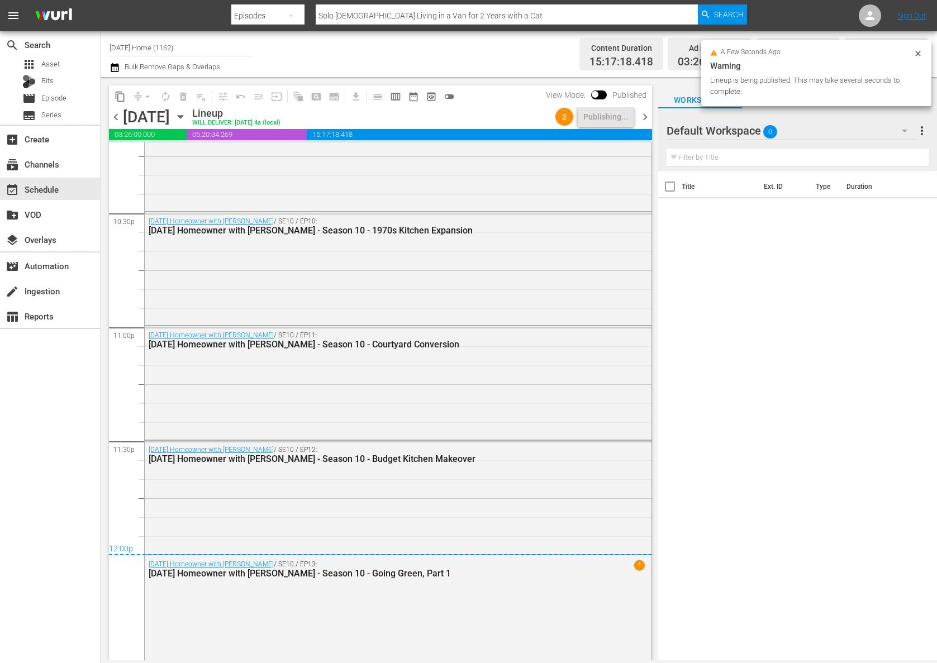
click at [183, 116] on icon "button" at bounding box center [180, 117] width 5 height 3
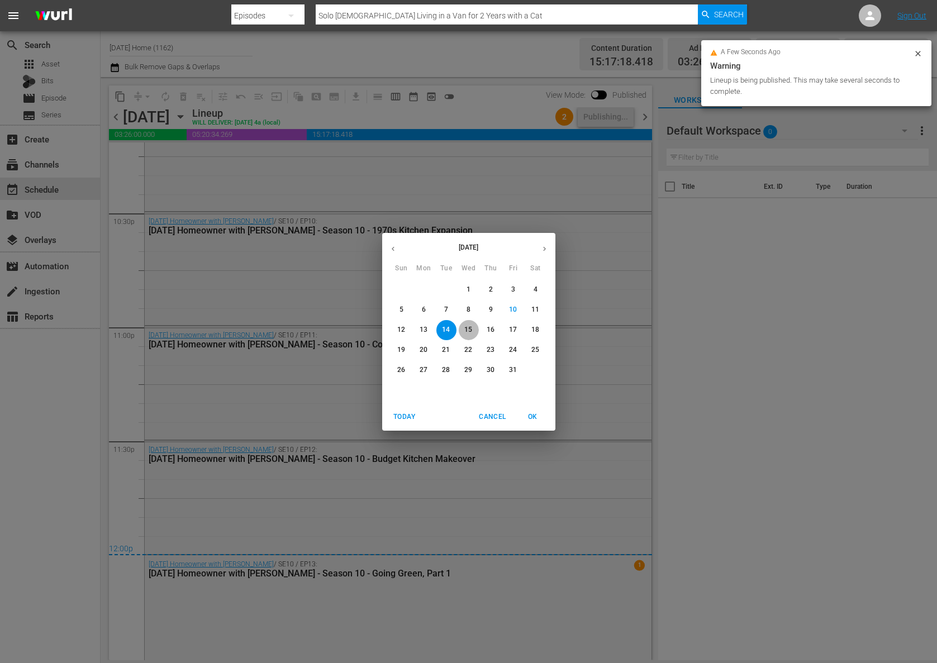
click at [468, 335] on button "15" at bounding box center [469, 330] width 20 height 20
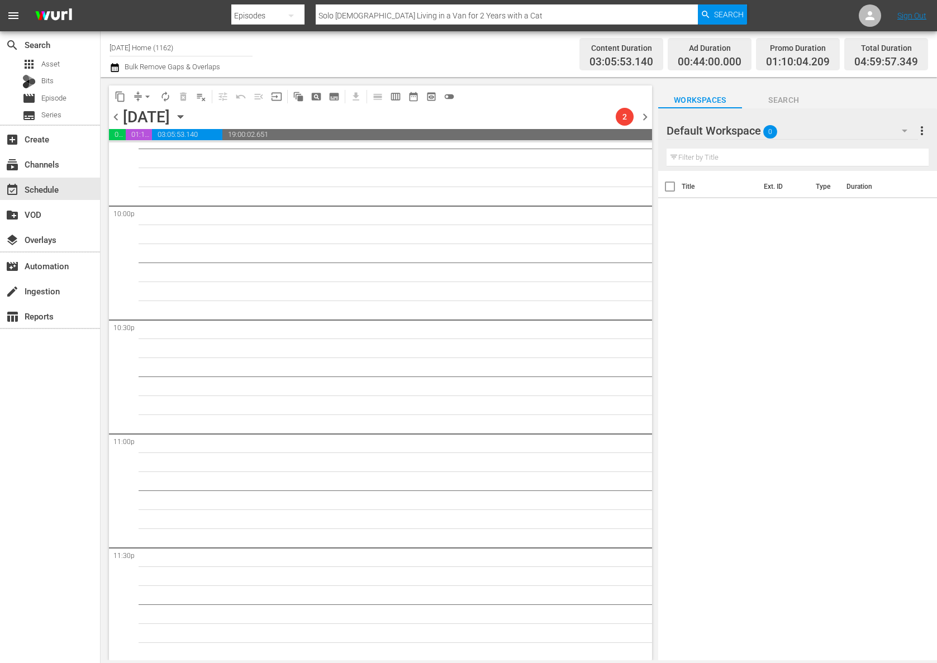
scroll to position [4952, 0]
click at [183, 117] on icon "button" at bounding box center [180, 117] width 5 height 3
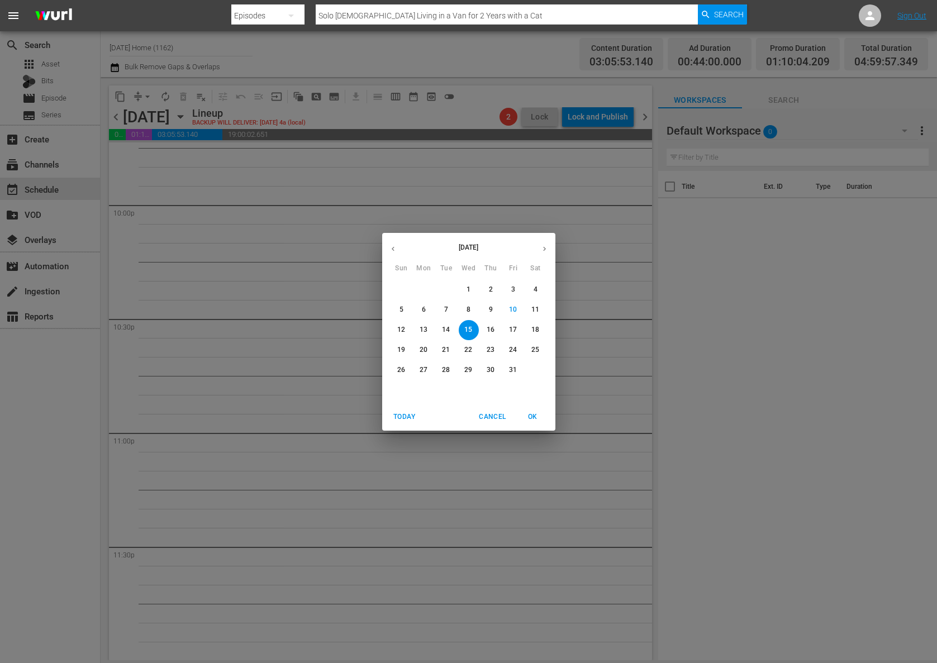
click at [460, 466] on div "[DATE] Sun Mon Tue Wed Thu Fri Sat 28 29 30 1 2 3 4 5 6 7 8 9 10 11 12 13 14 15…" at bounding box center [468, 331] width 937 height 663
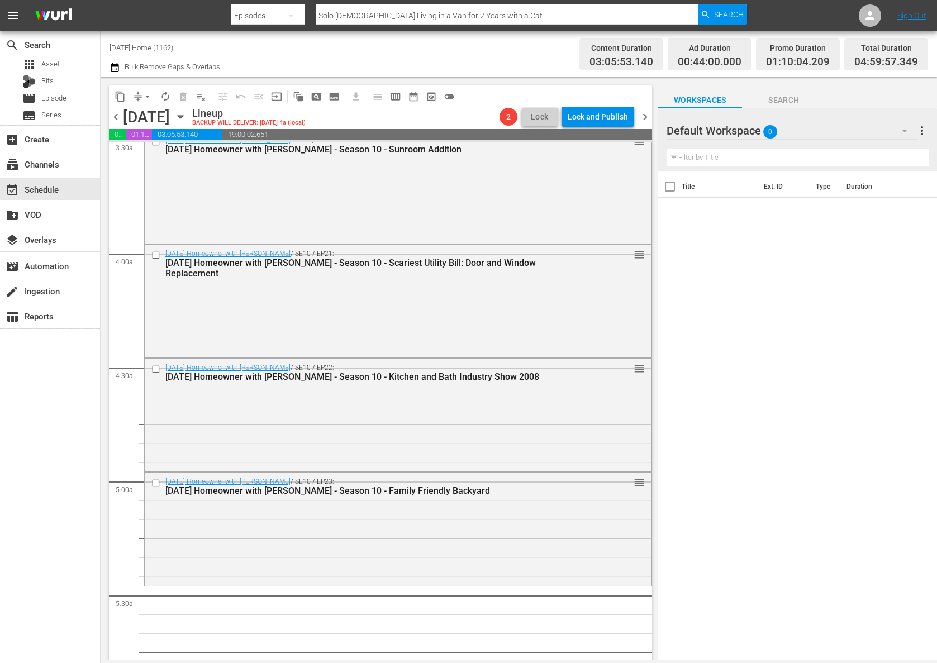
scroll to position [0, 0]
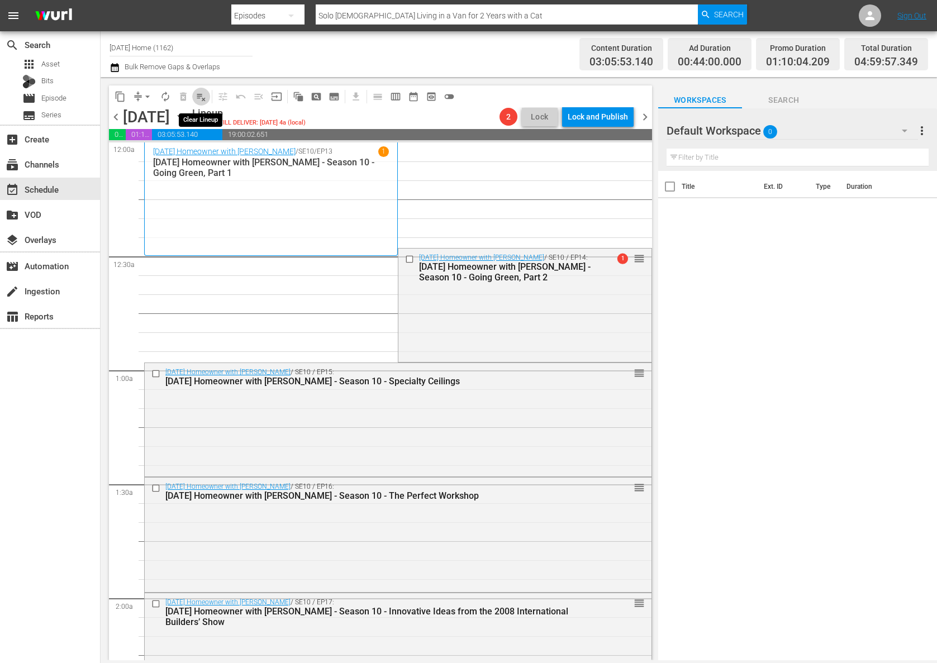
click at [203, 102] on button "playlist_remove_outlined" at bounding box center [201, 97] width 18 height 18
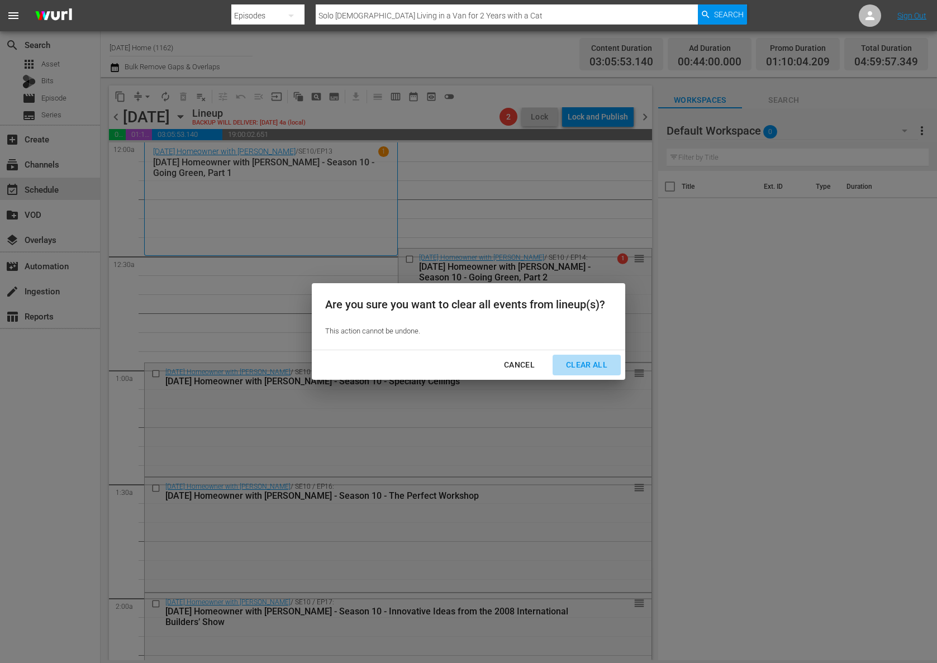
click at [587, 369] on div "Clear All" at bounding box center [586, 365] width 59 height 14
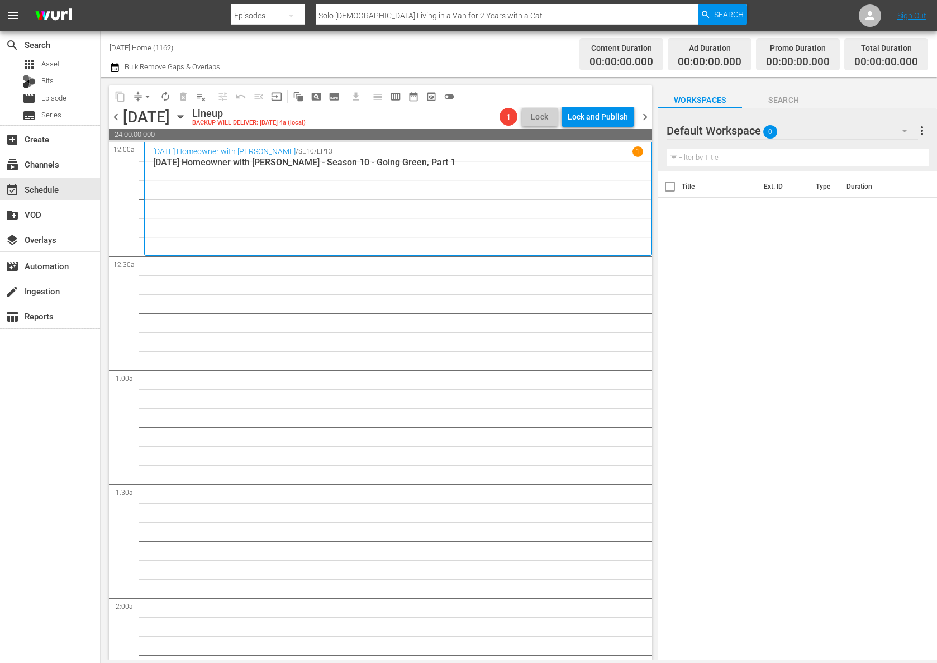
click at [187, 116] on icon "button" at bounding box center [180, 117] width 12 height 12
